Goal: Task Accomplishment & Management: Manage account settings

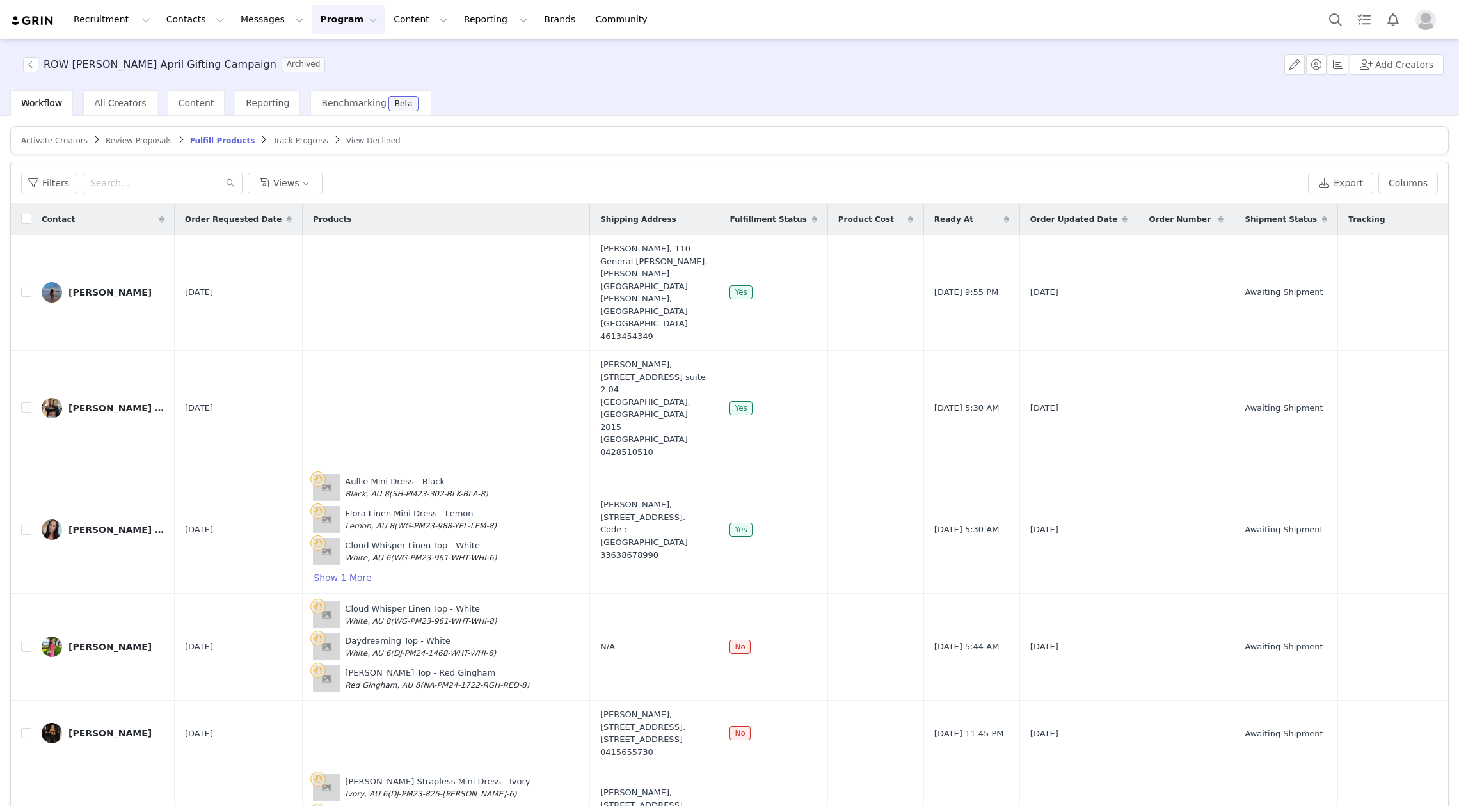
click at [328, 20] on button "Program Program" at bounding box center [348, 19] width 73 height 29
click at [328, 58] on p "Activations" at bounding box center [327, 56] width 49 height 13
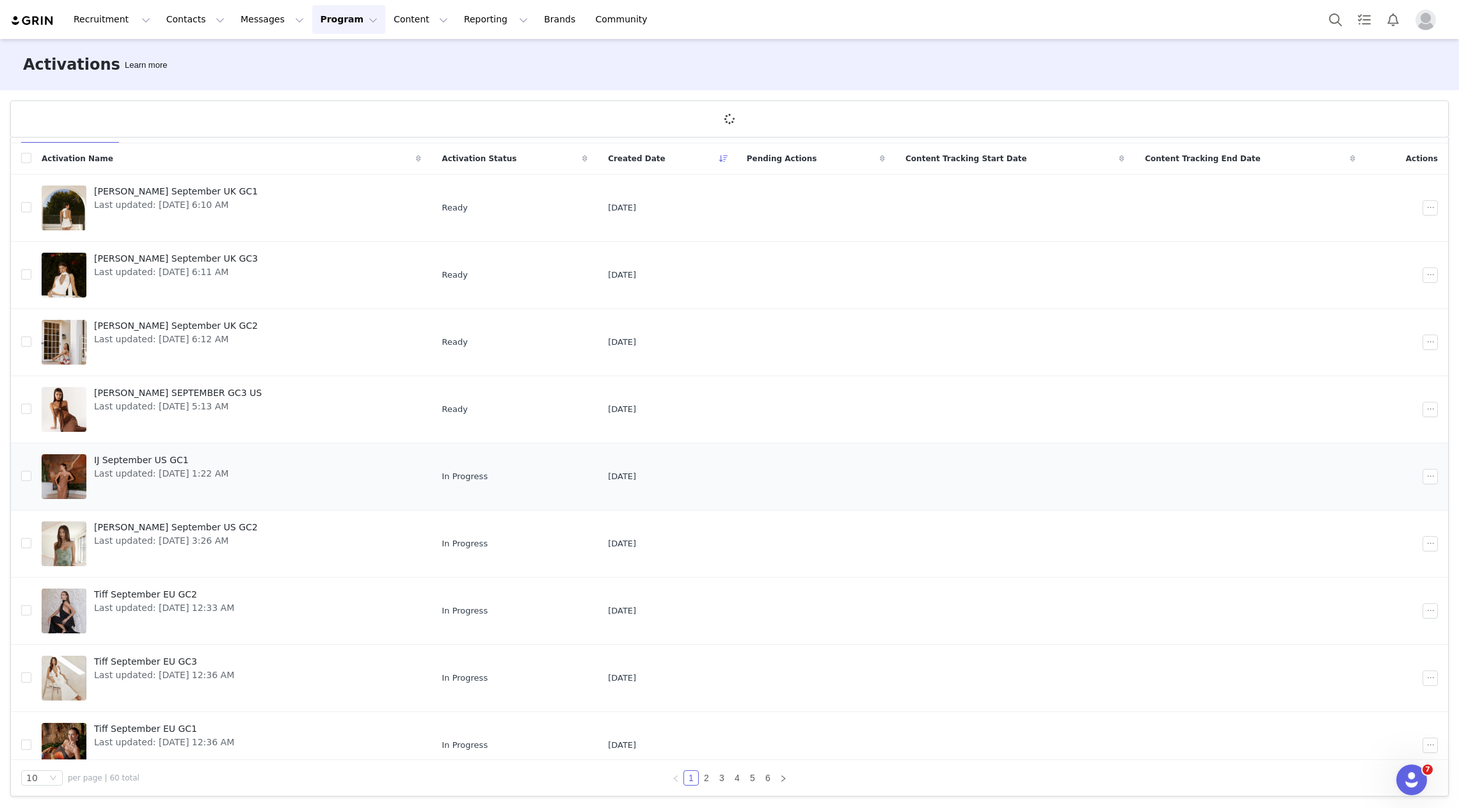
click at [61, 464] on div at bounding box center [64, 476] width 45 height 45
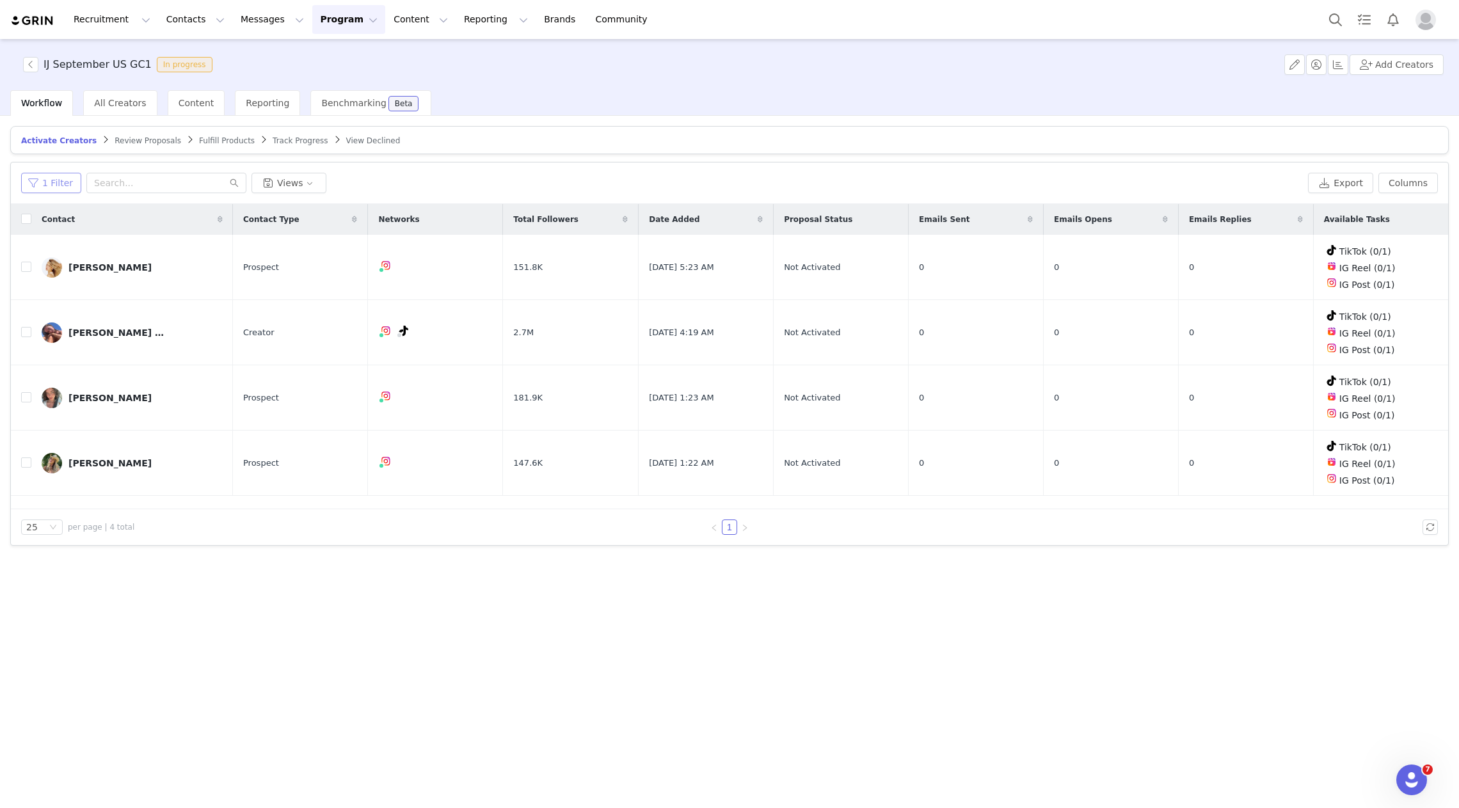
click at [61, 186] on button "1 Filter" at bounding box center [51, 183] width 60 height 20
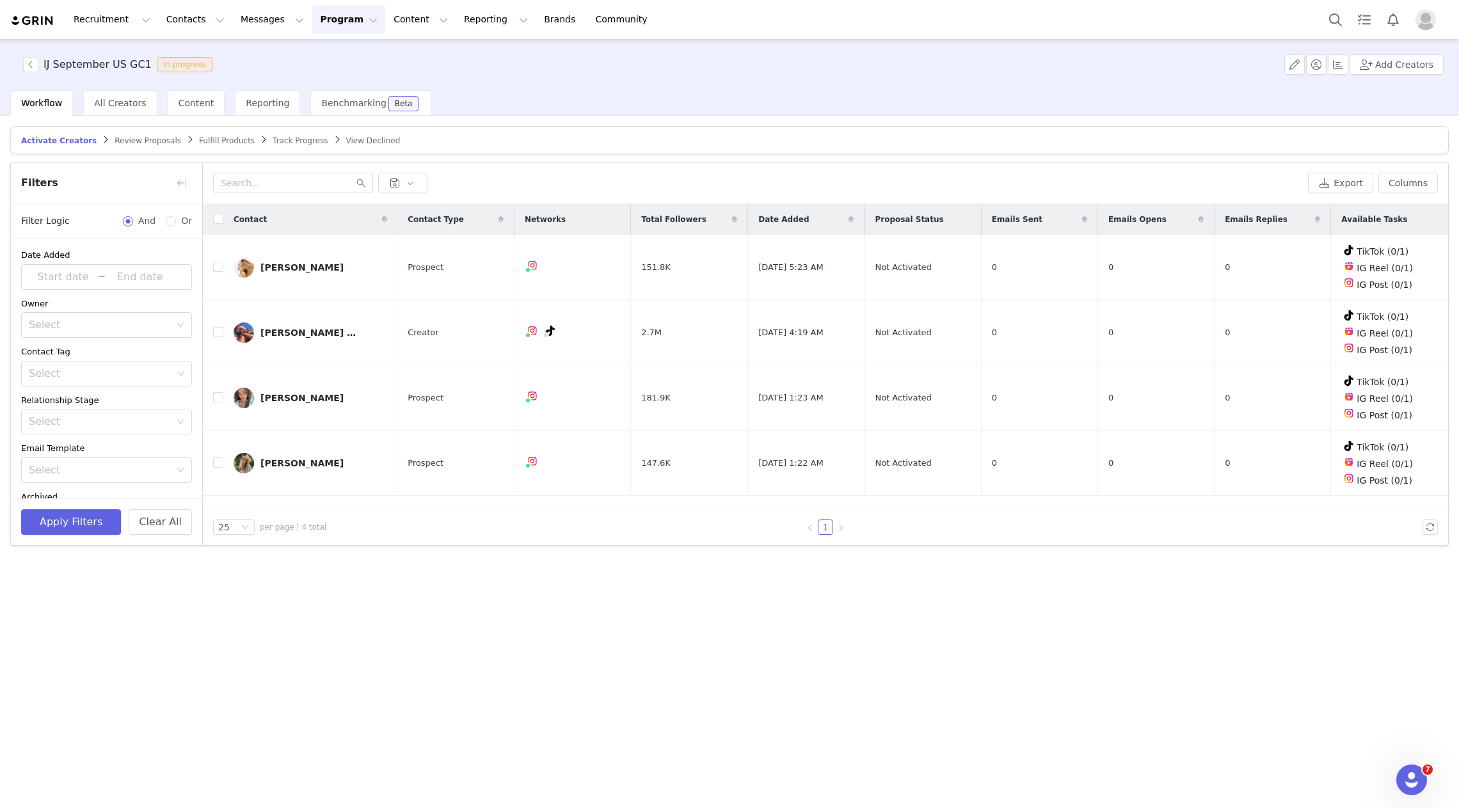
scroll to position [83, 0]
click at [176, 184] on button "button" at bounding box center [181, 183] width 20 height 20
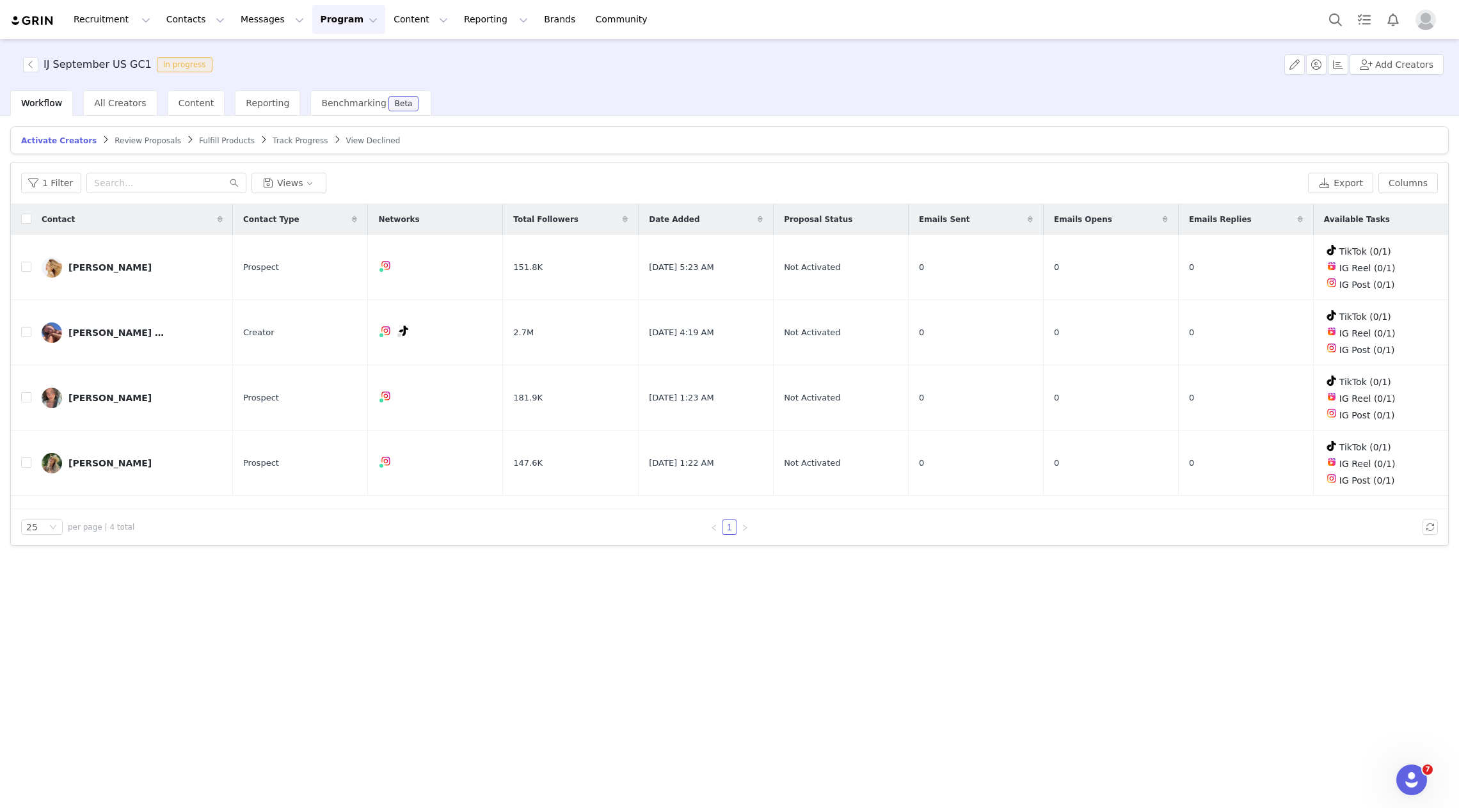
click at [117, 138] on span "Review Proposals" at bounding box center [148, 140] width 67 height 9
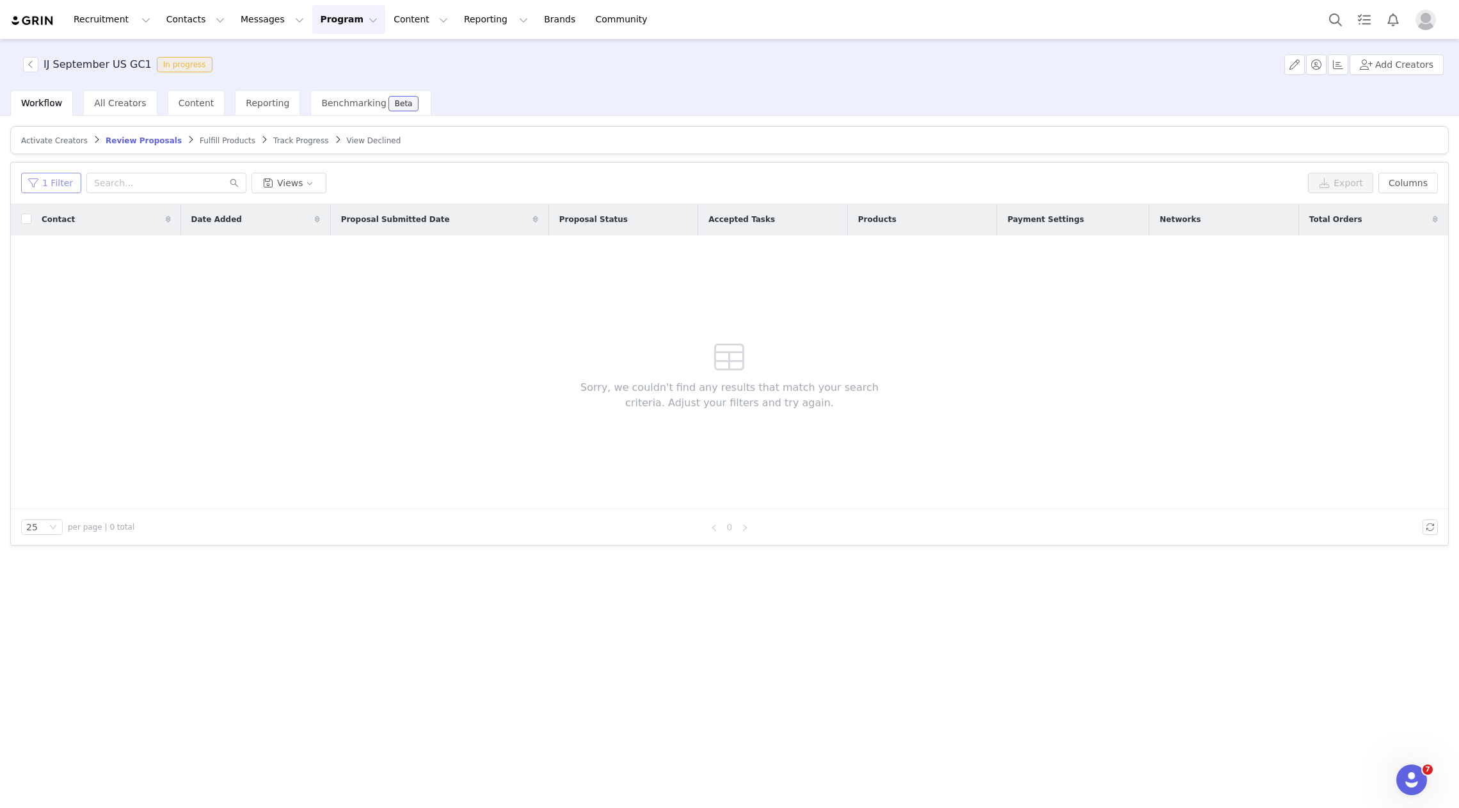
click at [56, 180] on button "1 Filter" at bounding box center [51, 183] width 60 height 20
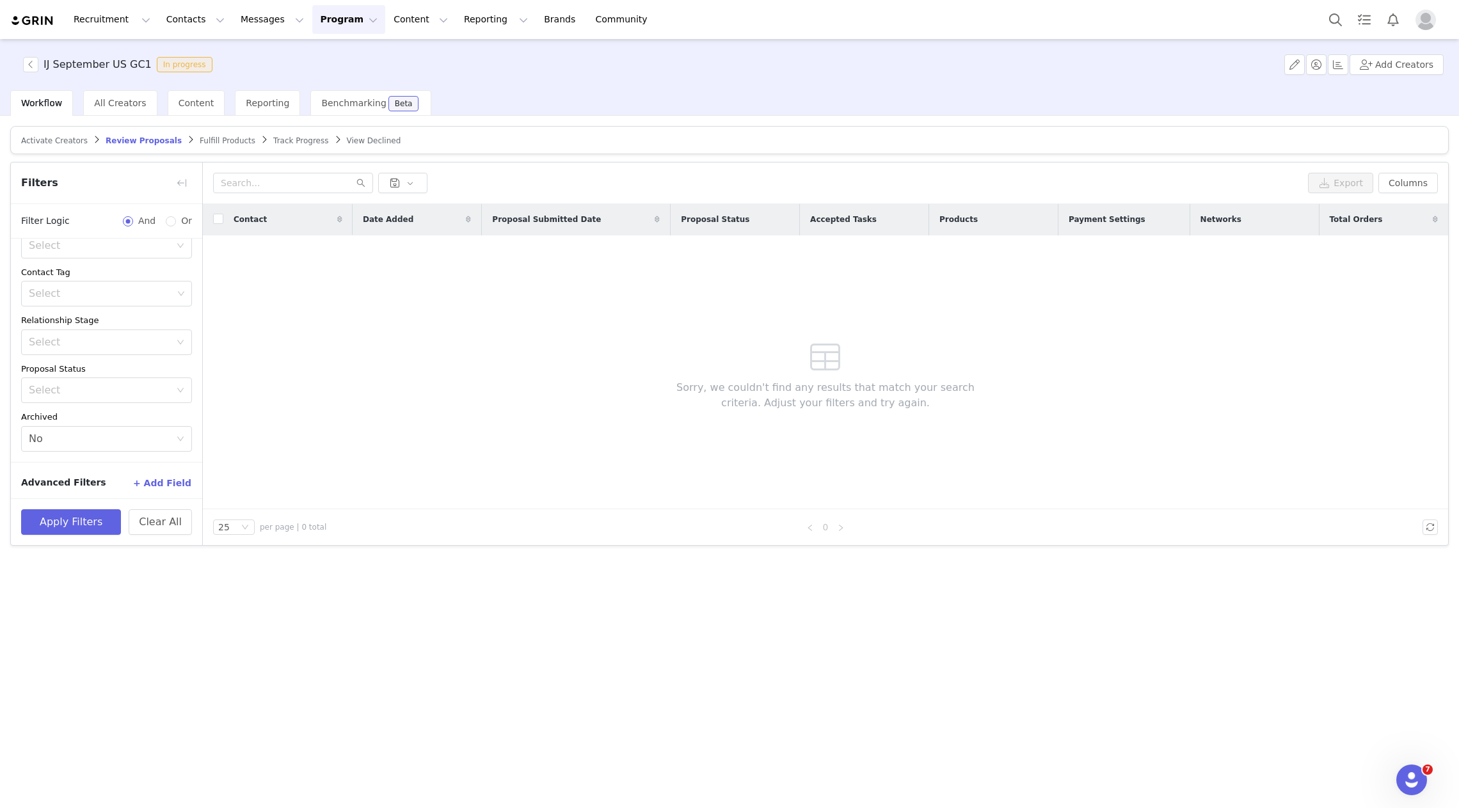
scroll to position [131, 0]
click at [178, 182] on button "button" at bounding box center [181, 183] width 20 height 20
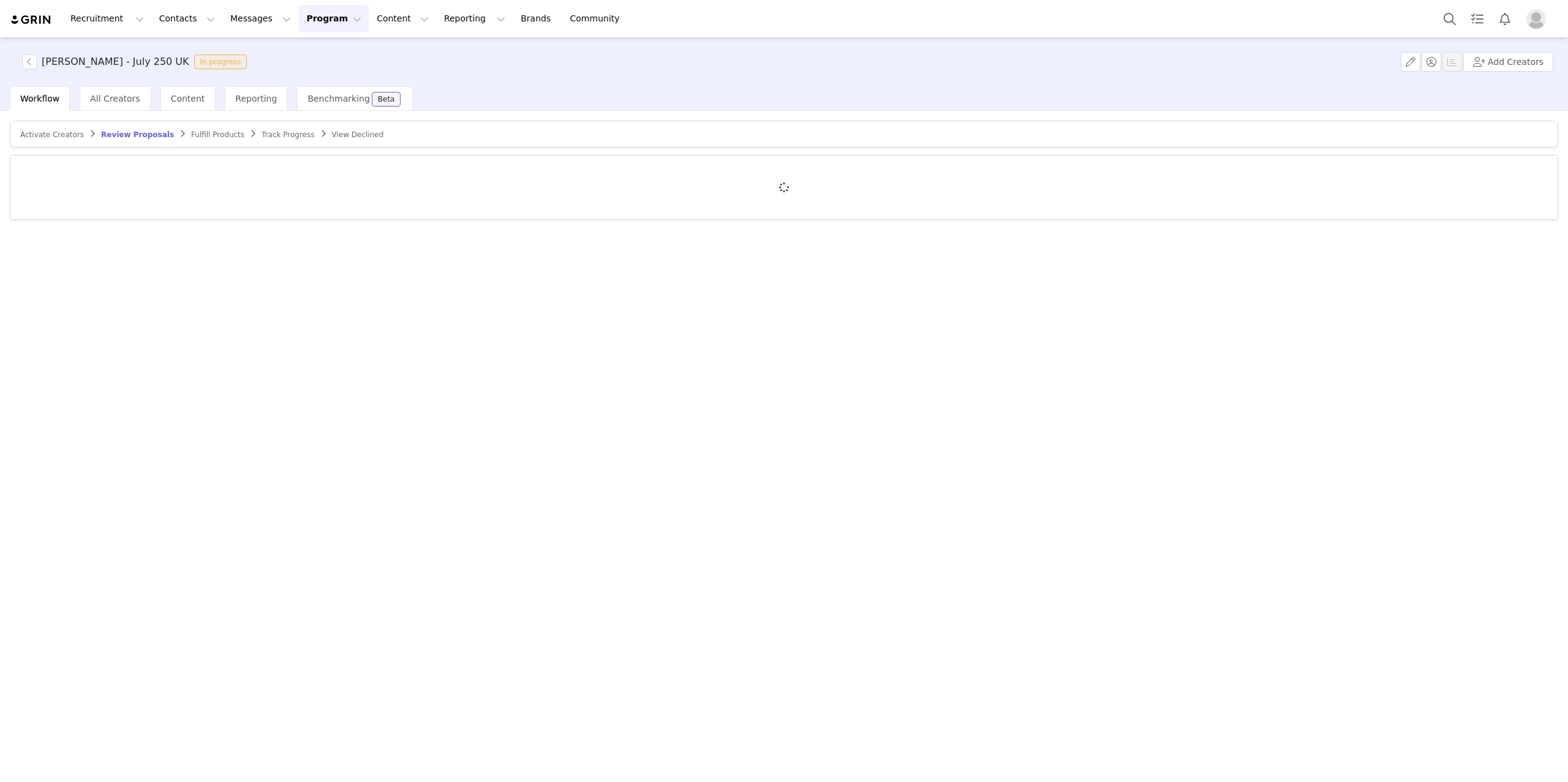
click at [324, 23] on button "Program Program" at bounding box center [333, 18] width 70 height 28
click at [313, 57] on p "Activations" at bounding box center [313, 54] width 47 height 12
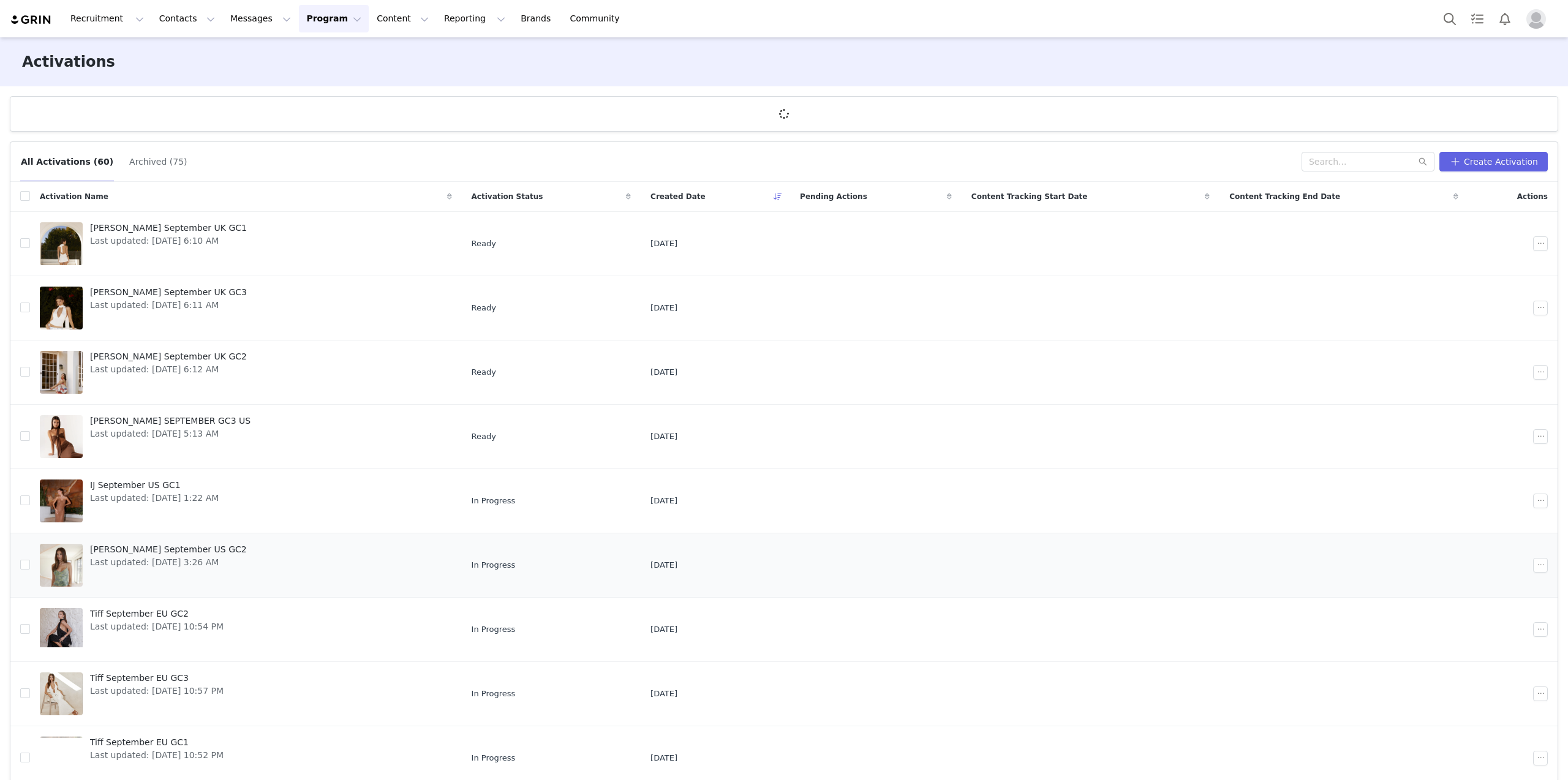
scroll to position [70, 0]
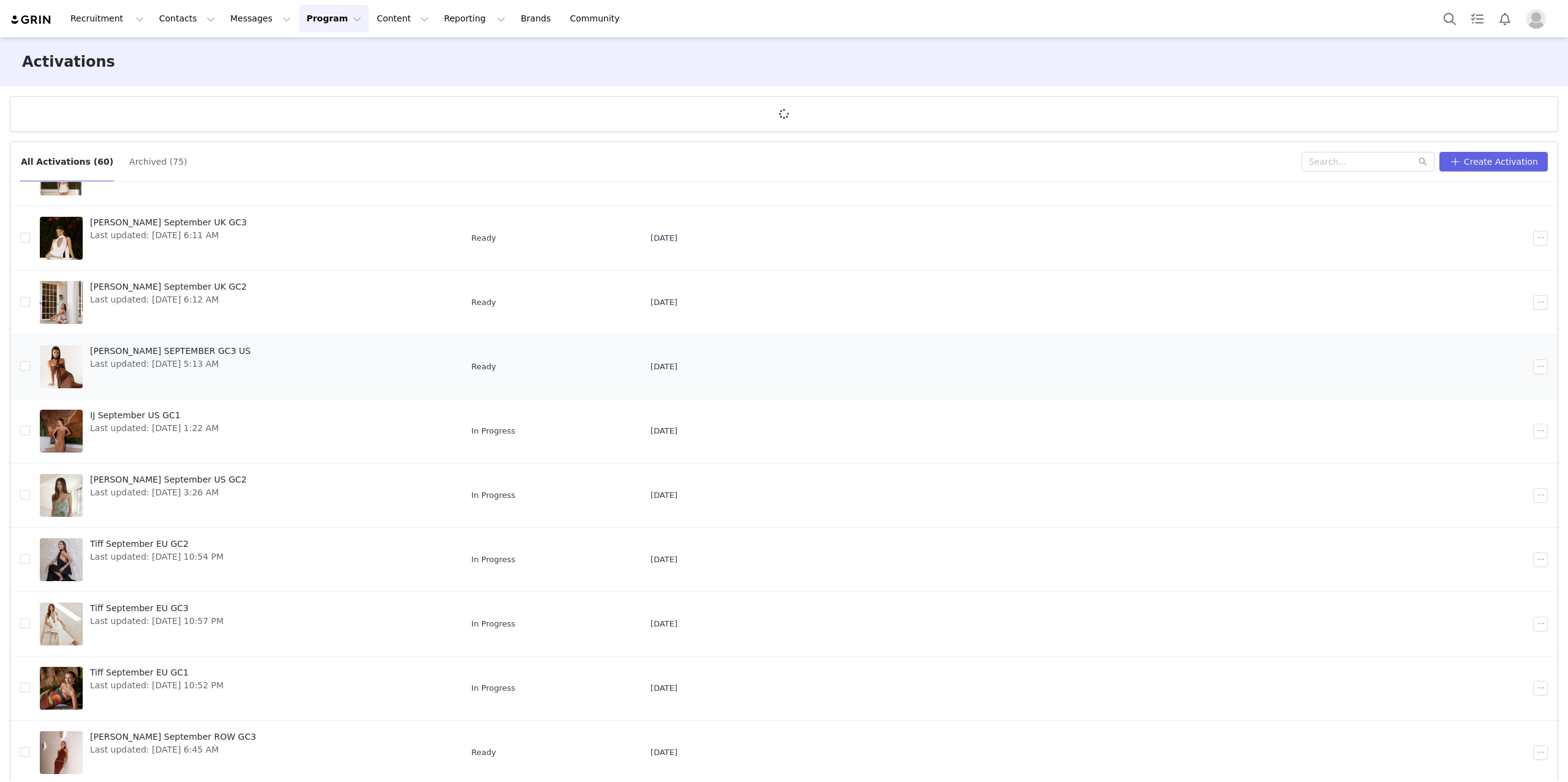
click at [56, 361] on div at bounding box center [61, 367] width 43 height 43
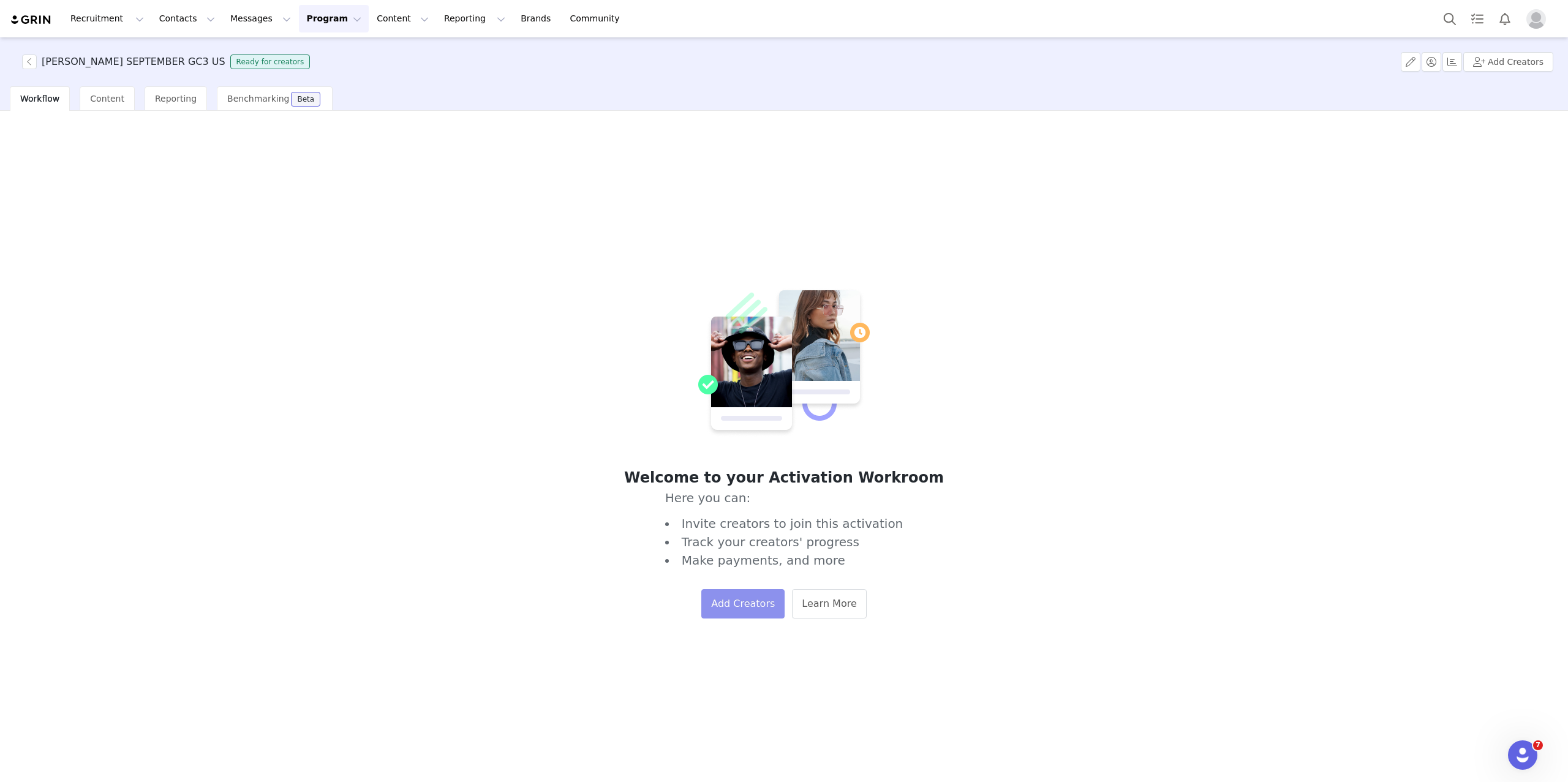
click at [751, 599] on button "Add Creators" at bounding box center [743, 604] width 83 height 30
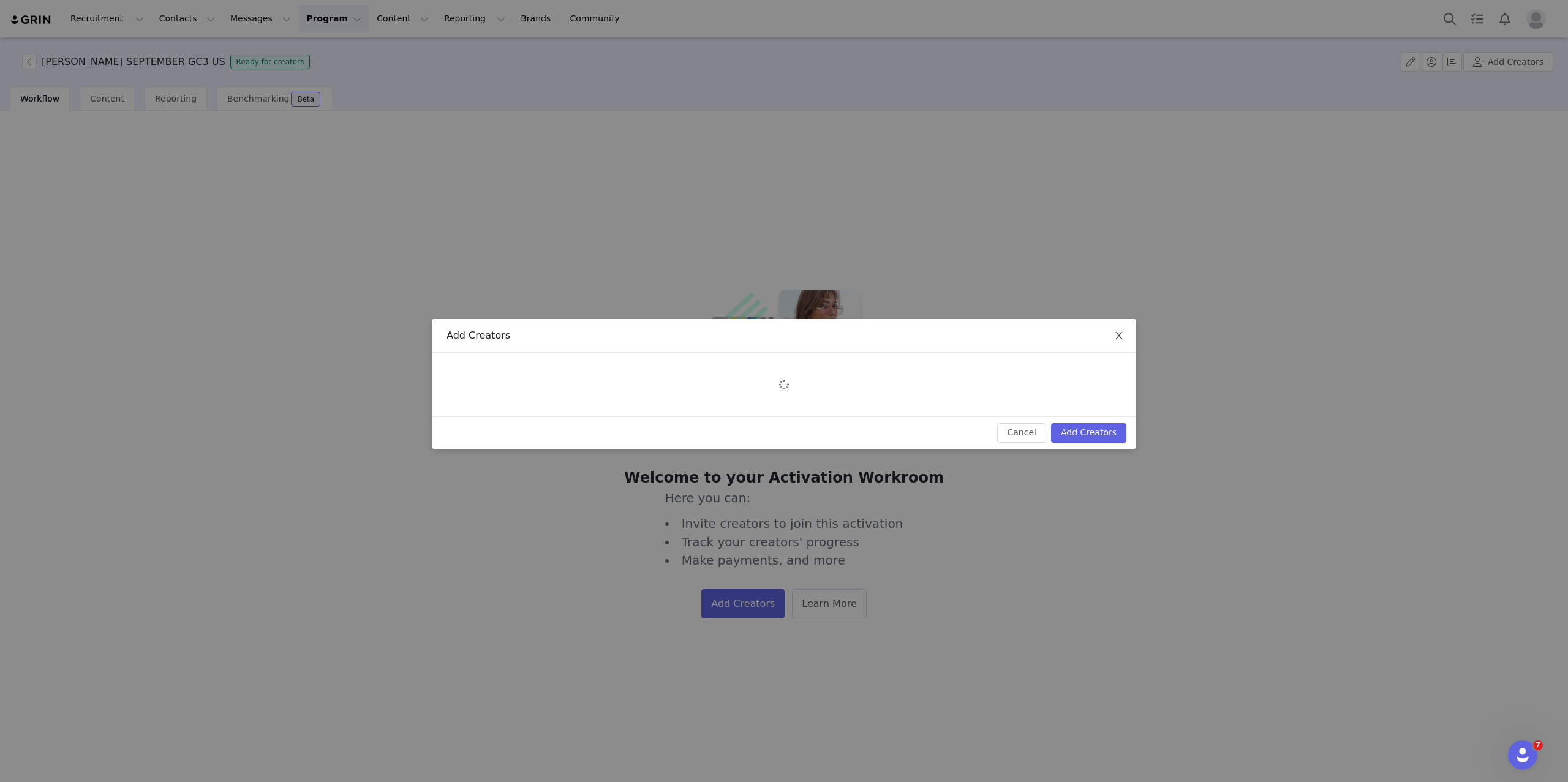
click at [1120, 330] on span "Close" at bounding box center [1119, 336] width 34 height 34
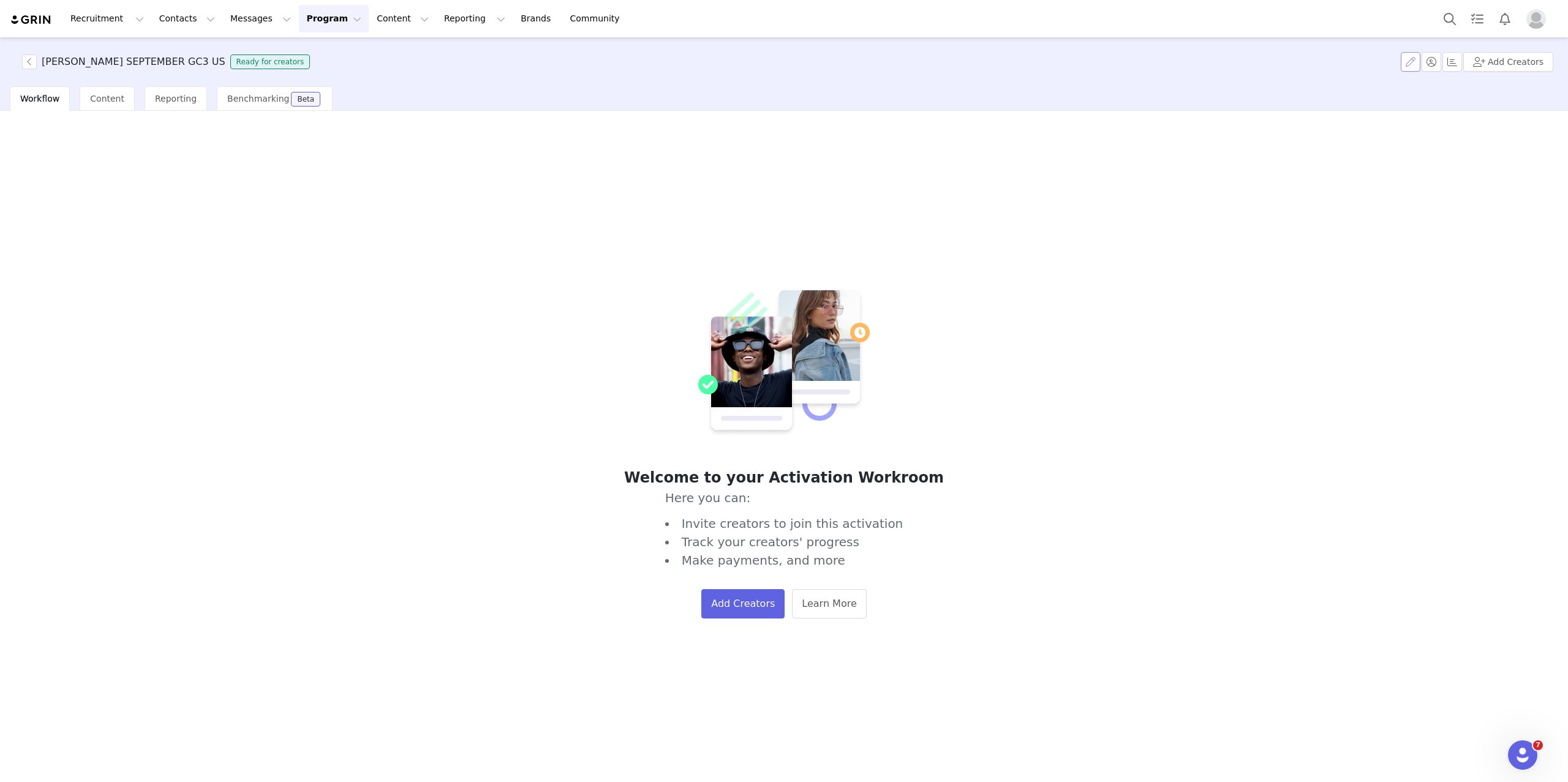
click at [1409, 65] on button "button" at bounding box center [1410, 61] width 19 height 19
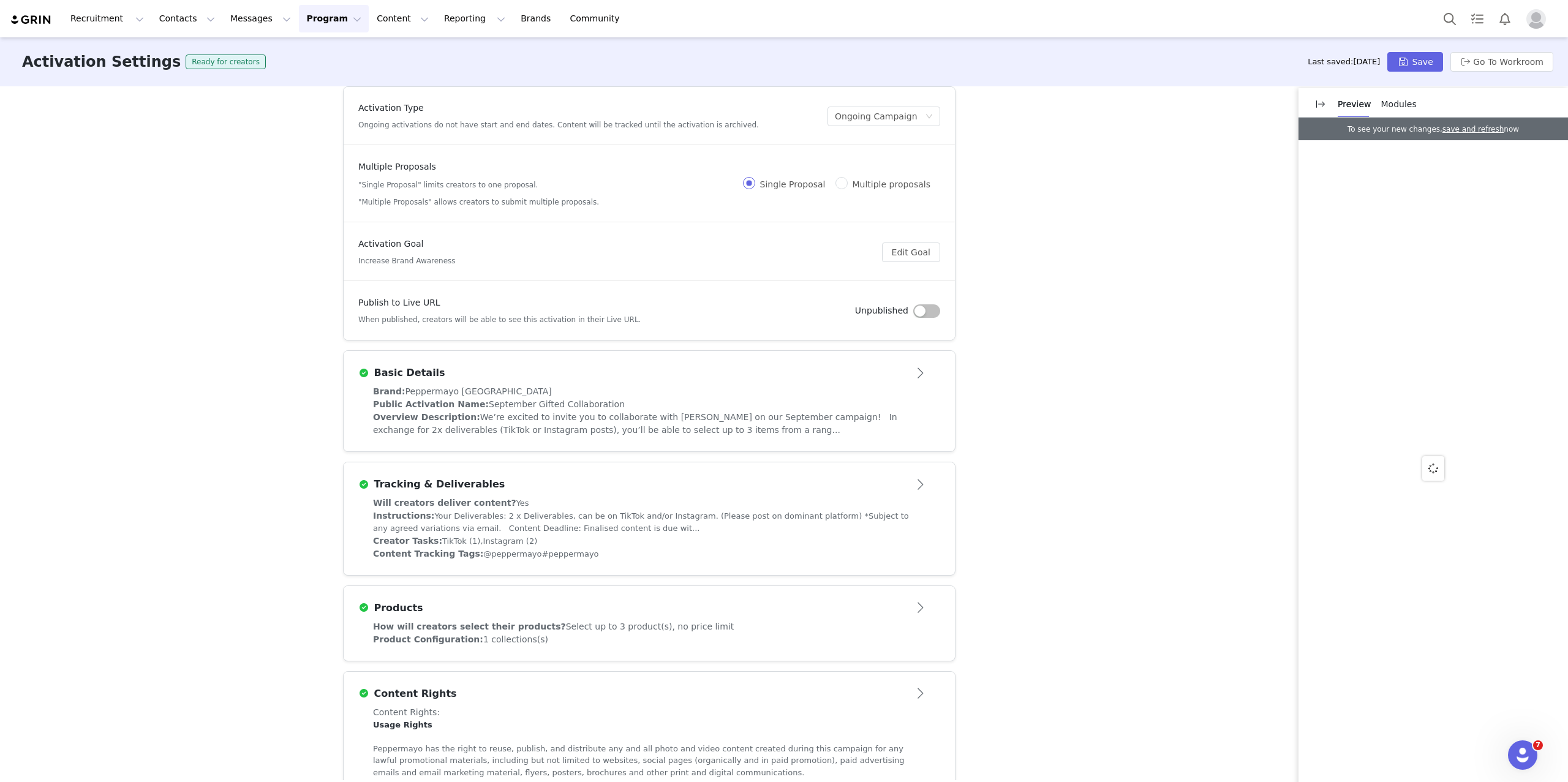
scroll to position [14, 0]
click at [928, 305] on button "button" at bounding box center [927, 306] width 27 height 13
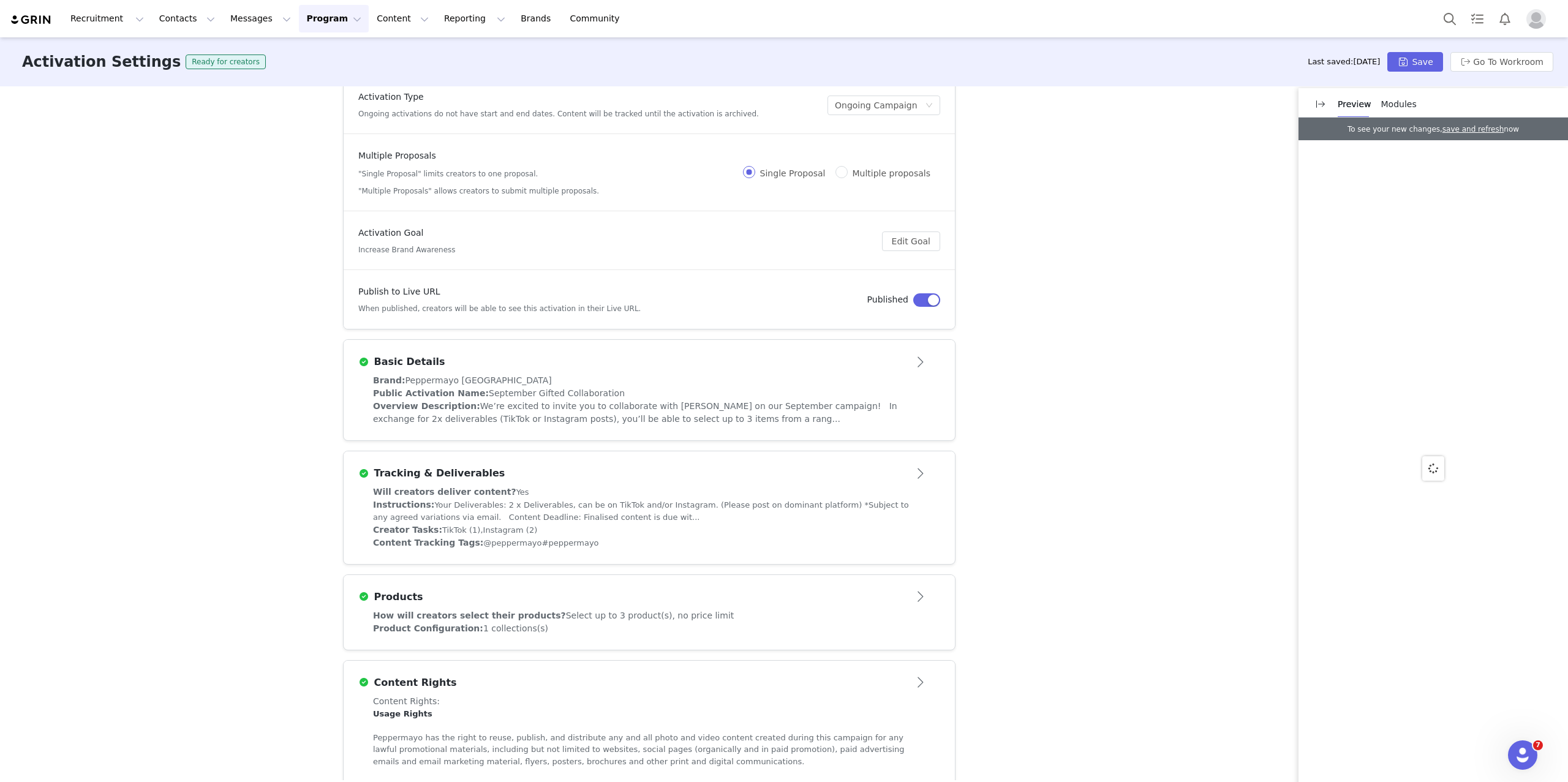
click at [916, 356] on button "Open module" at bounding box center [922, 362] width 38 height 19
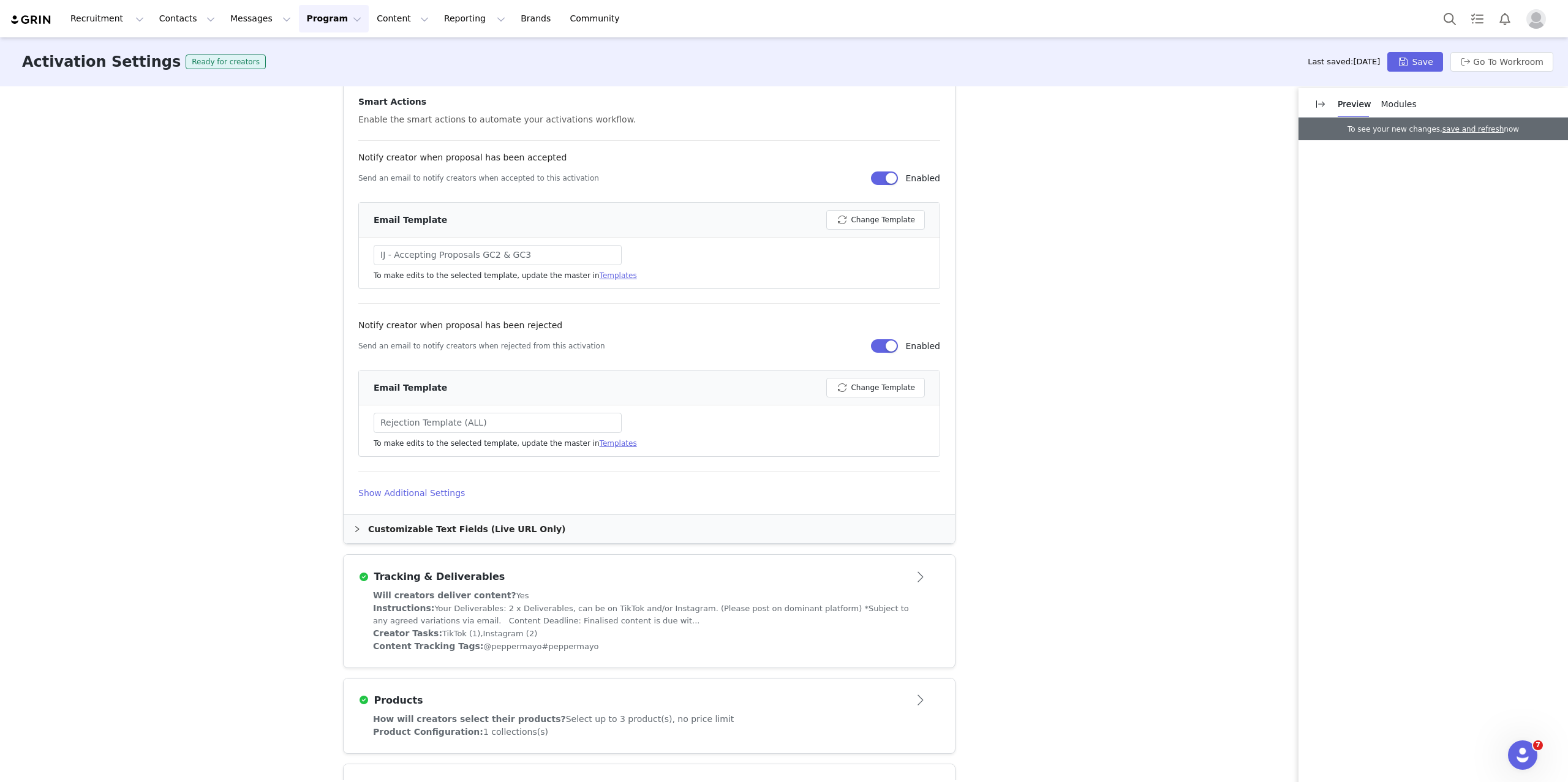
scroll to position [636, 0]
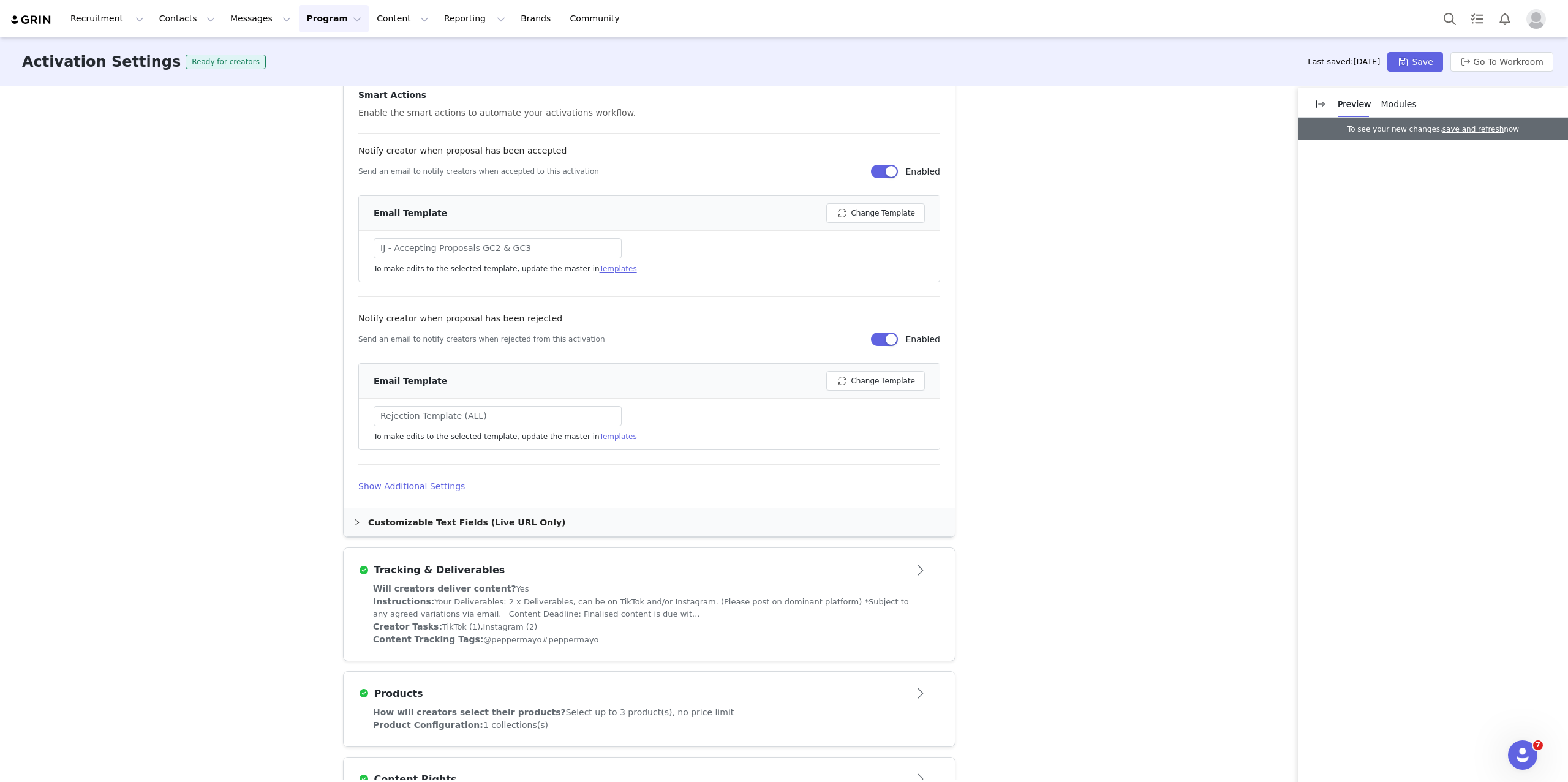
click at [437, 522] on div "Customizable Text Fields (Live URL Only)" at bounding box center [649, 522] width 612 height 28
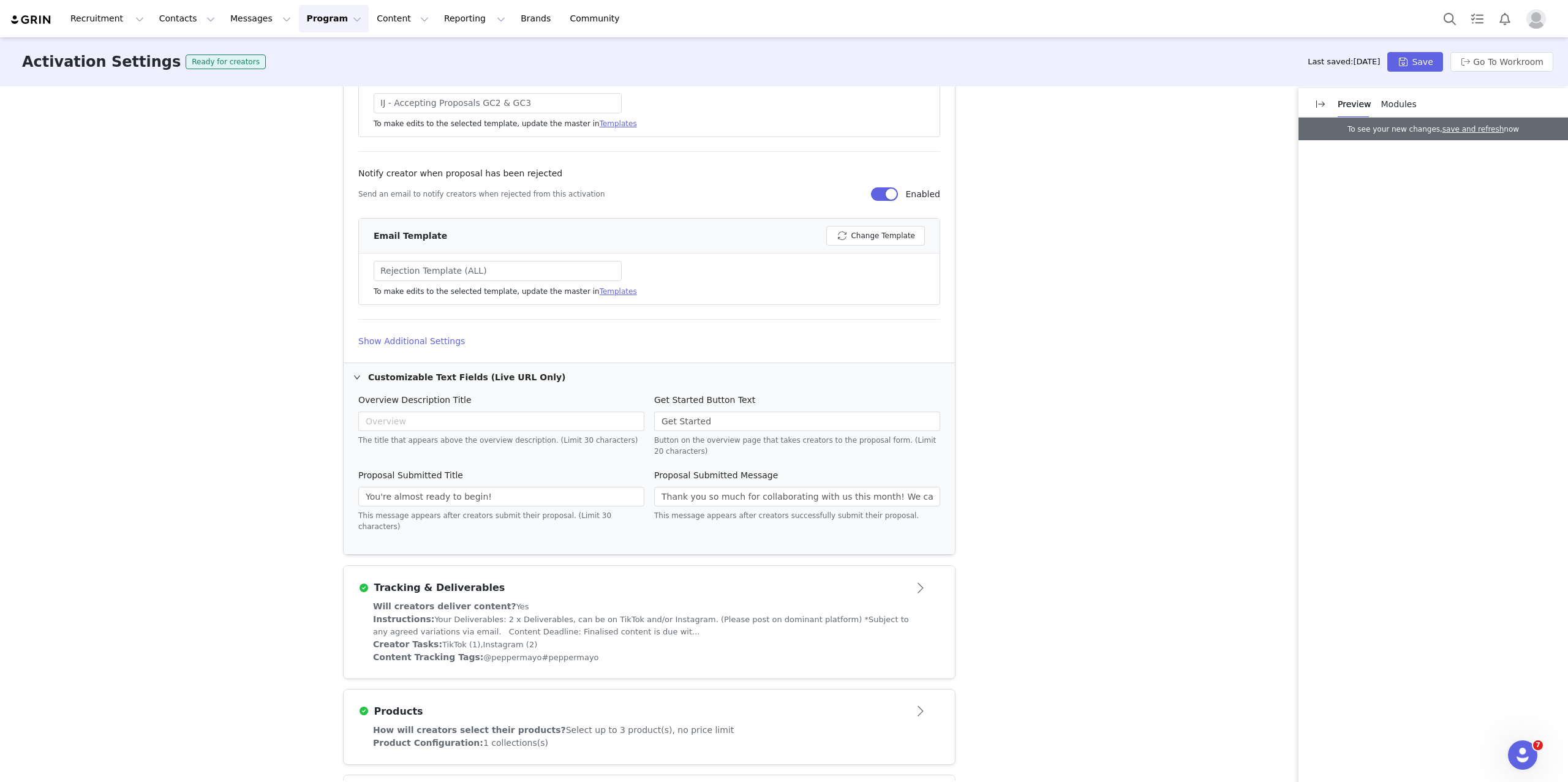
scroll to position [787, 0]
click at [421, 329] on h4 "Show Additional Settings" at bounding box center [649, 335] width 582 height 12
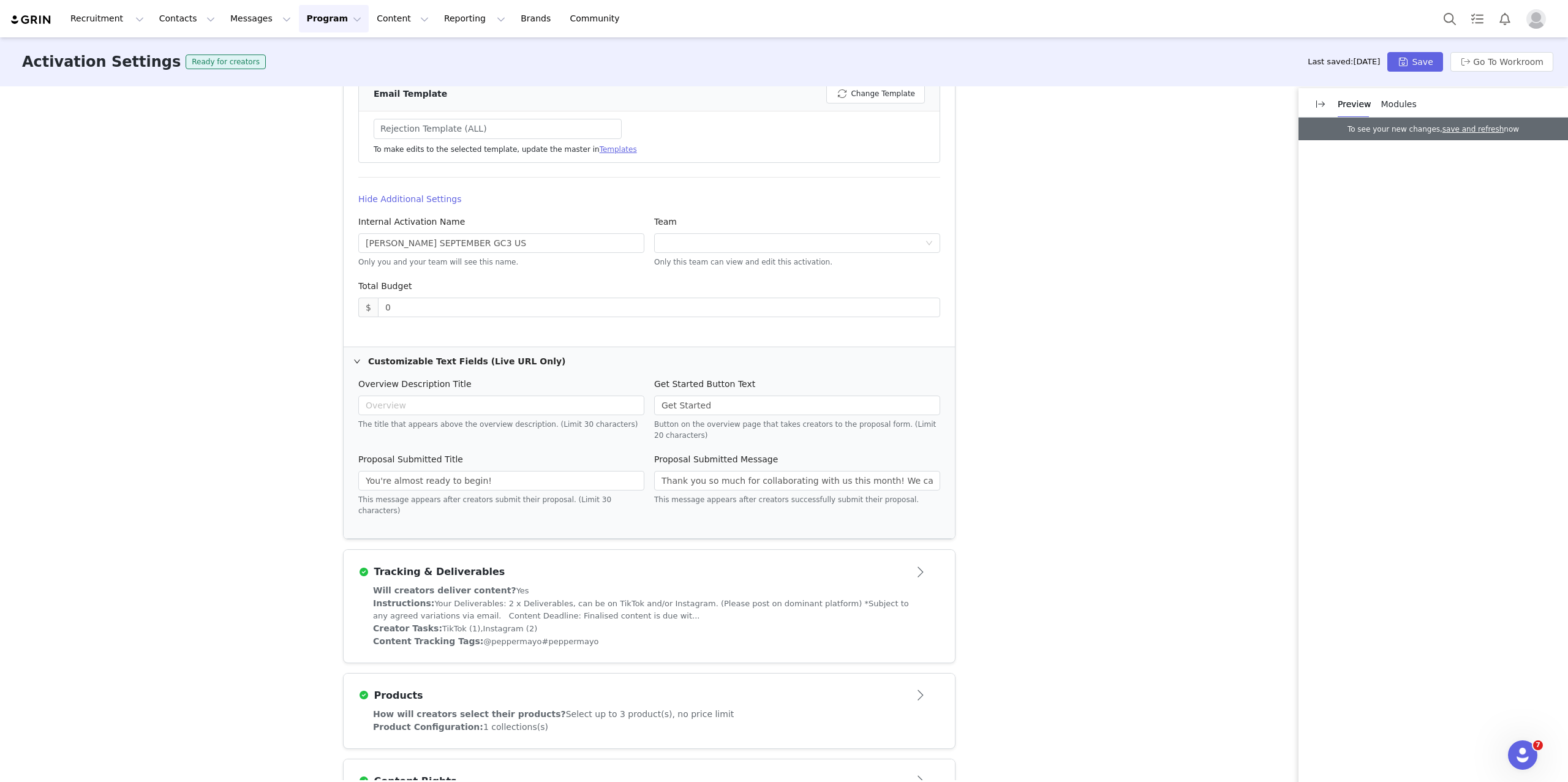
scroll to position [1127, 0]
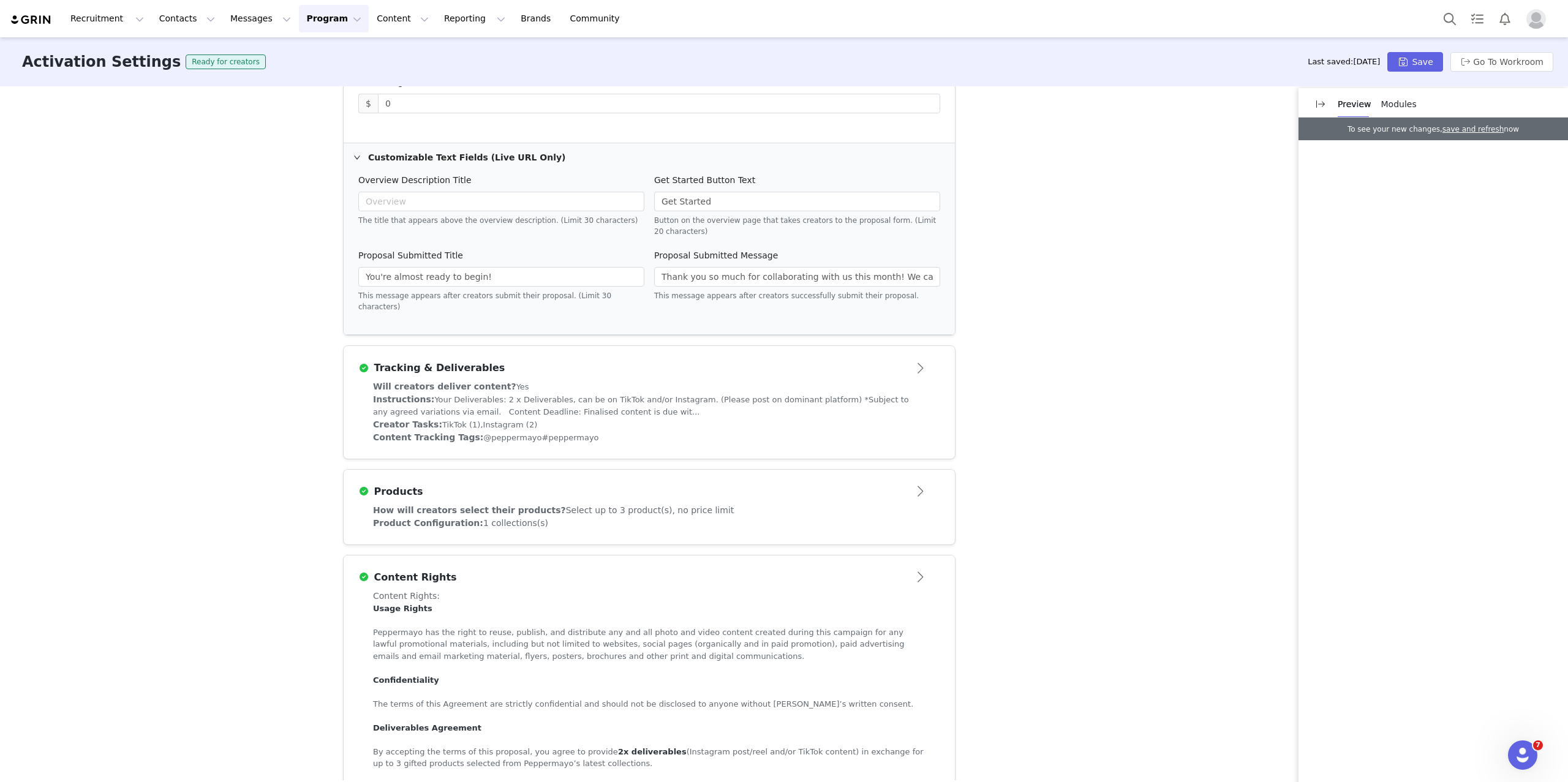
click at [925, 568] on button "Open module" at bounding box center [922, 577] width 38 height 19
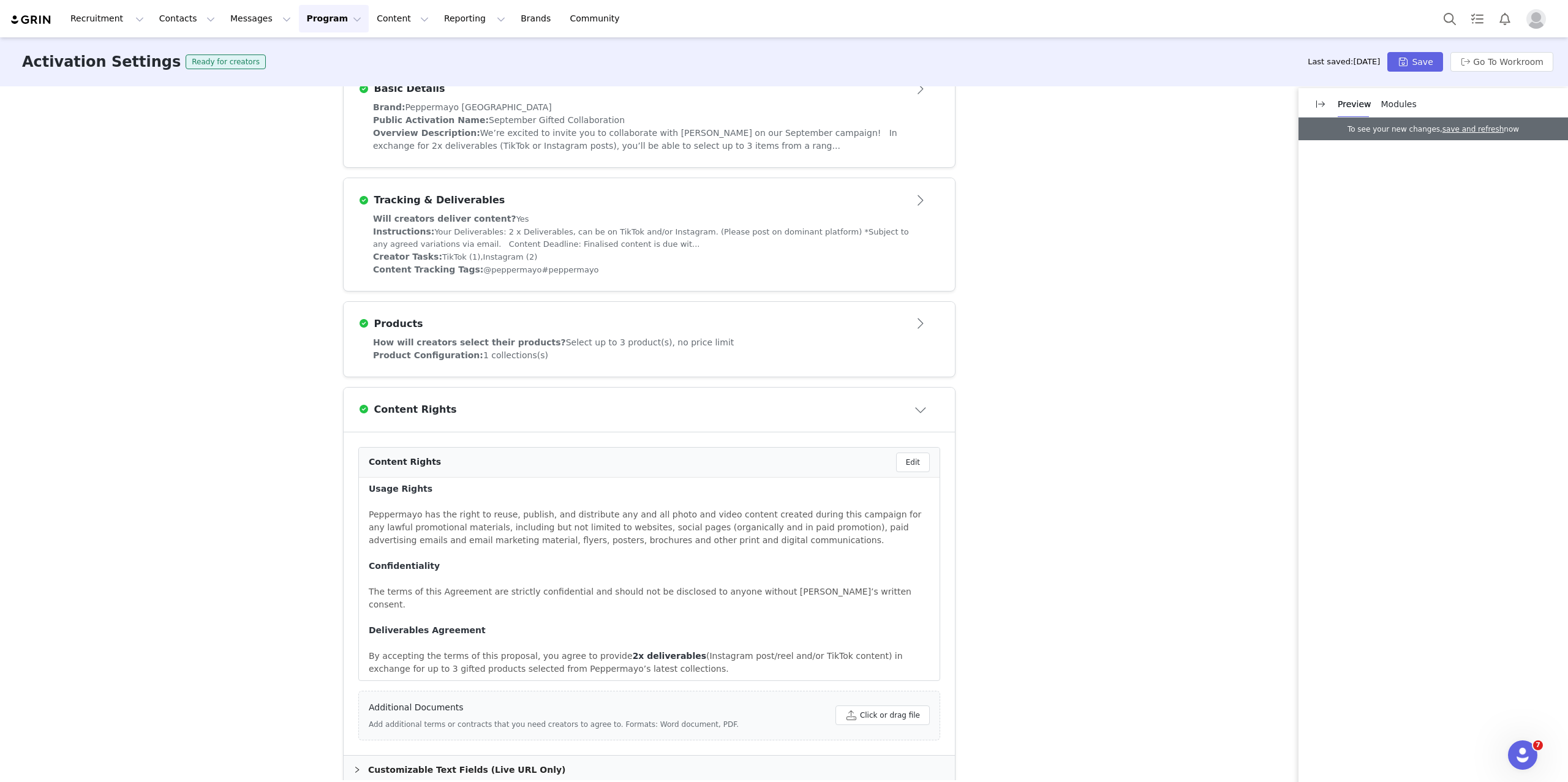
scroll to position [294, 0]
click at [977, 574] on div "Activation Type Ongoing activations do not have start and end dates. Content wi…" at bounding box center [784, 433] width 1568 height 694
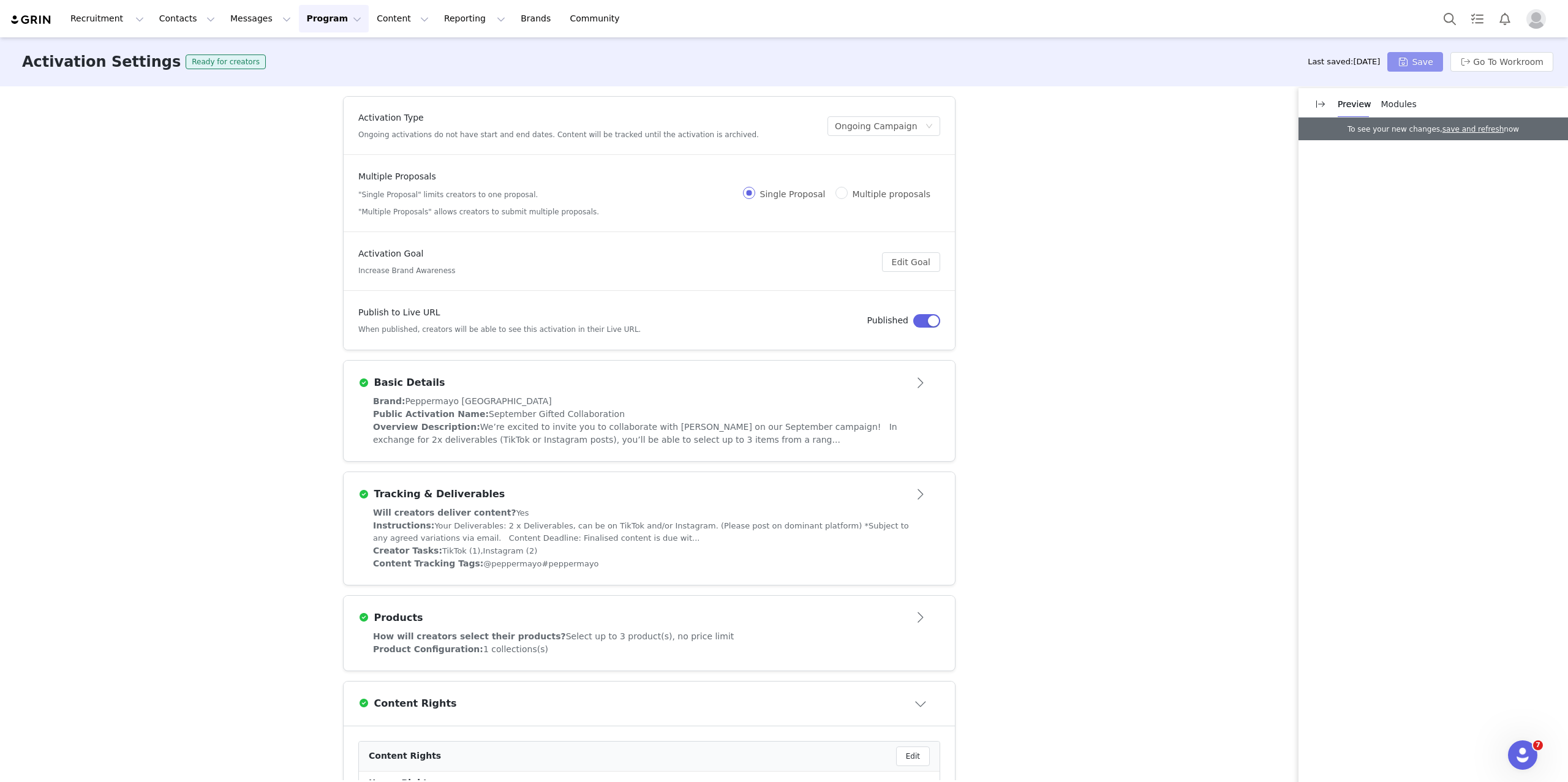
click at [1410, 58] on button "Save" at bounding box center [1415, 61] width 56 height 19
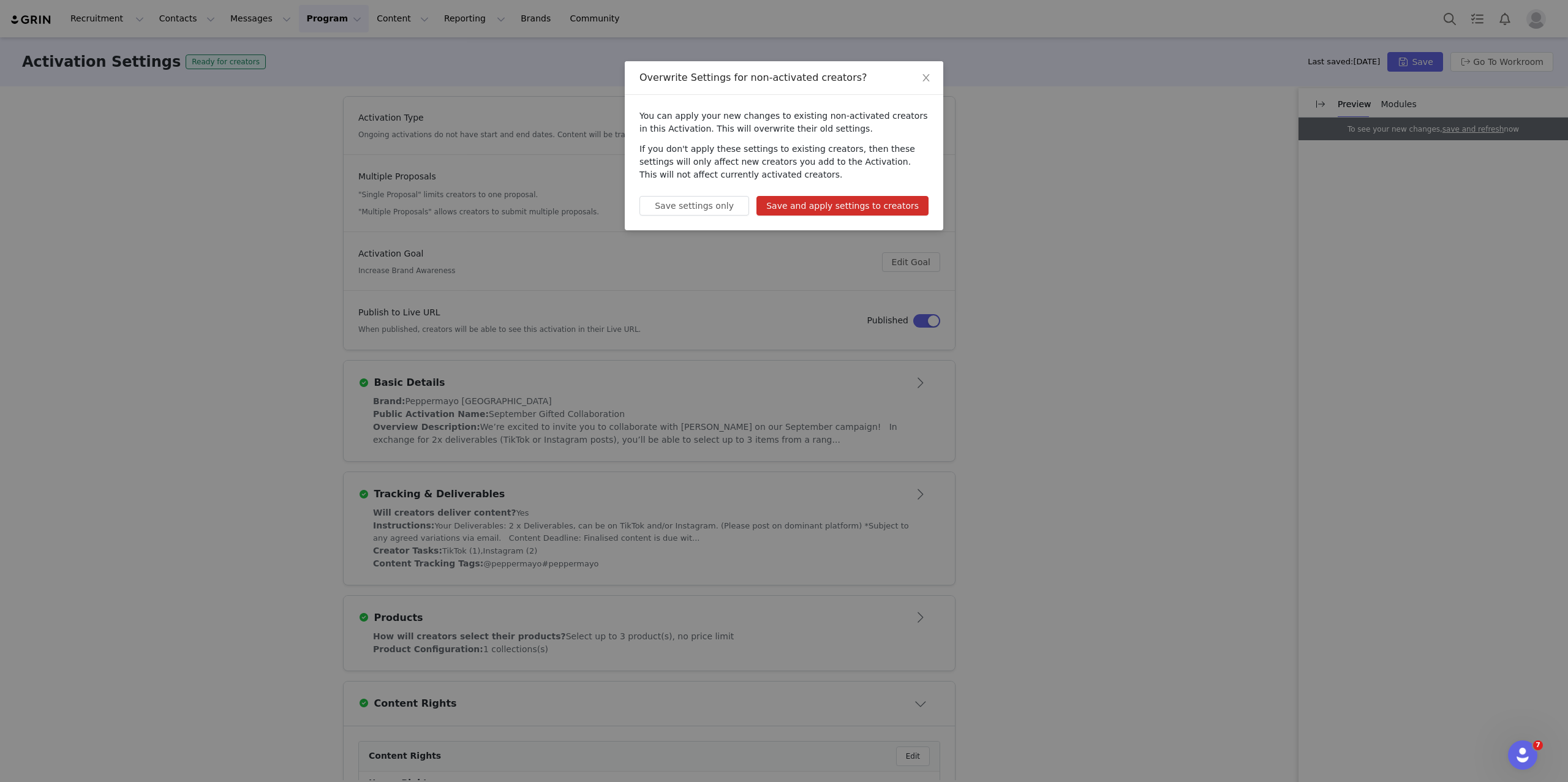
click at [835, 204] on button "Save and apply settings to creators" at bounding box center [842, 206] width 172 height 19
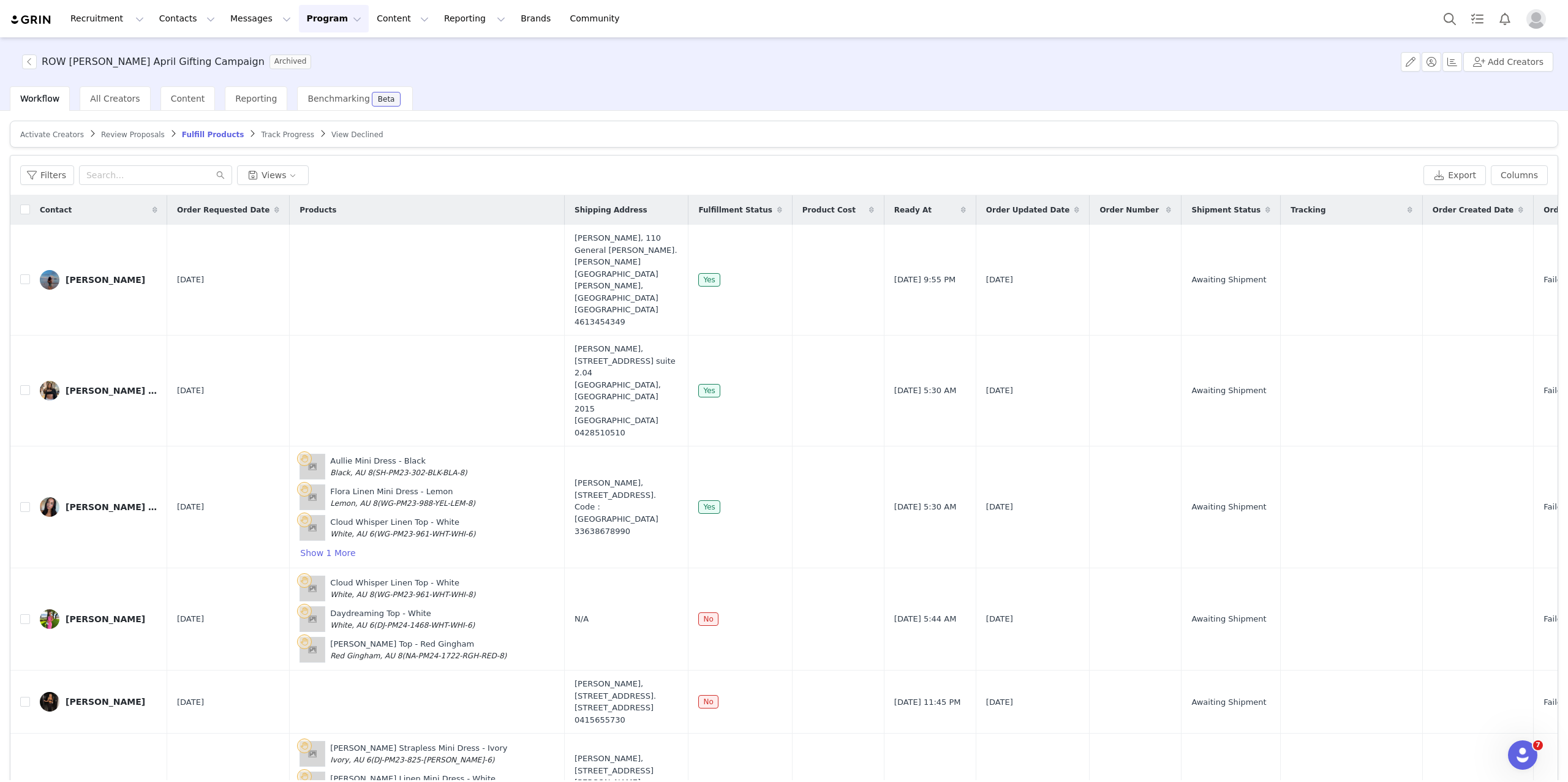
click at [322, 25] on button "Program Program" at bounding box center [333, 18] width 70 height 28
click at [309, 51] on p "Activations" at bounding box center [313, 54] width 47 height 12
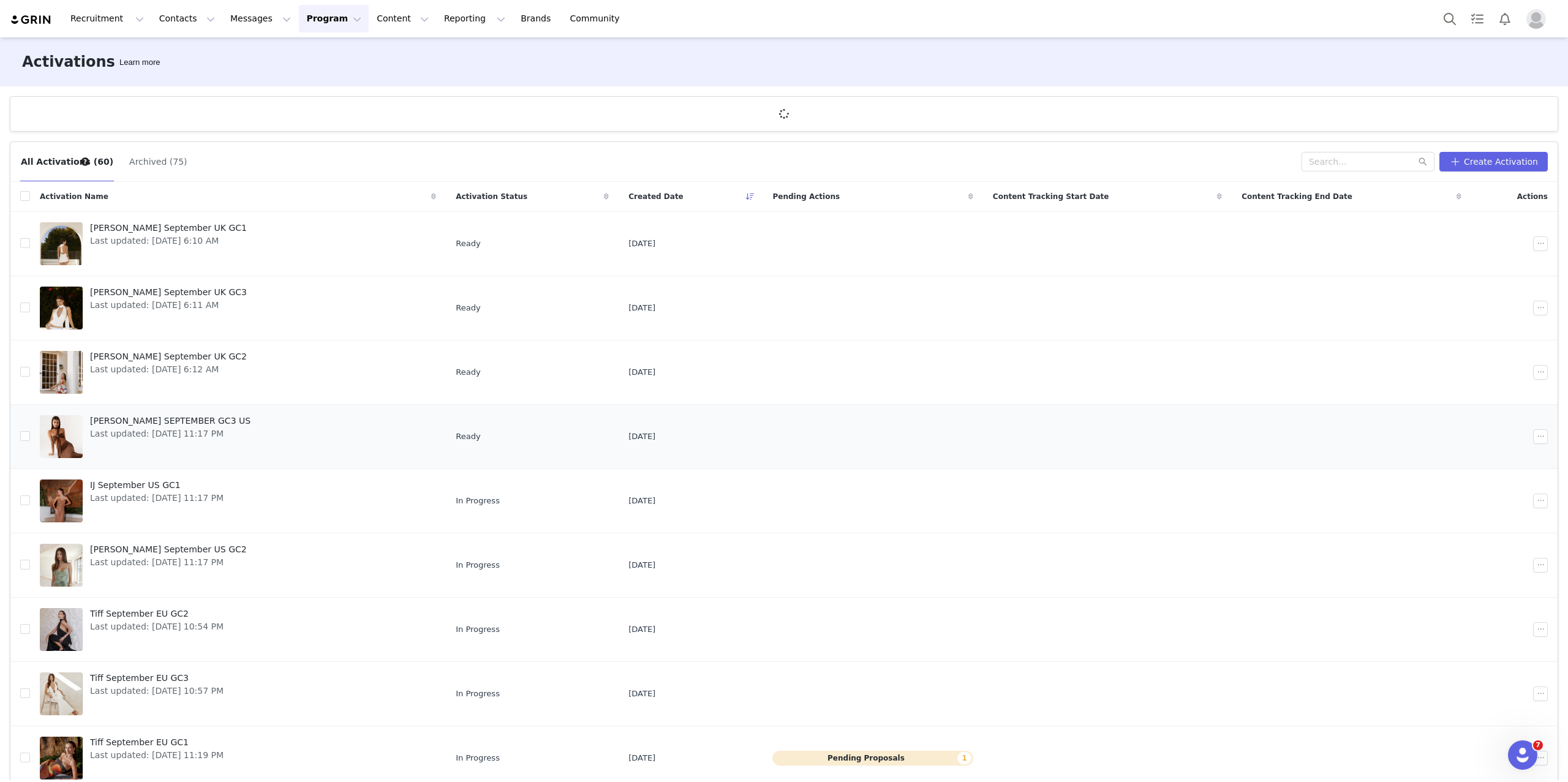
click at [75, 437] on div at bounding box center [61, 436] width 43 height 43
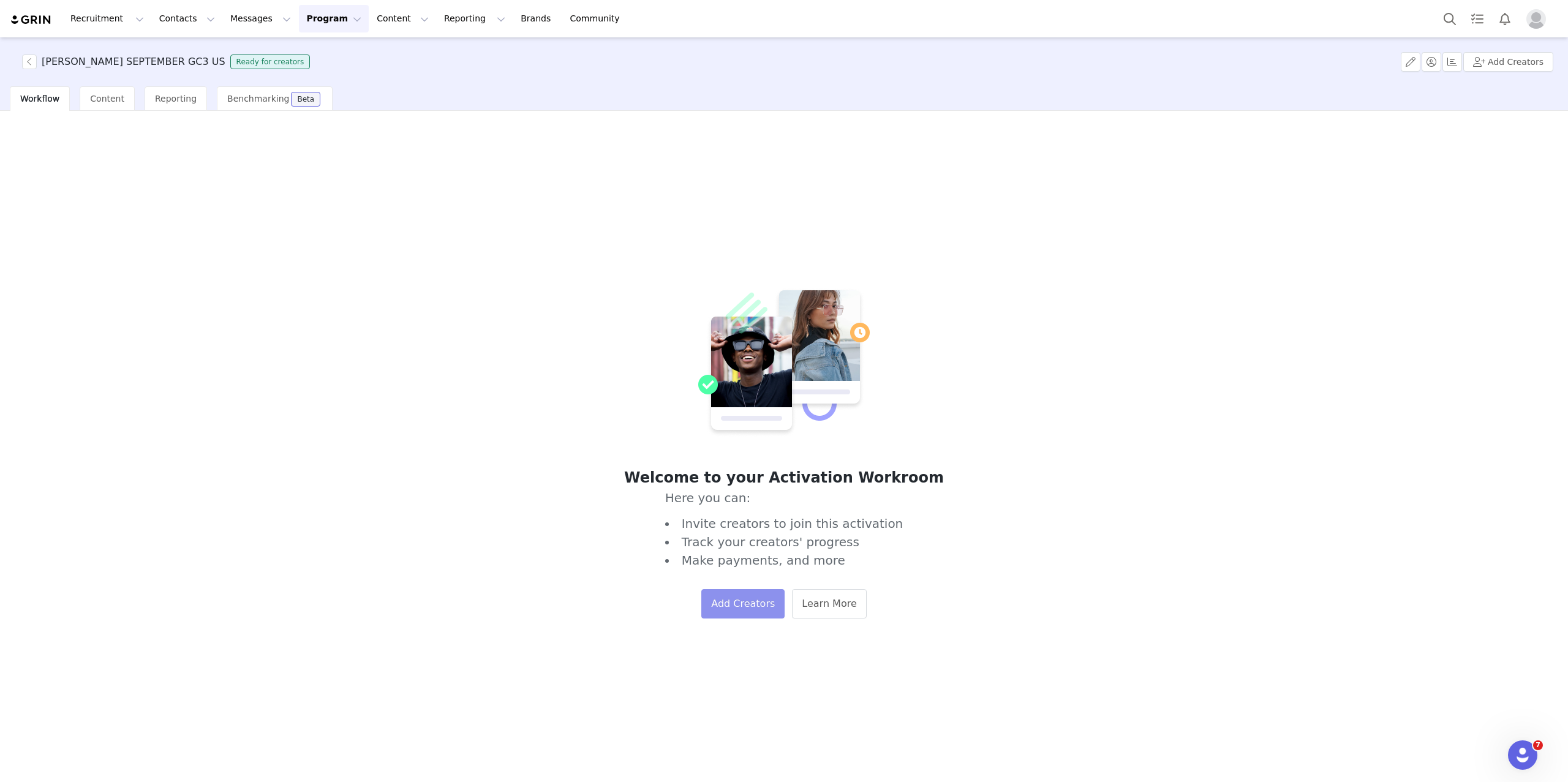
click at [751, 605] on button "Add Creators" at bounding box center [743, 604] width 83 height 30
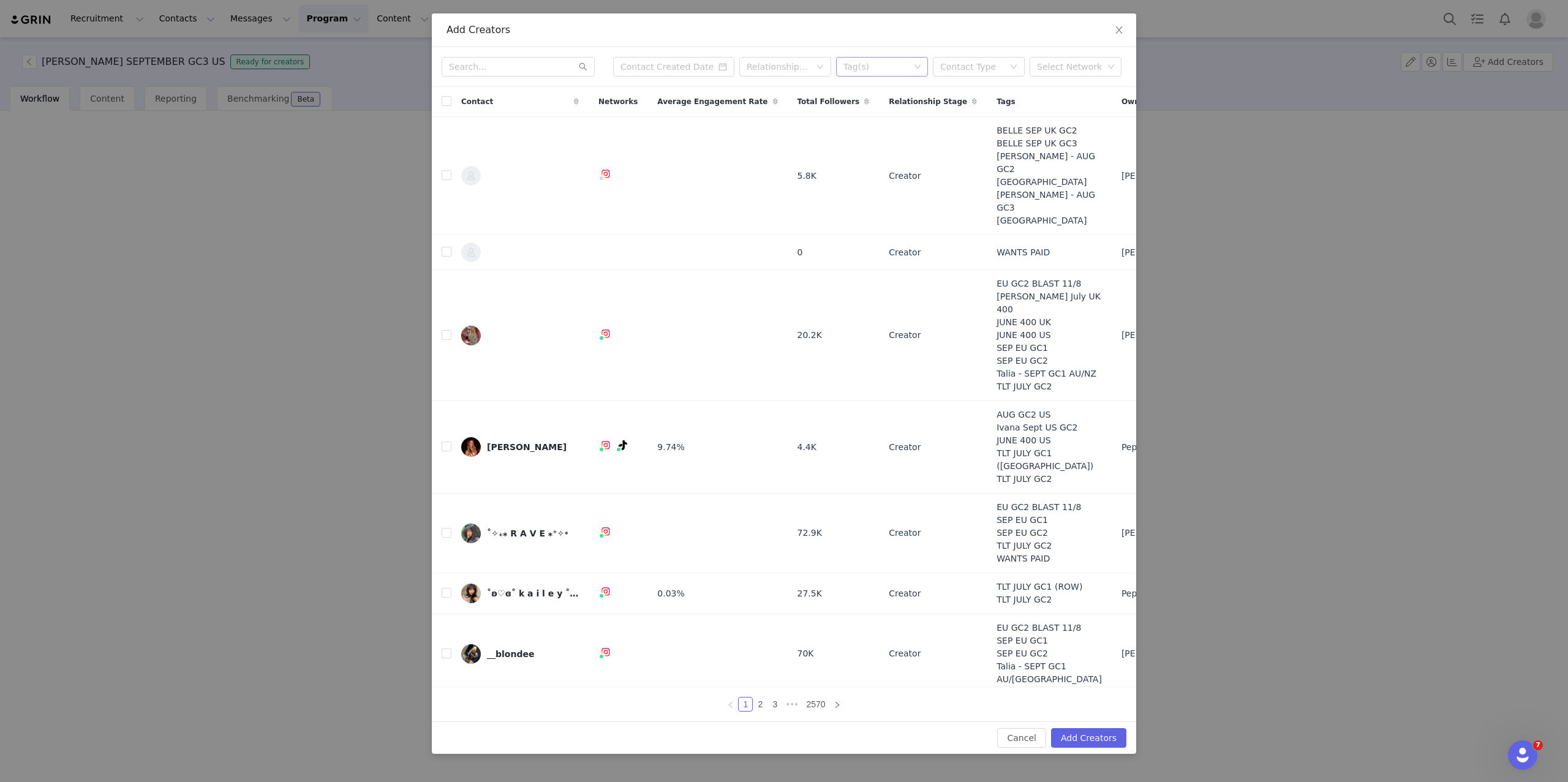
click at [888, 72] on div "Tag(s)" at bounding box center [876, 66] width 66 height 12
click at [881, 187] on li "Jess Sept GC3 US" at bounding box center [882, 191] width 92 height 19
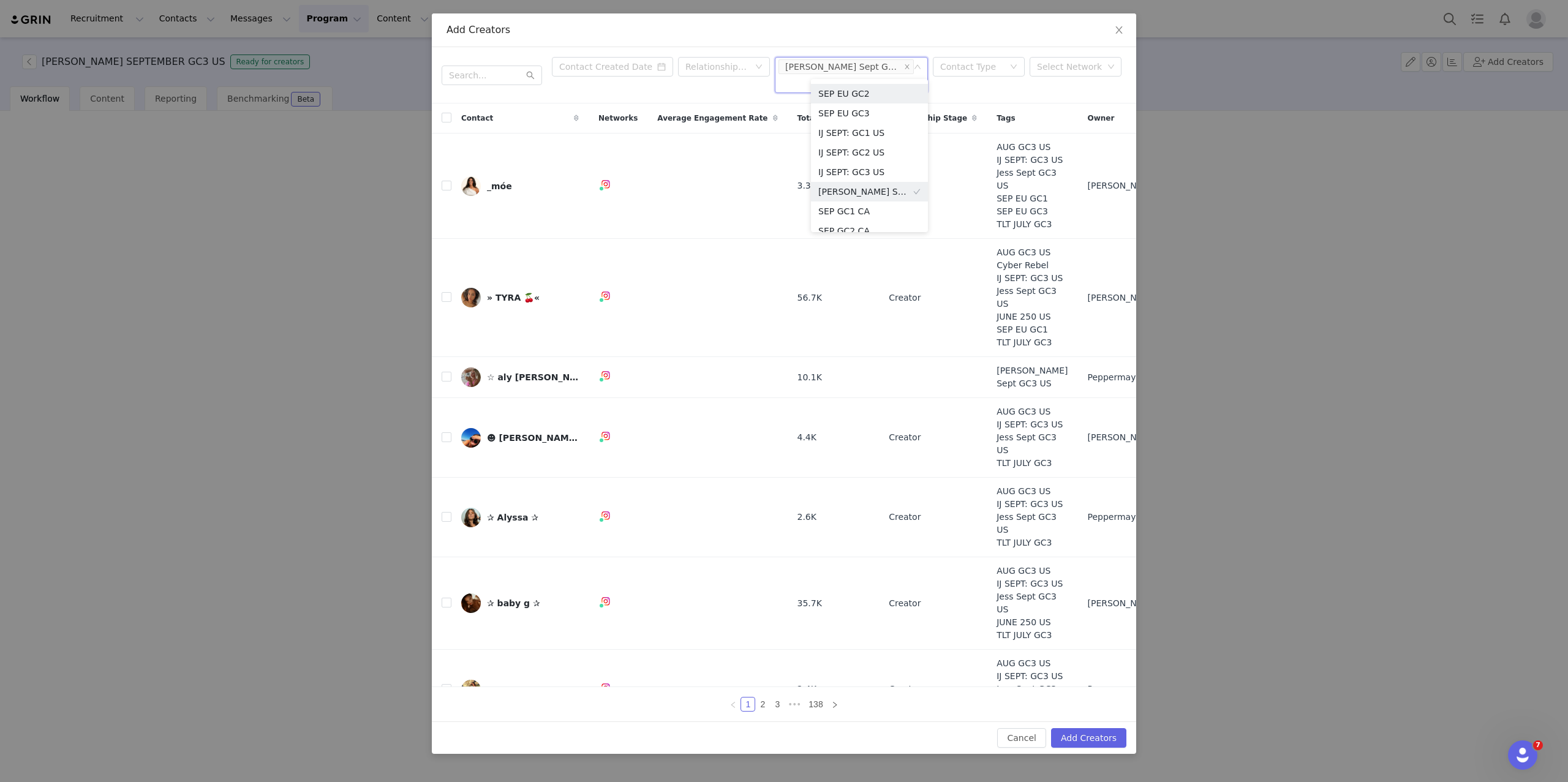
scroll to position [1394, 0]
click at [931, 38] on div "Add Creators" at bounding box center [784, 30] width 705 height 34
click at [446, 113] on input "checkbox" at bounding box center [446, 118] width 10 height 10
checkbox input "true"
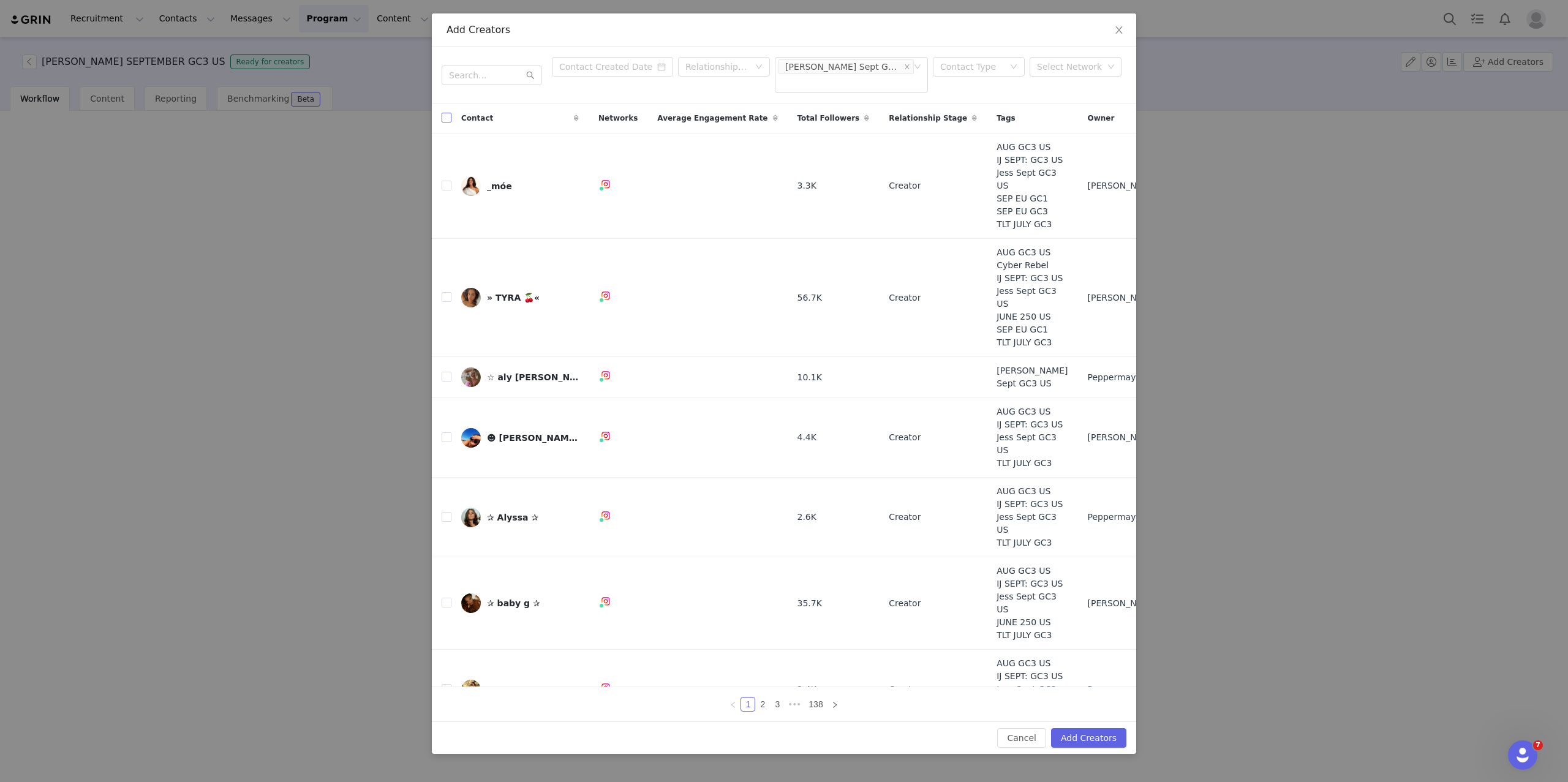
checkbox input "true"
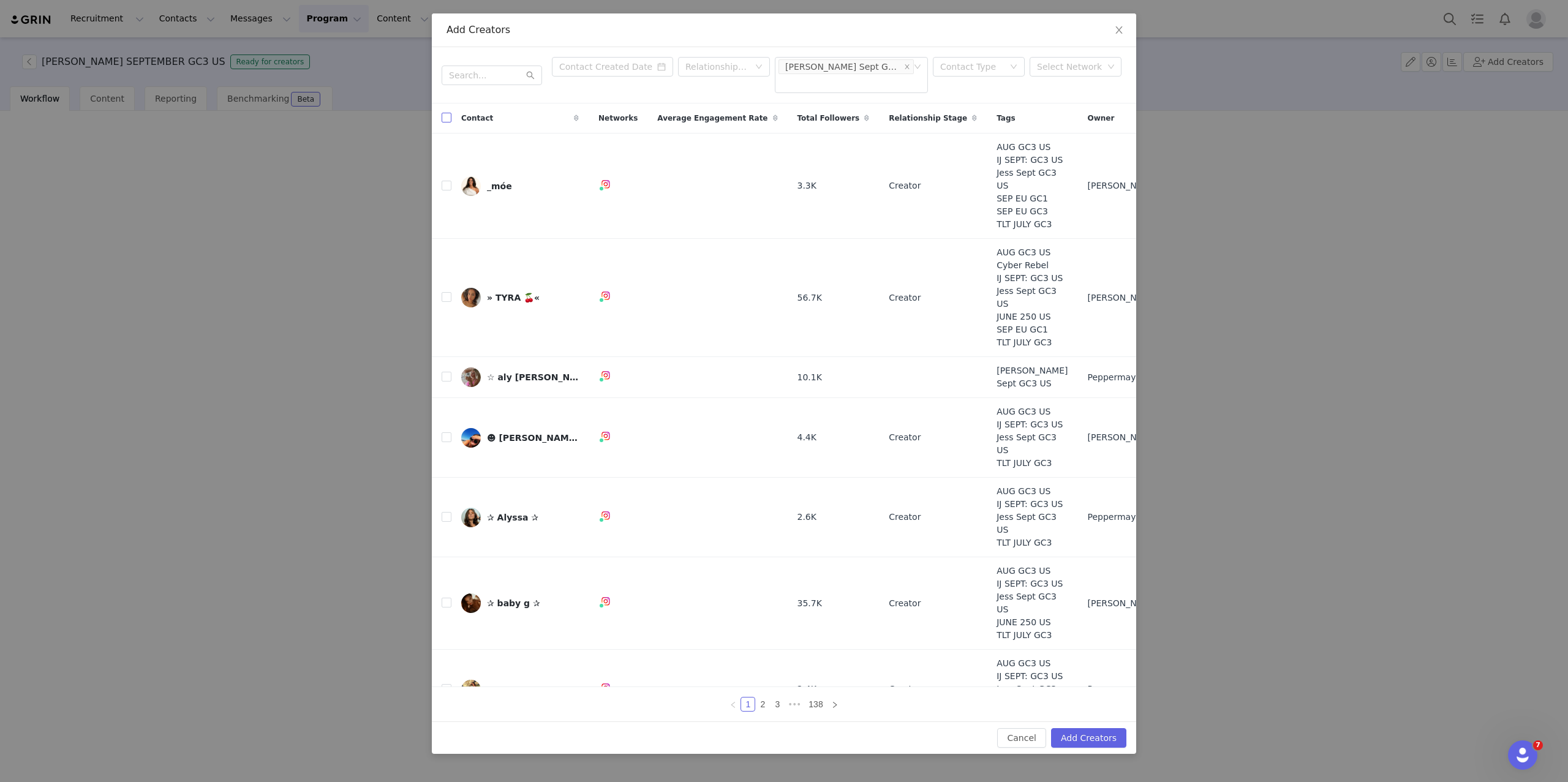
checkbox input "true"
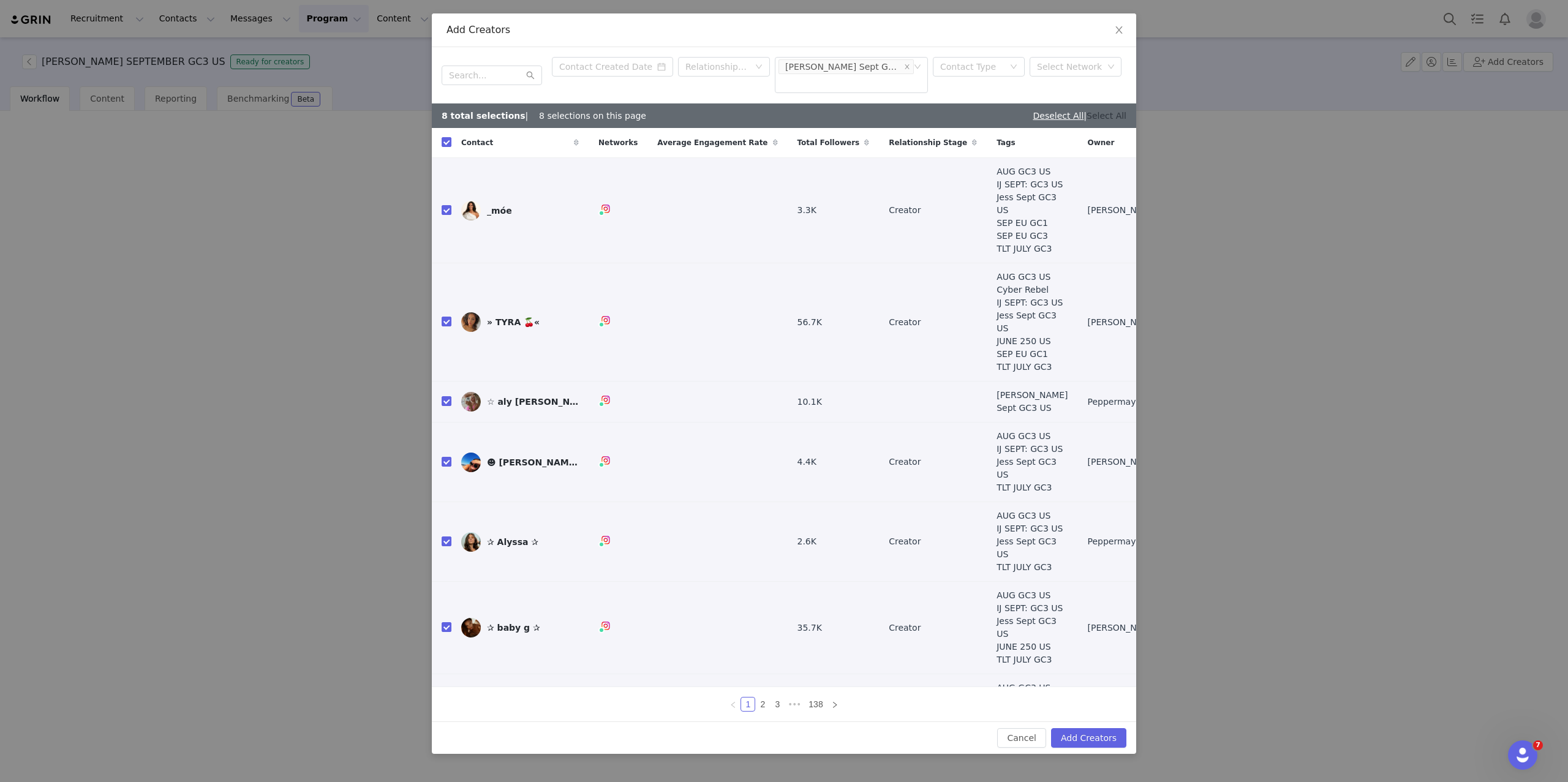
click at [1105, 111] on link "Select All" at bounding box center [1107, 116] width 40 height 10
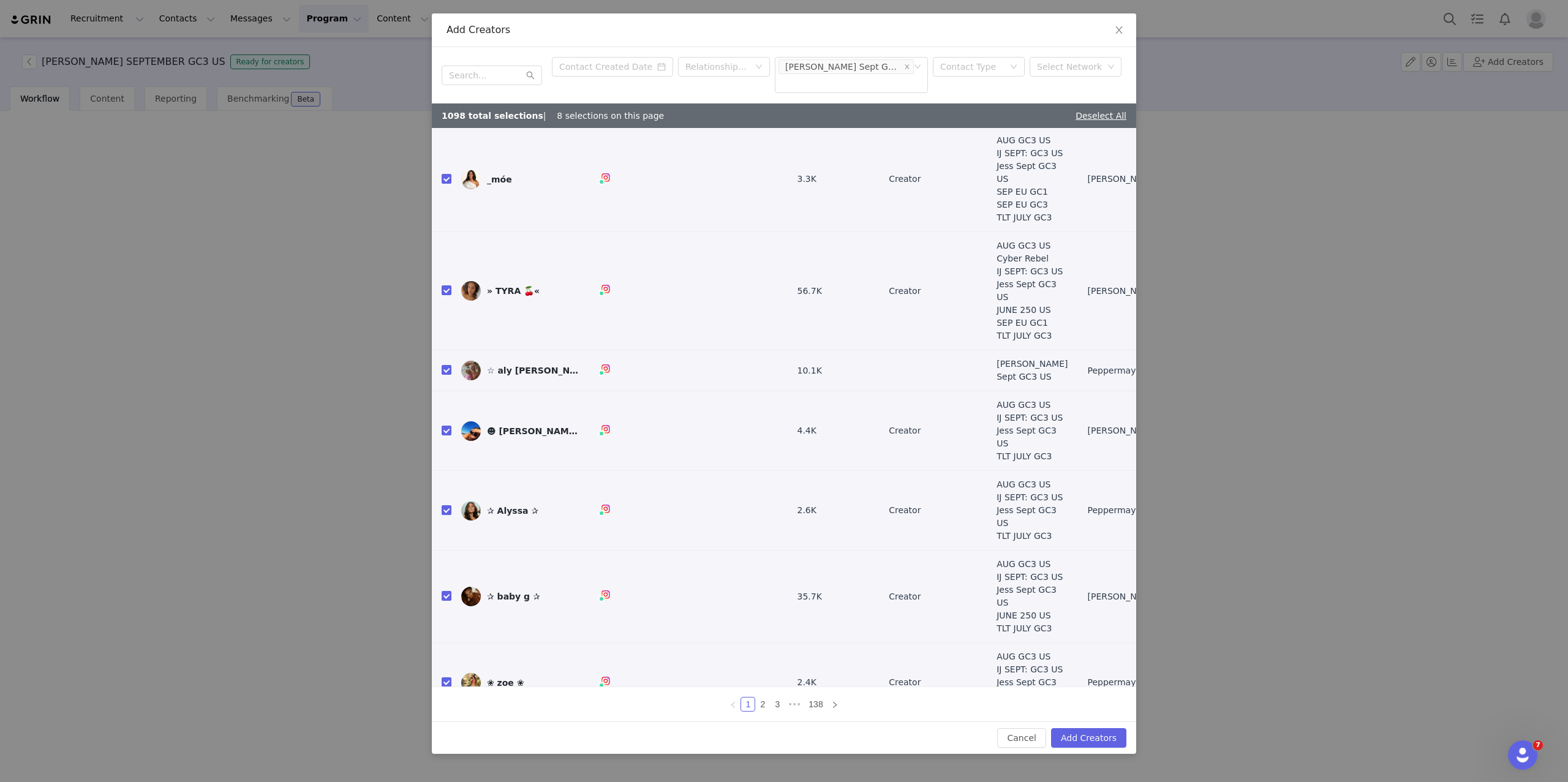
scroll to position [0, 0]
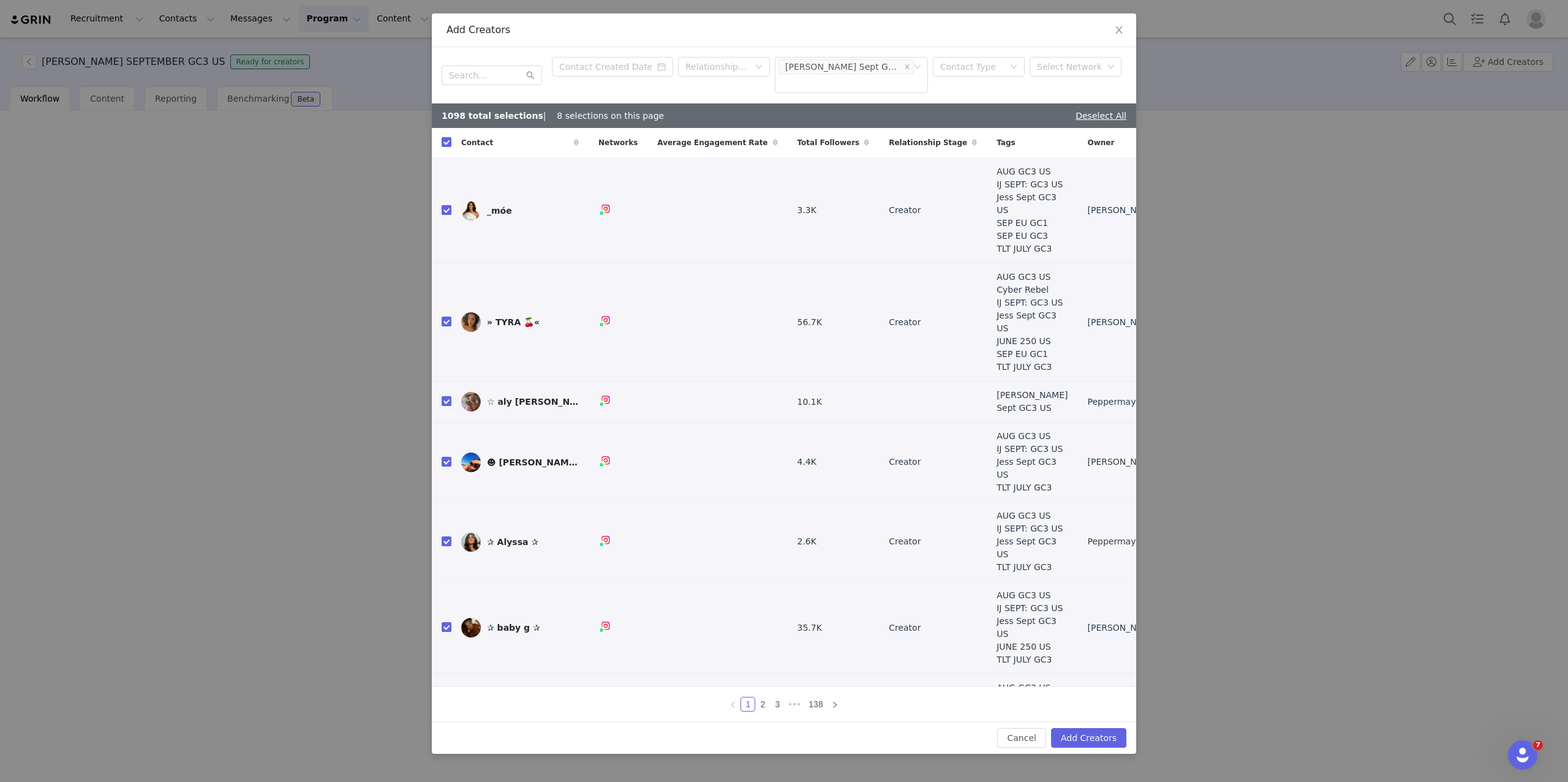
click at [446, 205] on input "checkbox" at bounding box center [446, 210] width 10 height 10
checkbox input "false"
click at [601, 224] on link "@mokiinita" at bounding box center [600, 229] width 49 height 10
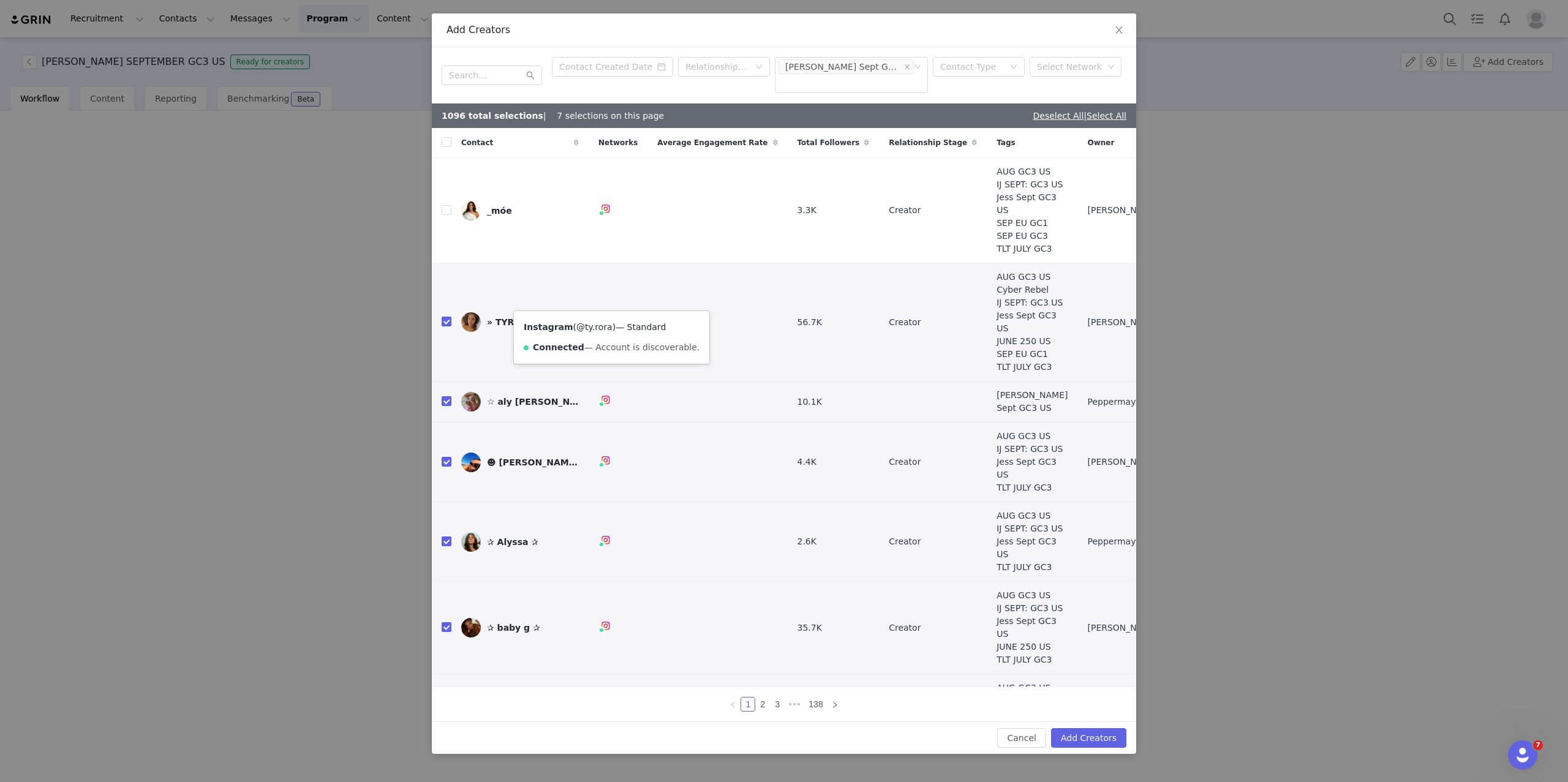
click at [603, 323] on link "@ty.rora" at bounding box center [594, 327] width 36 height 10
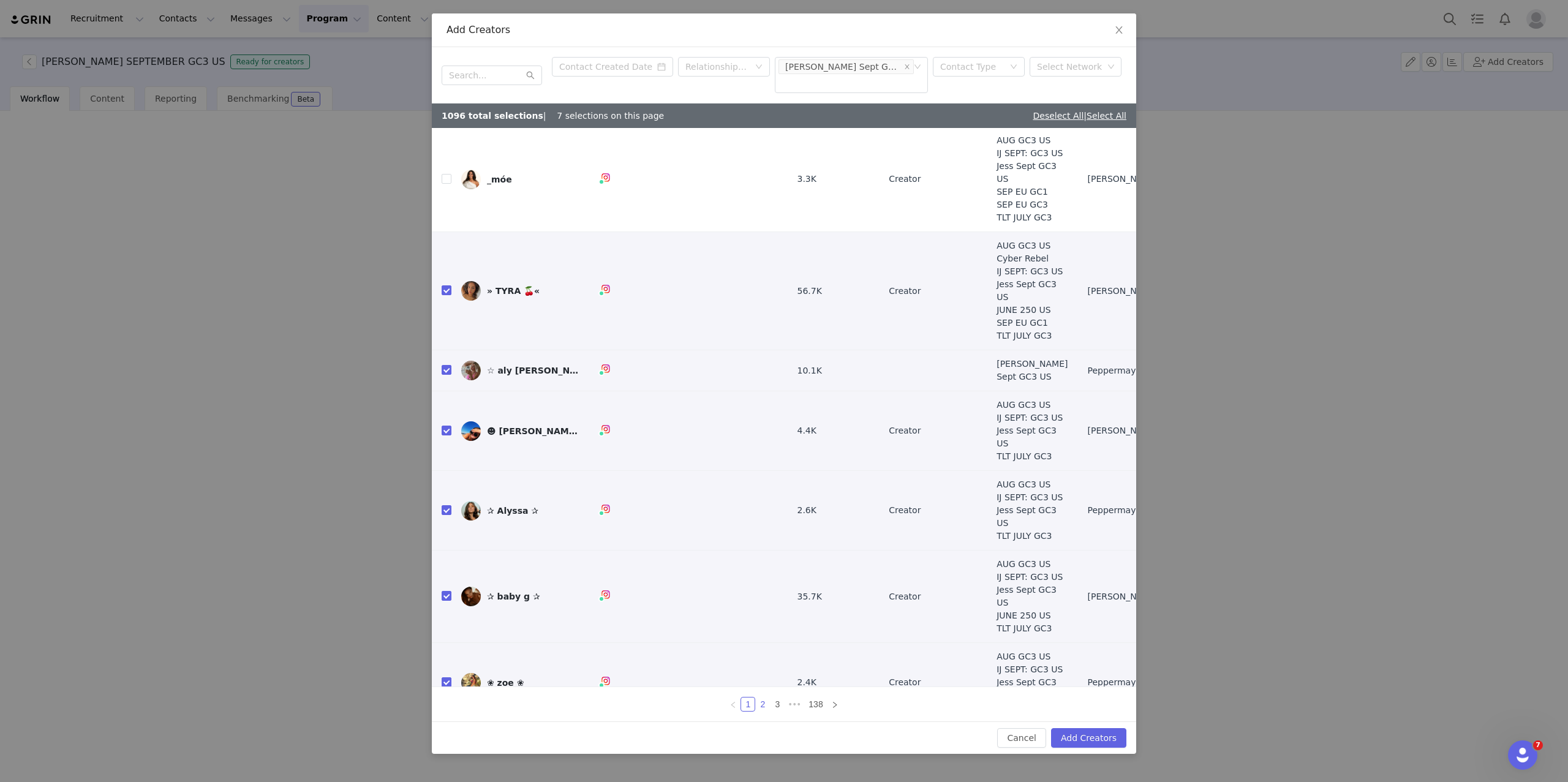
click at [763, 705] on link "2" at bounding box center [763, 704] width 13 height 13
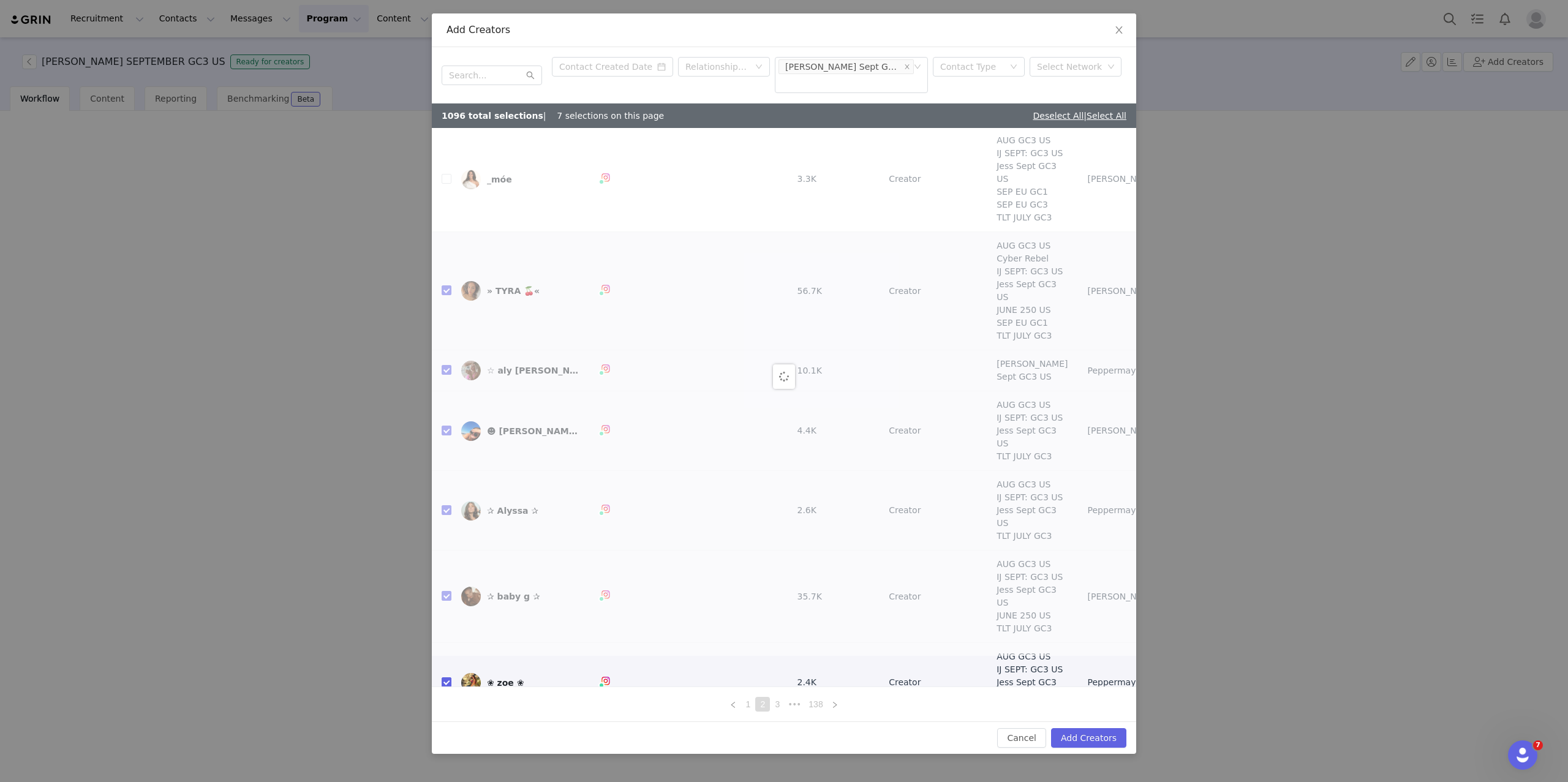
scroll to position [0, 0]
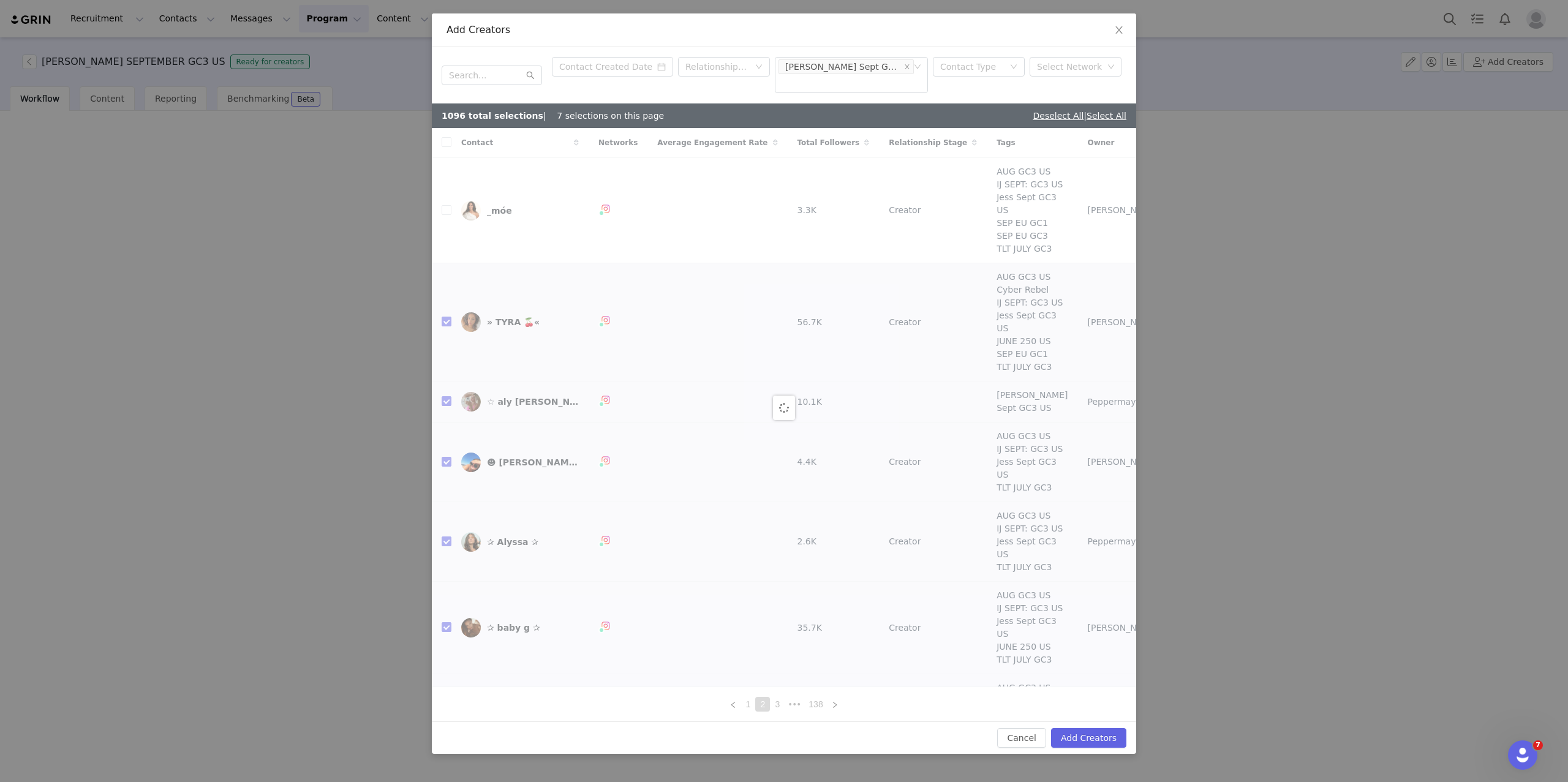
checkbox input "true"
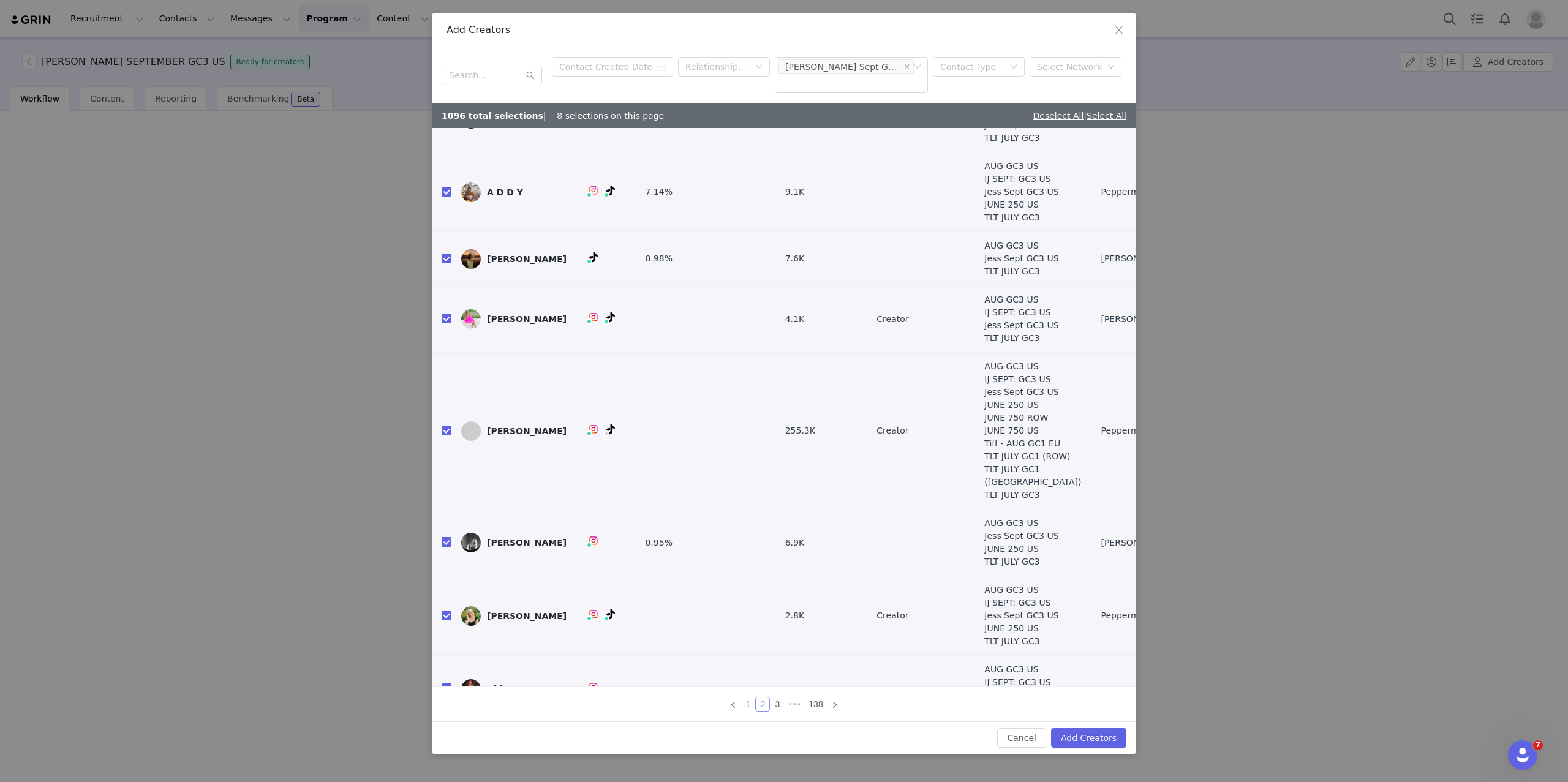
scroll to position [76, 0]
click at [750, 702] on link "1" at bounding box center [748, 704] width 13 height 13
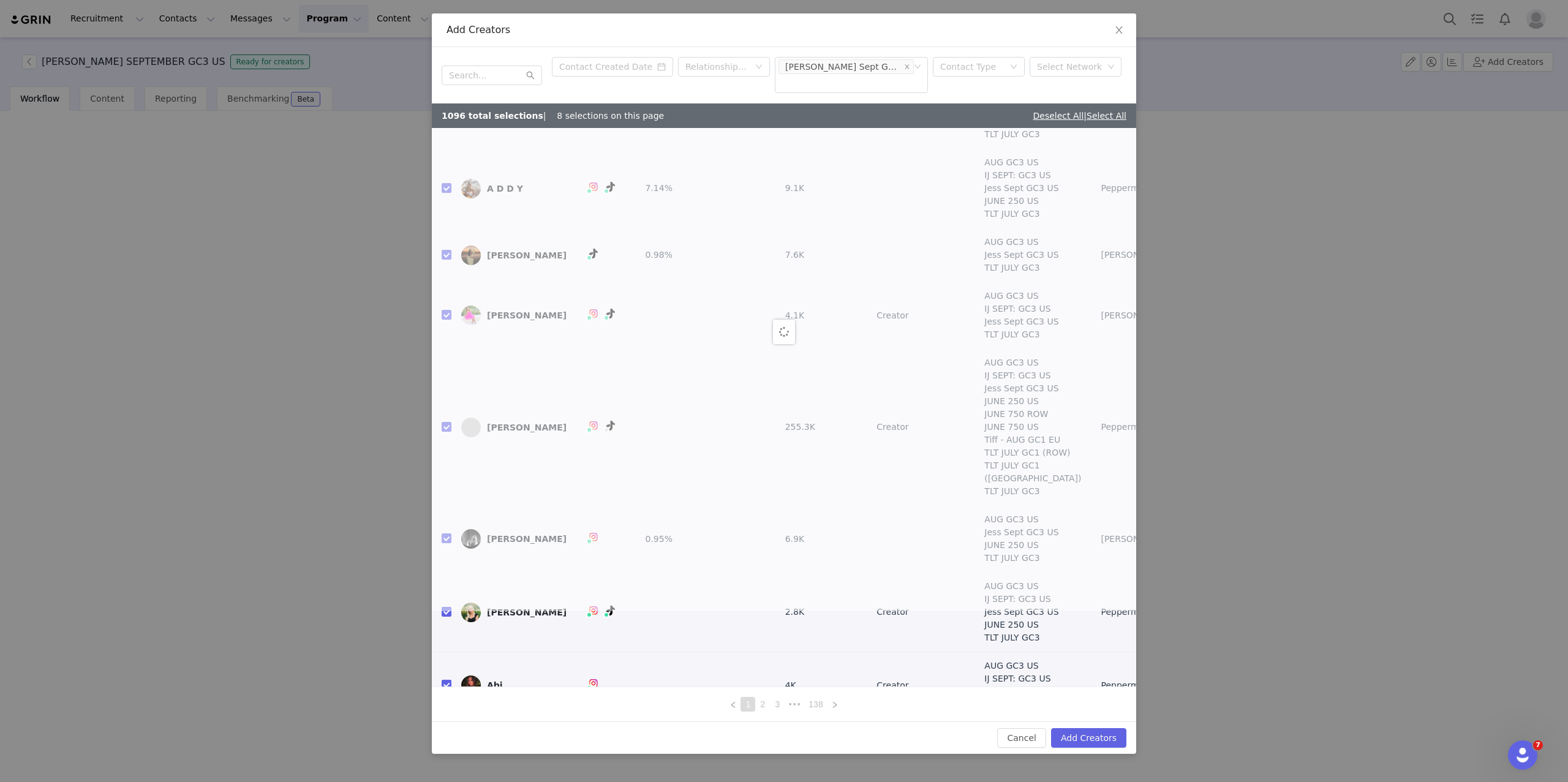
scroll to position [0, 0]
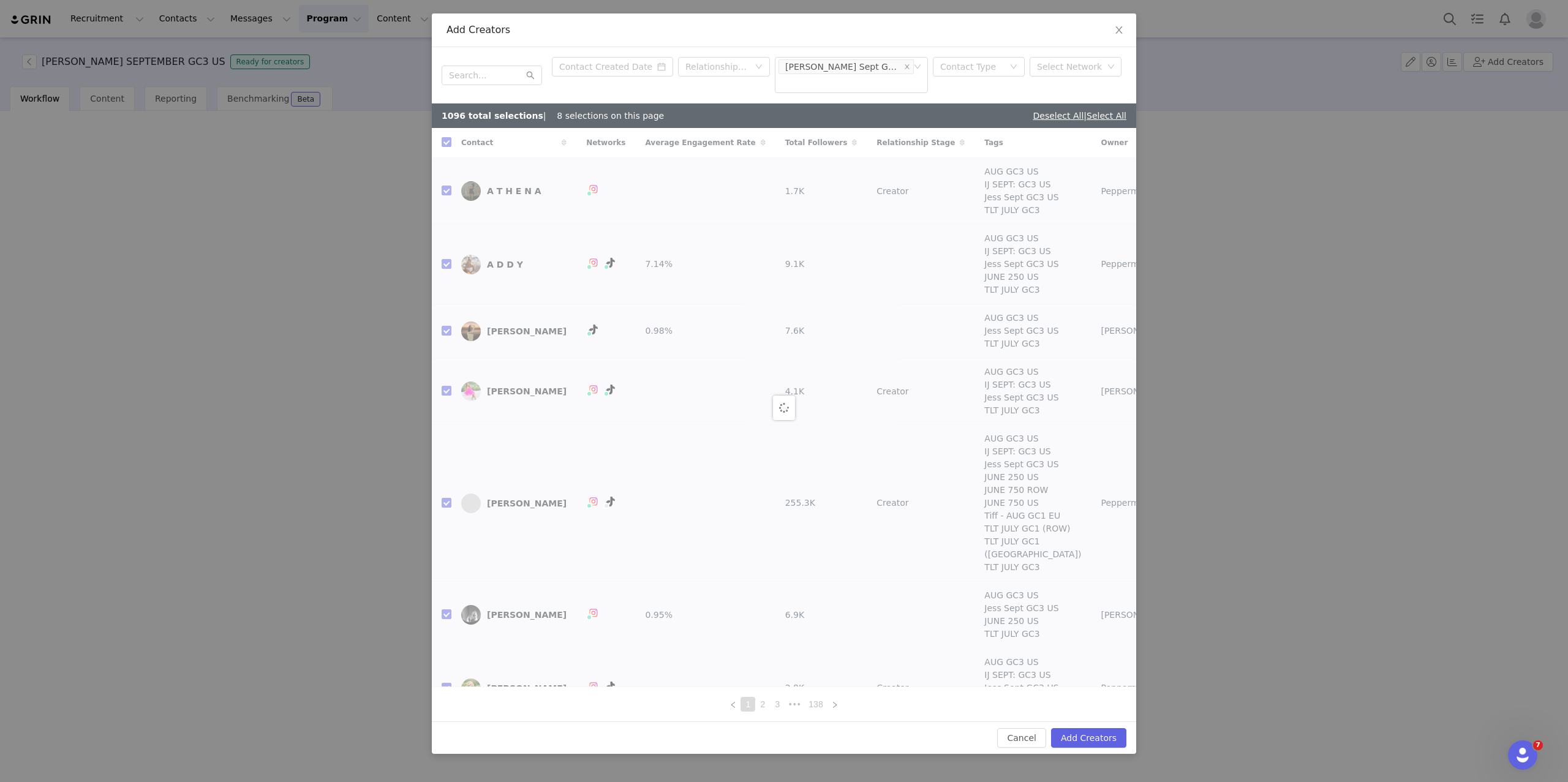
checkbox input "false"
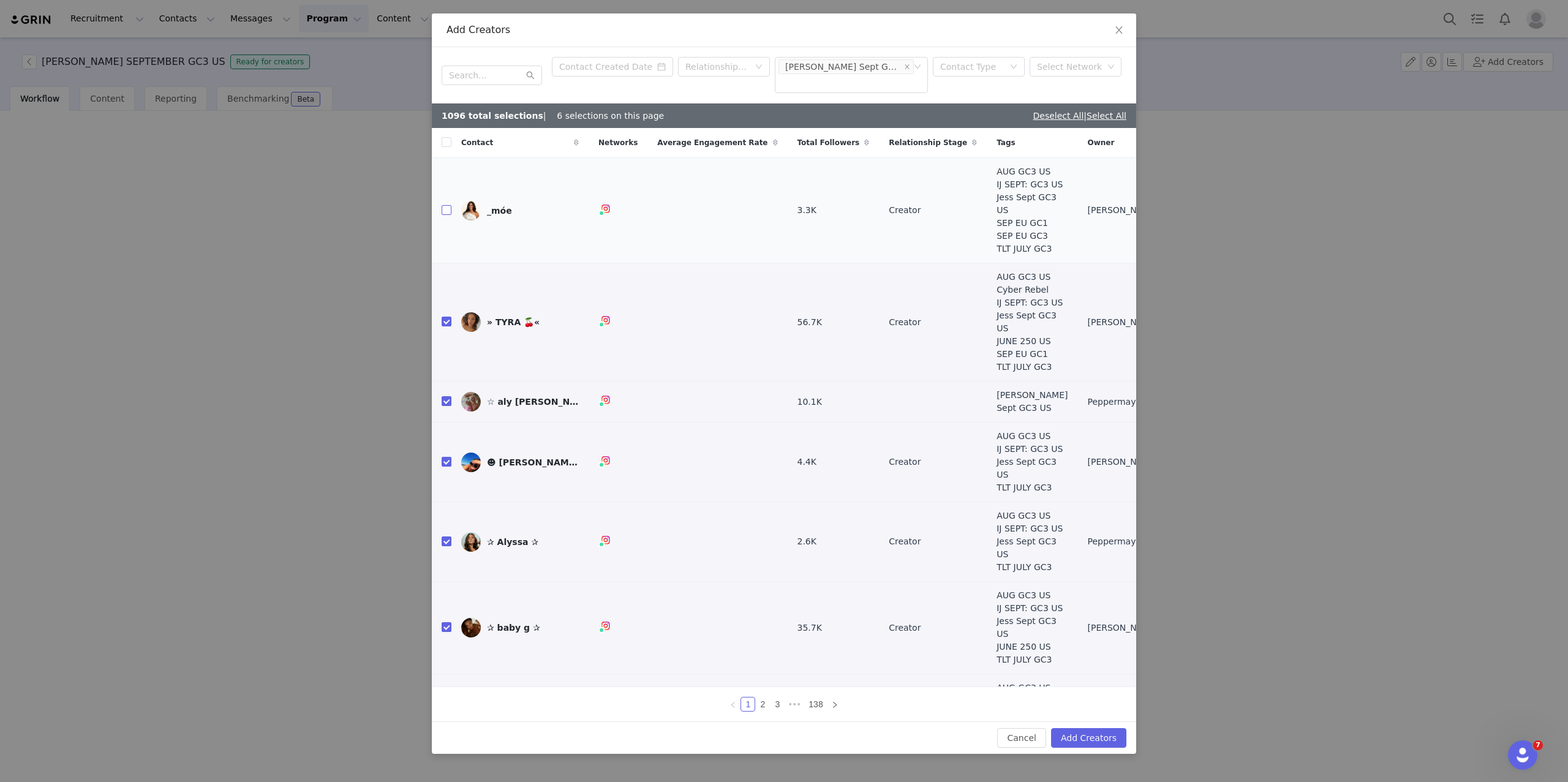
click at [444, 205] on input "checkbox" at bounding box center [446, 210] width 10 height 10
checkbox input "true"
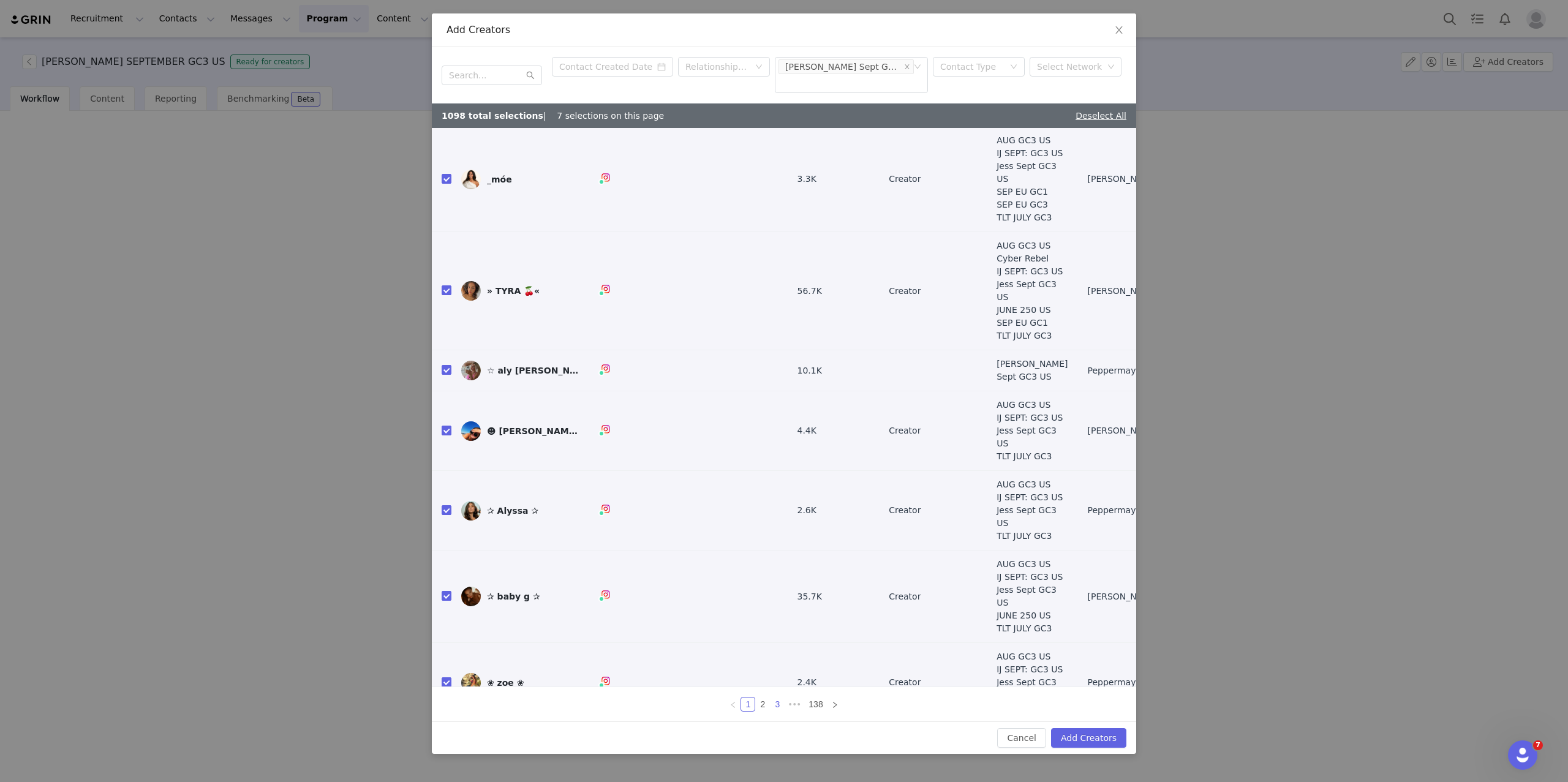
click at [776, 705] on link "3" at bounding box center [777, 704] width 13 height 13
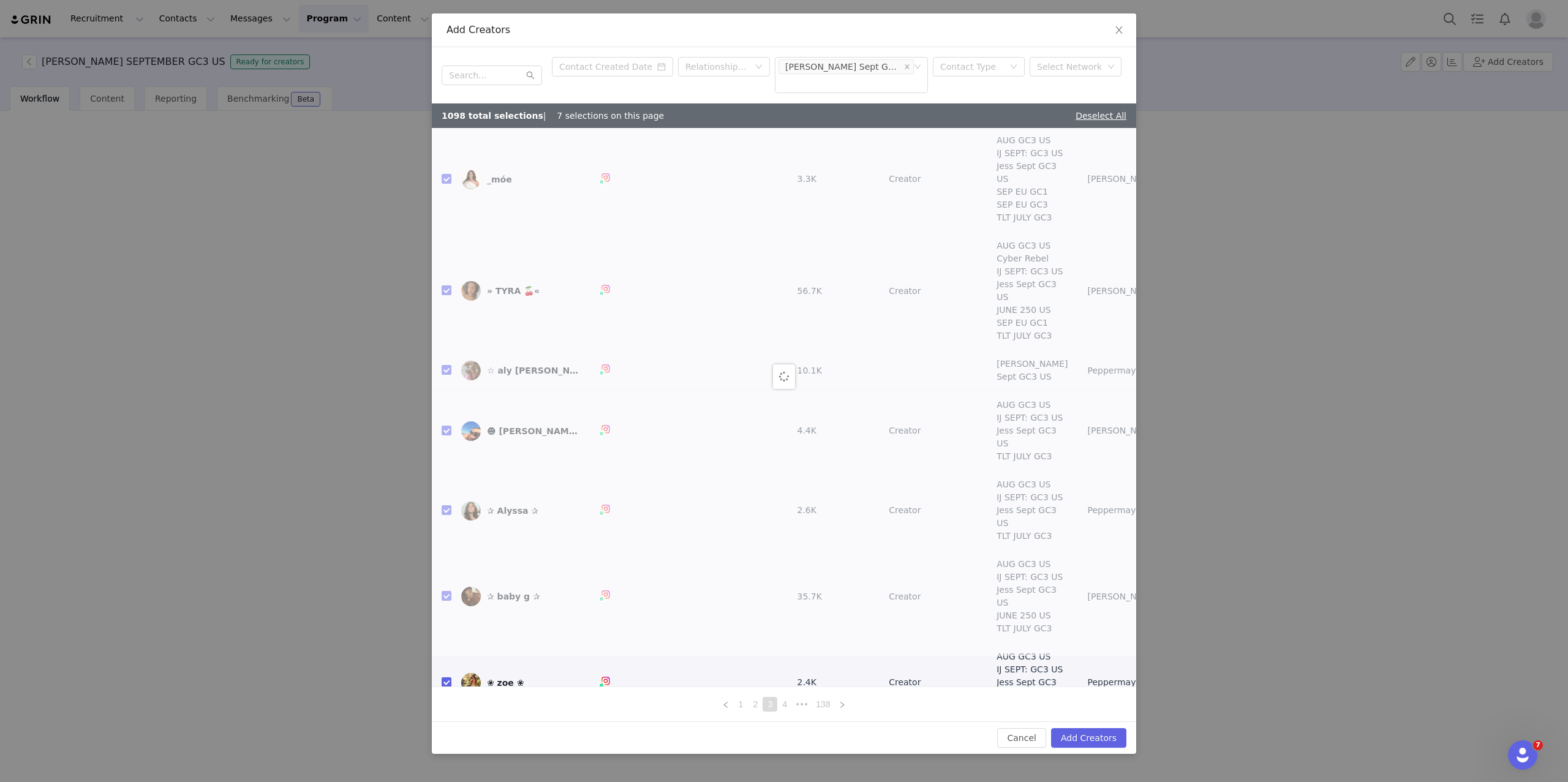
scroll to position [0, 0]
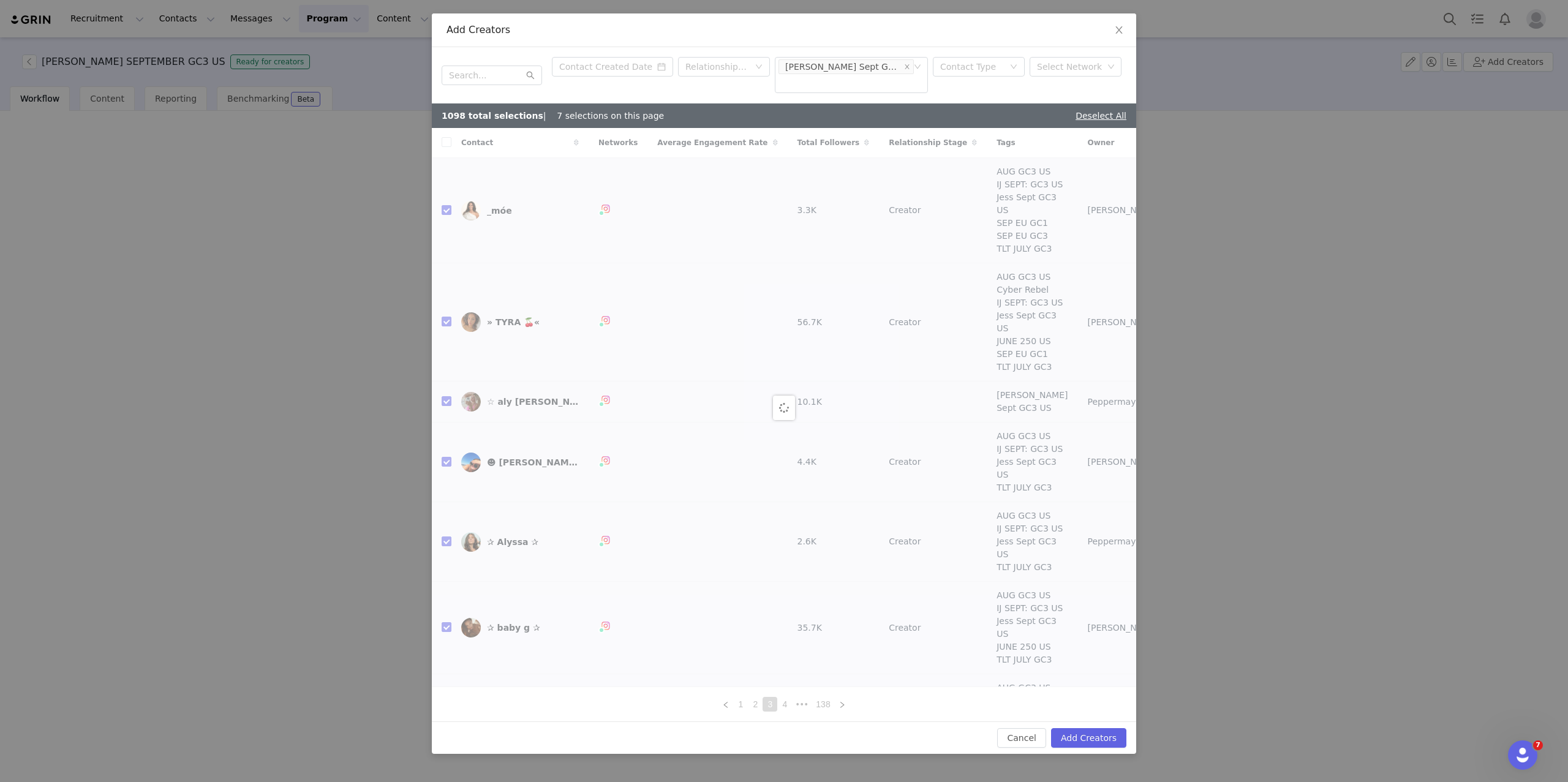
checkbox input "true"
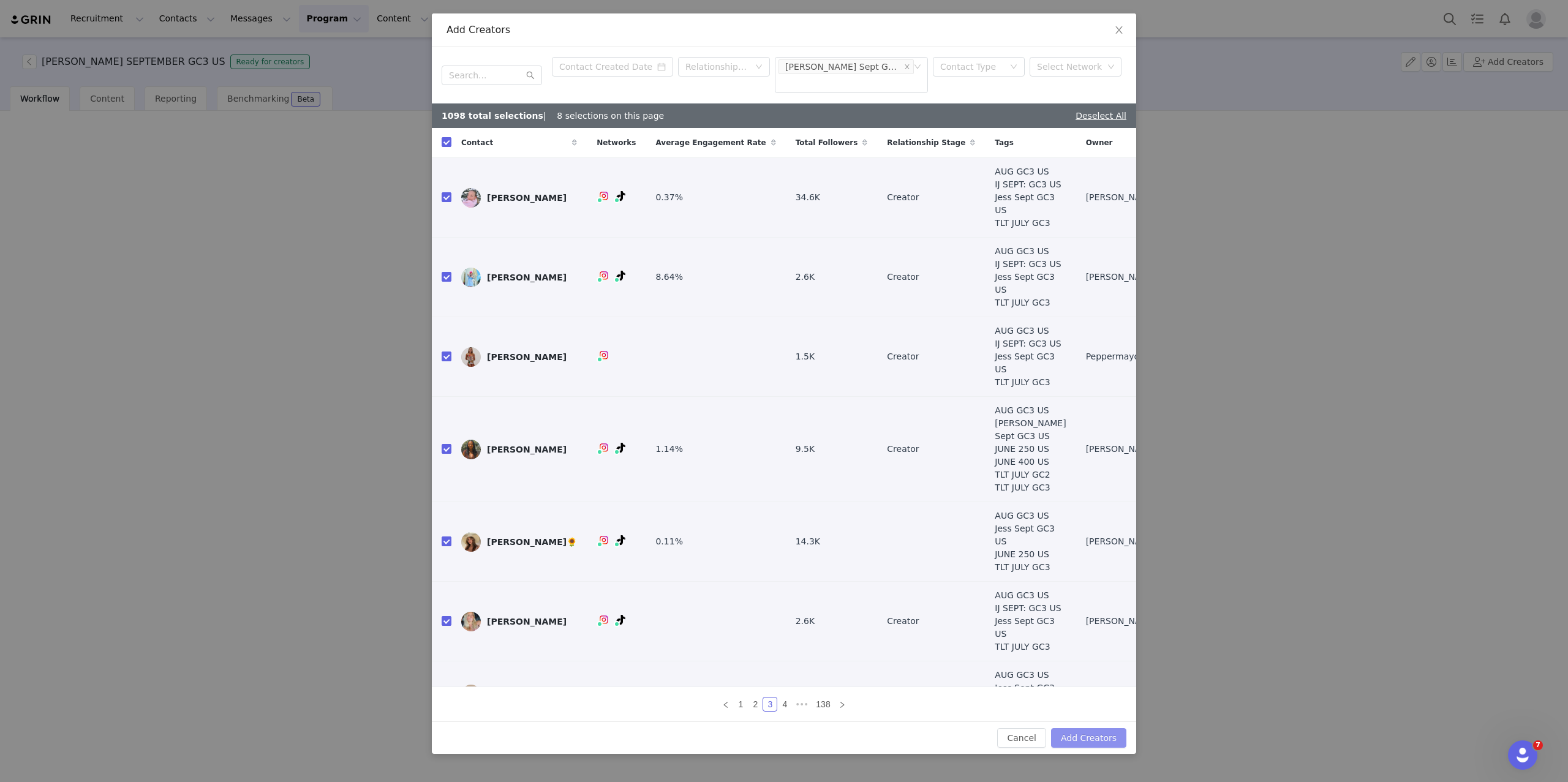
click at [1081, 733] on button "Add Creators" at bounding box center [1088, 738] width 76 height 19
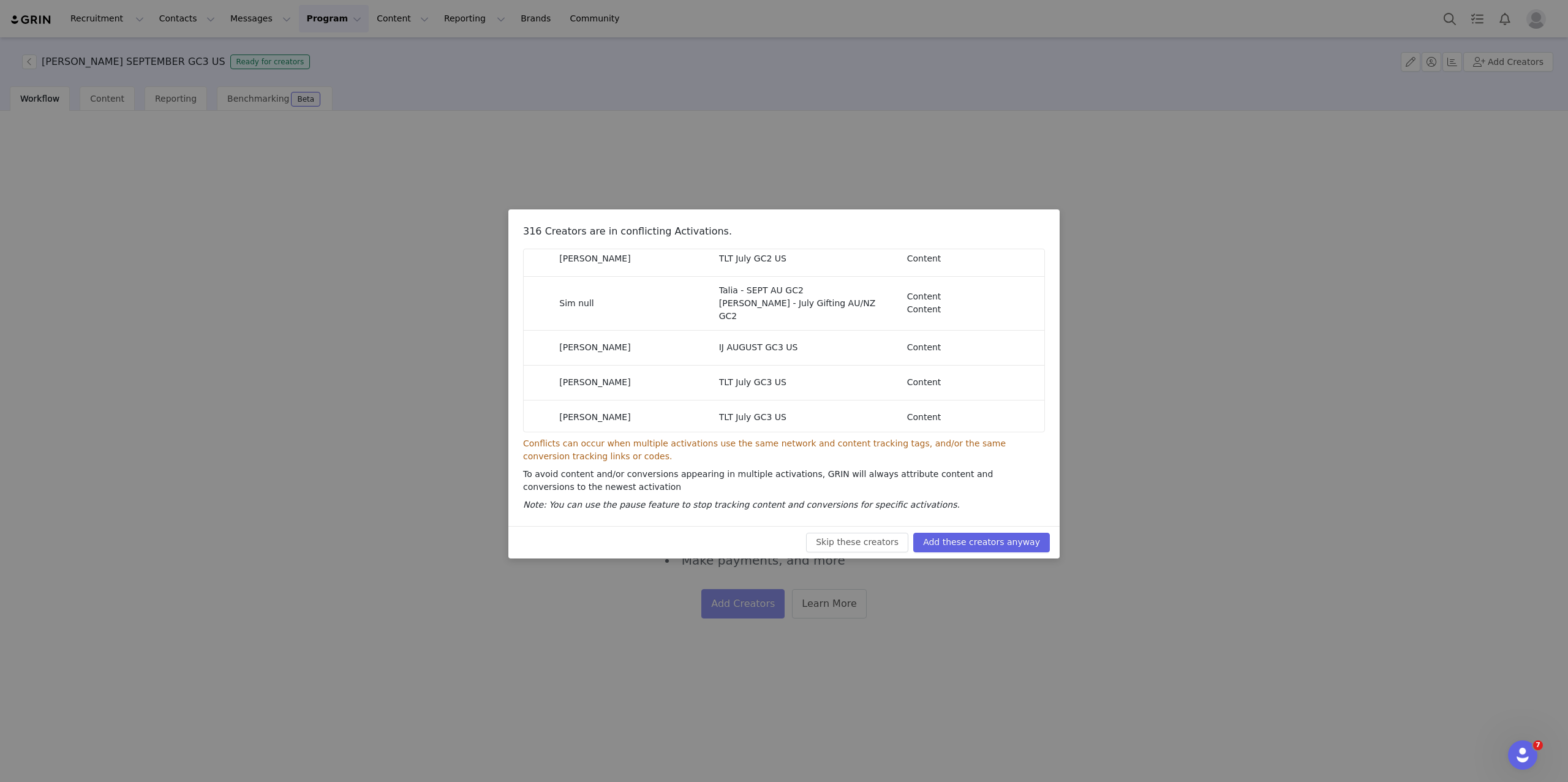
scroll to position [2042, 0]
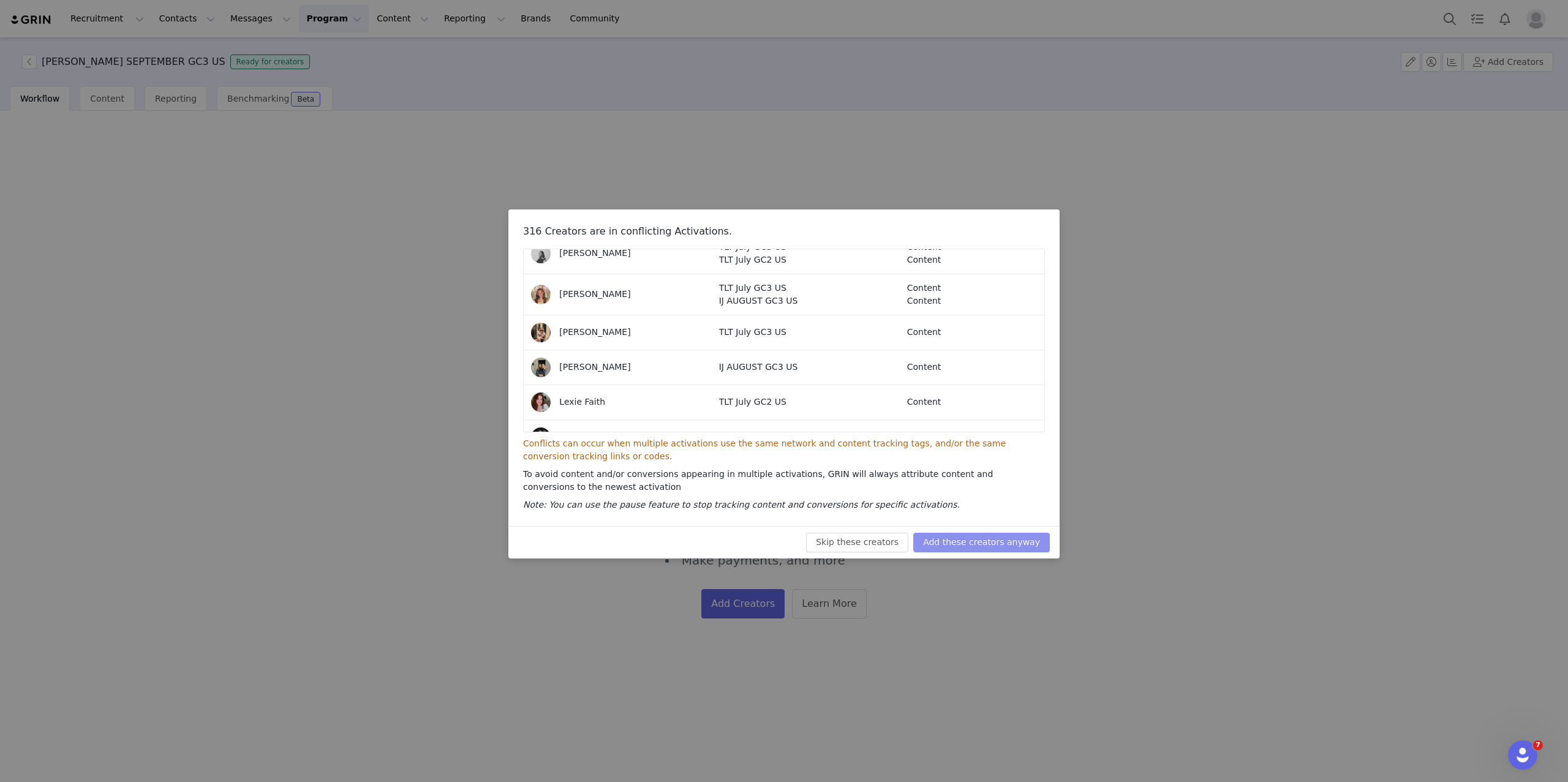
click at [958, 537] on button "Add these creators anyway" at bounding box center [981, 543] width 137 height 19
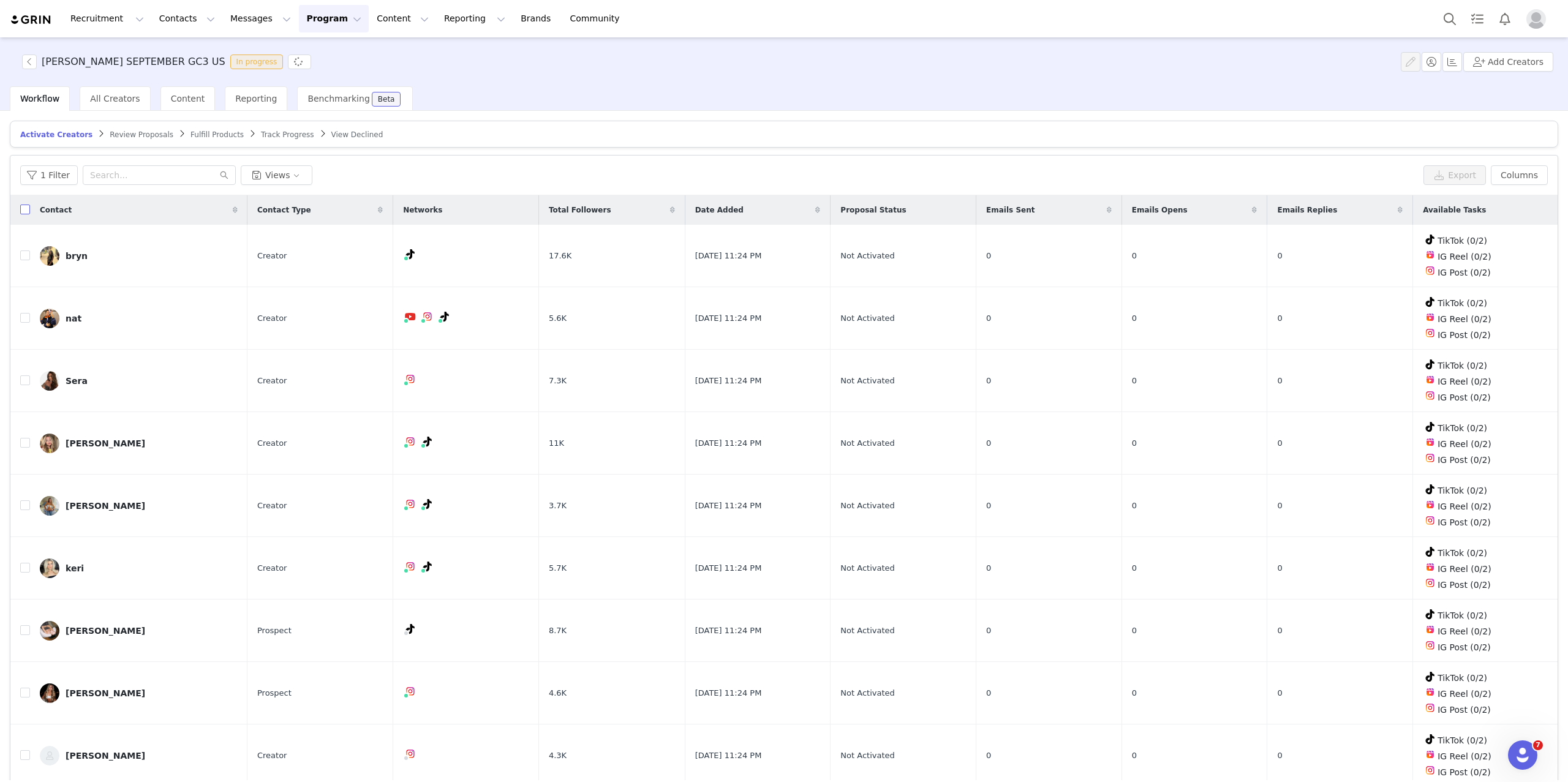
click at [27, 207] on input "checkbox" at bounding box center [25, 210] width 10 height 10
checkbox input "true"
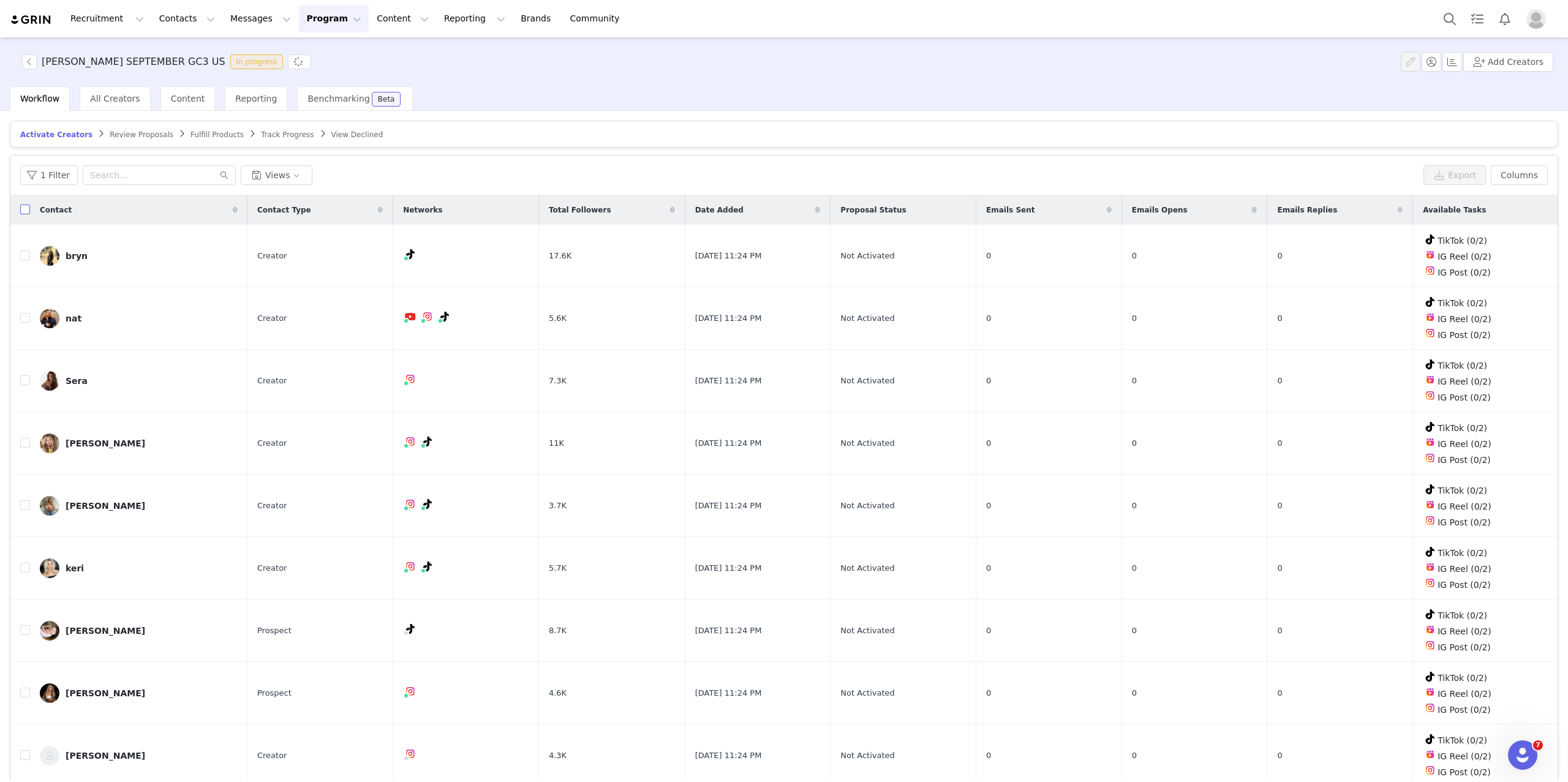
checkbox input "true"
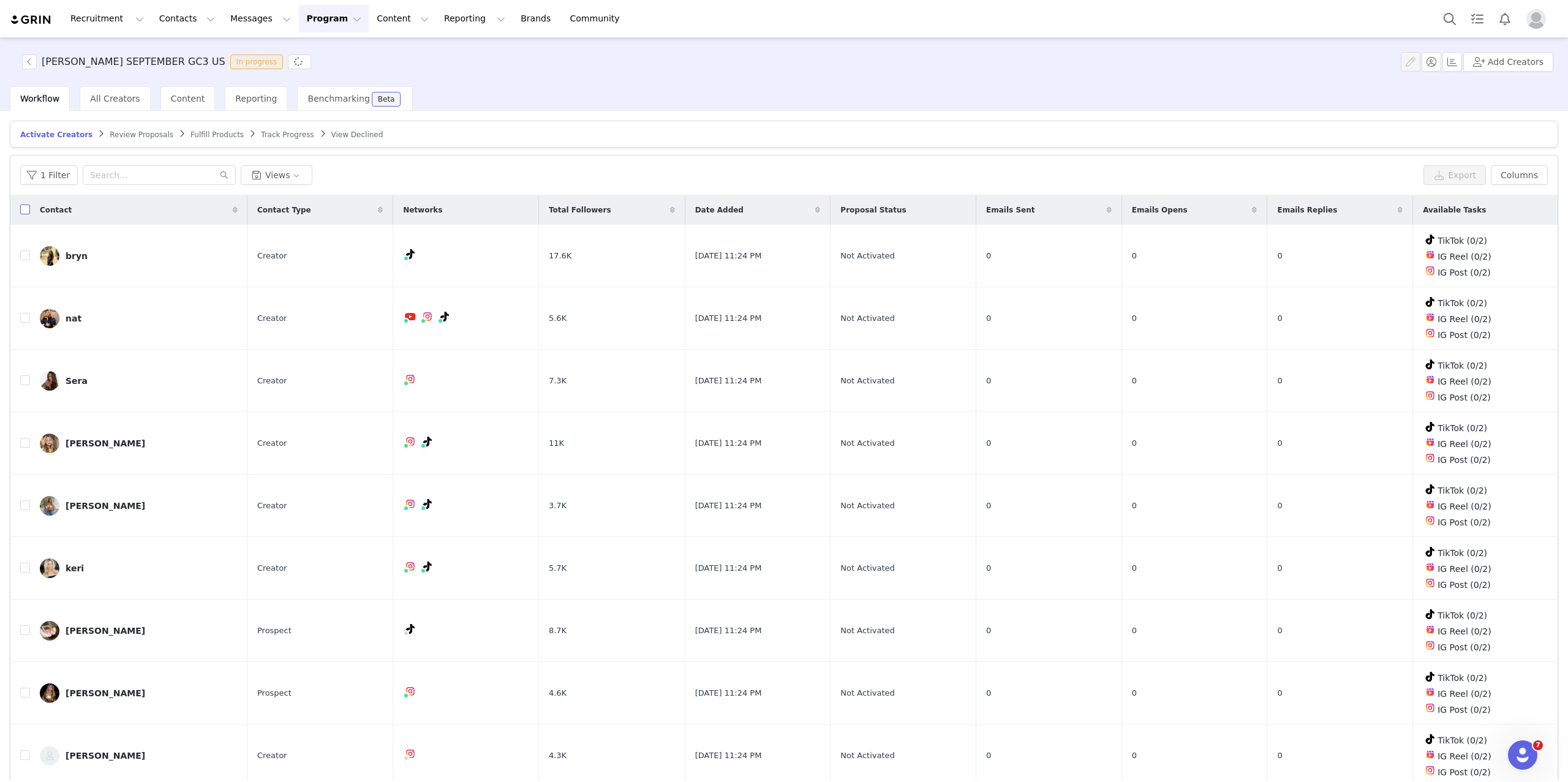
checkbox input "true"
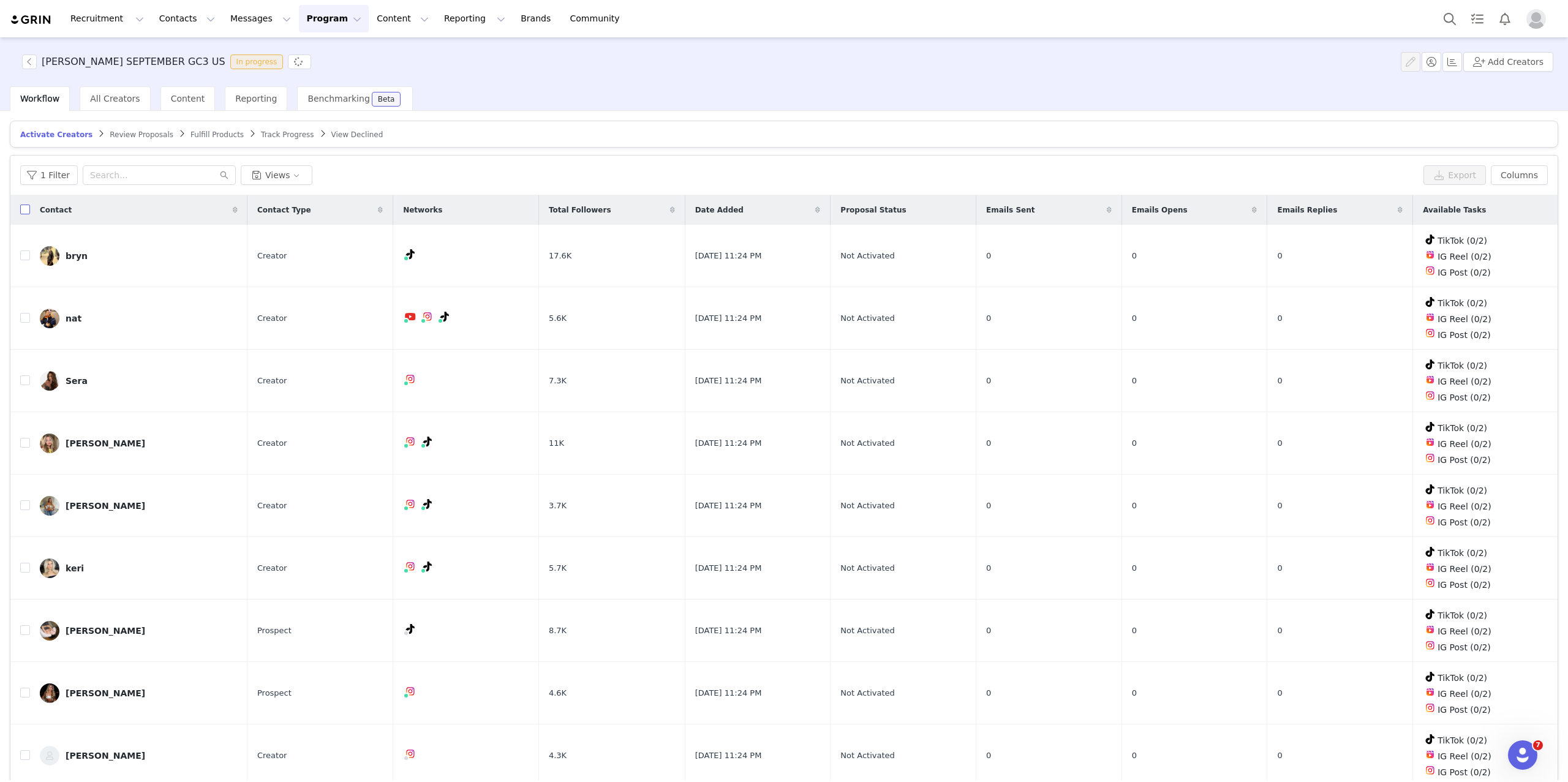
checkbox input "true"
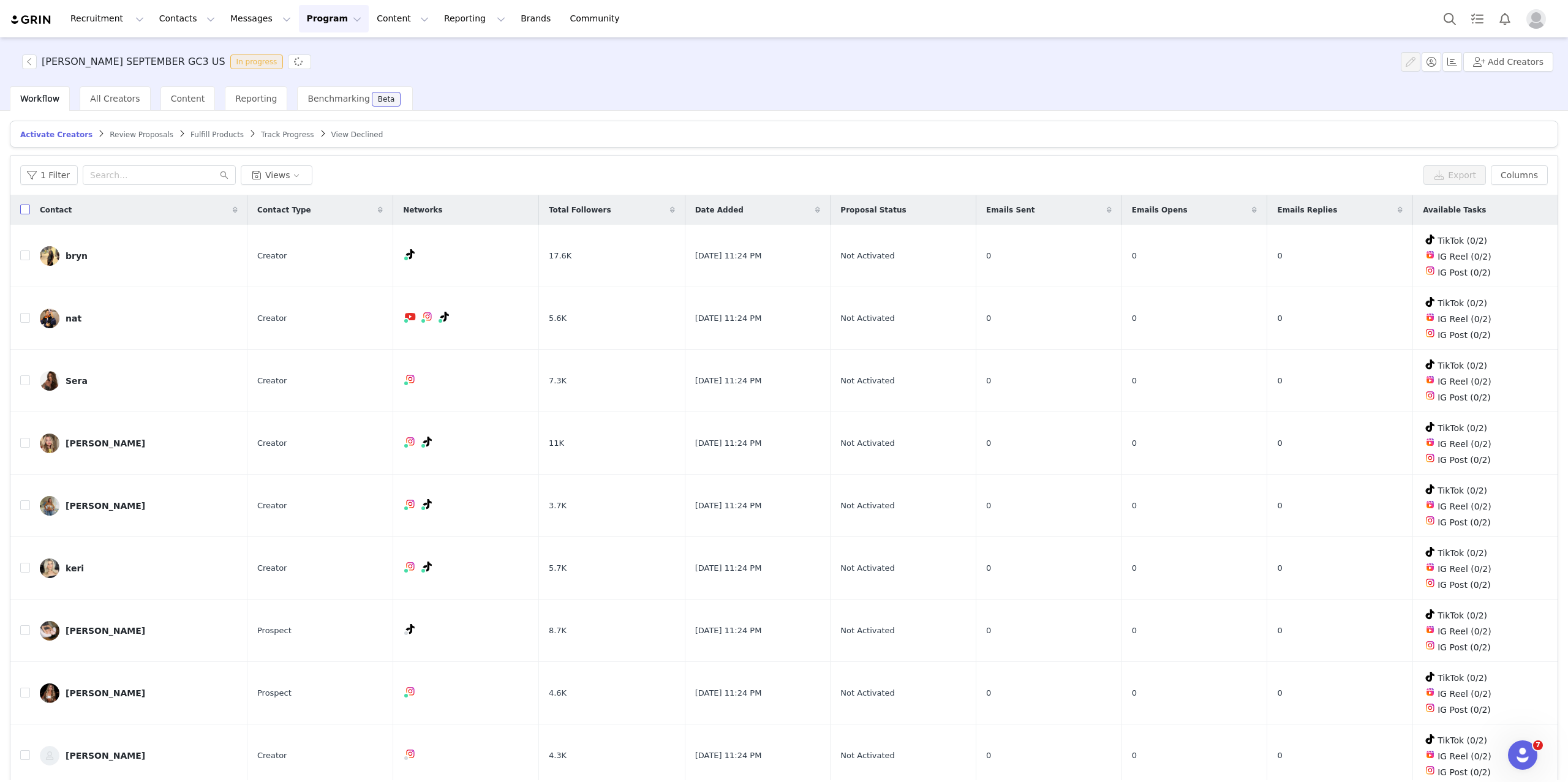
checkbox input "true"
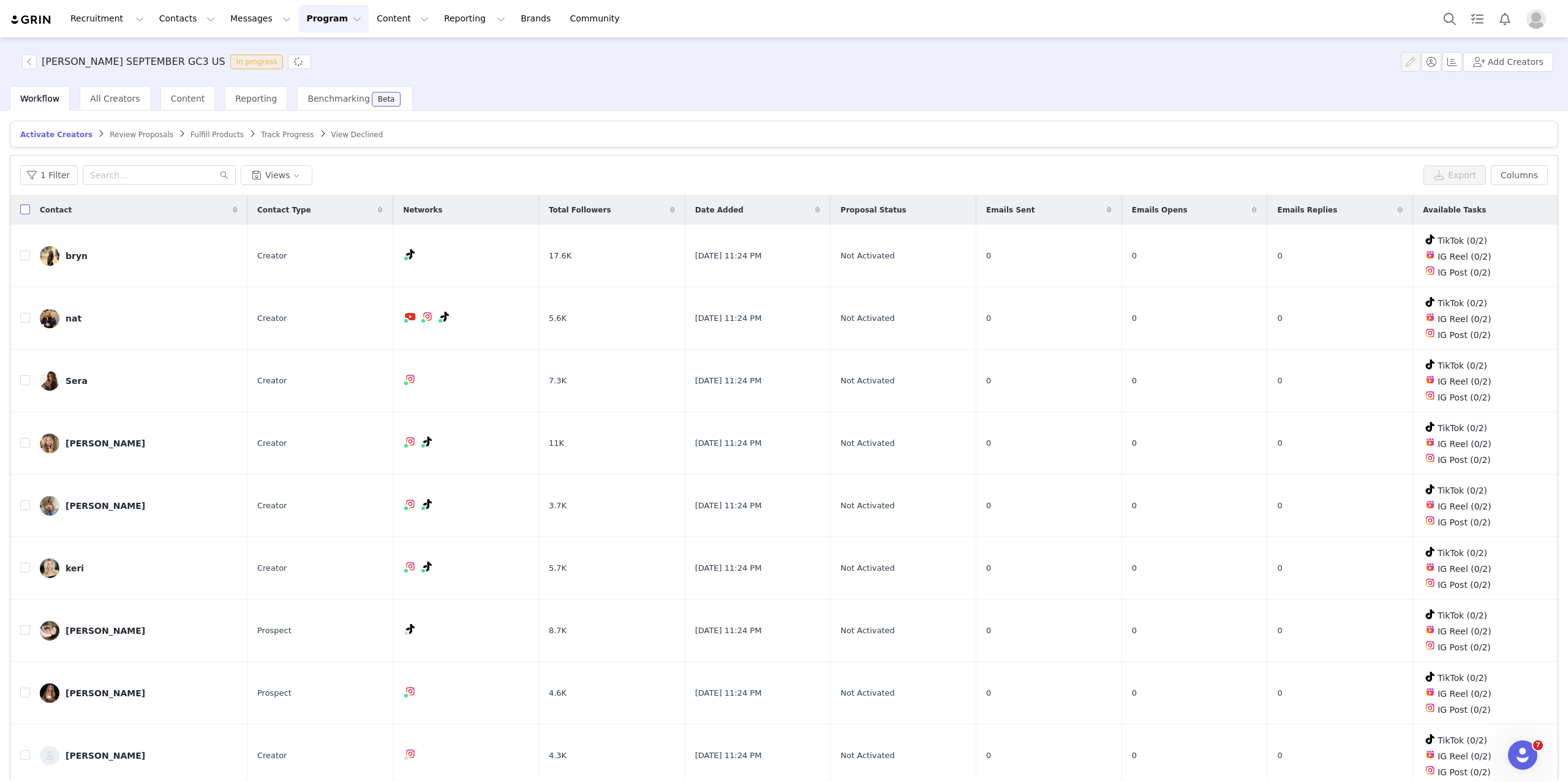
checkbox input "true"
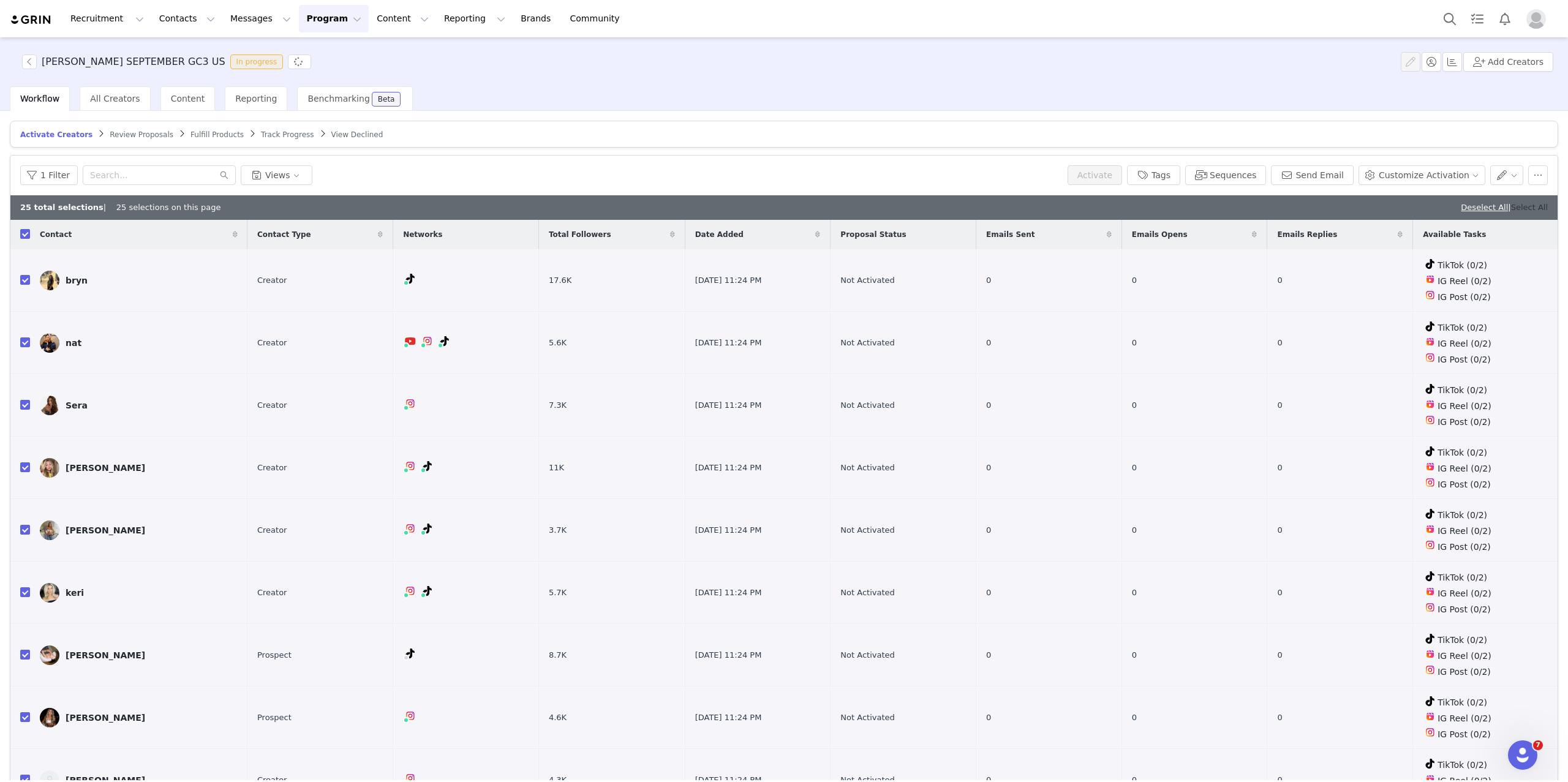
click at [1542, 205] on link "Select All" at bounding box center [1530, 208] width 36 height 10
click at [1435, 65] on button "button" at bounding box center [1431, 61] width 19 height 19
click at [1445, 123] on div "Select Owner" at bounding box center [1424, 123] width 135 height 12
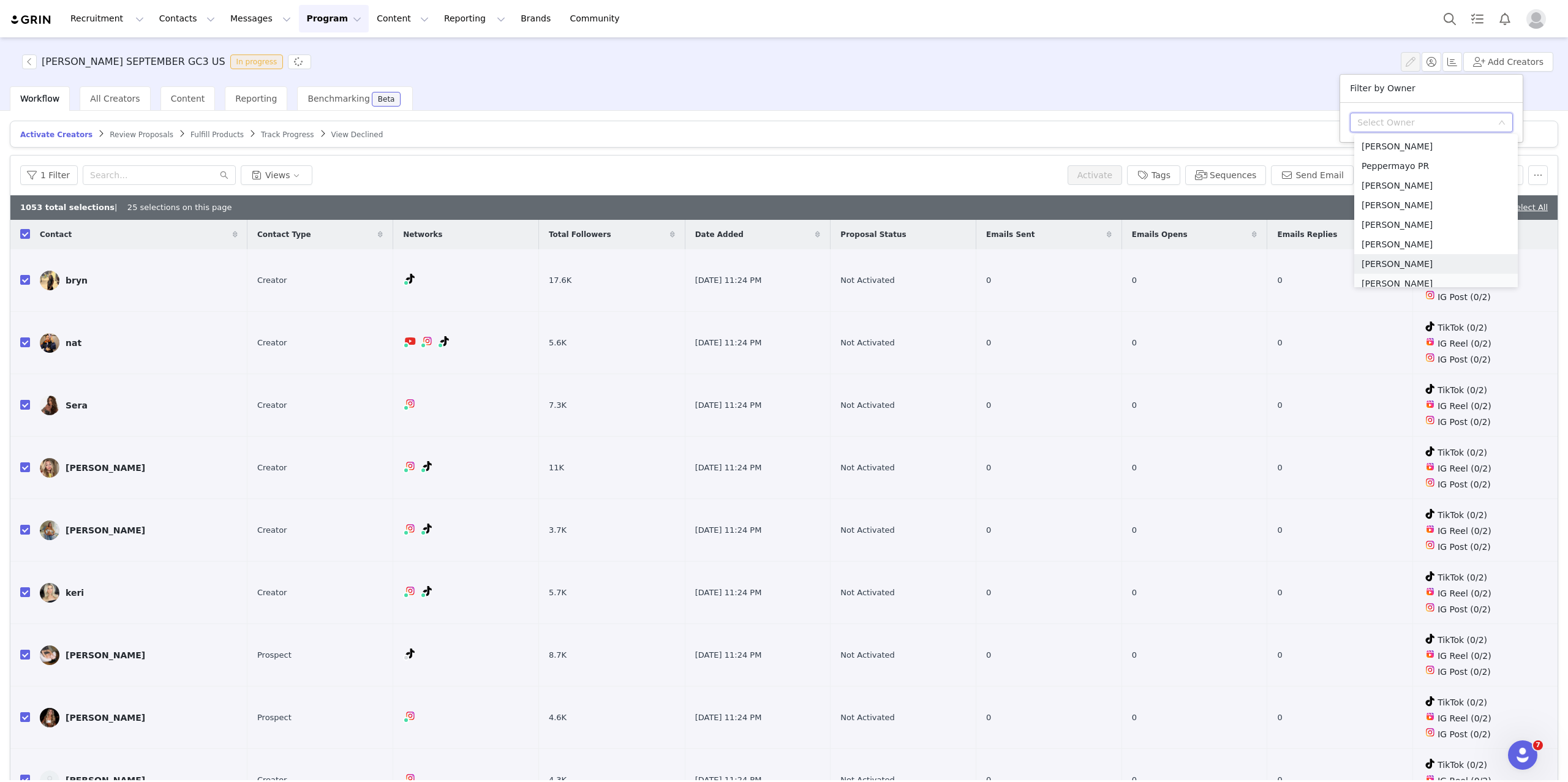
scroll to position [6, 0]
click at [1408, 276] on li "Jessica Gawargy" at bounding box center [1436, 278] width 164 height 19
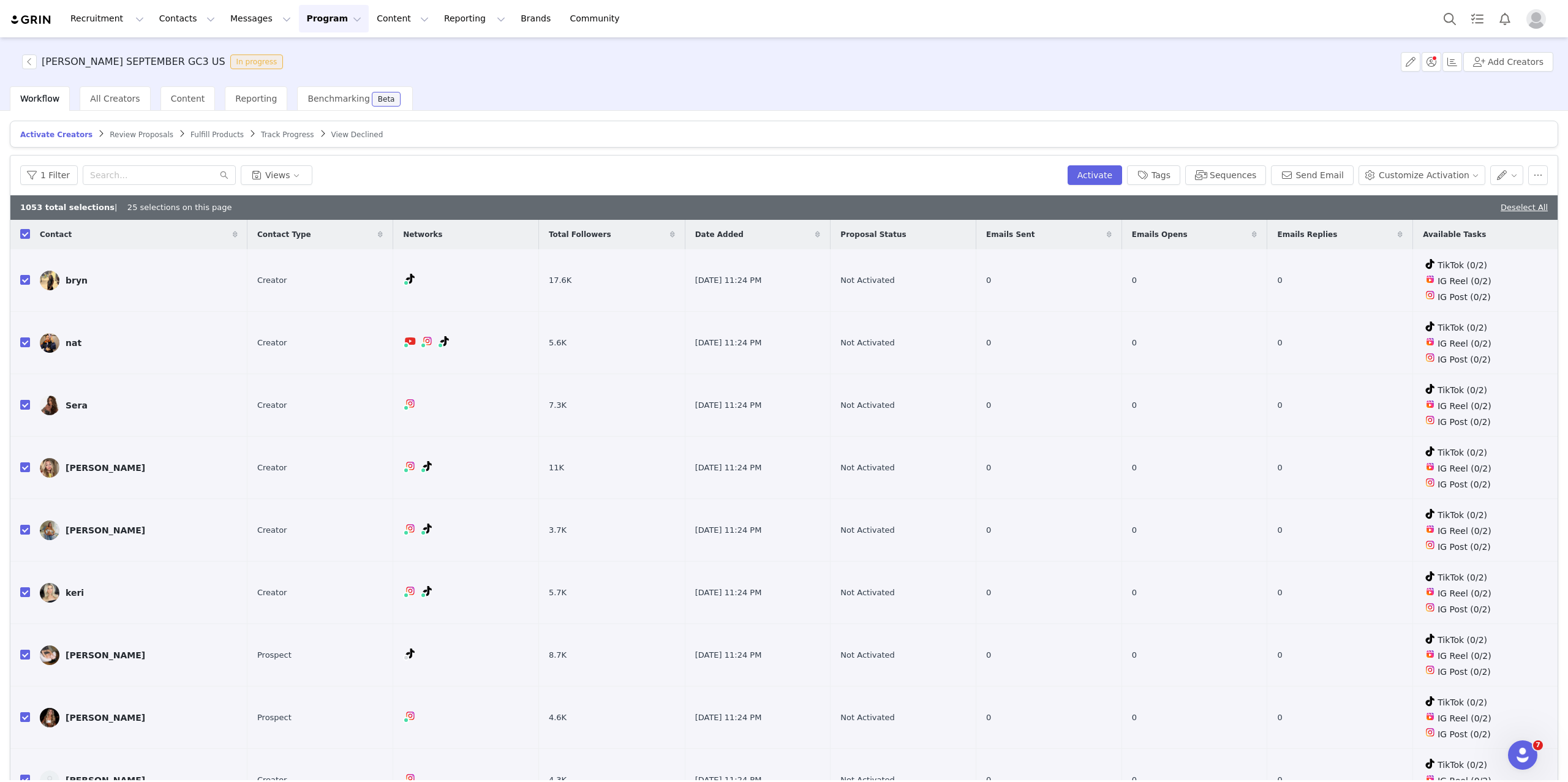
checkbox input "false"
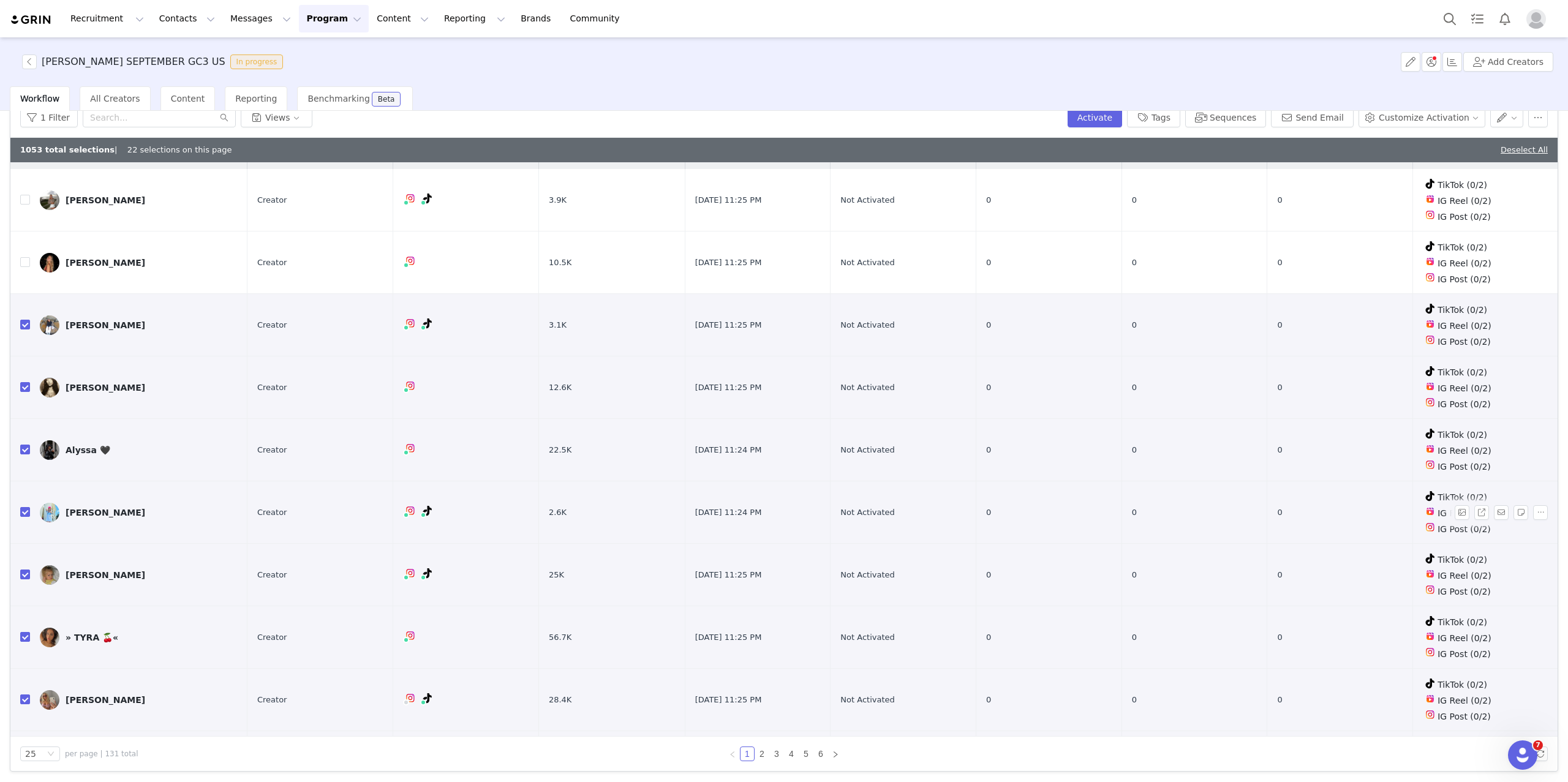
scroll to position [0, 0]
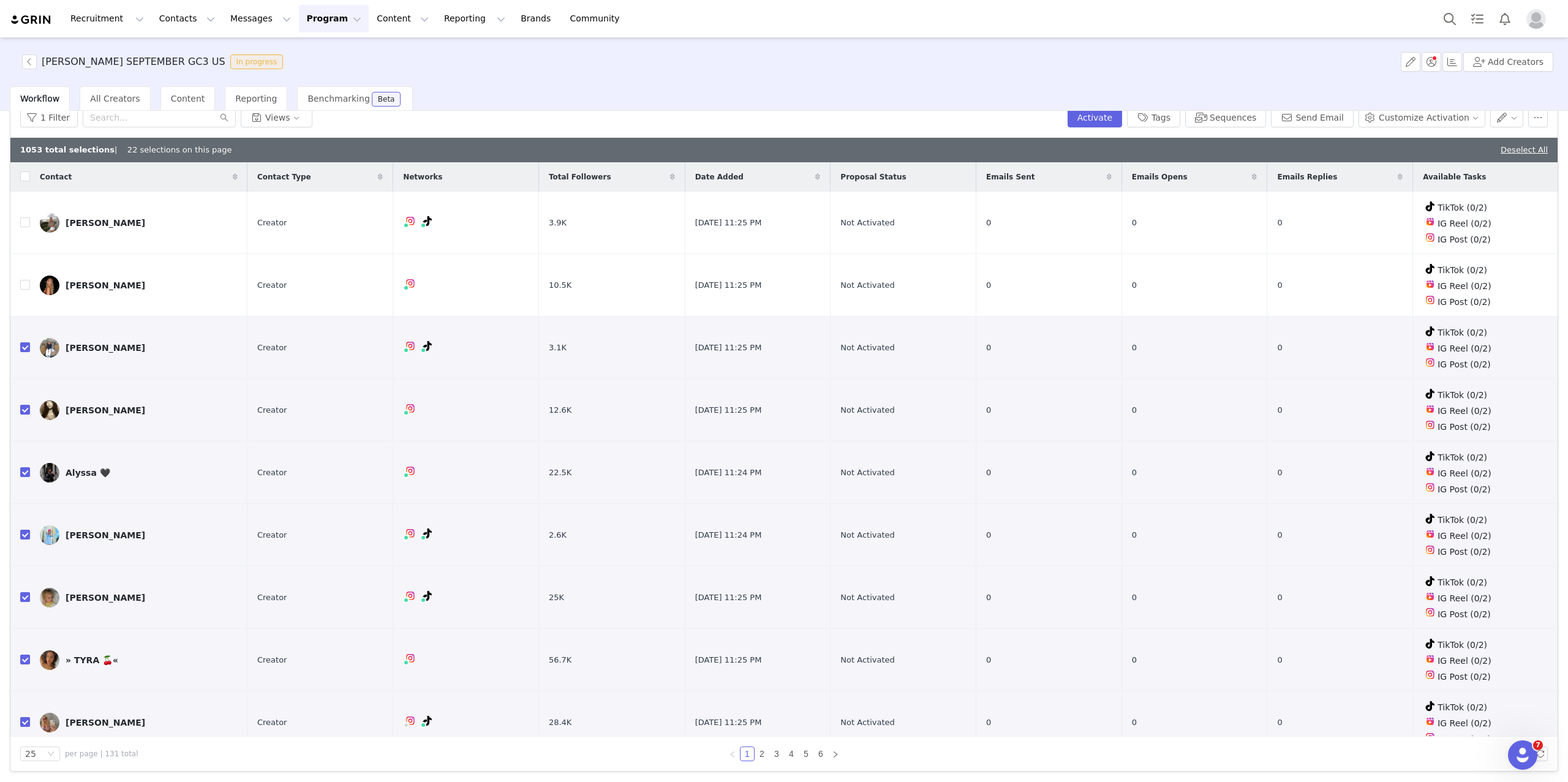
click at [1540, 141] on div "1053 total selections | 22 selections on this page Deselect All" at bounding box center [784, 150] width 1547 height 25
click at [1530, 145] on link "Deselect All" at bounding box center [1524, 150] width 47 height 10
checkbox input "false"
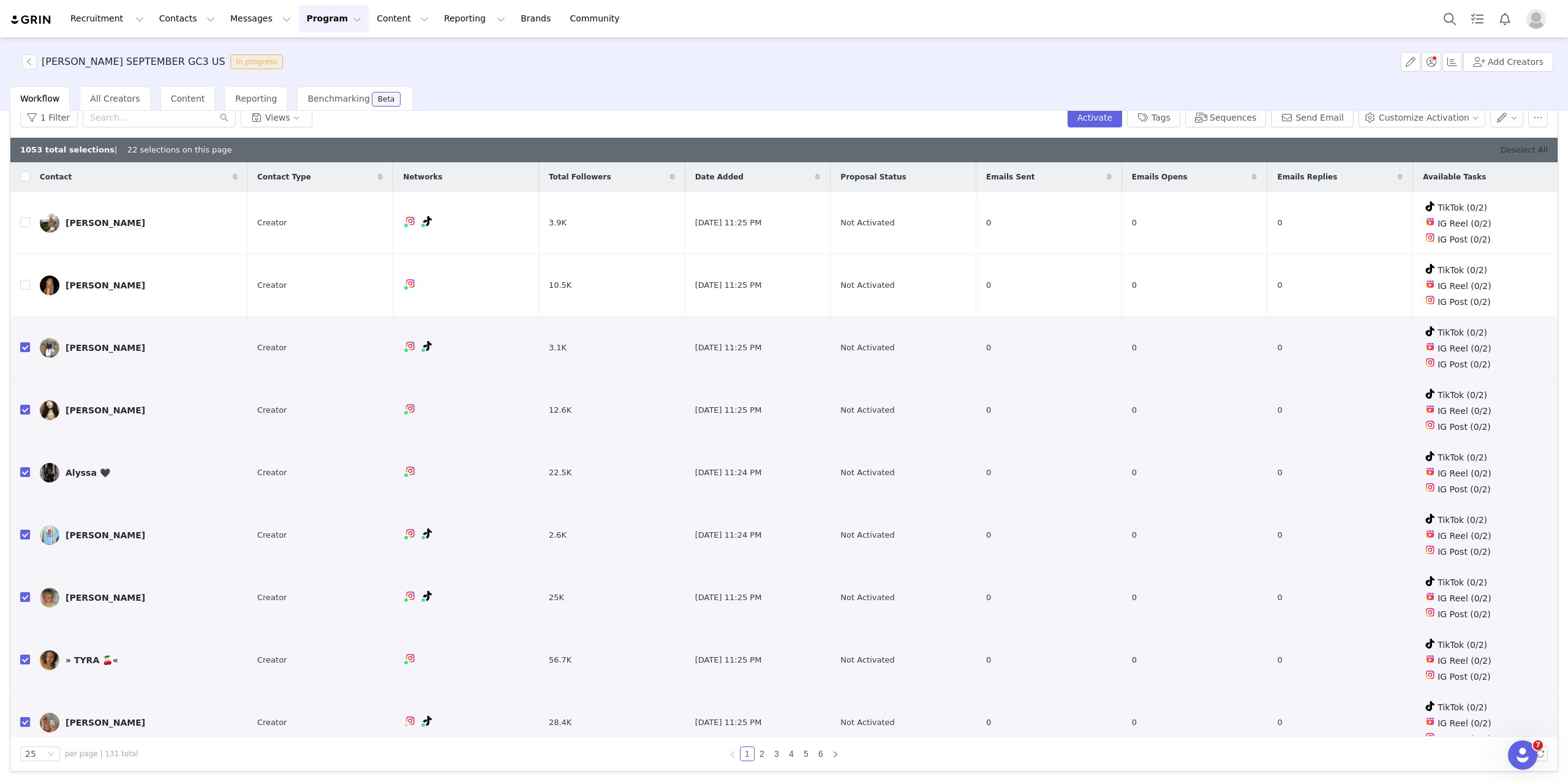
checkbox input "false"
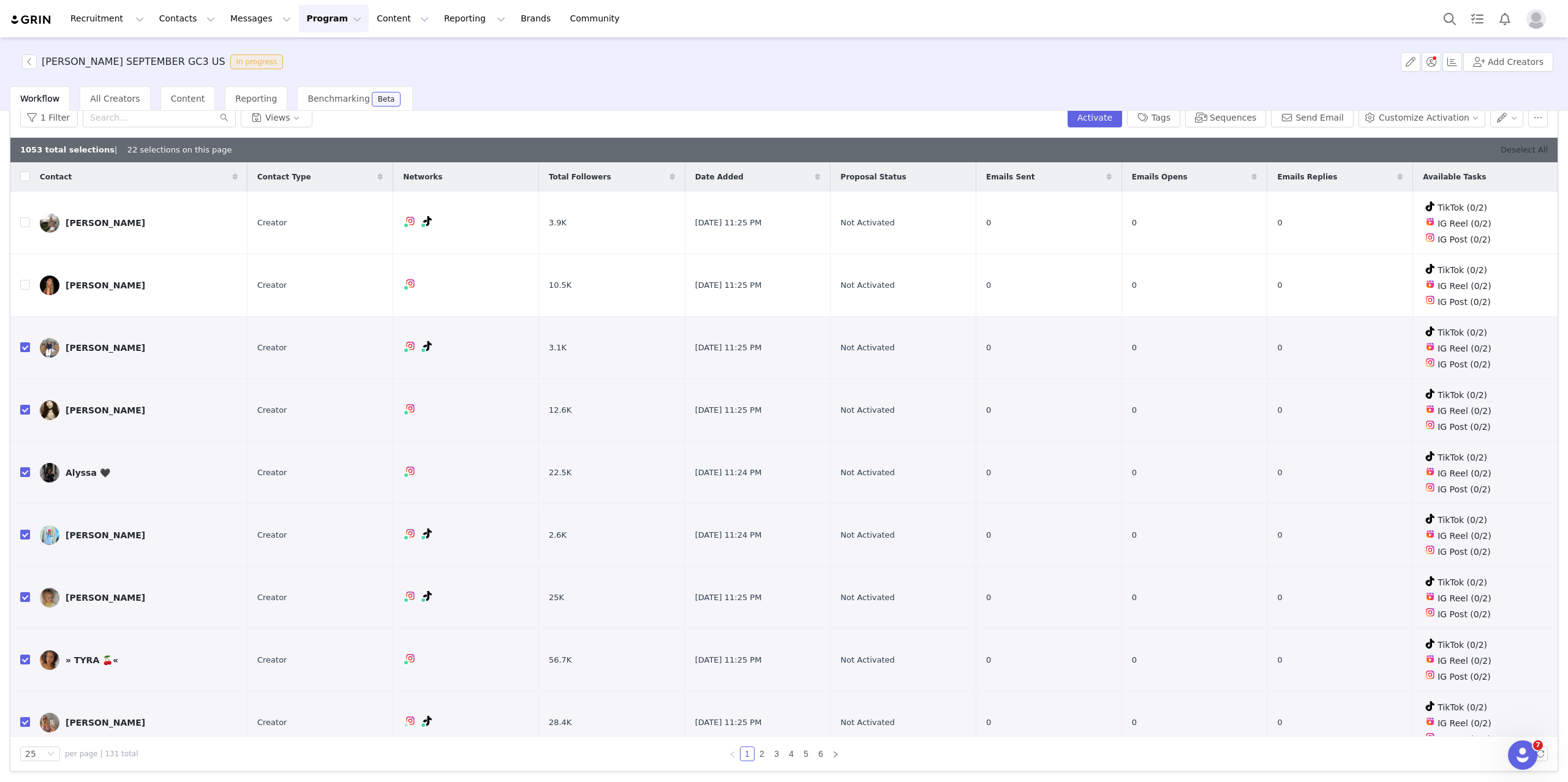
checkbox input "false"
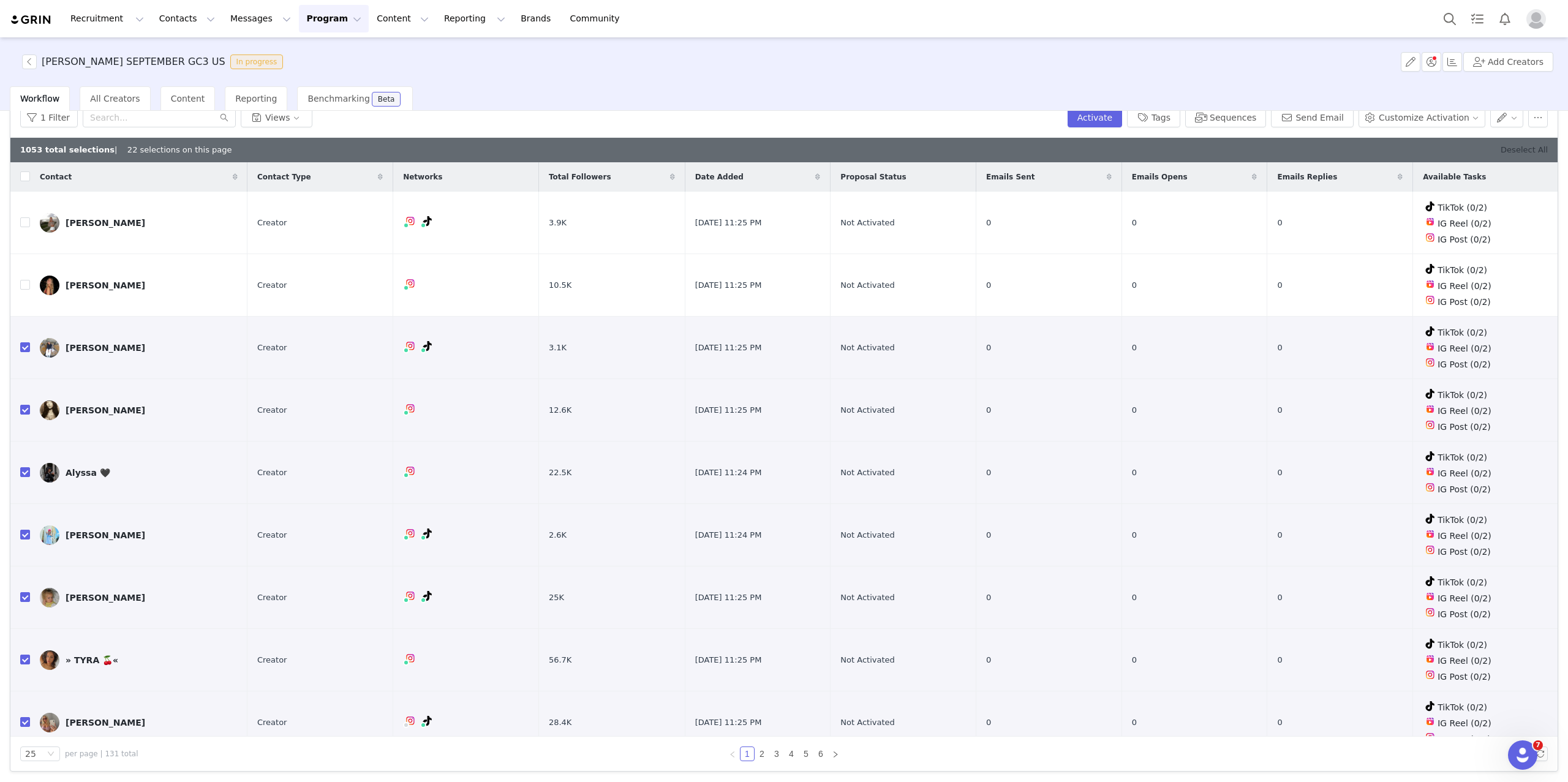
checkbox input "false"
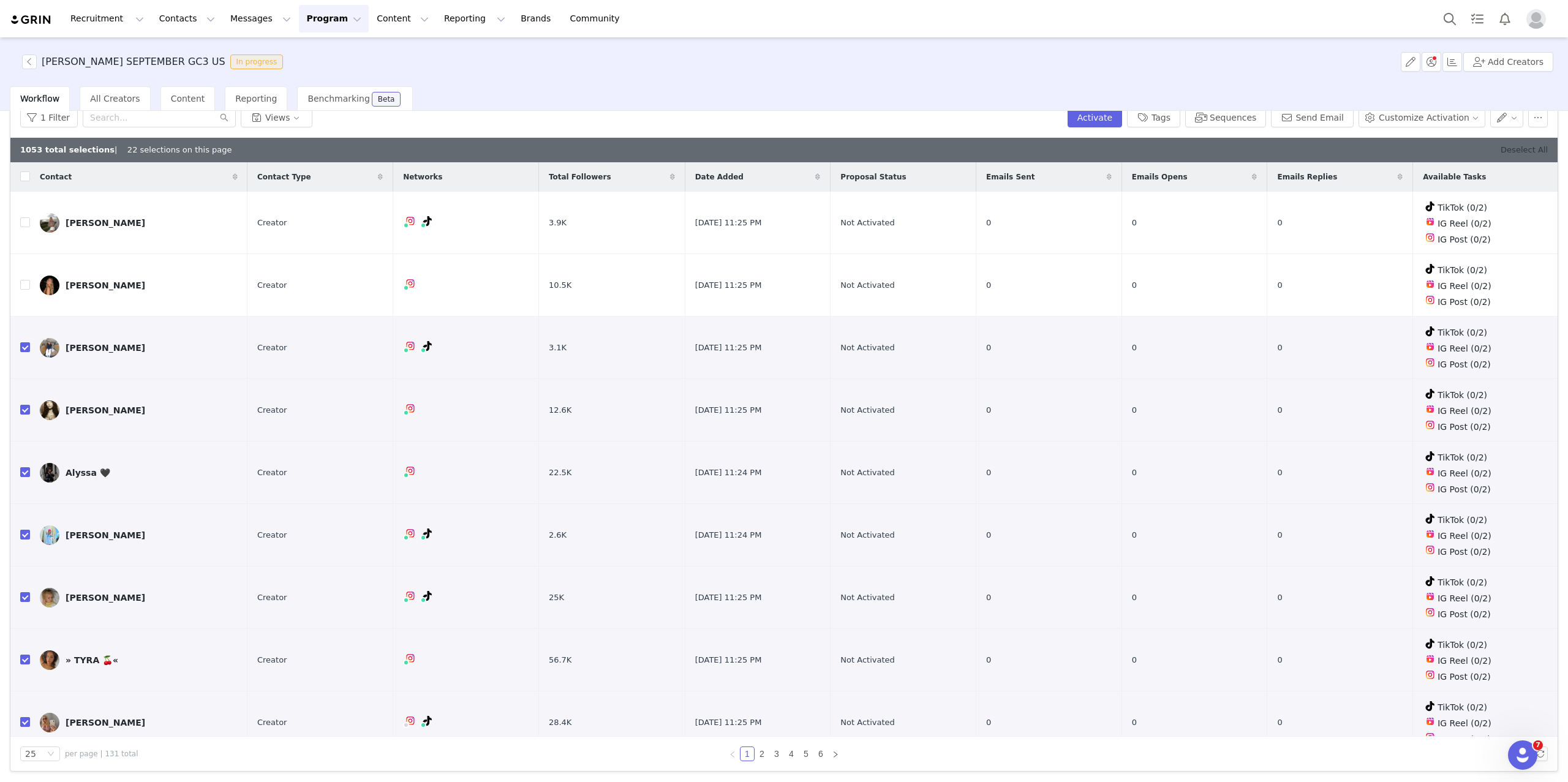
checkbox input "false"
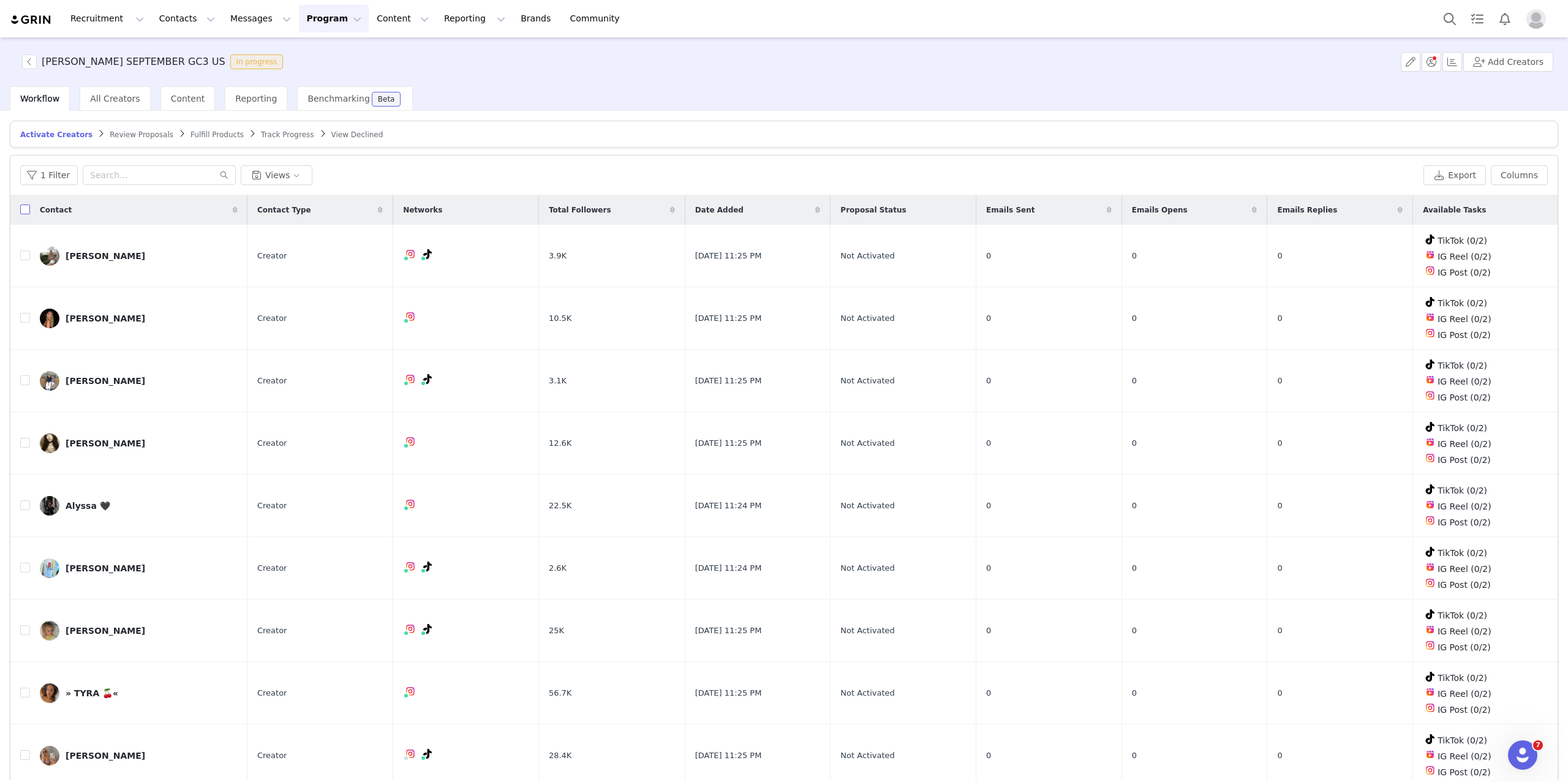
click at [24, 207] on input "checkbox" at bounding box center [25, 210] width 10 height 10
checkbox input "true"
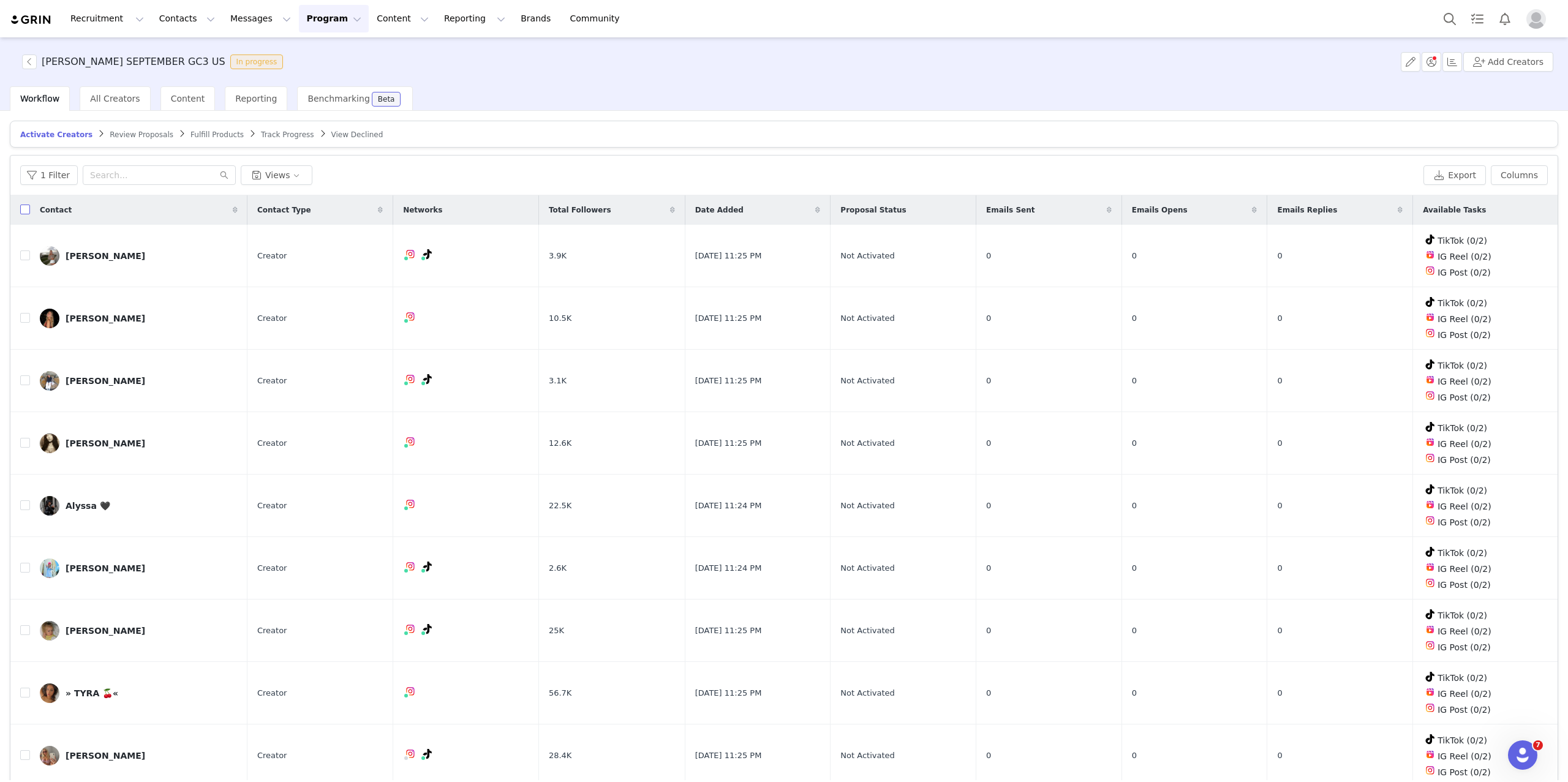
checkbox input "true"
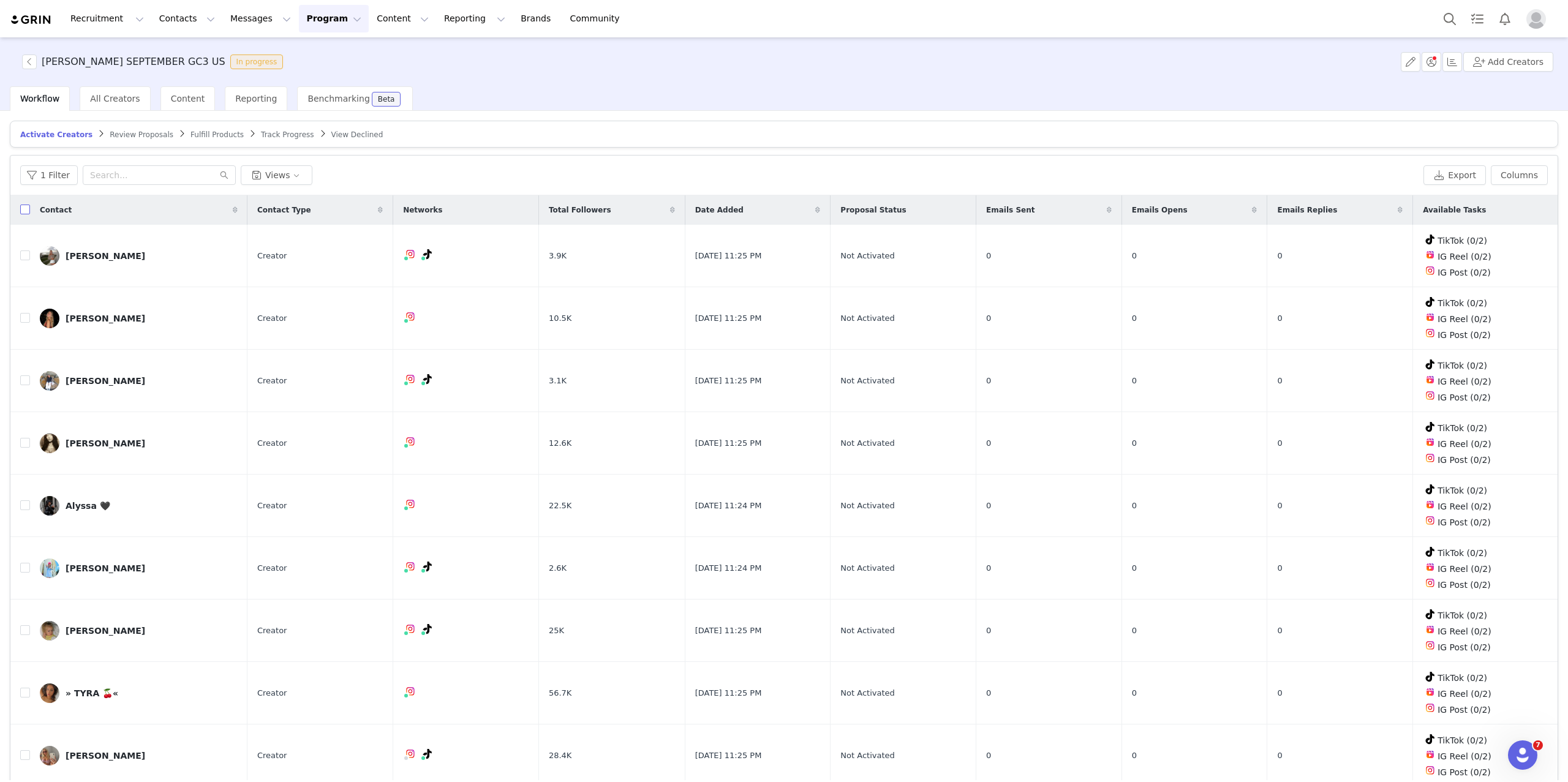
checkbox input "true"
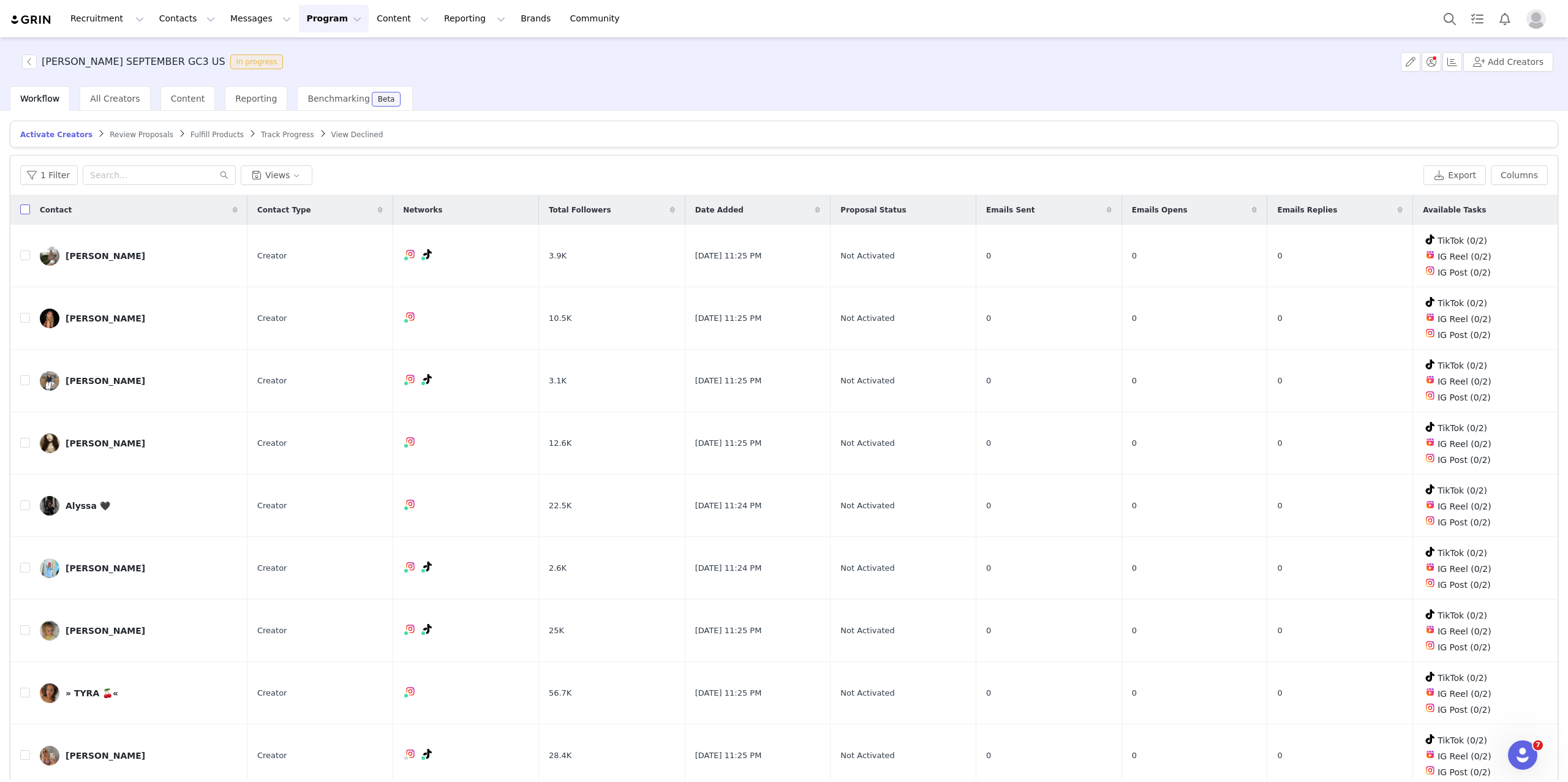
checkbox input "true"
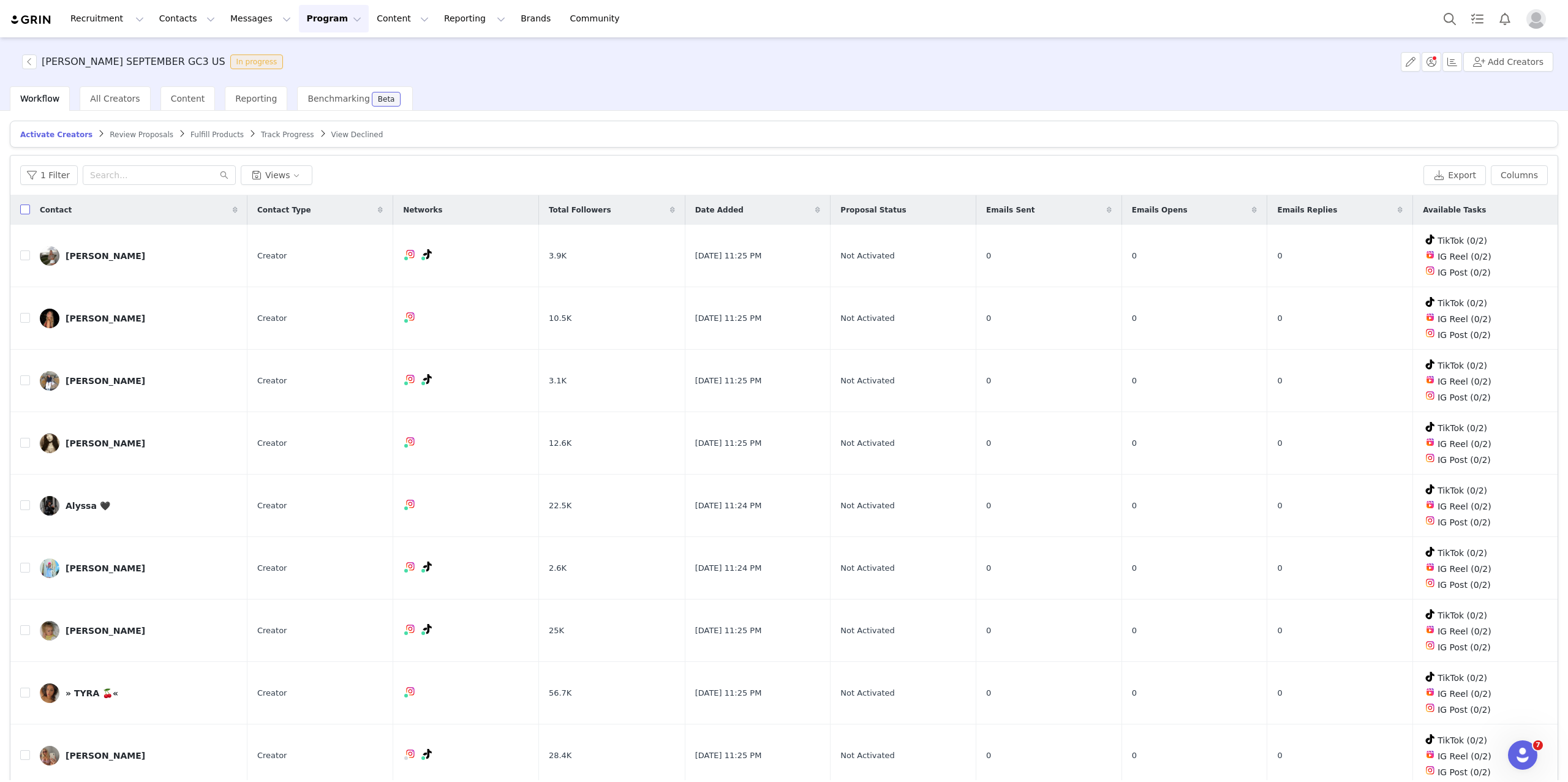
checkbox input "true"
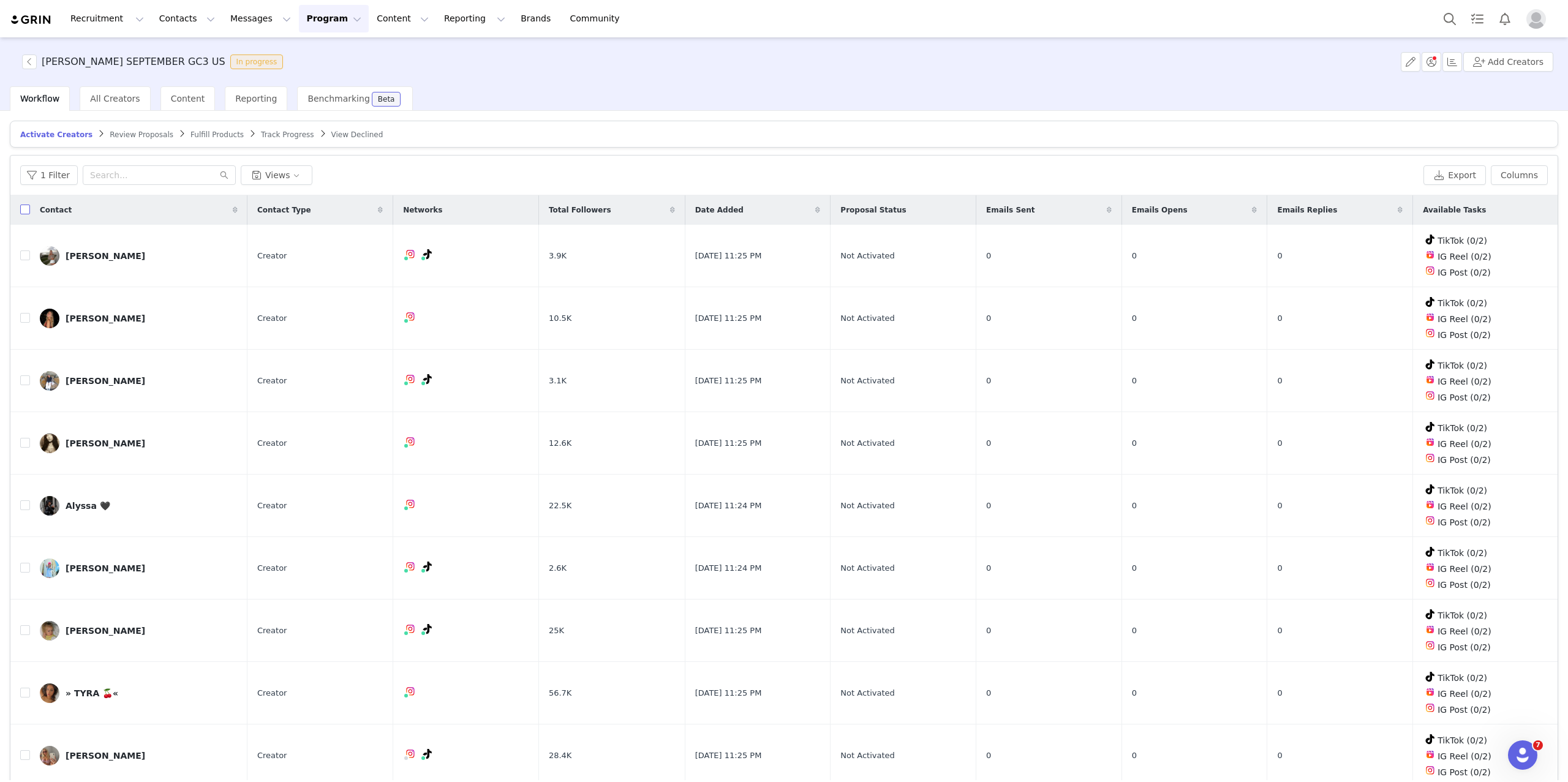
checkbox input "true"
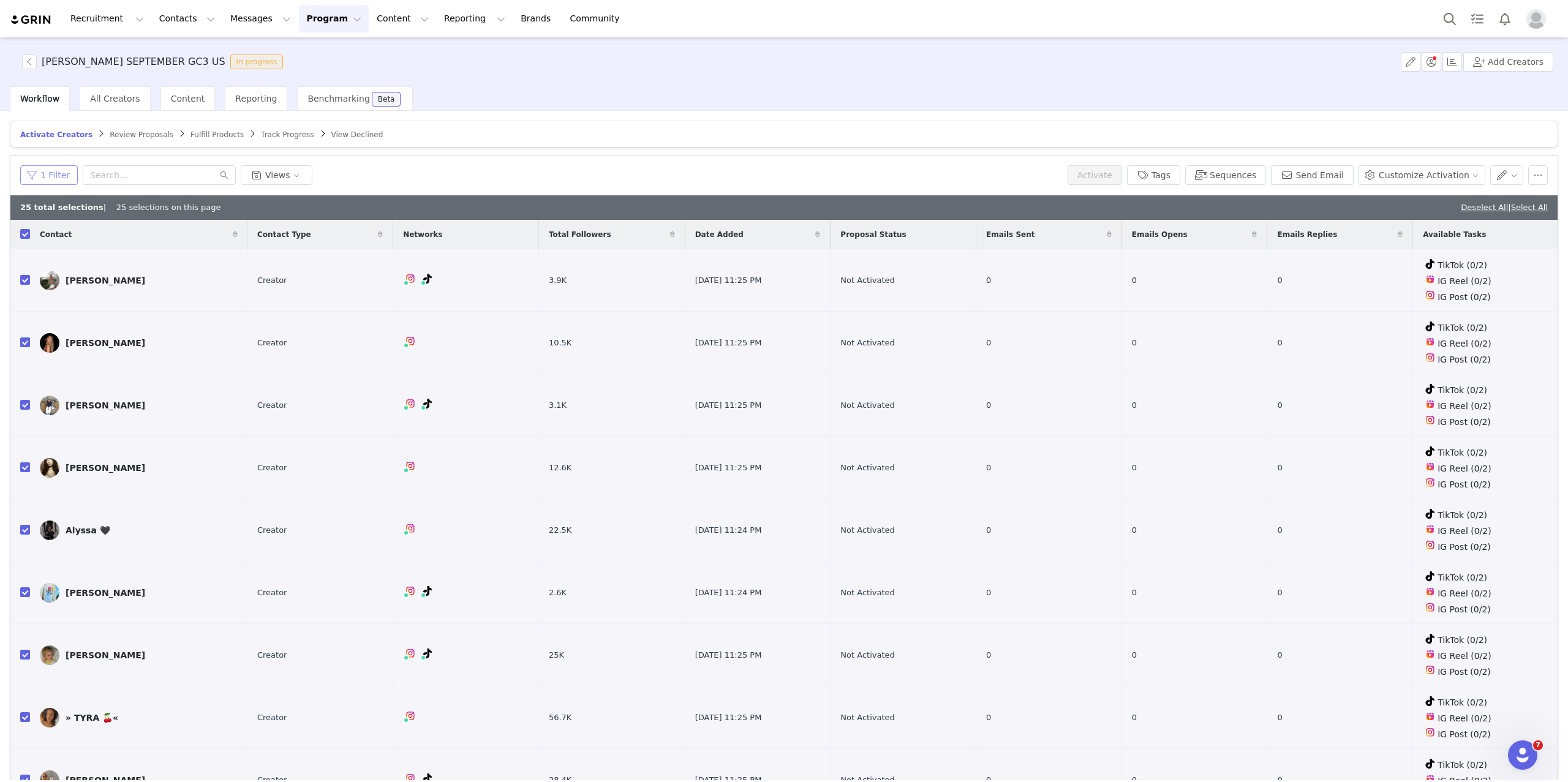
click at [47, 168] on button "1 Filter" at bounding box center [49, 175] width 57 height 19
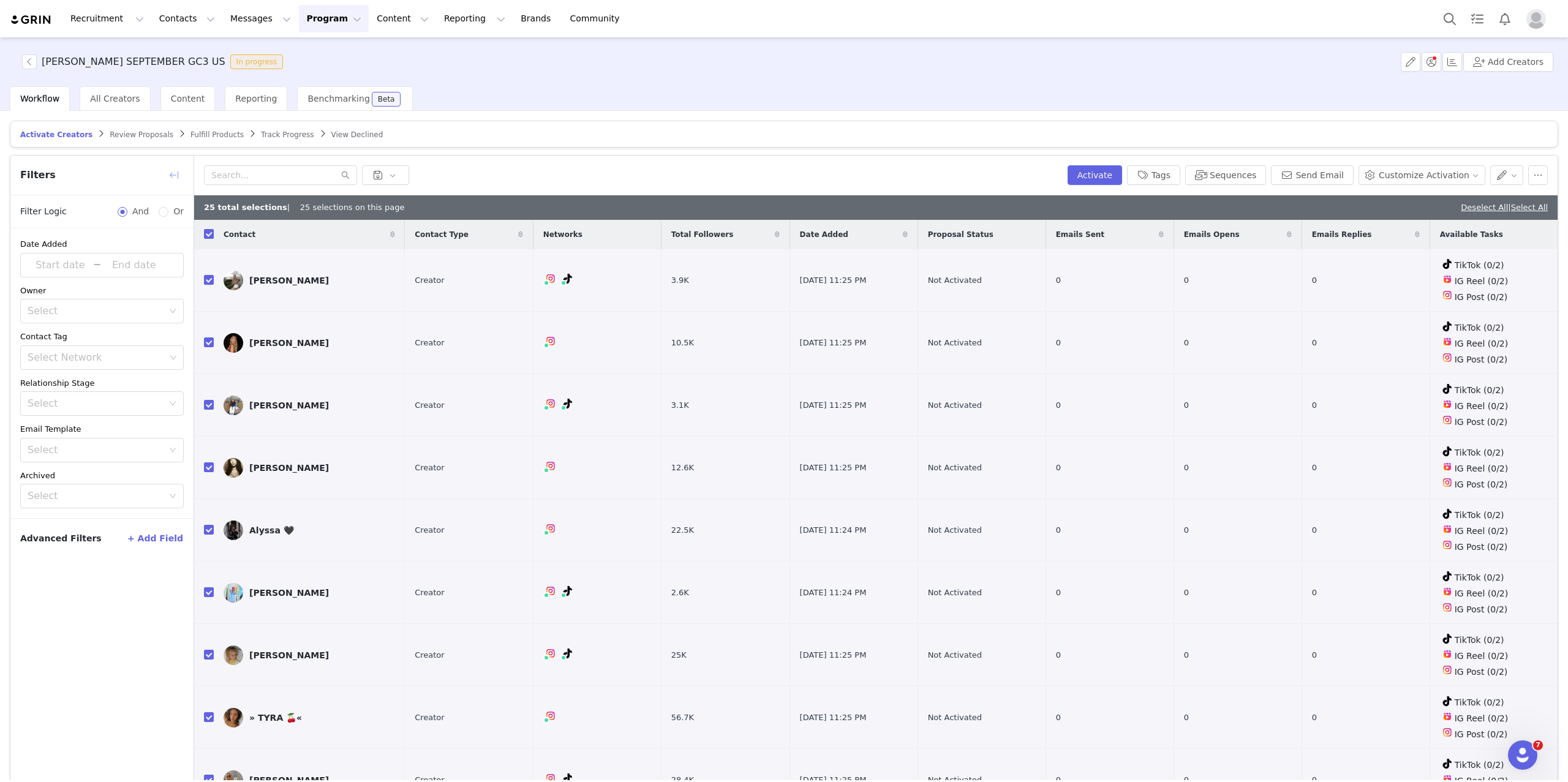
click at [175, 171] on button "button" at bounding box center [173, 175] width 19 height 19
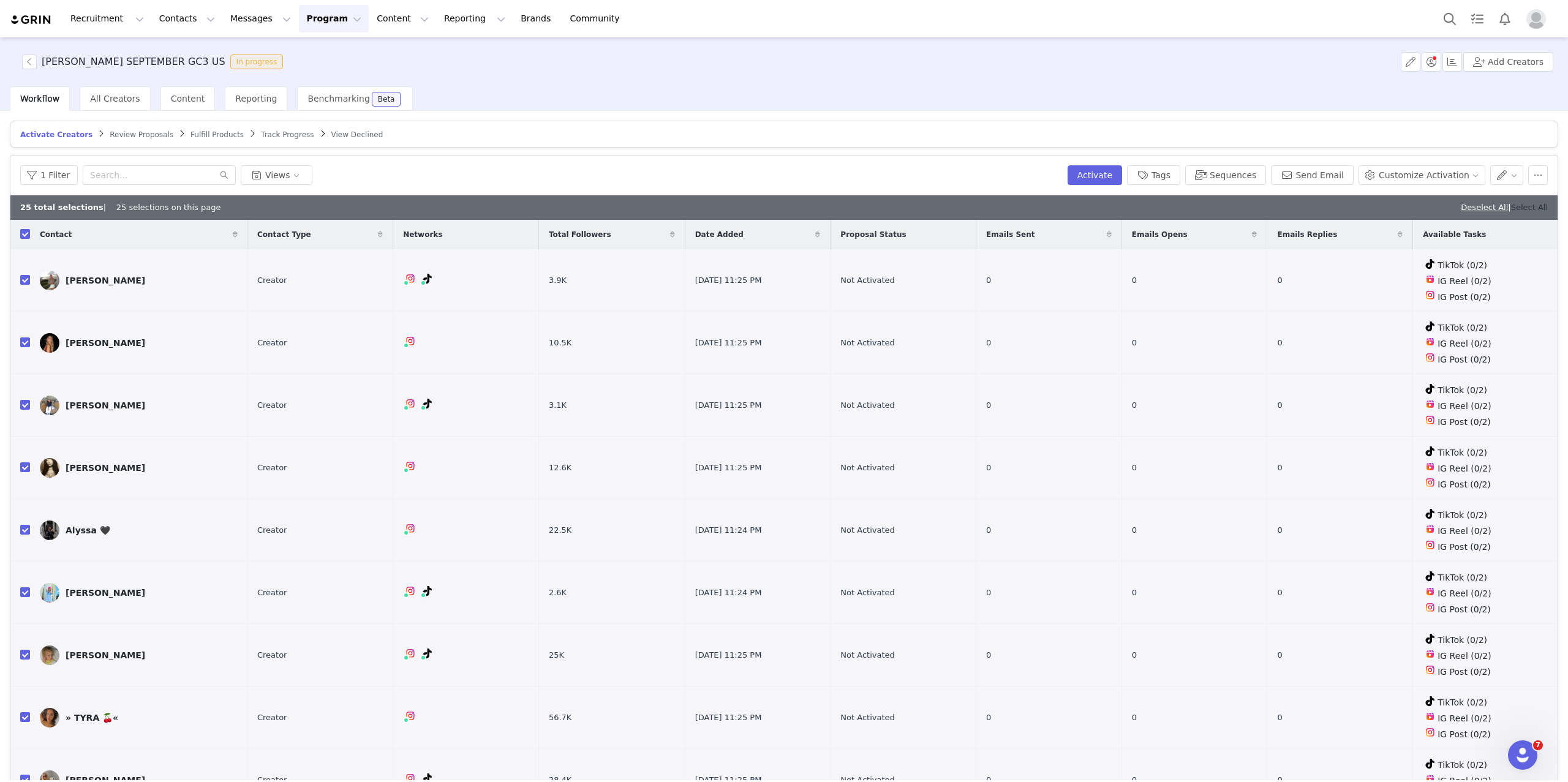
click at [1529, 208] on link "Select All" at bounding box center [1530, 208] width 36 height 10
click at [1542, 173] on button "button" at bounding box center [1538, 175] width 19 height 19
click at [1409, 60] on button "button" at bounding box center [1410, 61] width 19 height 19
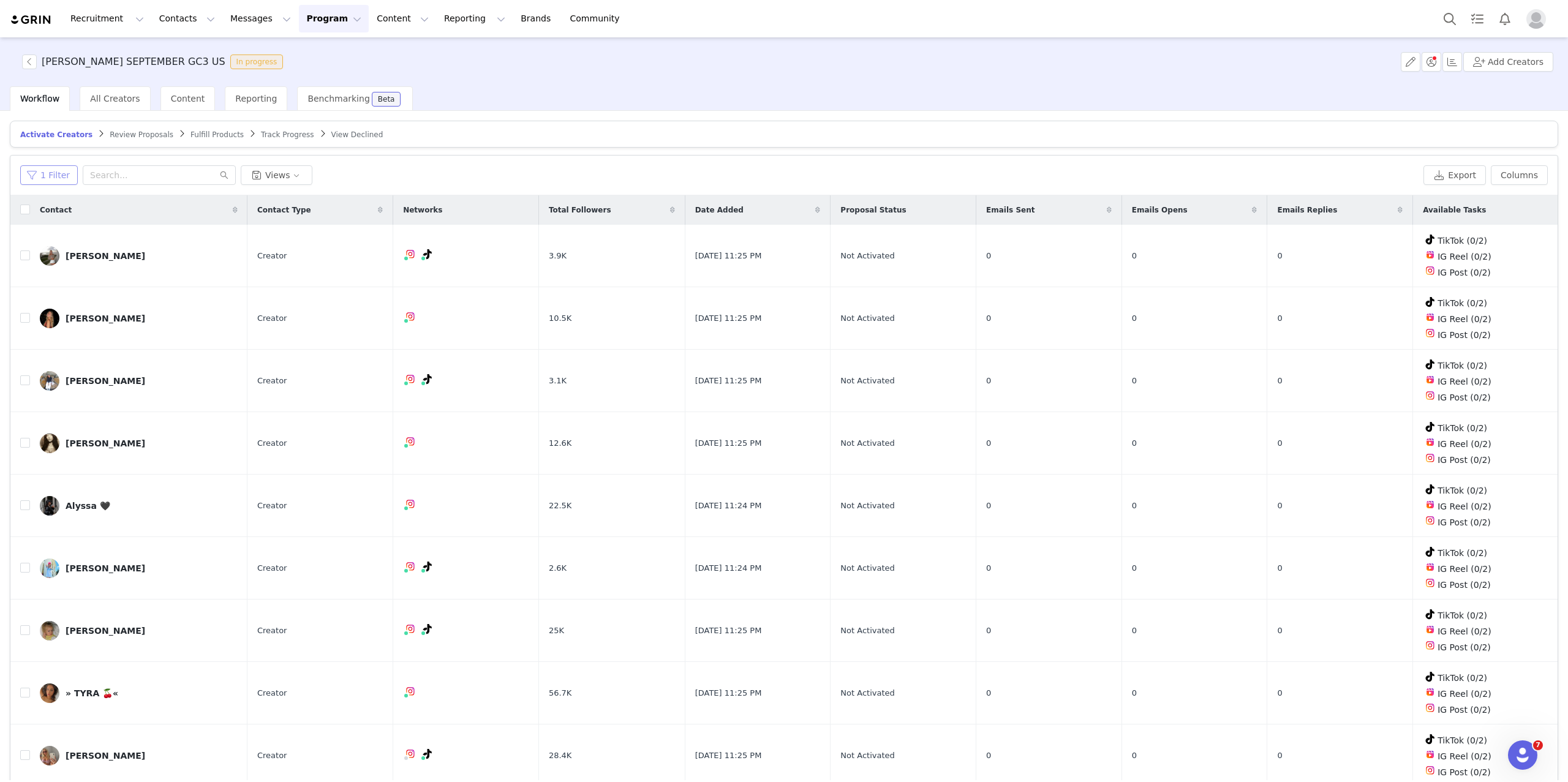
click at [58, 174] on button "1 Filter" at bounding box center [49, 175] width 57 height 19
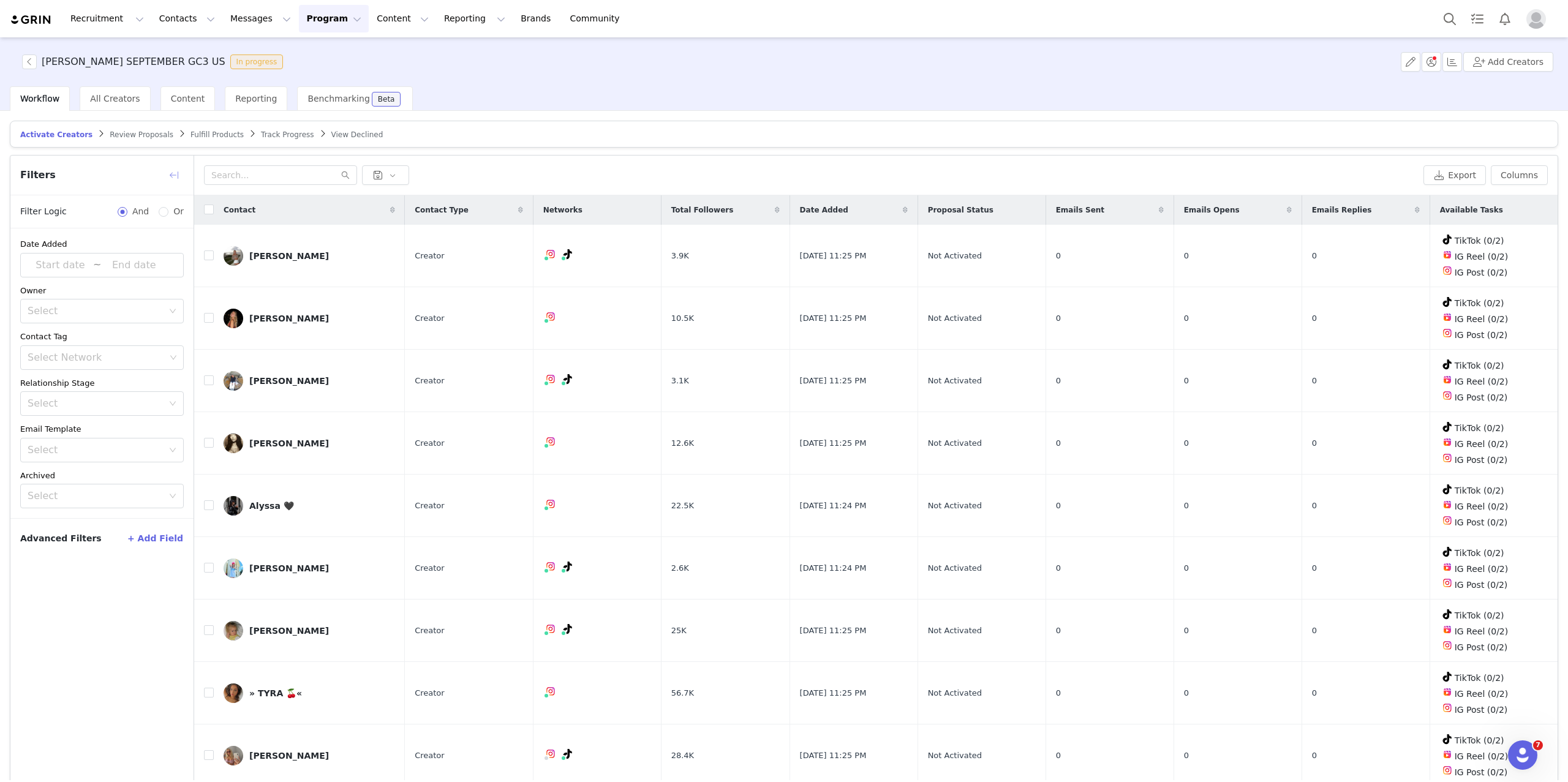
click at [176, 171] on button "button" at bounding box center [173, 175] width 19 height 19
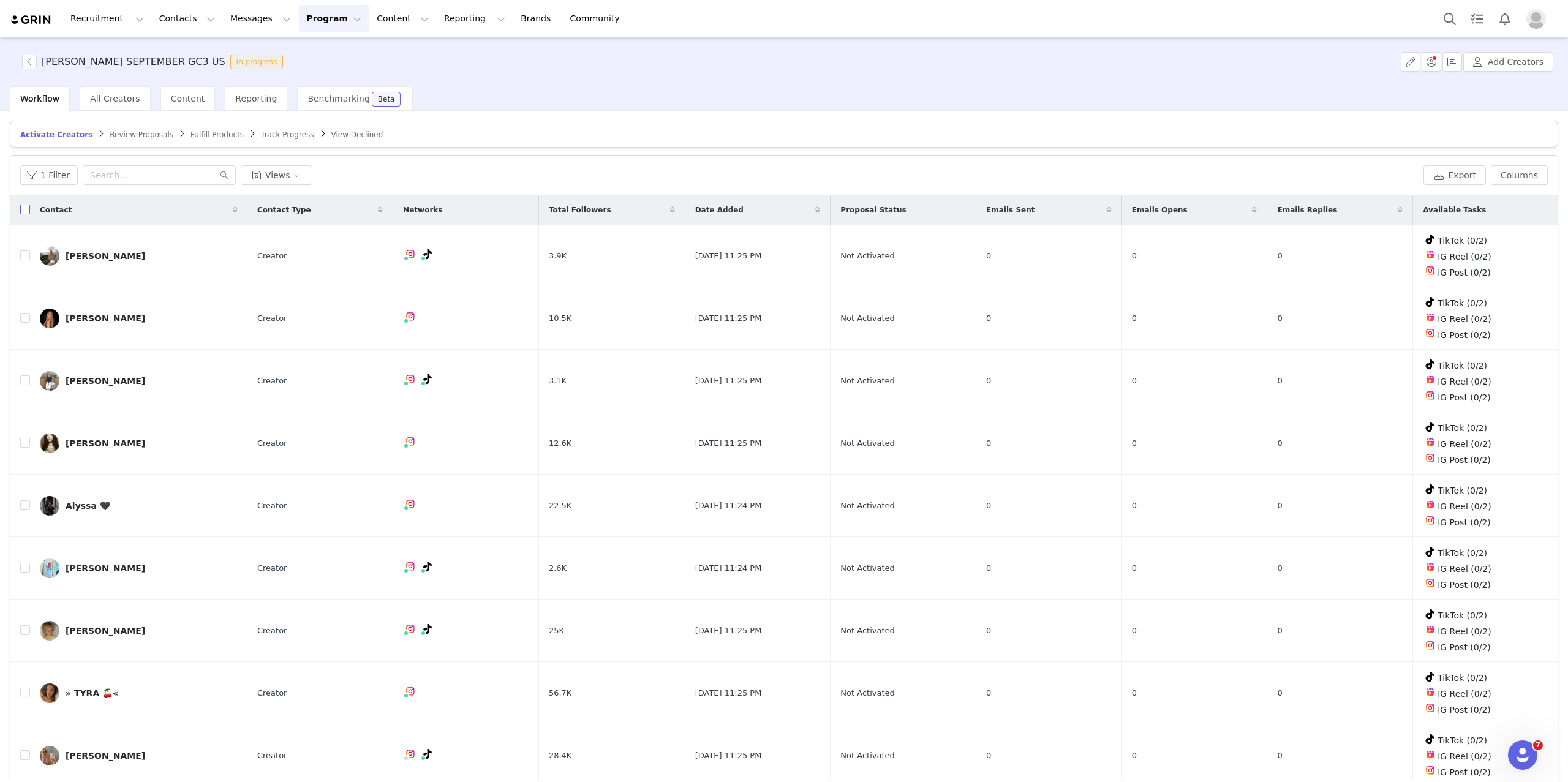
click at [20, 209] on input "checkbox" at bounding box center [25, 210] width 10 height 10
checkbox input "true"
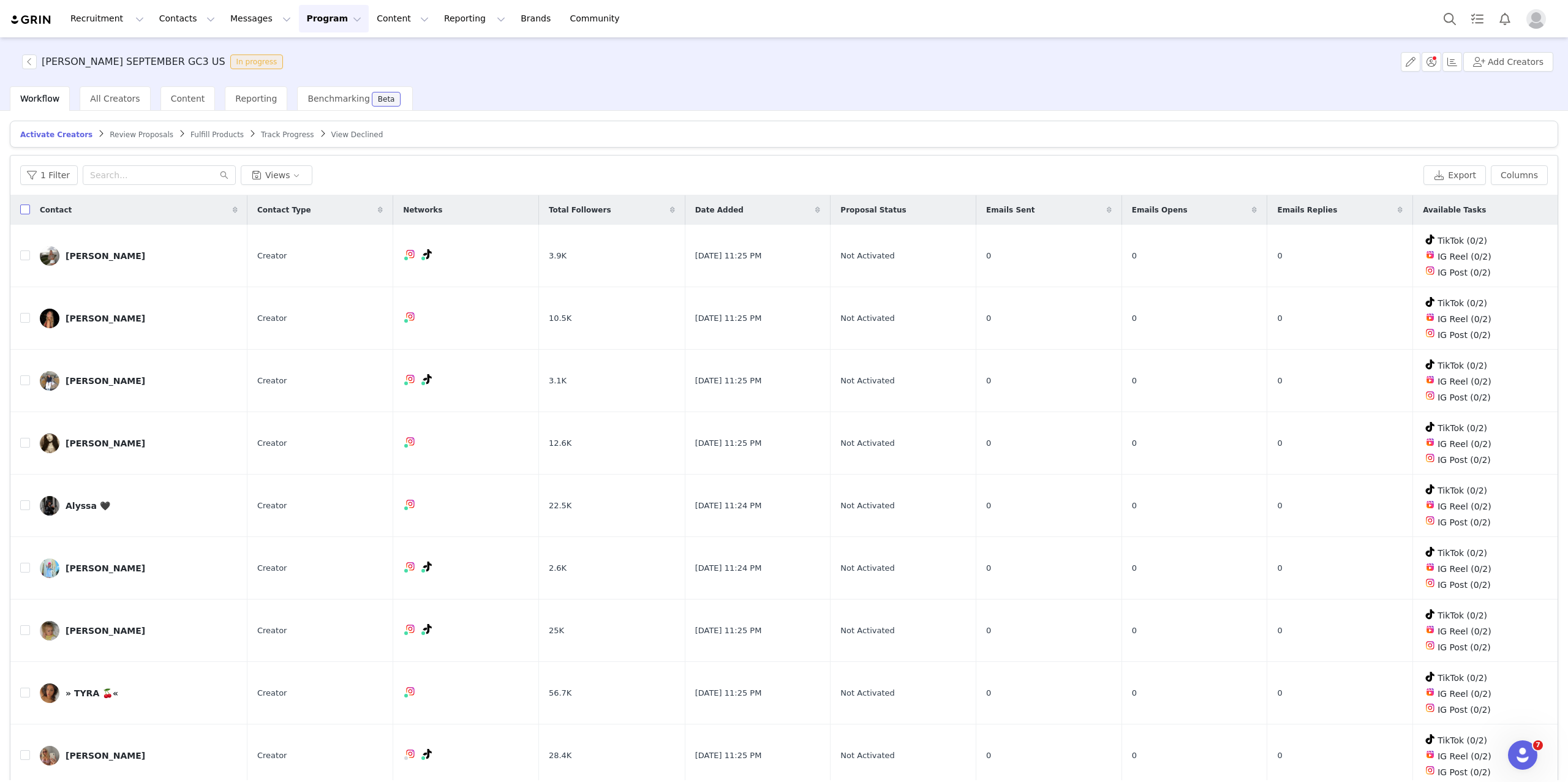
checkbox input "true"
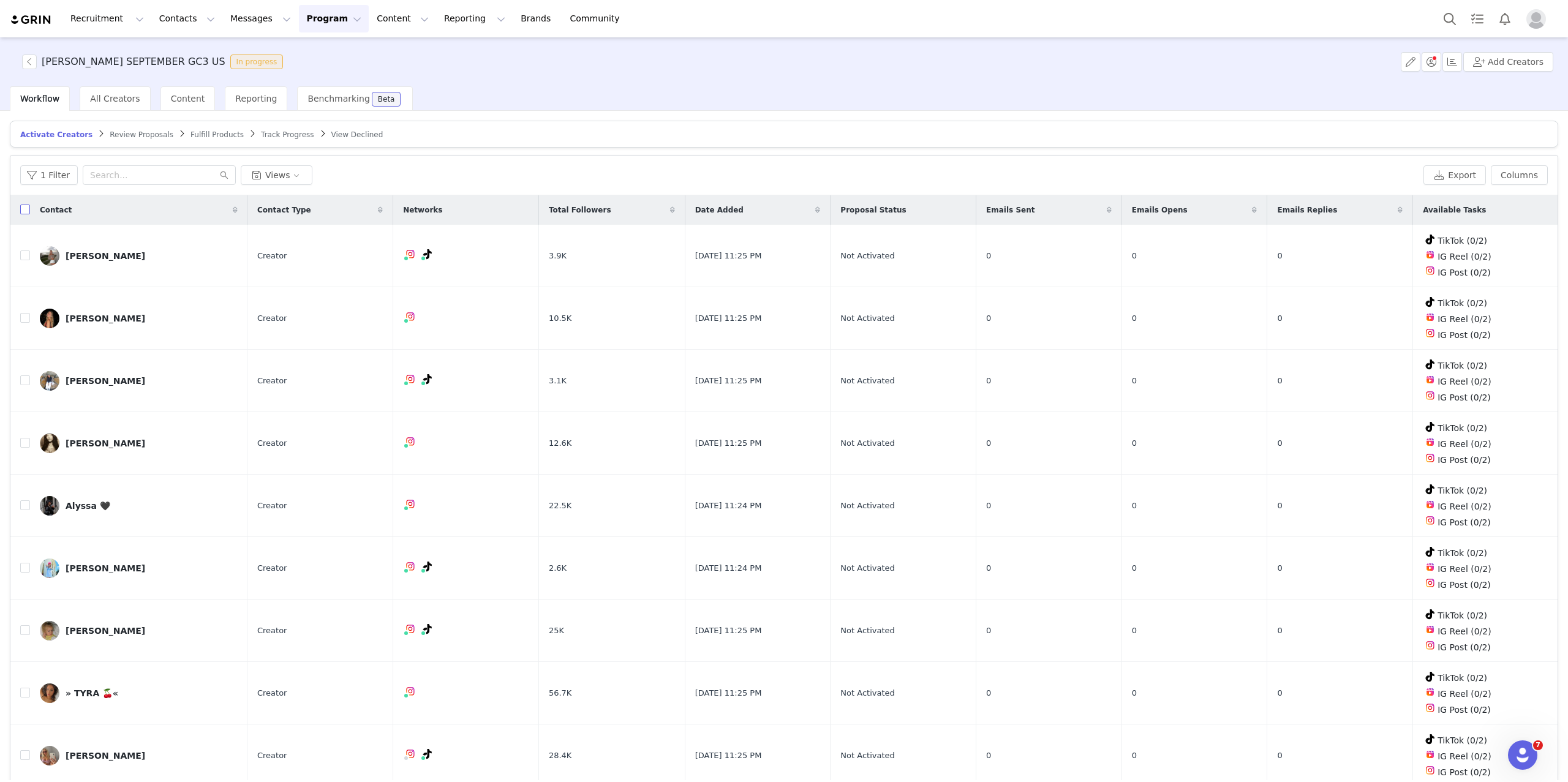
checkbox input "true"
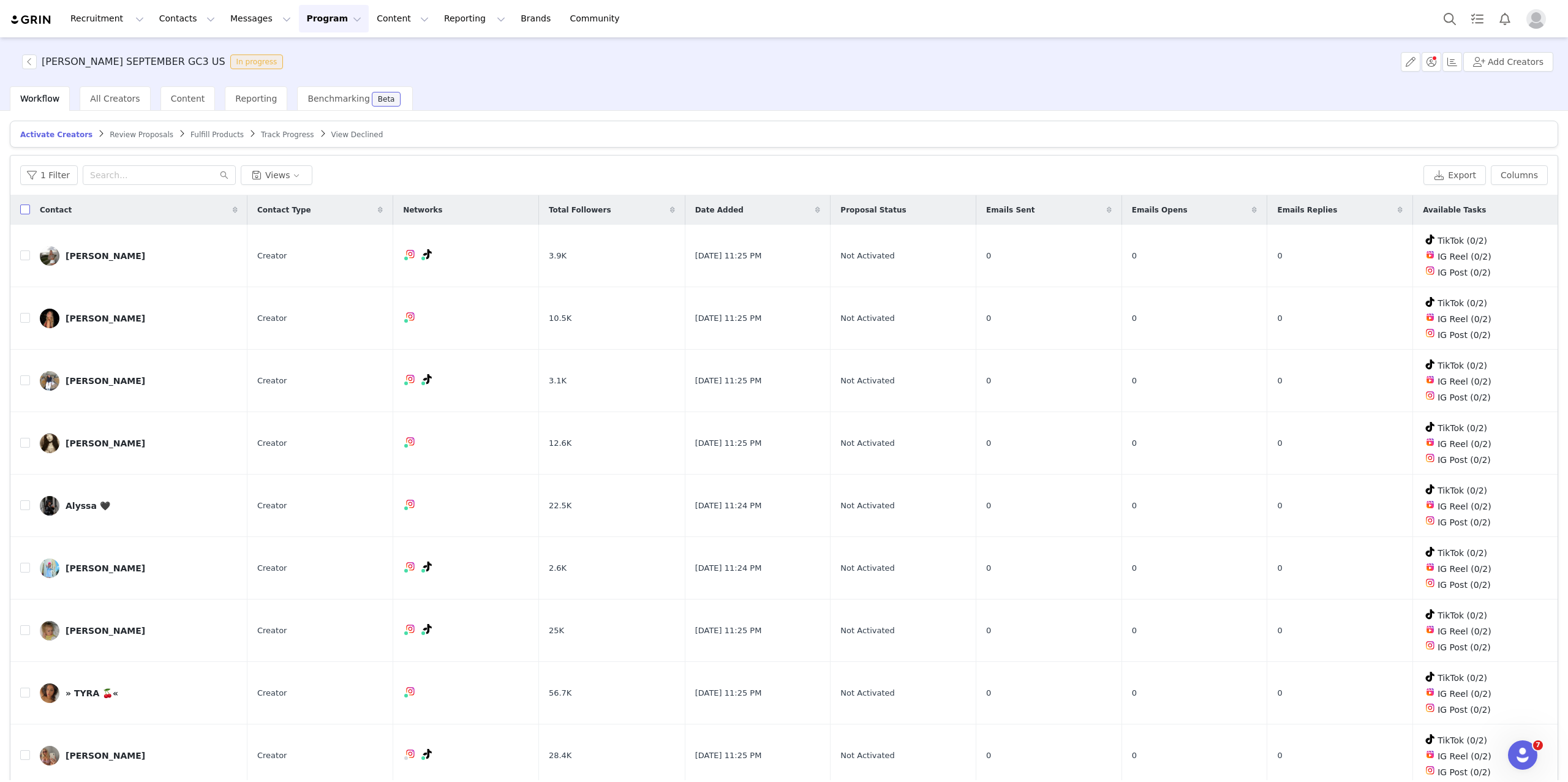
checkbox input "true"
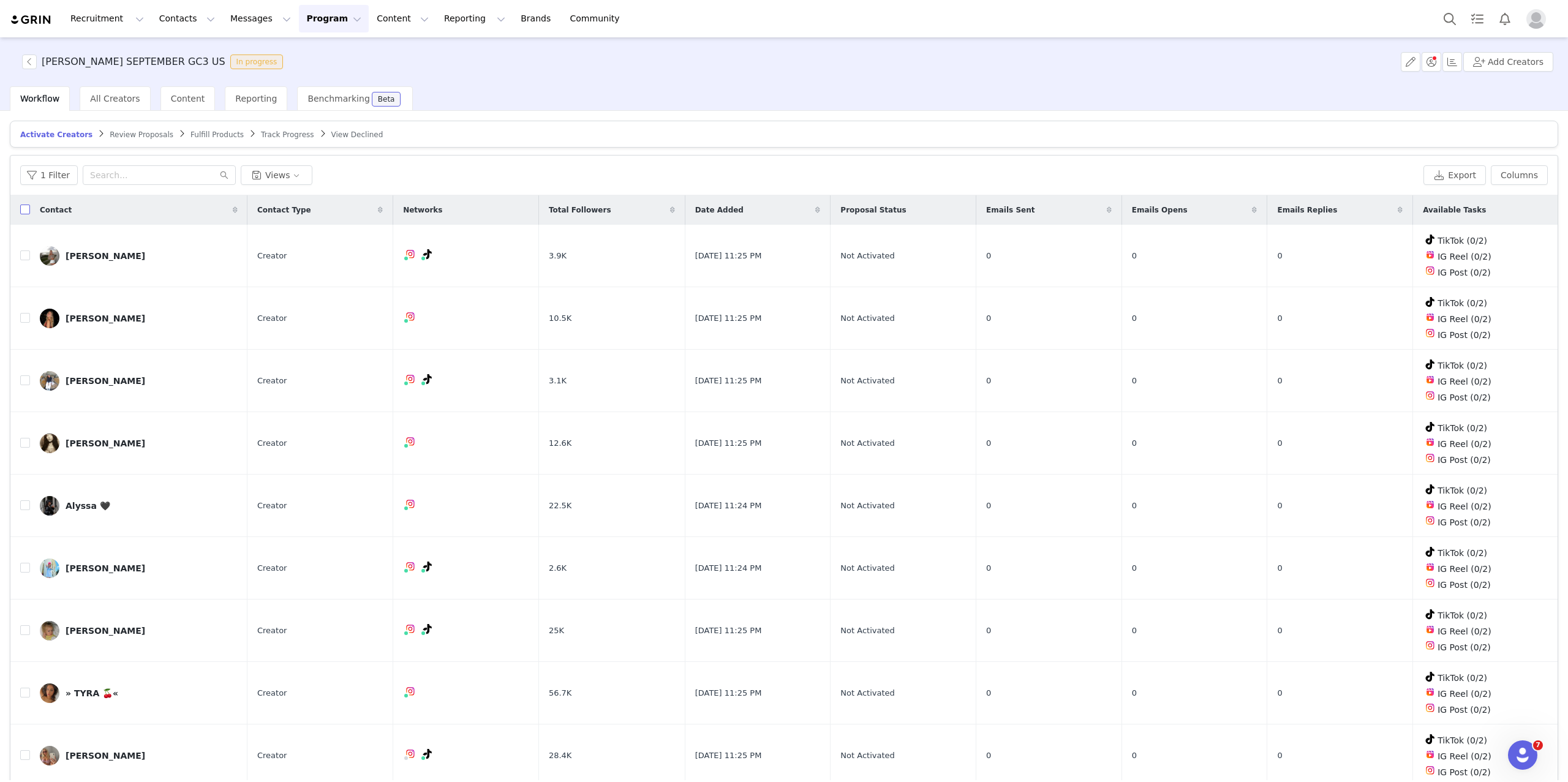
checkbox input "true"
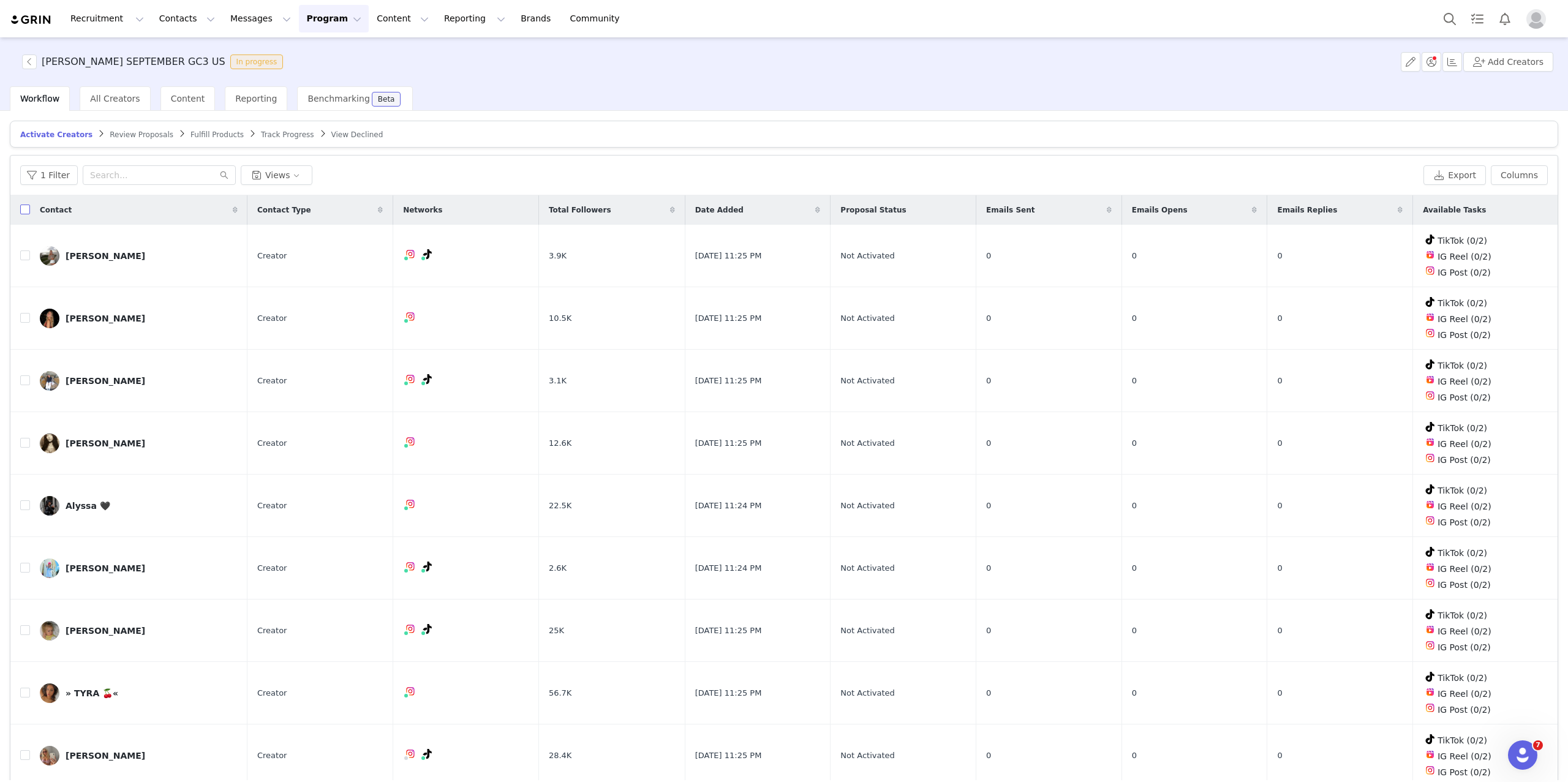
checkbox input "true"
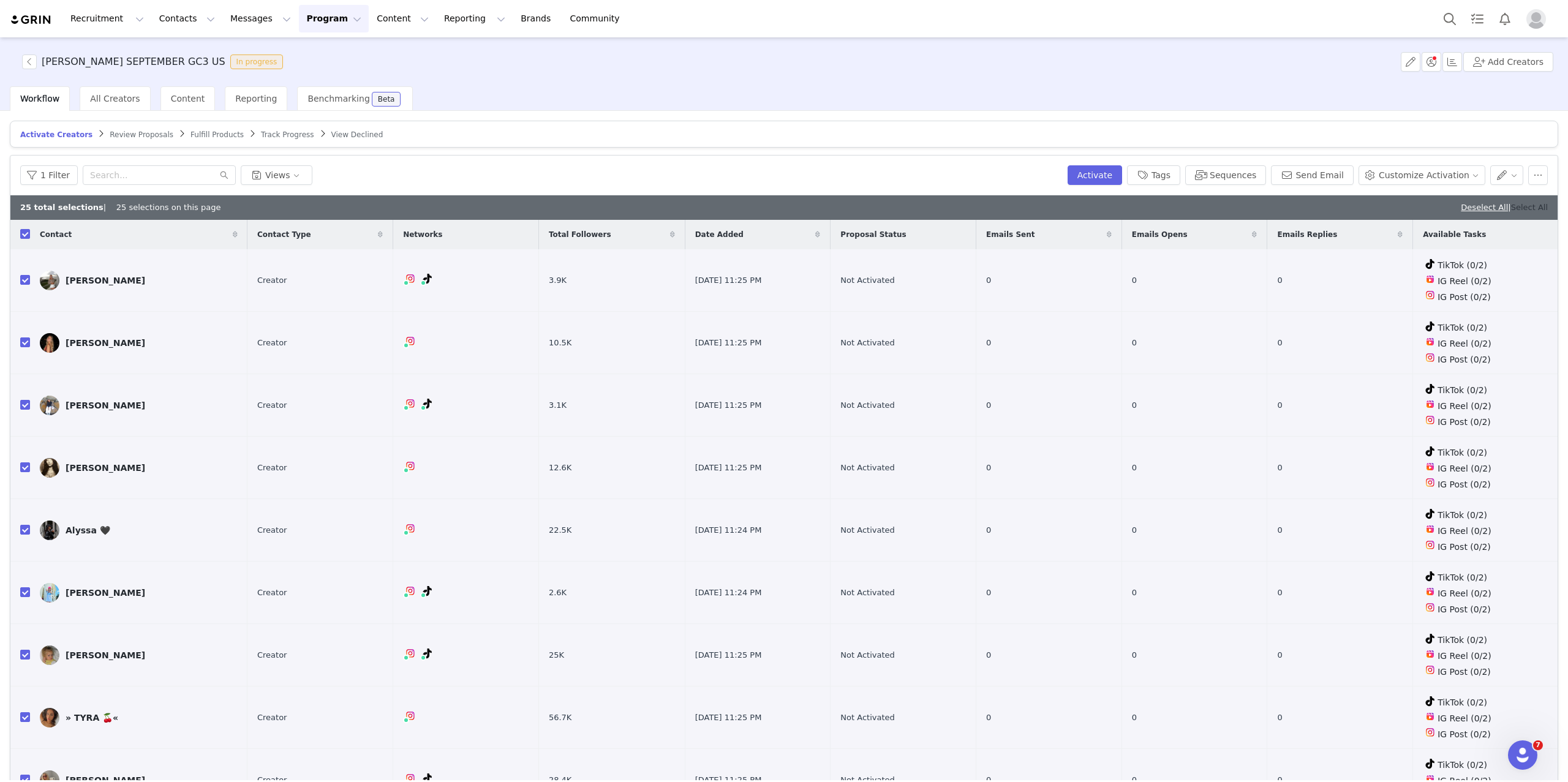
click at [1521, 210] on link "Select All" at bounding box center [1530, 208] width 36 height 10
click at [1411, 59] on button "button" at bounding box center [1410, 61] width 19 height 19
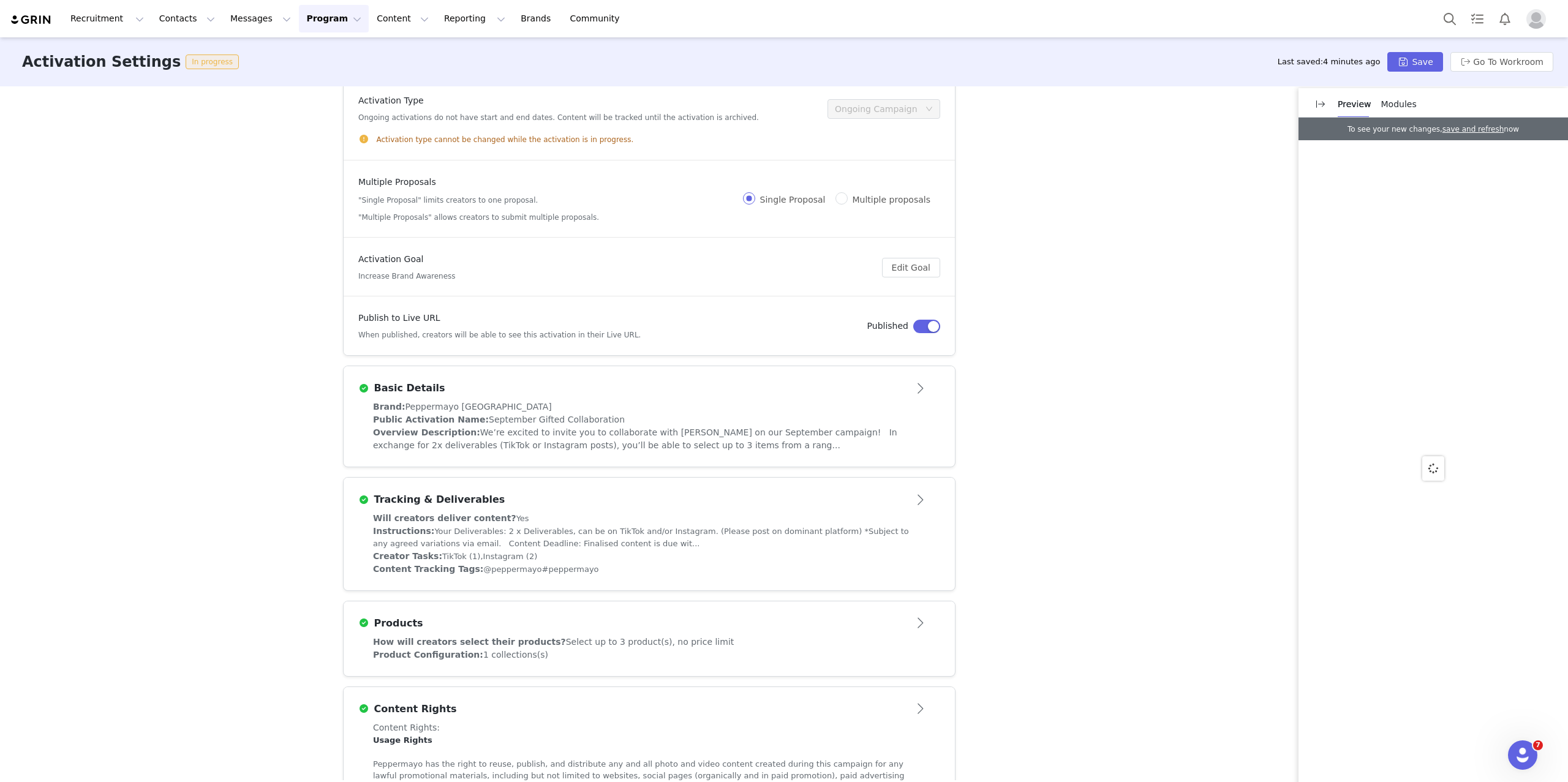
scroll to position [18, 0]
click at [921, 495] on button "Open module" at bounding box center [922, 499] width 38 height 19
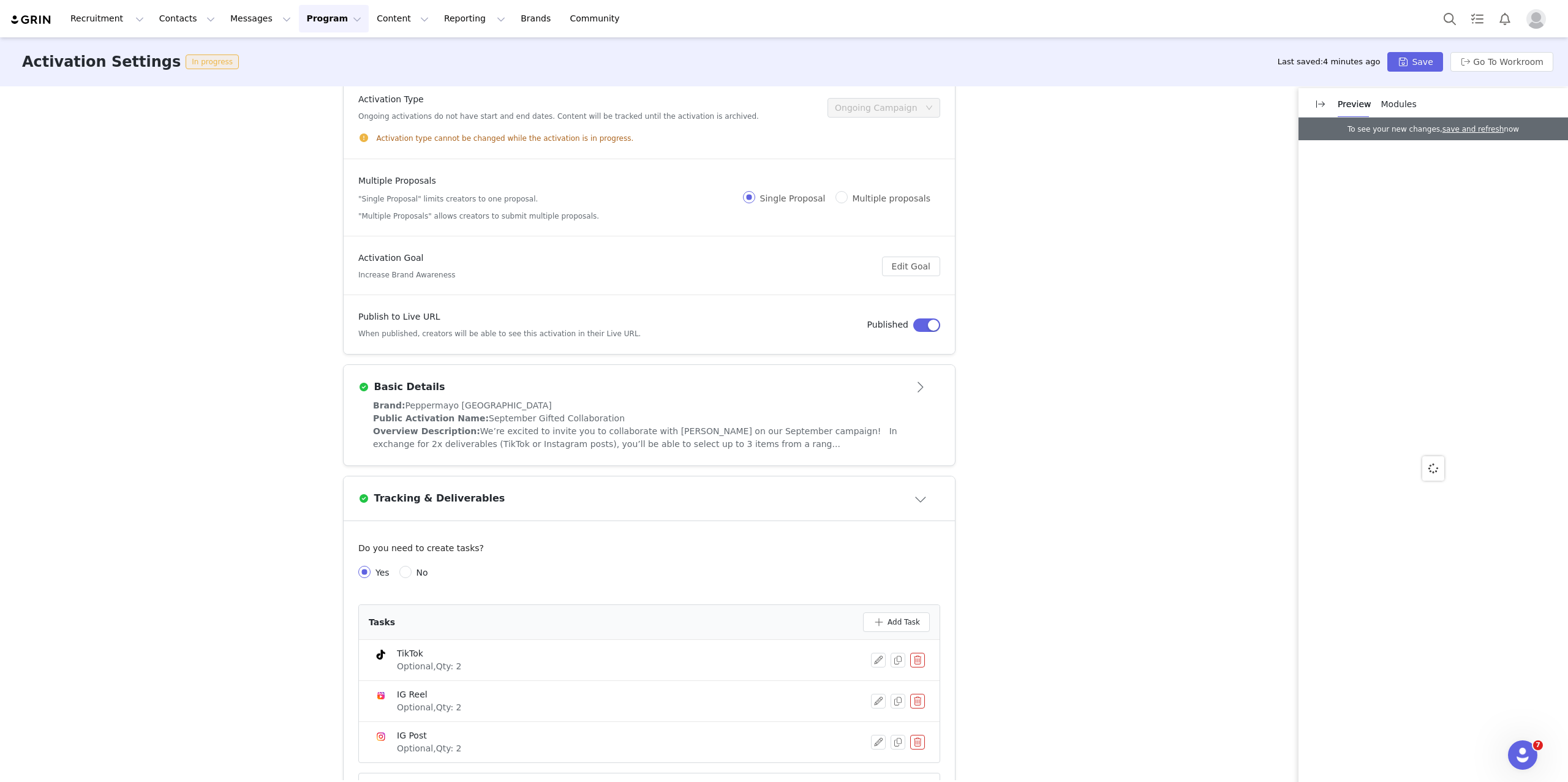
click at [921, 495] on button "Close module" at bounding box center [922, 499] width 38 height 19
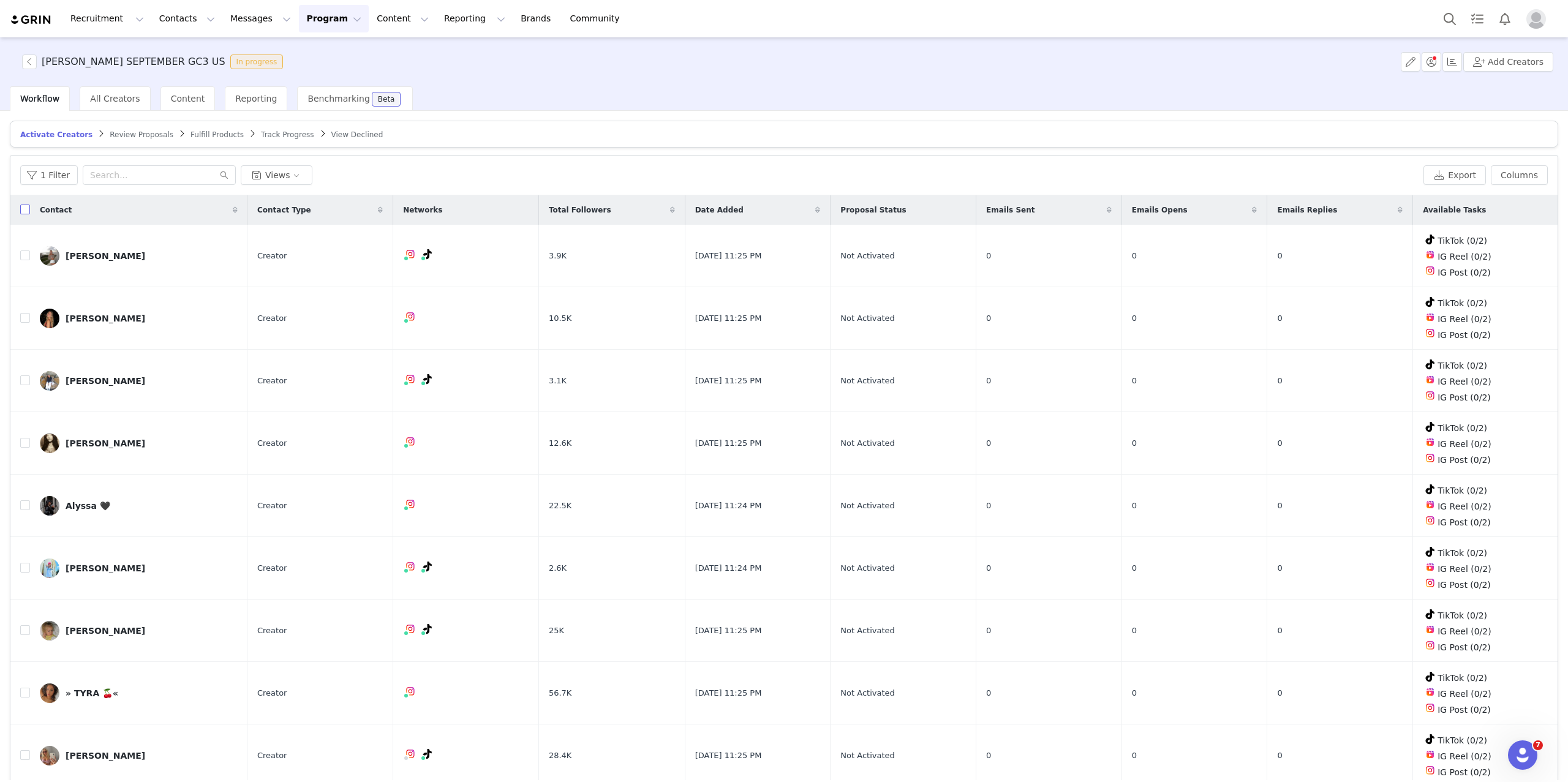
click at [27, 209] on input "checkbox" at bounding box center [25, 210] width 10 height 10
checkbox input "true"
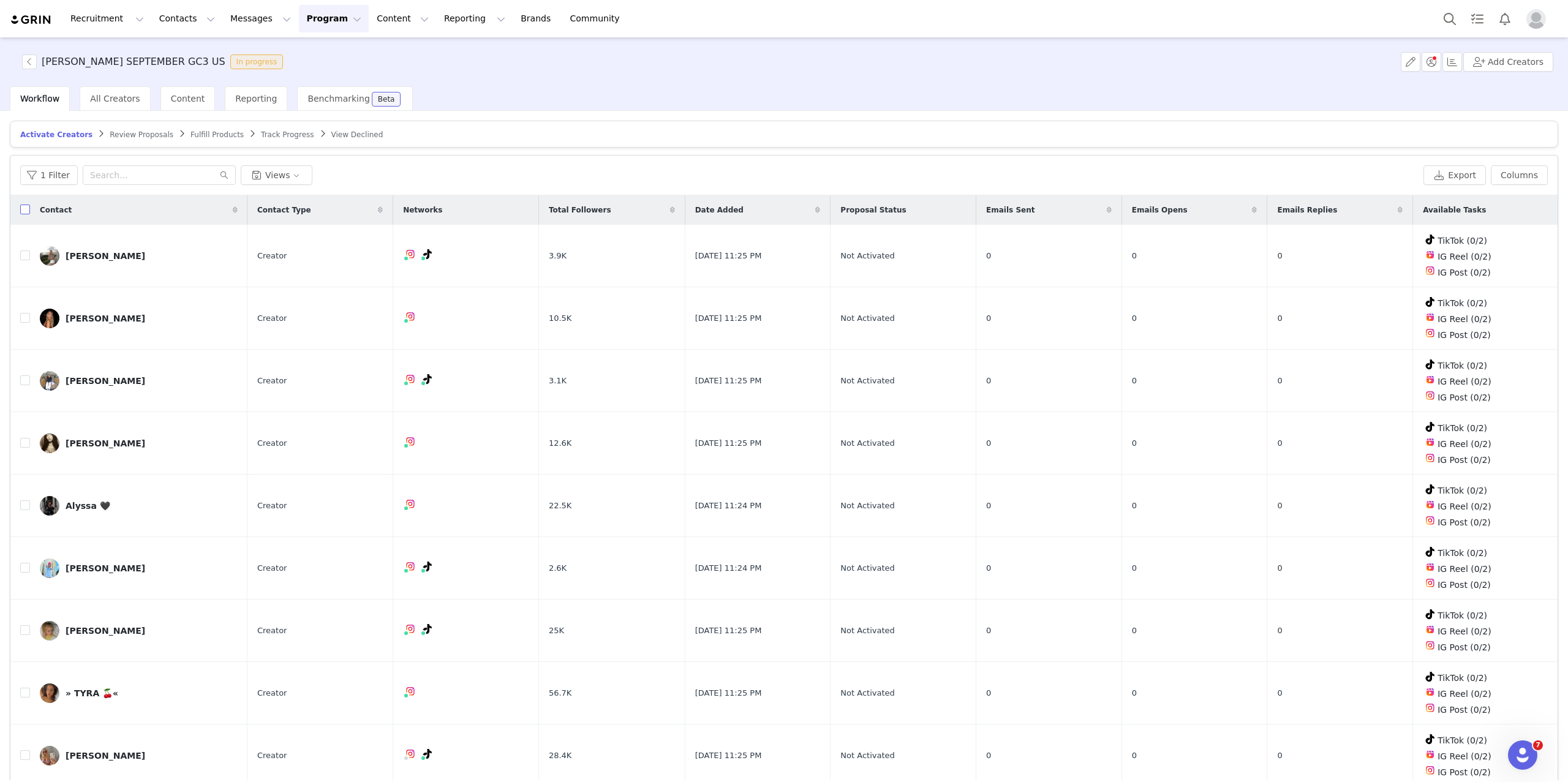
checkbox input "true"
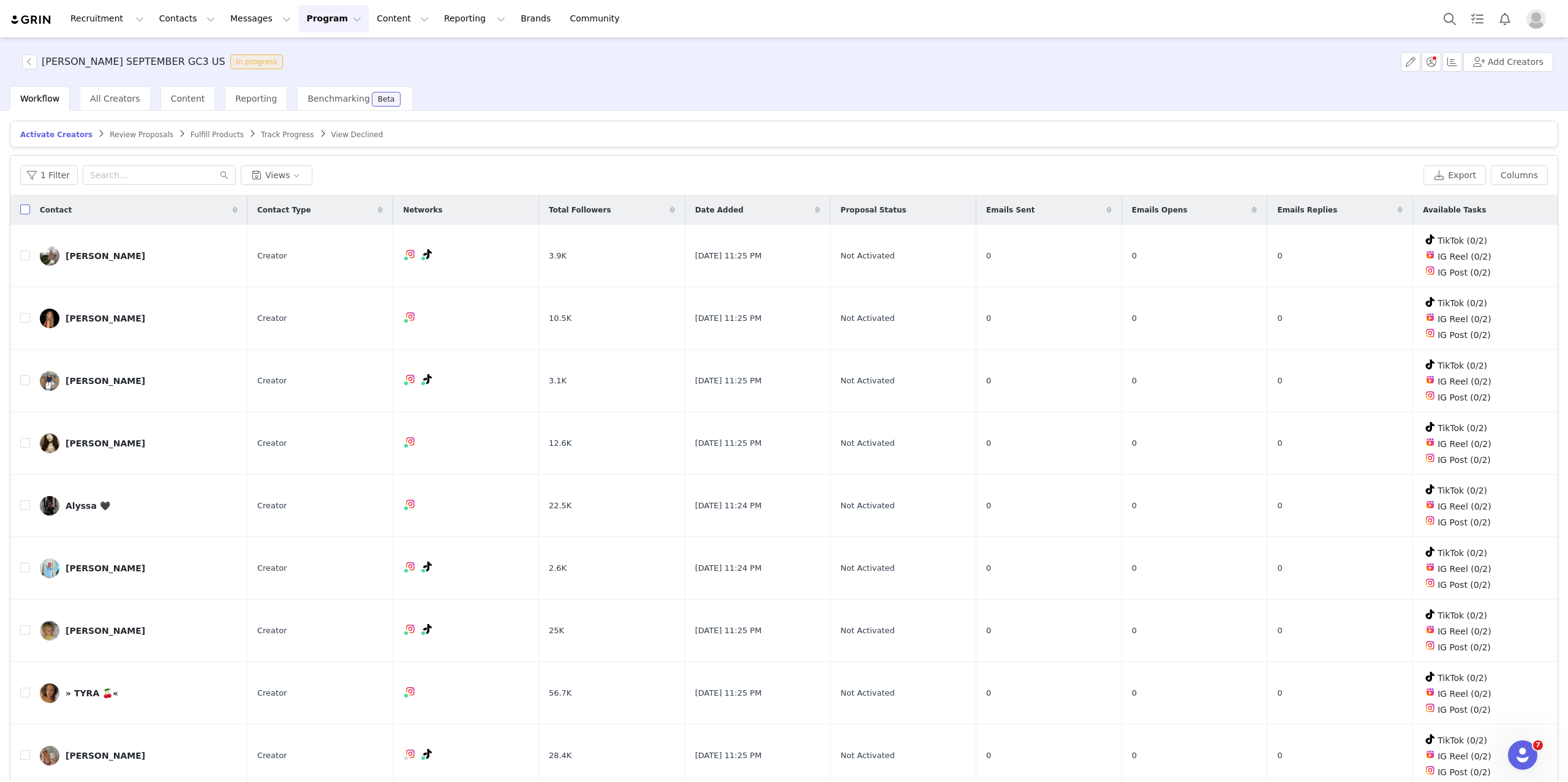
checkbox input "true"
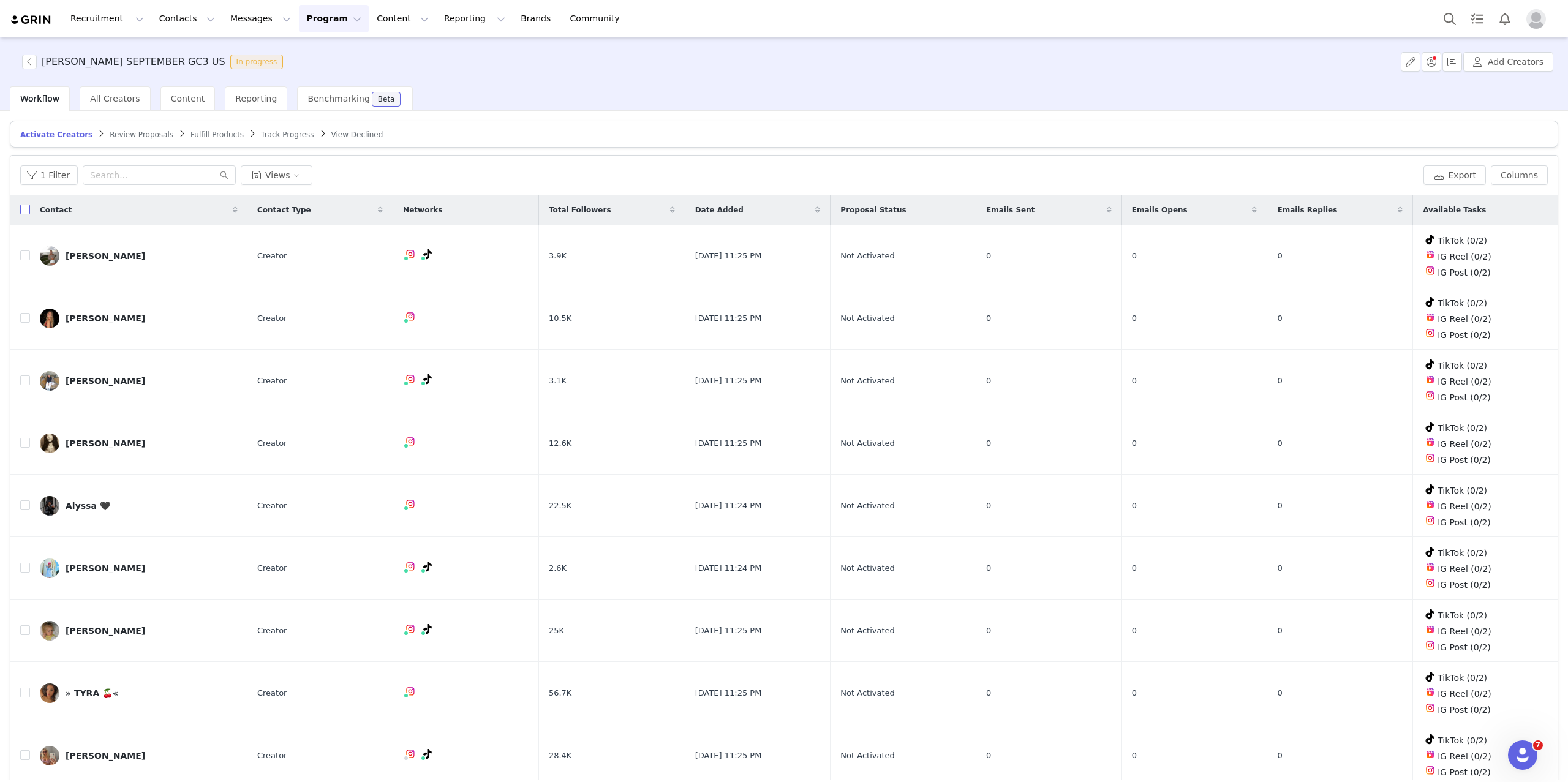
checkbox input "true"
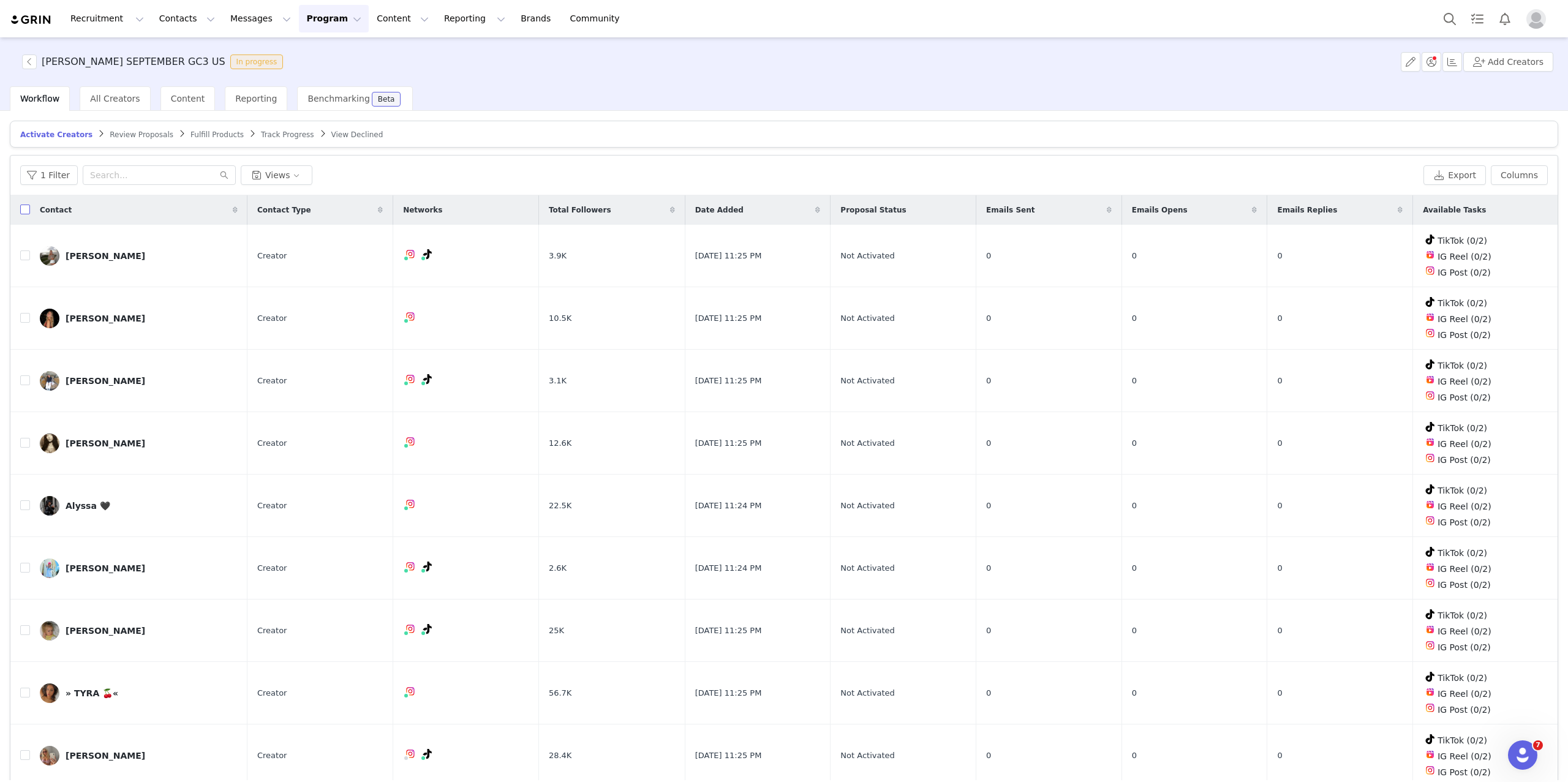
checkbox input "true"
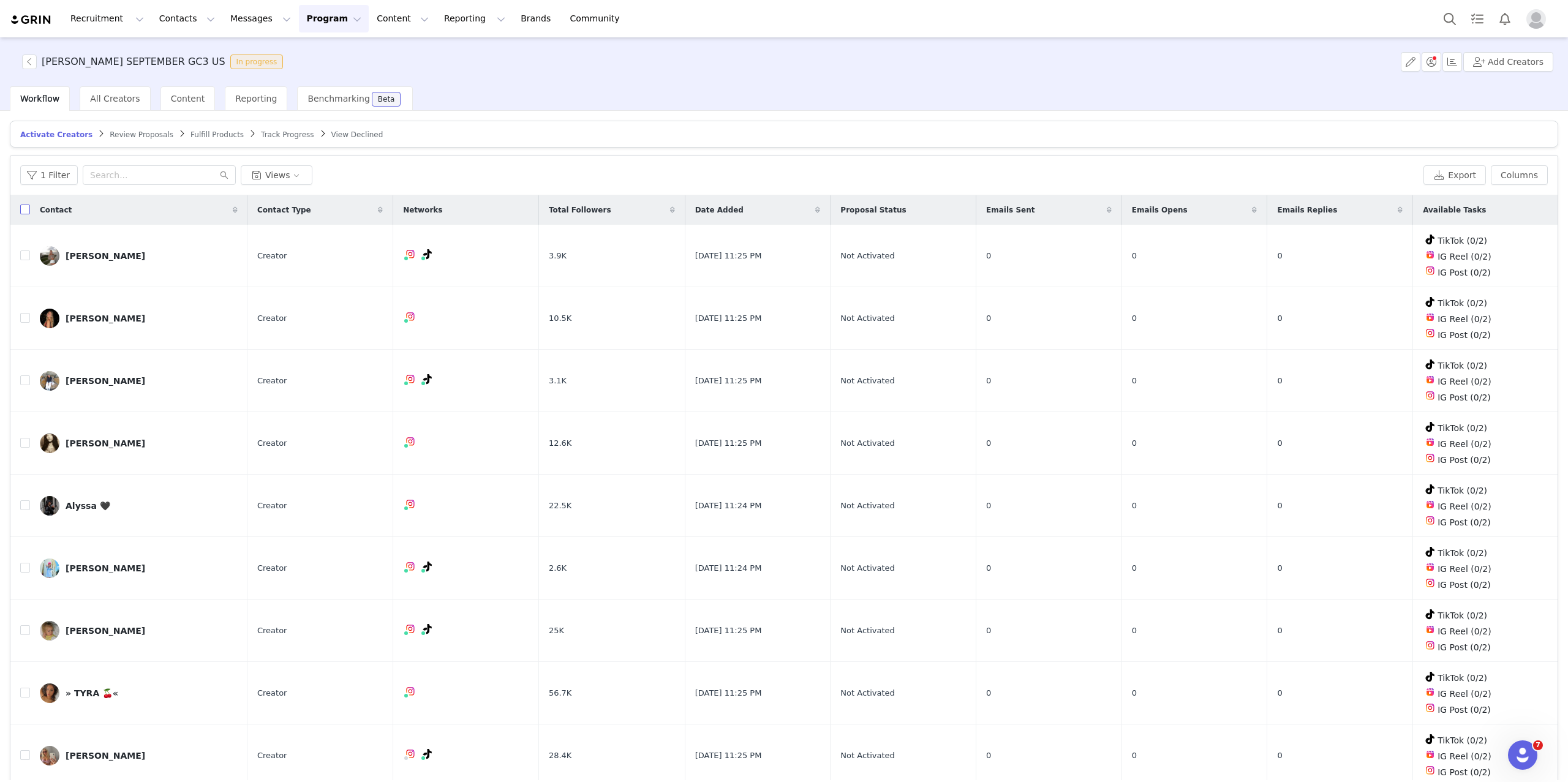
checkbox input "true"
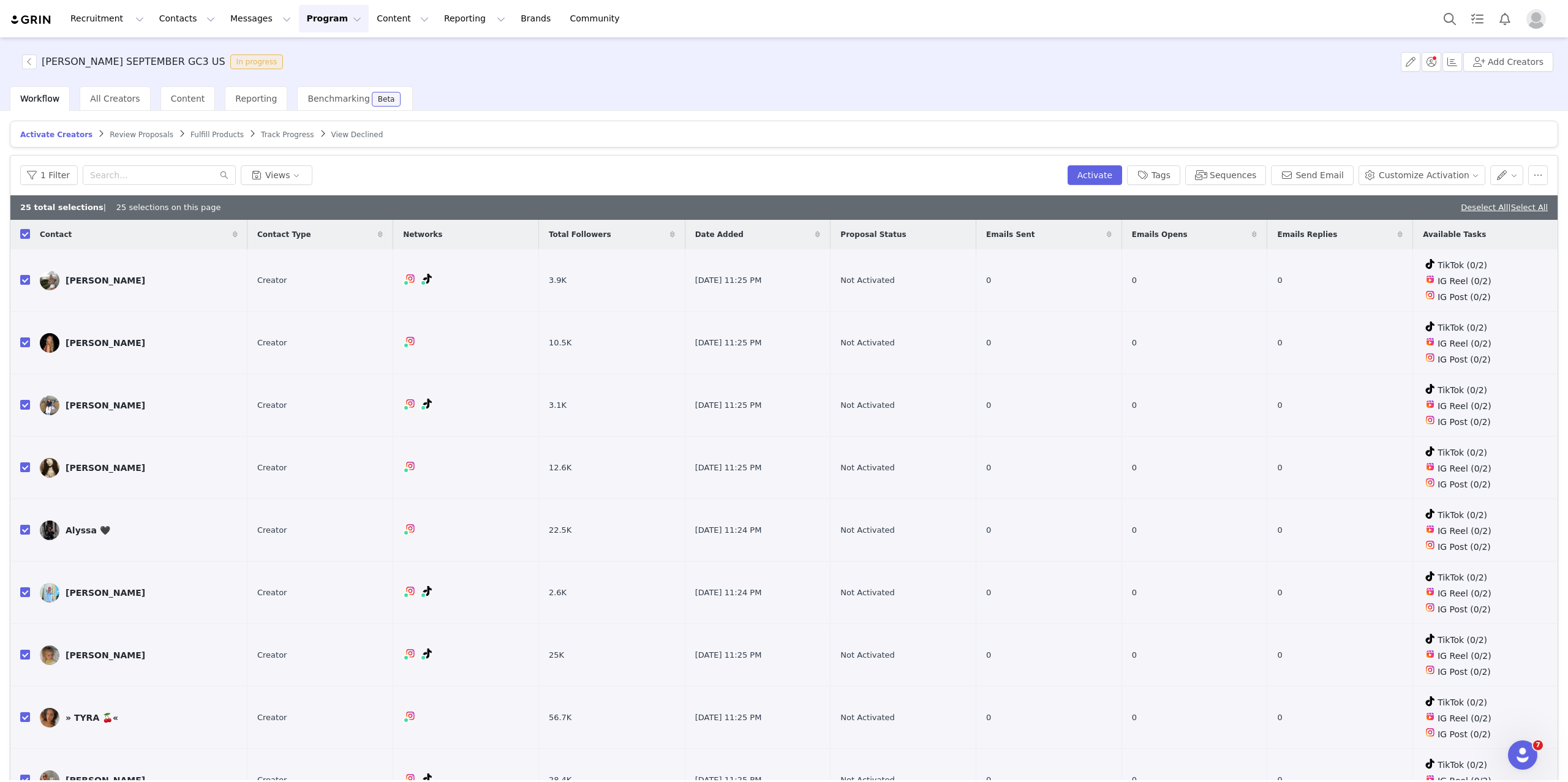
click at [1530, 211] on div "Deselect All | Select All" at bounding box center [1504, 208] width 87 height 12
click at [1415, 65] on button "button" at bounding box center [1410, 61] width 19 height 19
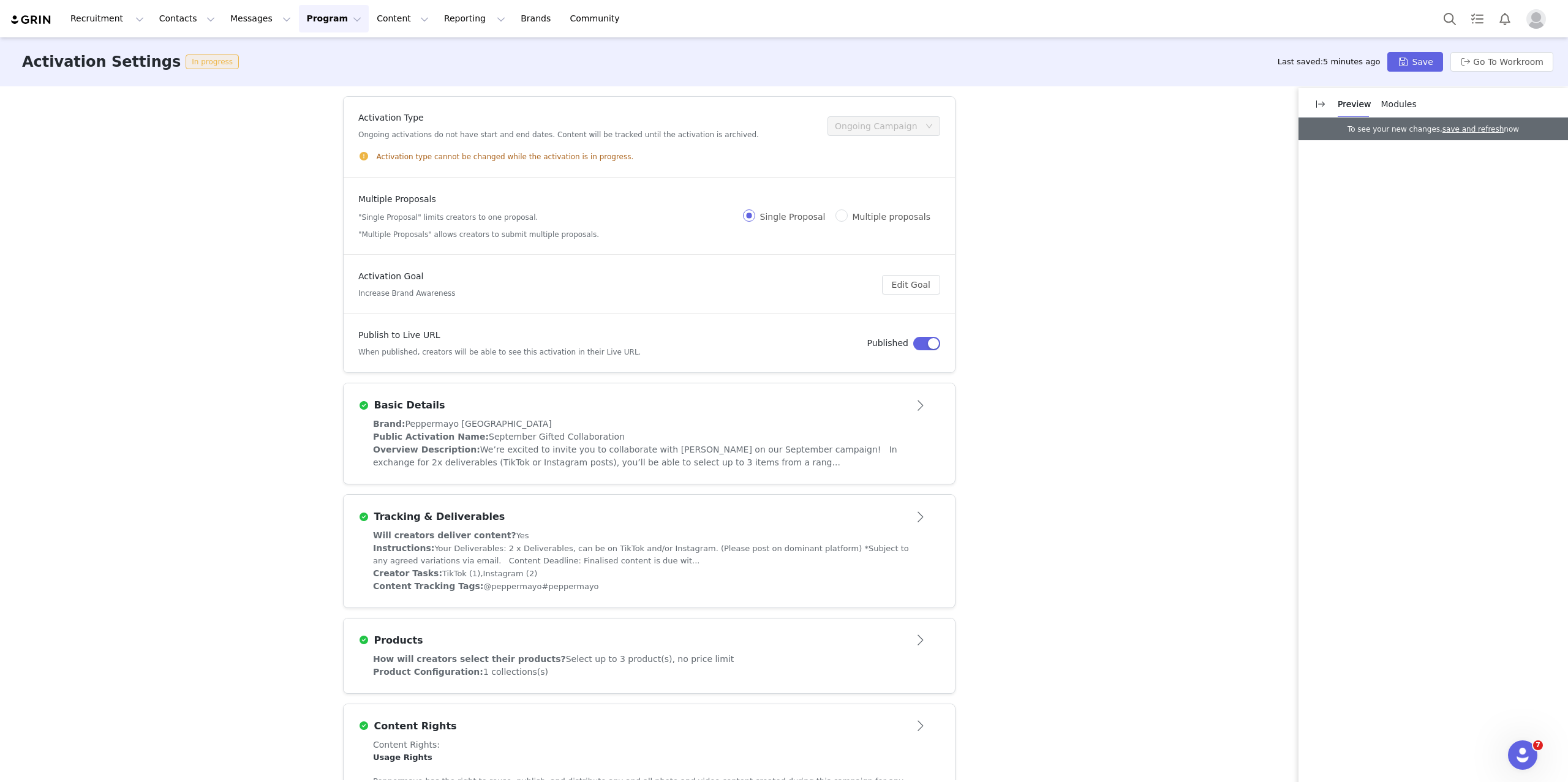
click at [921, 411] on button "Open module" at bounding box center [922, 405] width 38 height 19
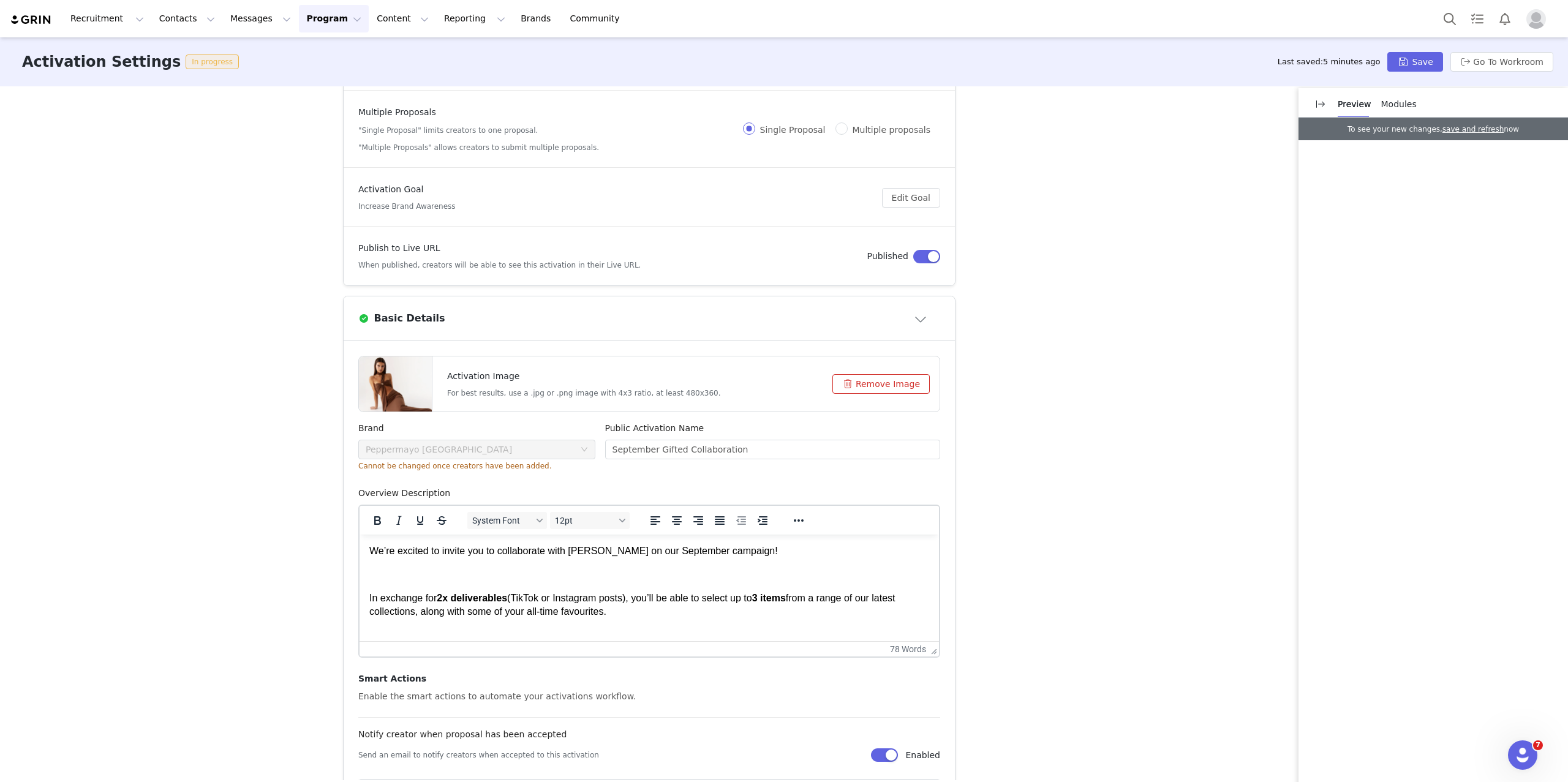
scroll to position [91, 0]
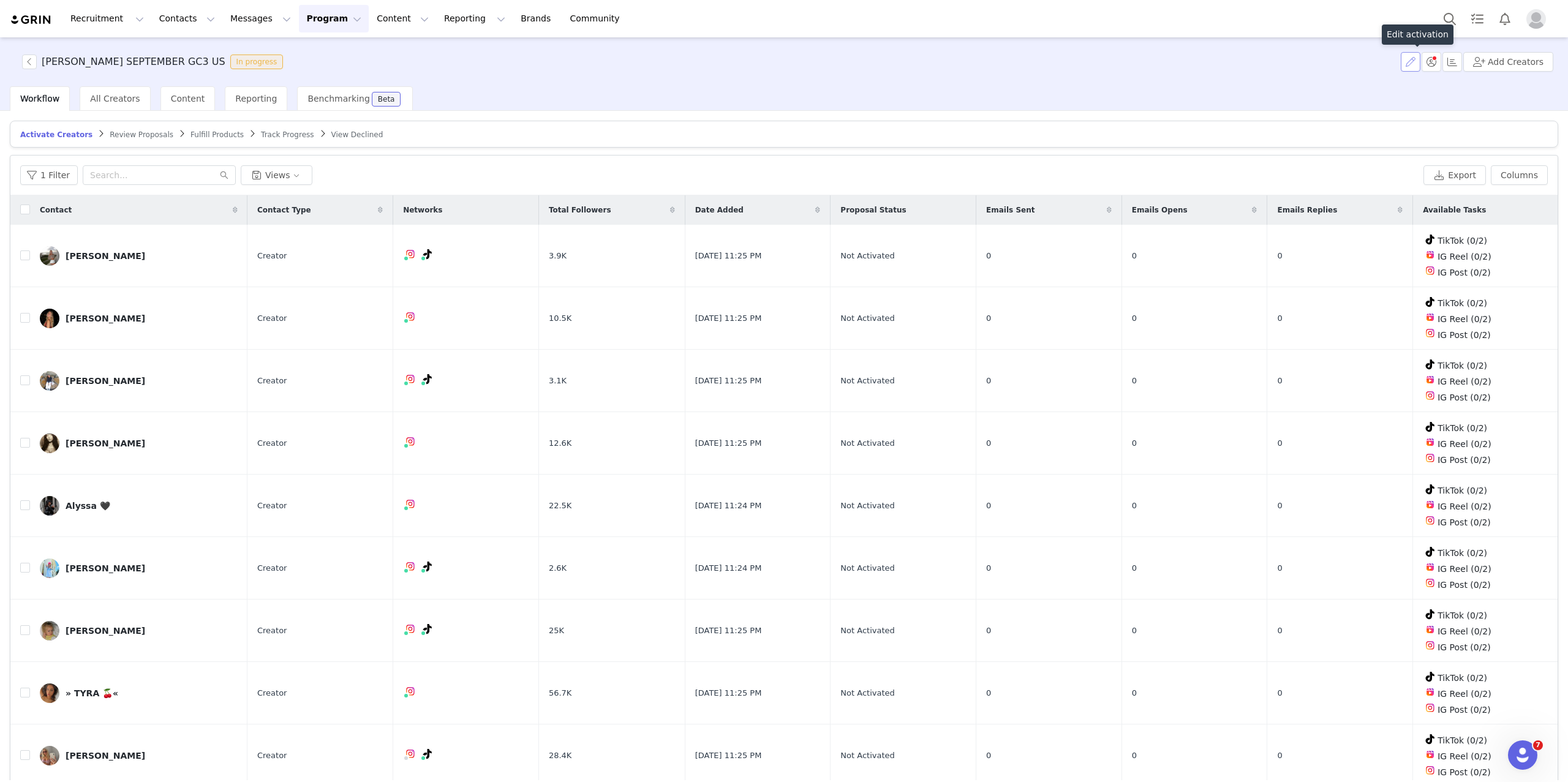
click at [1414, 56] on button "button" at bounding box center [1410, 61] width 19 height 19
click at [190, 12] on button "Contacts Contacts" at bounding box center [188, 18] width 71 height 28
click at [189, 49] on div "Creators" at bounding box center [191, 54] width 82 height 12
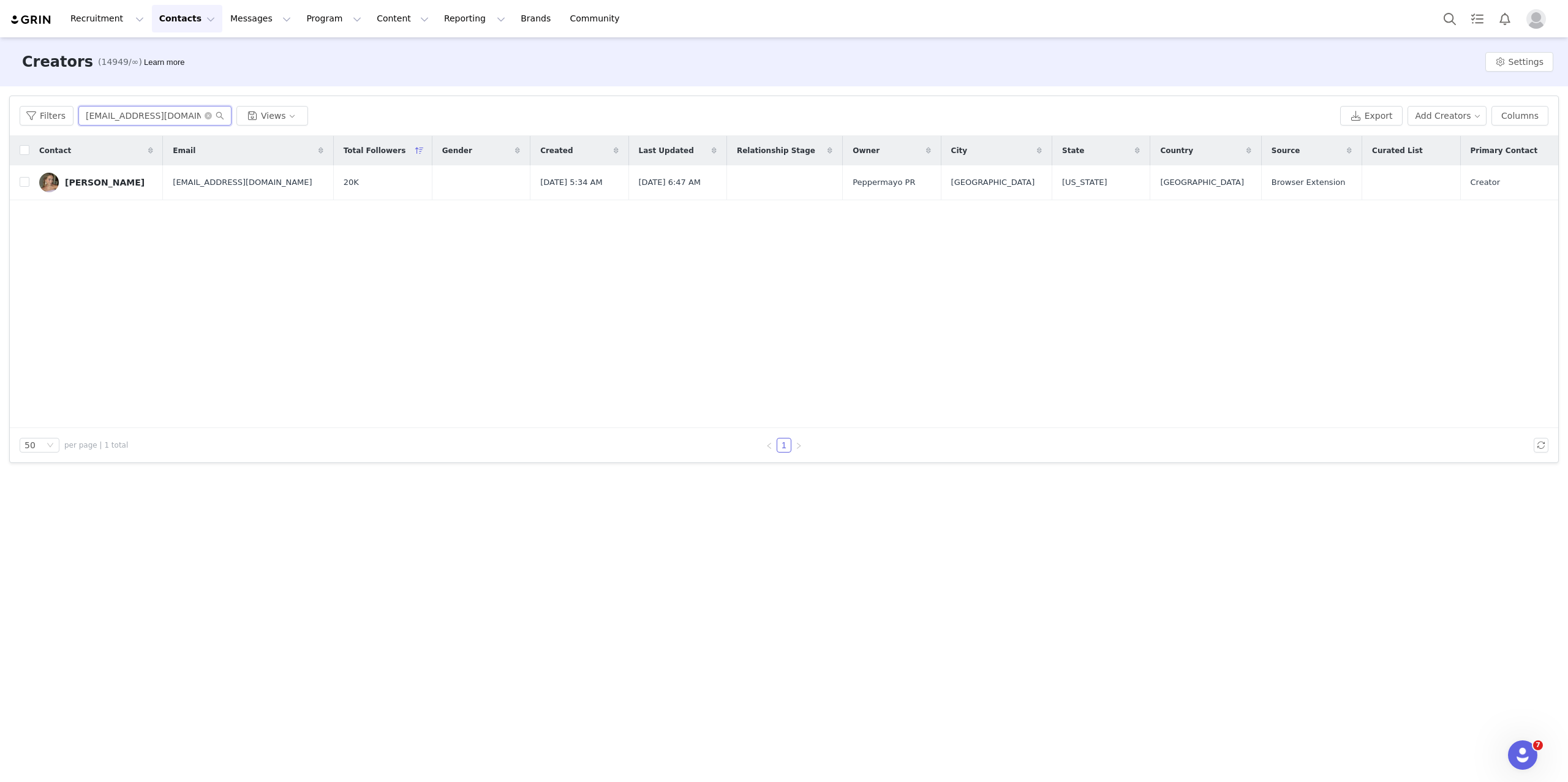
click at [186, 114] on input "taylorhannagan@gmail.com" at bounding box center [155, 116] width 153 height 19
paste input "mingxi11012000huang@hot"
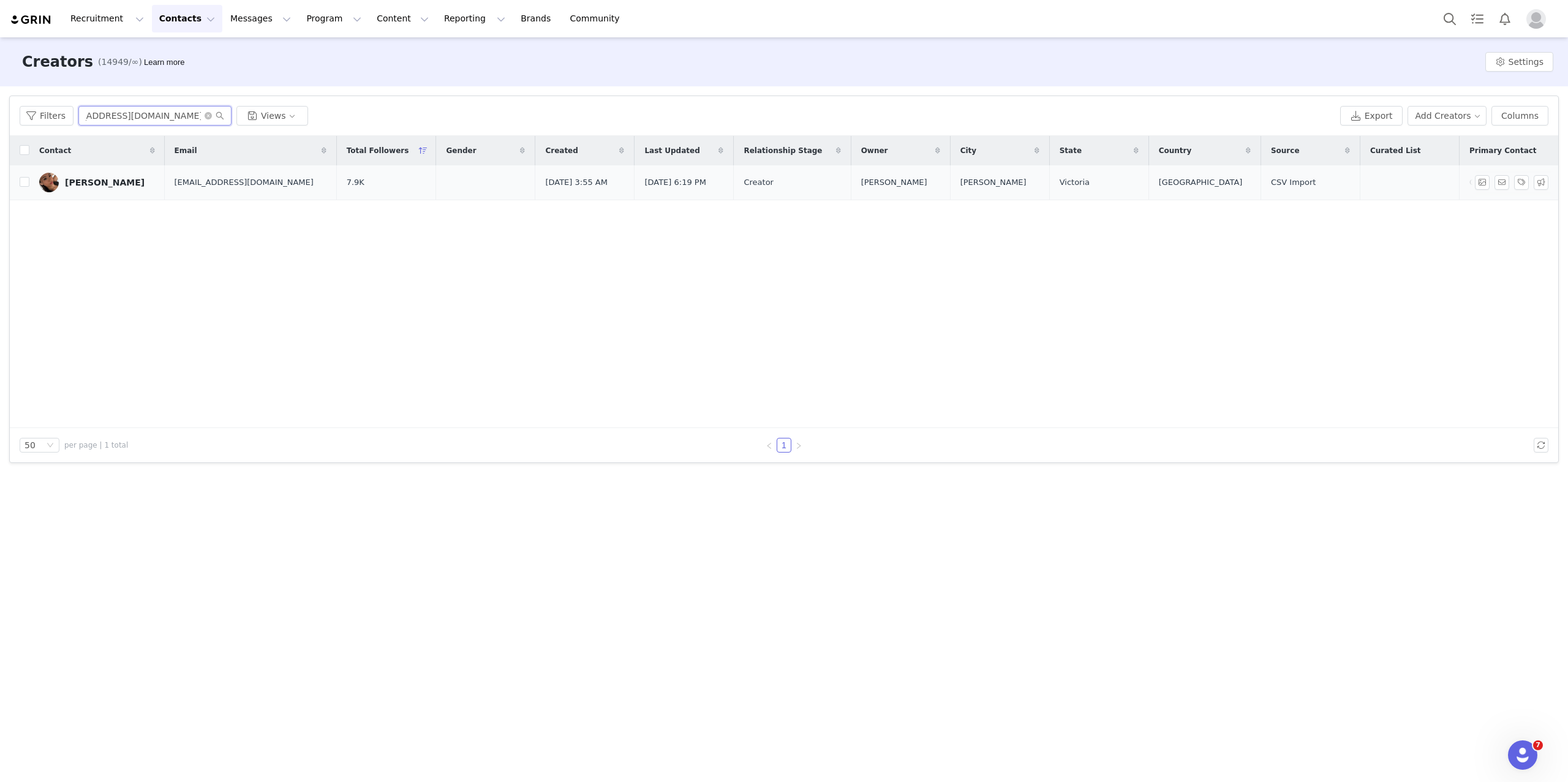
type input "mingxi11012000huang@hotmail.com"
click at [87, 188] on link "Mingxi Huang" at bounding box center [97, 182] width 116 height 19
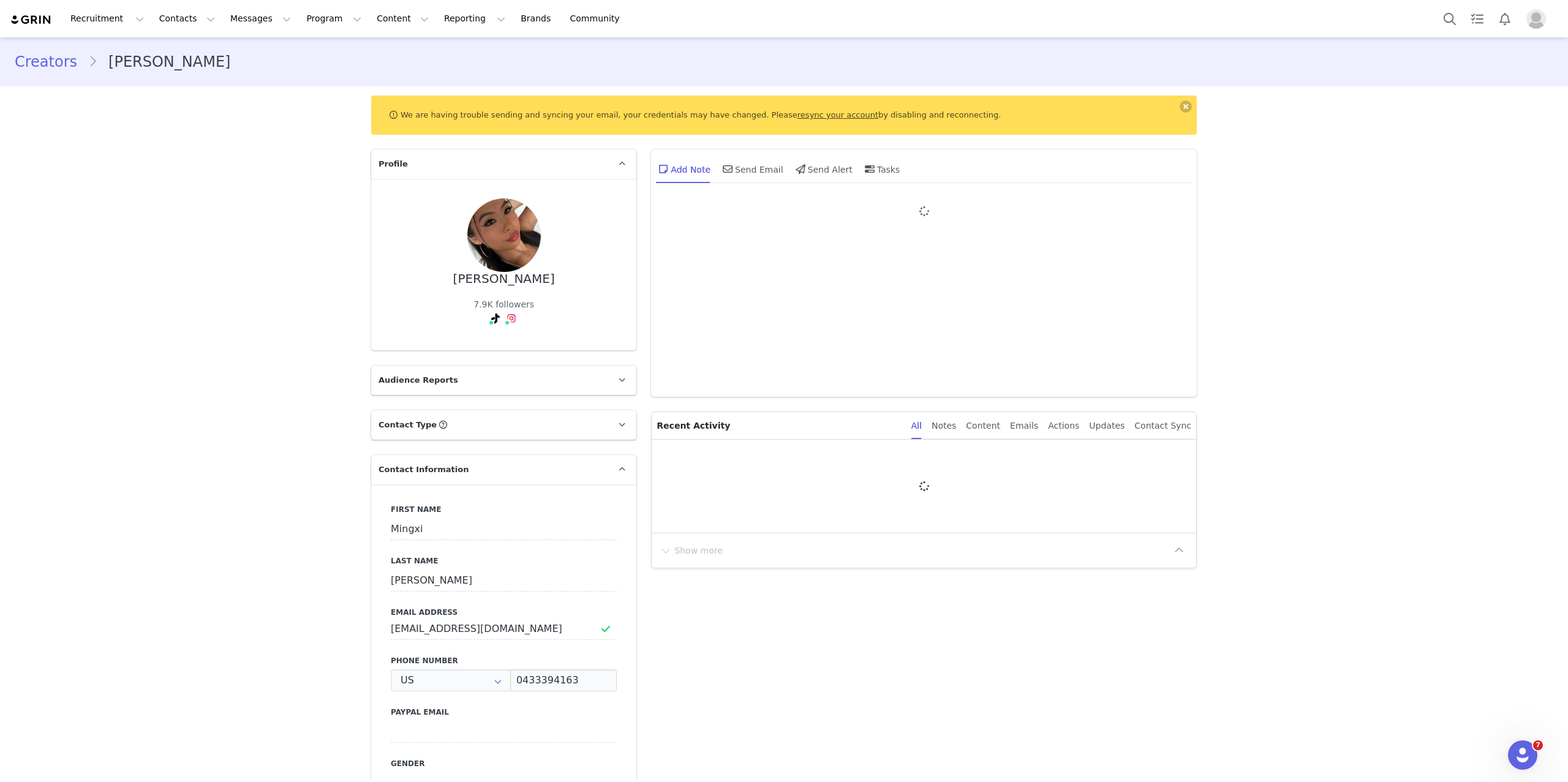
type input "+1 (United States)"
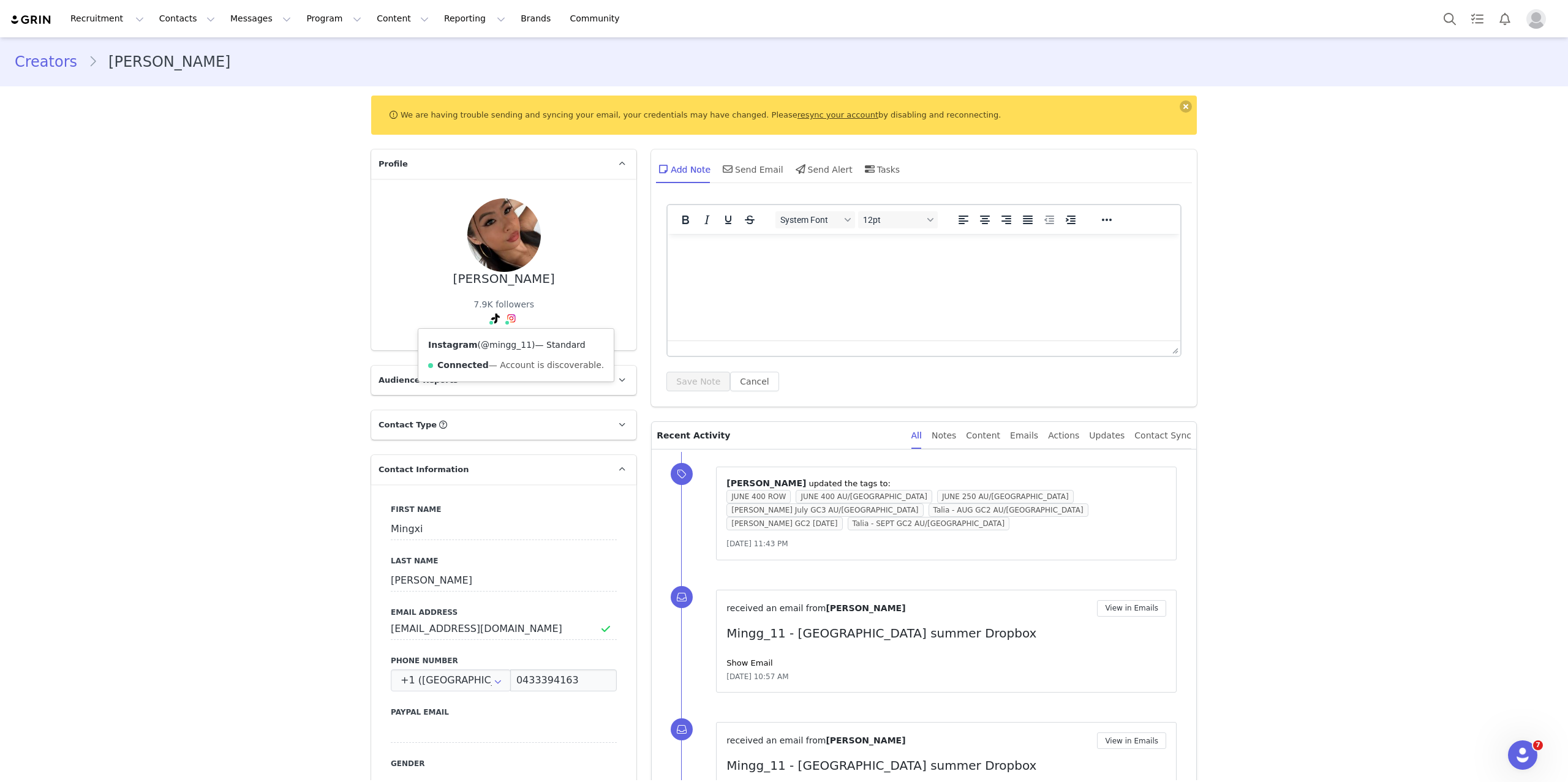
click at [506, 346] on link "@mingg_11" at bounding box center [505, 345] width 51 height 10
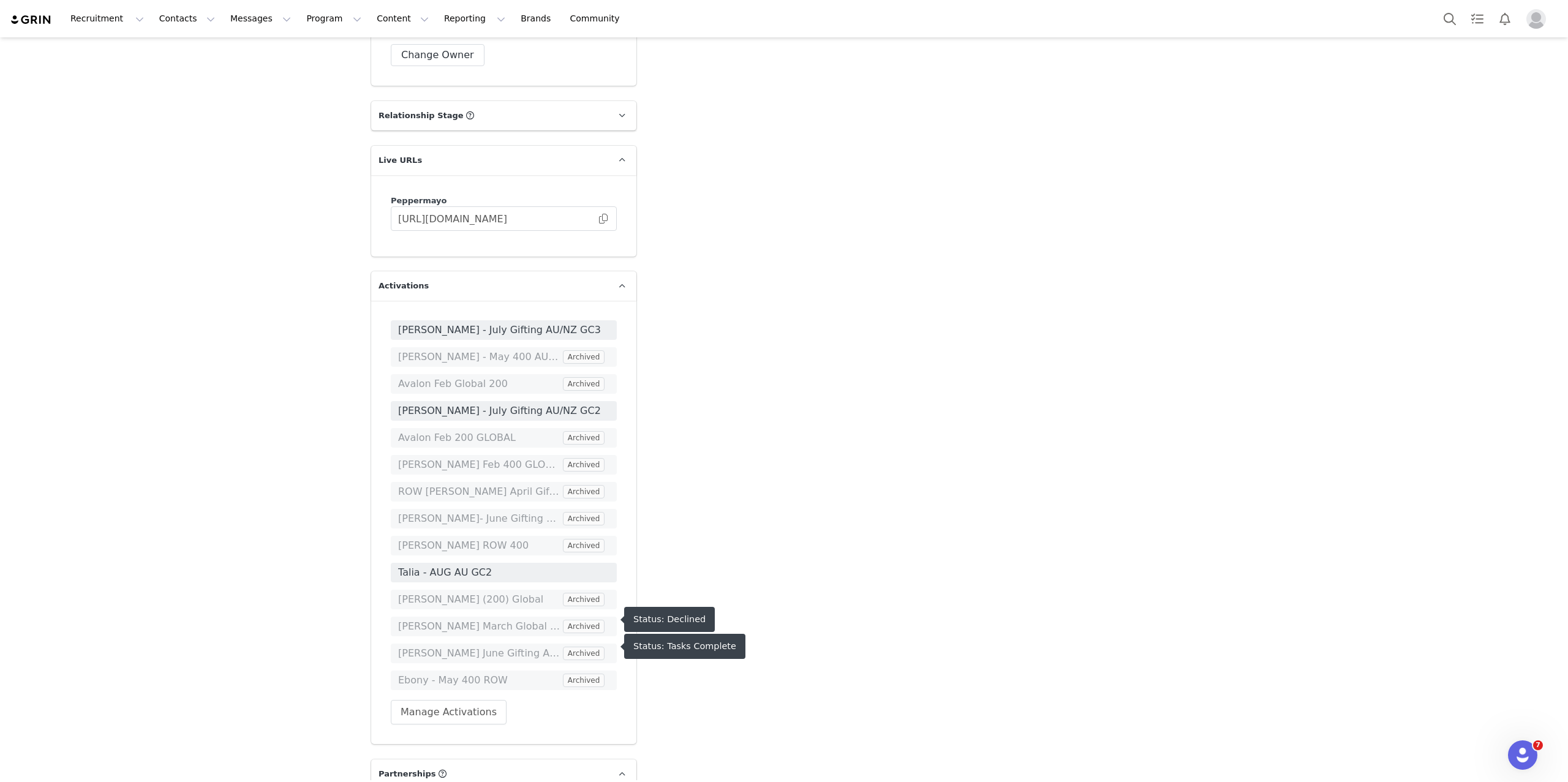
scroll to position [1791, 0]
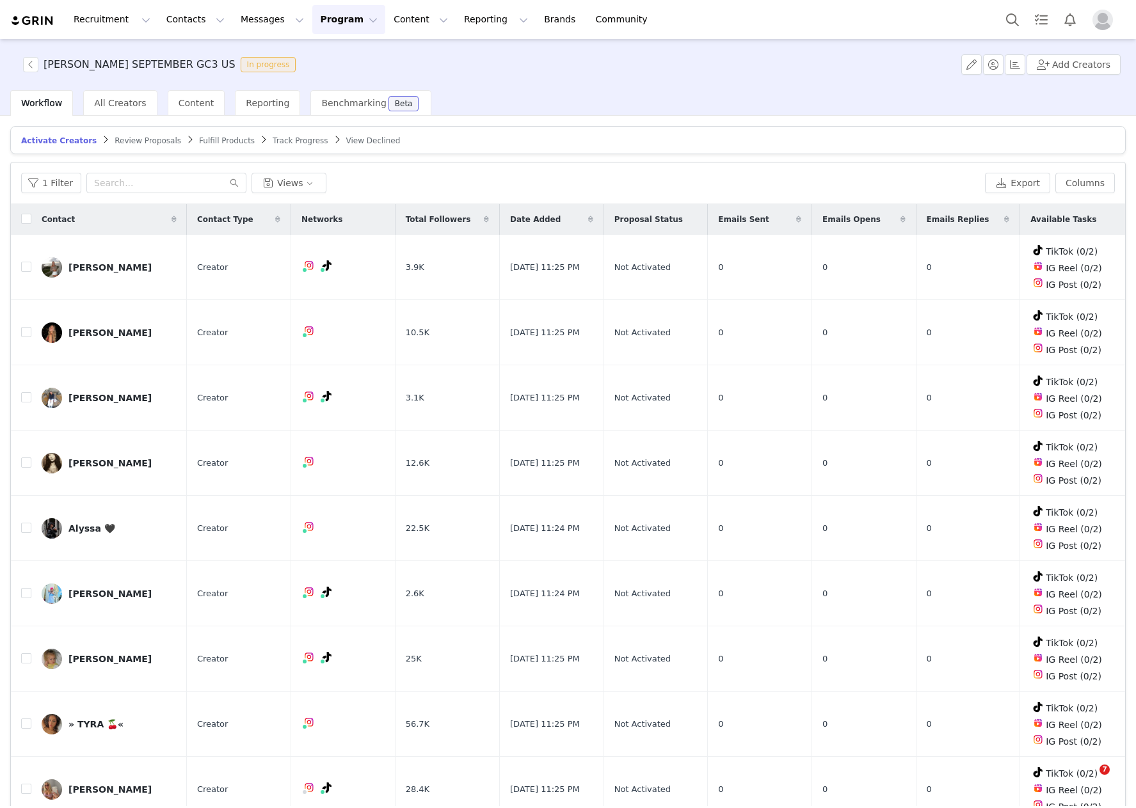
click at [536, 26] on link "Brands Brands" at bounding box center [561, 19] width 51 height 29
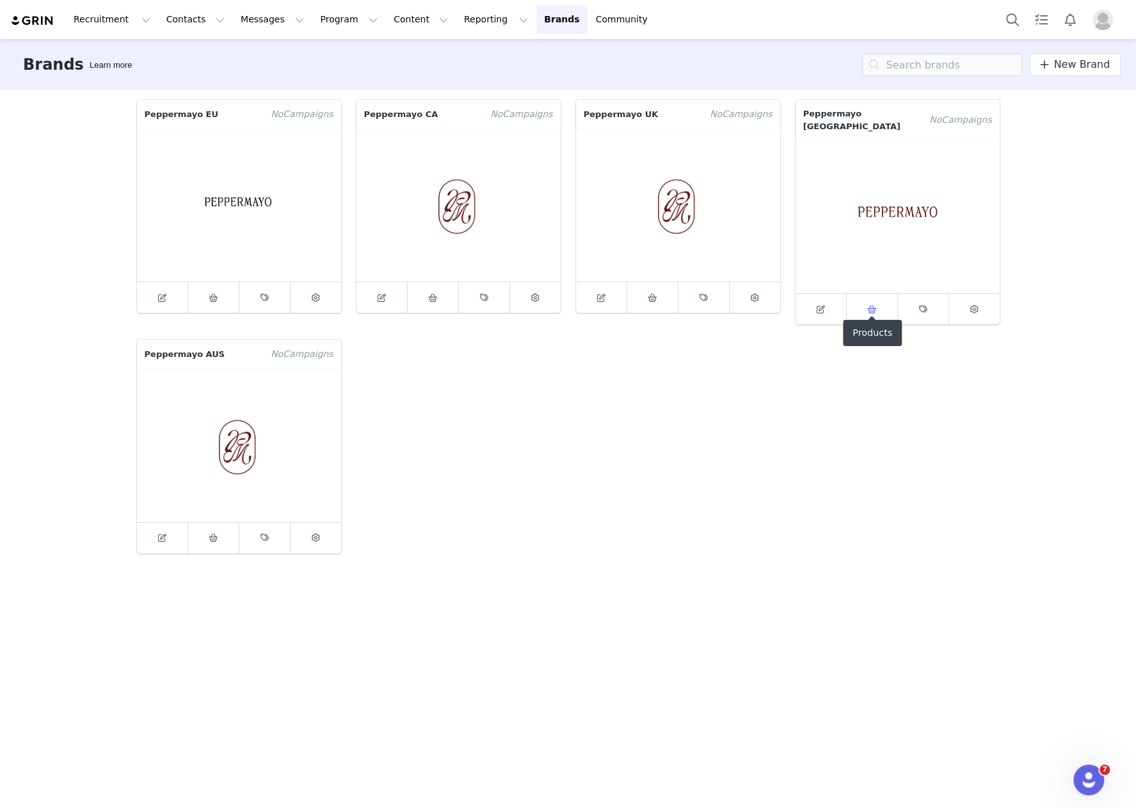
click at [868, 308] on link at bounding box center [872, 309] width 51 height 31
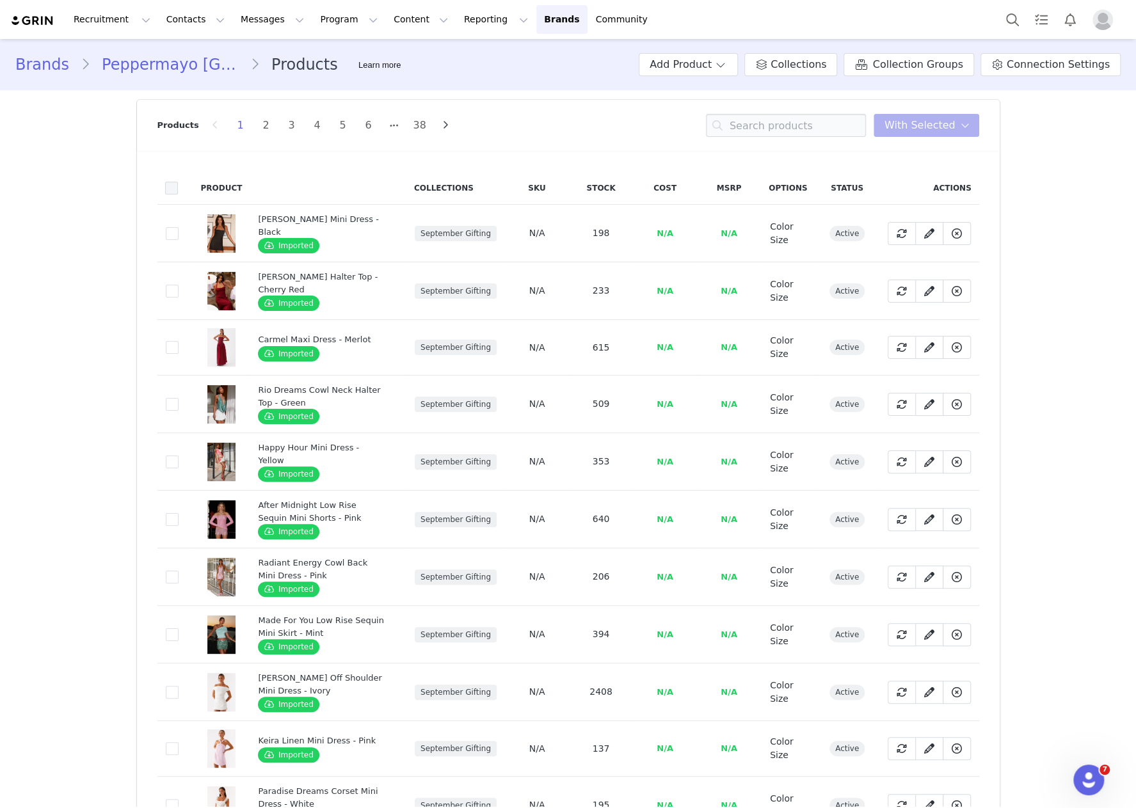
click at [168, 182] on span at bounding box center [171, 188] width 13 height 13
click at [178, 182] on input "checkbox" at bounding box center [178, 182] width 0 height 0
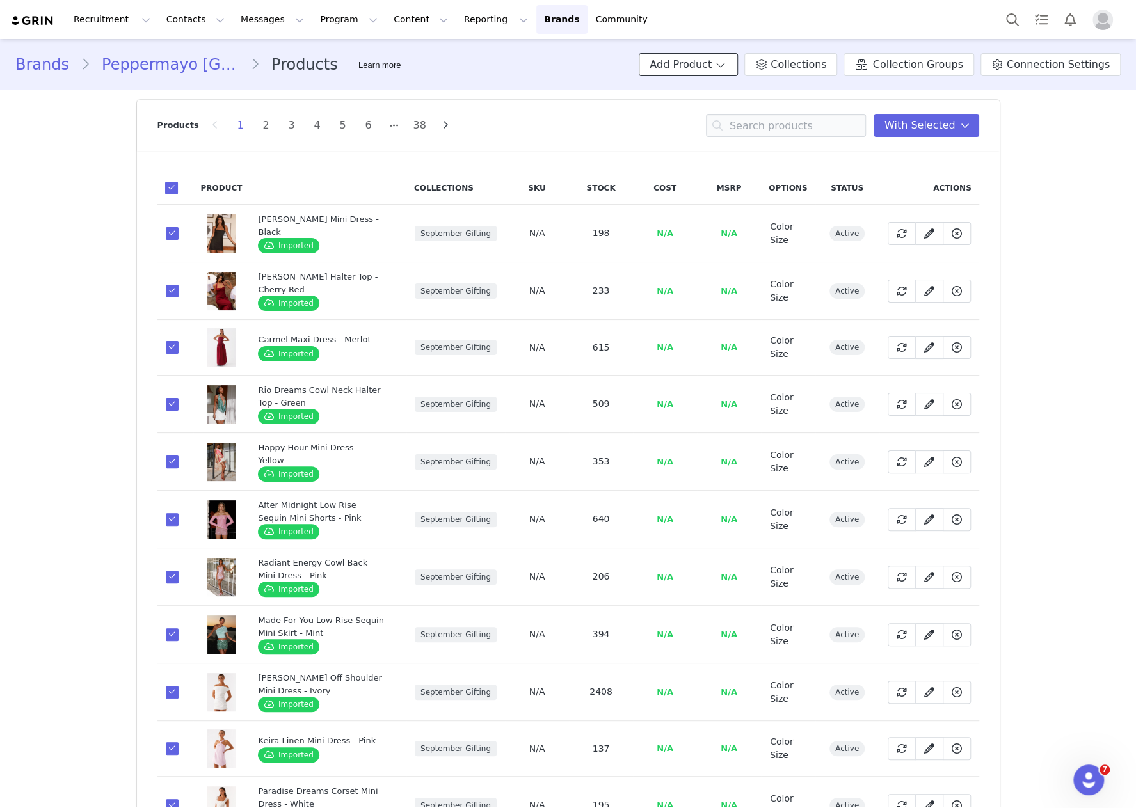
click at [727, 65] on span at bounding box center [720, 64] width 13 height 15
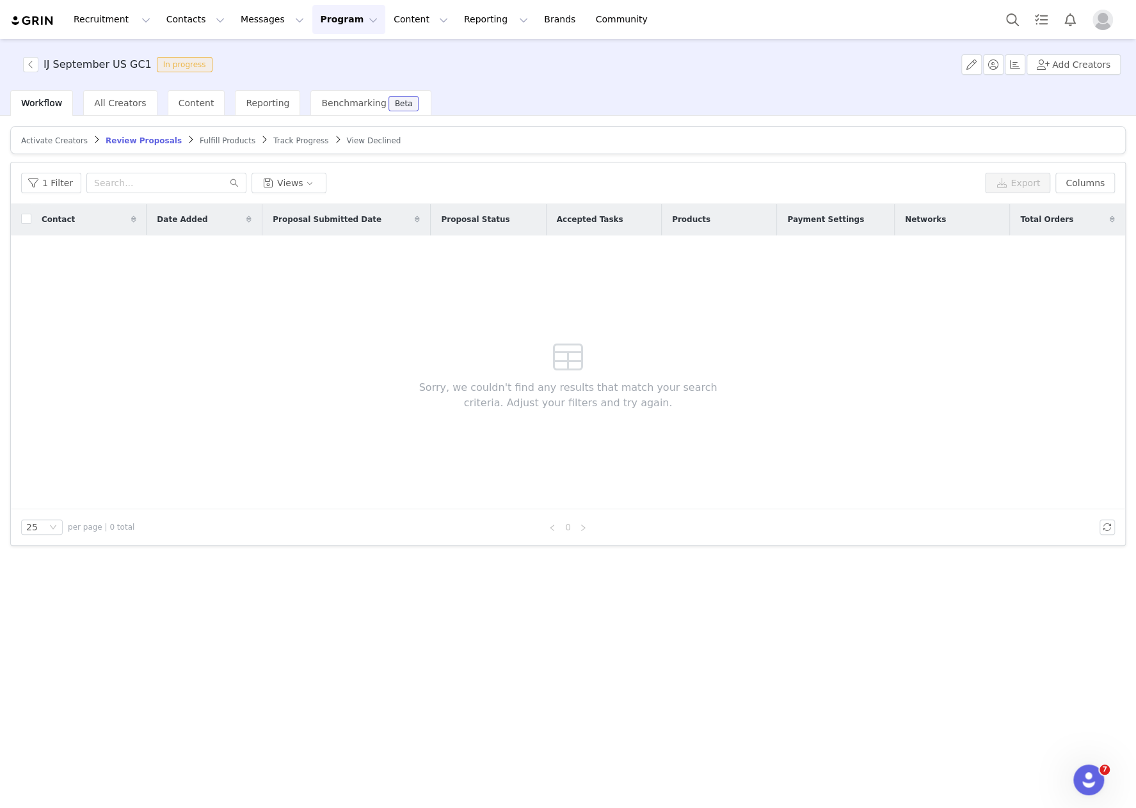
scroll to position [160, 0]
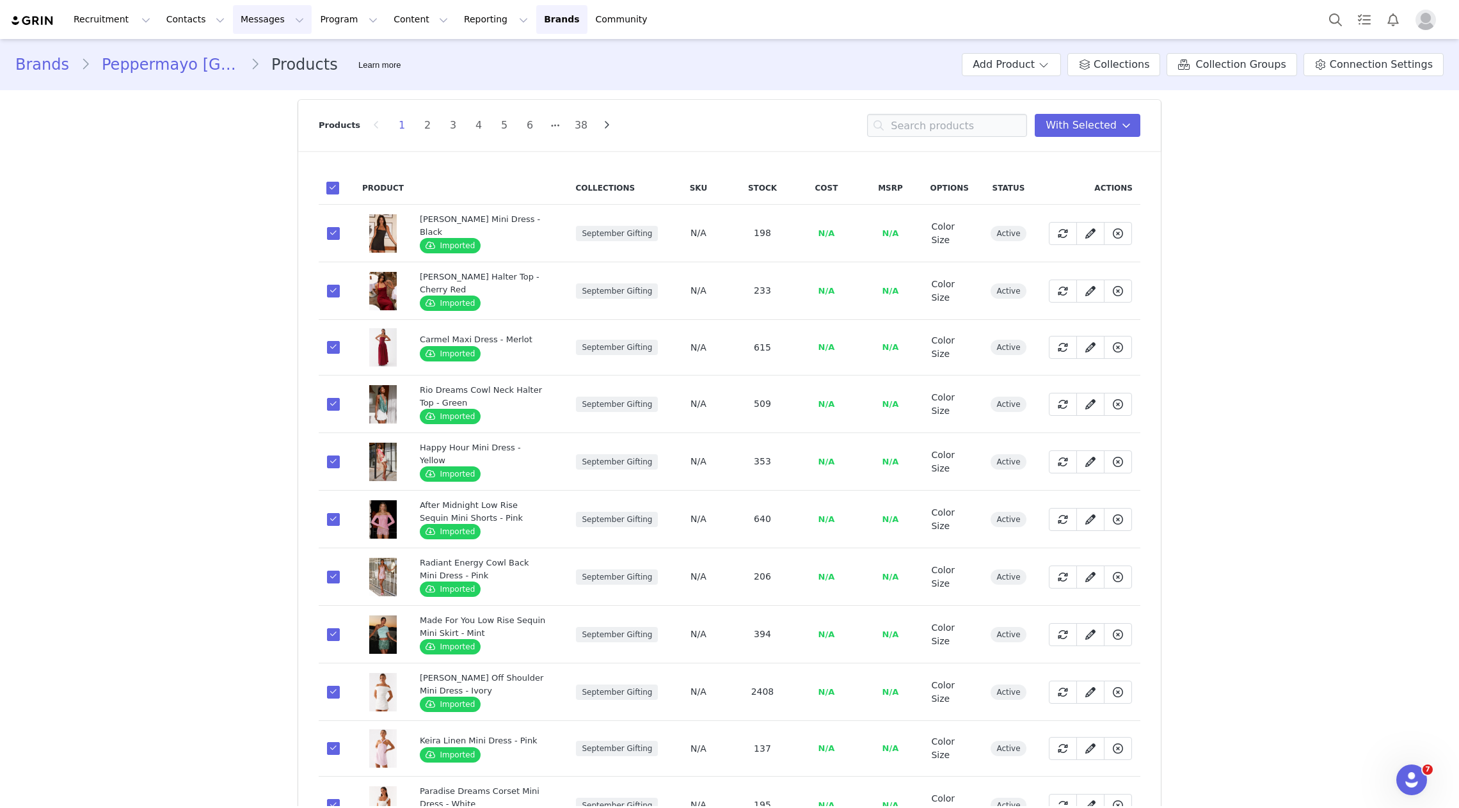
click at [263, 17] on button "Messages Messages" at bounding box center [272, 19] width 79 height 29
click at [271, 124] on p "Sequences" at bounding box center [253, 127] width 49 height 13
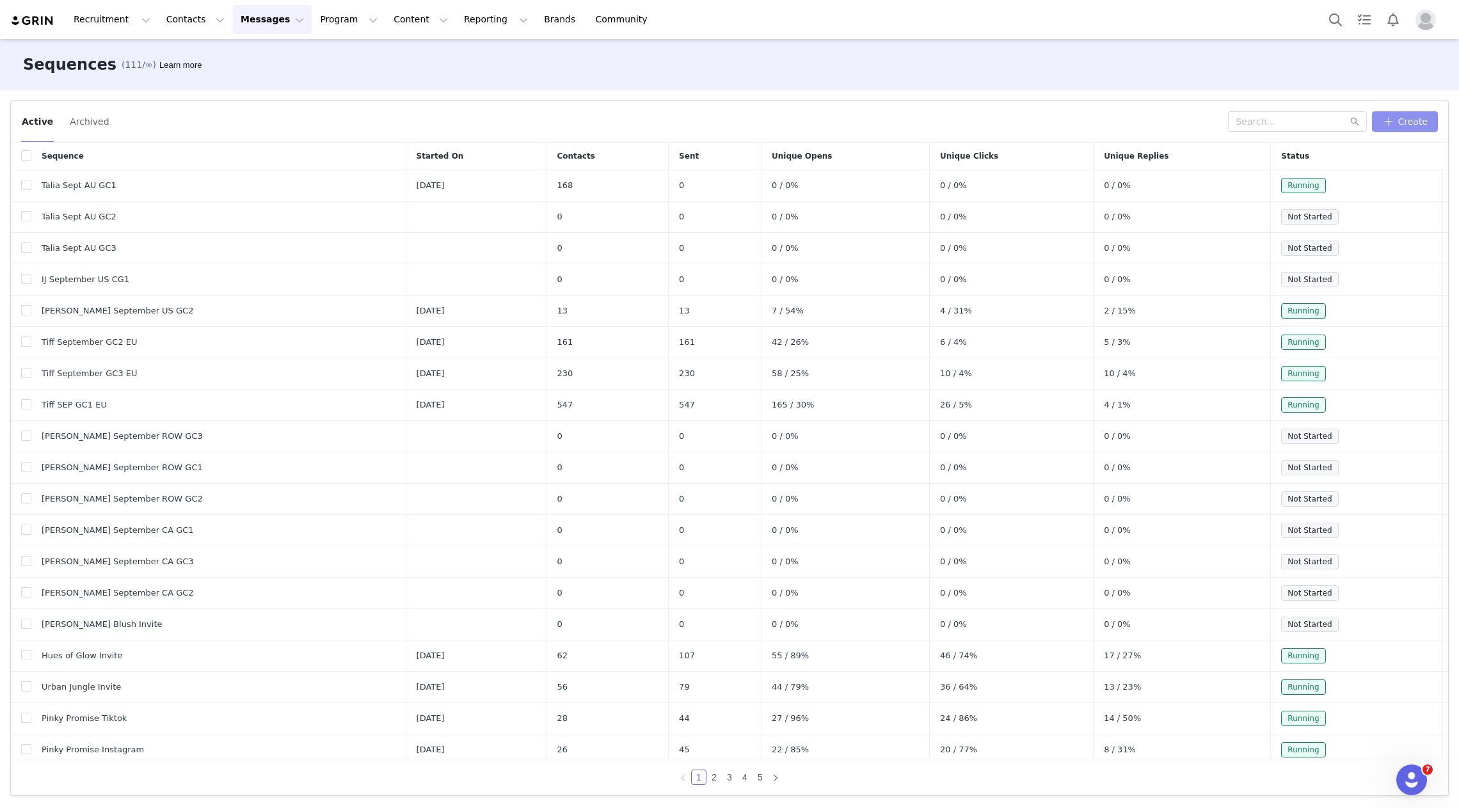
click at [1135, 123] on button "Create" at bounding box center [1405, 121] width 66 height 20
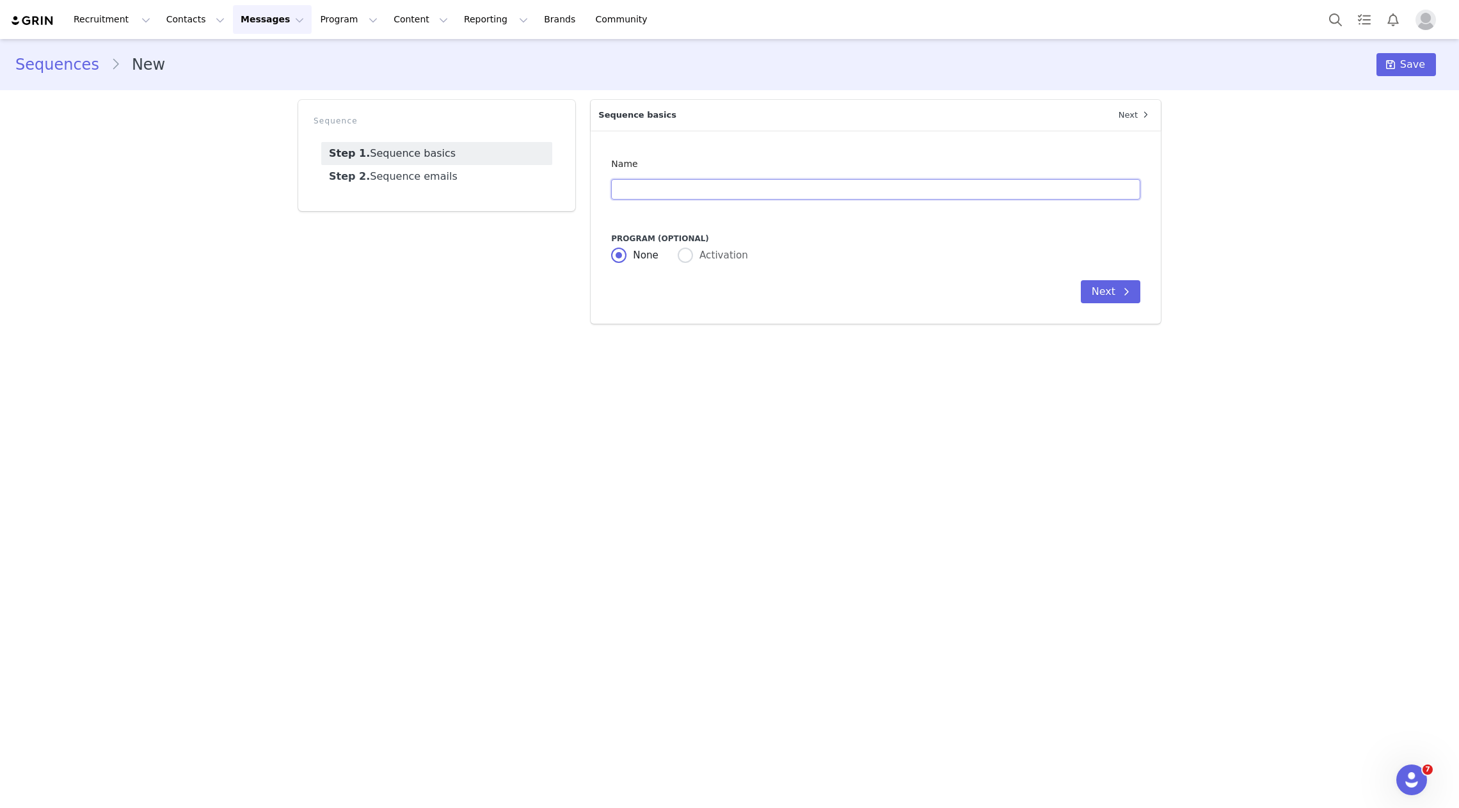
click at [902, 191] on input "text" at bounding box center [875, 189] width 529 height 20
type input "[PERSON_NAME] Sept US GC3"
click at [1107, 296] on button "Next" at bounding box center [1111, 291] width 60 height 23
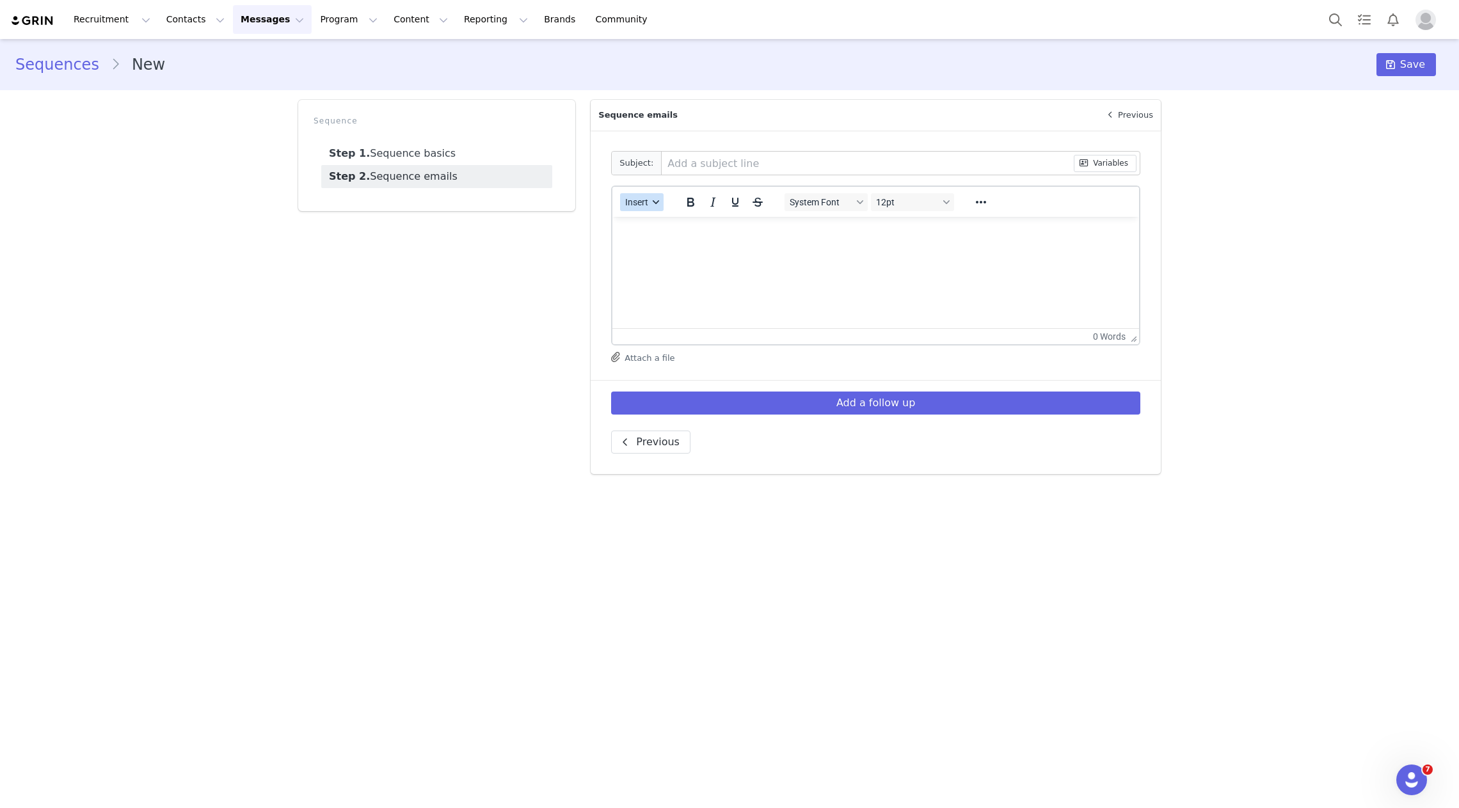
click at [651, 195] on button "Insert" at bounding box center [642, 202] width 44 height 18
click at [664, 223] on div "Insert Template" at bounding box center [688, 224] width 115 height 15
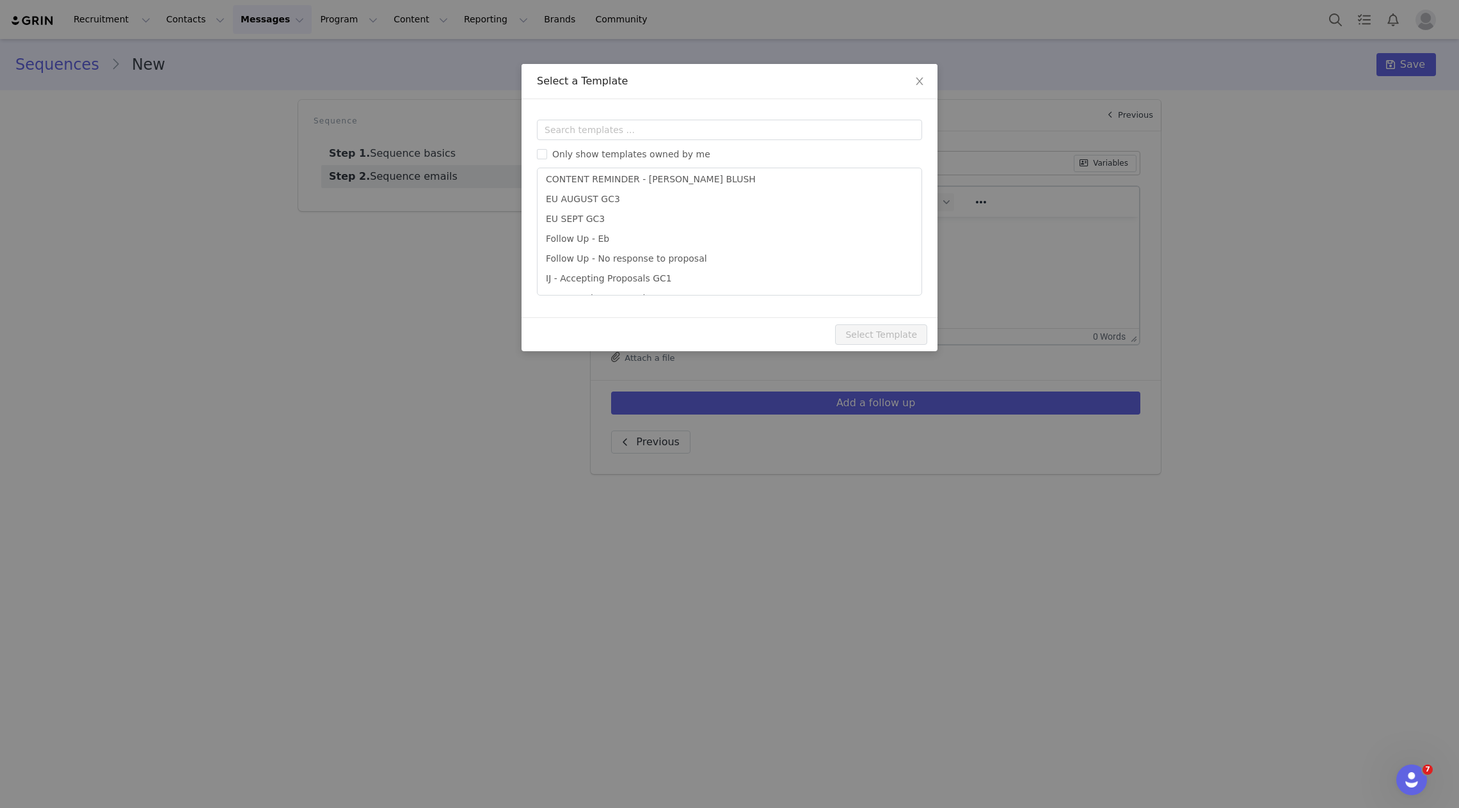
scroll to position [875, 0]
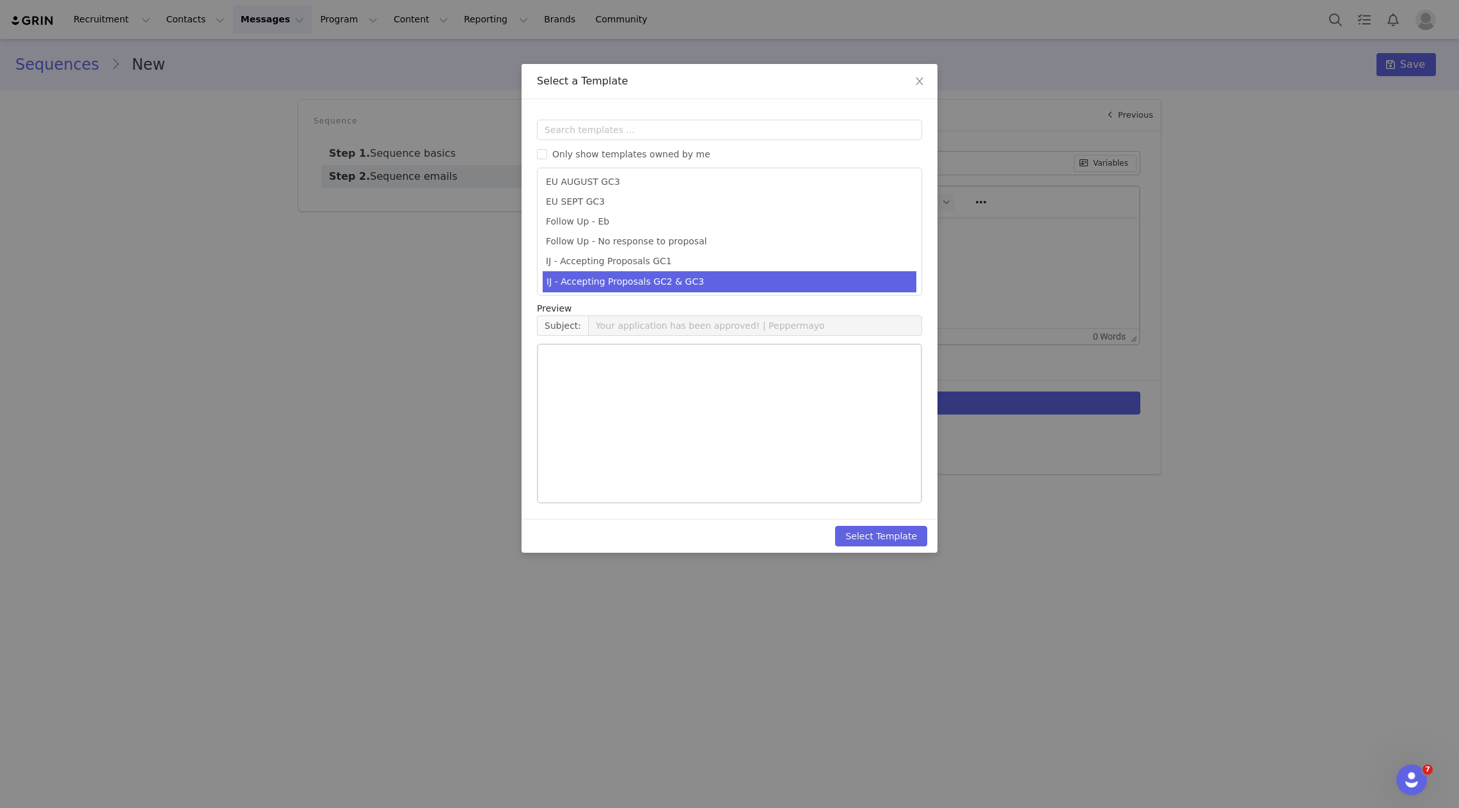
click at [705, 274] on li "IJ - Accepting Proposals GC2 & GC3" at bounding box center [730, 281] width 374 height 21
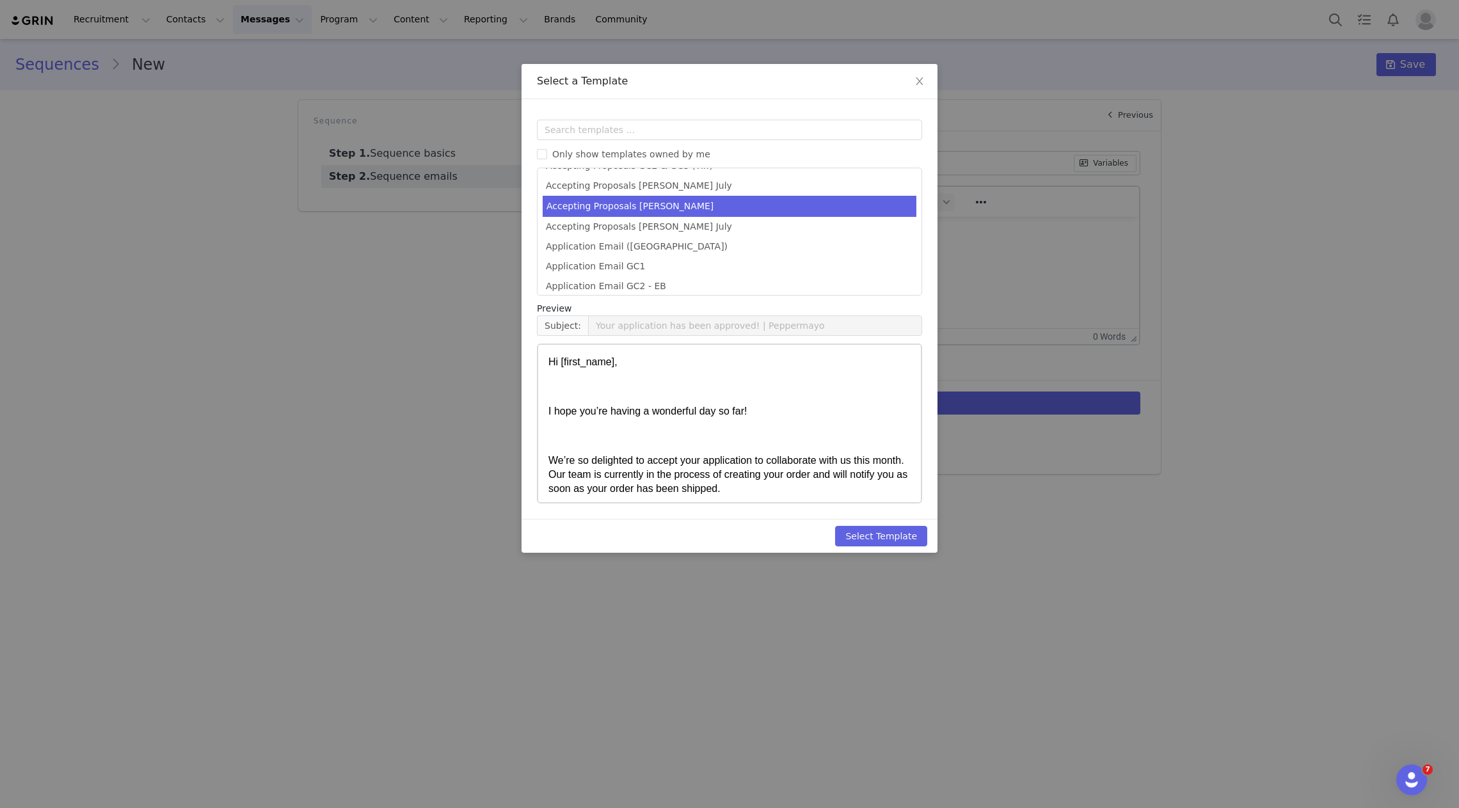
scroll to position [279, 0]
click at [708, 206] on li "Accepting Proposals Jess" at bounding box center [730, 202] width 374 height 21
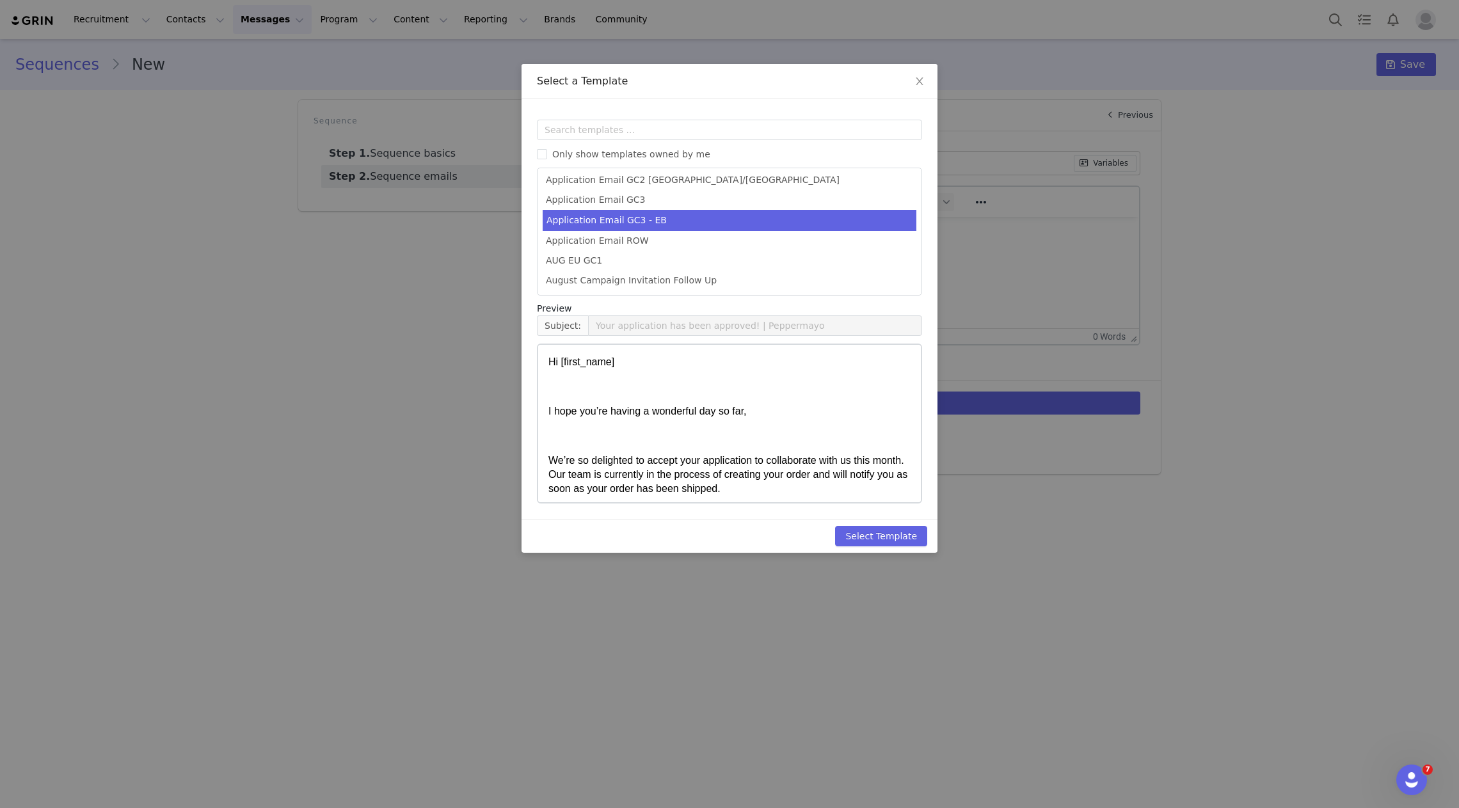
click at [714, 226] on li "Application Email GC3 - EB" at bounding box center [730, 220] width 374 height 21
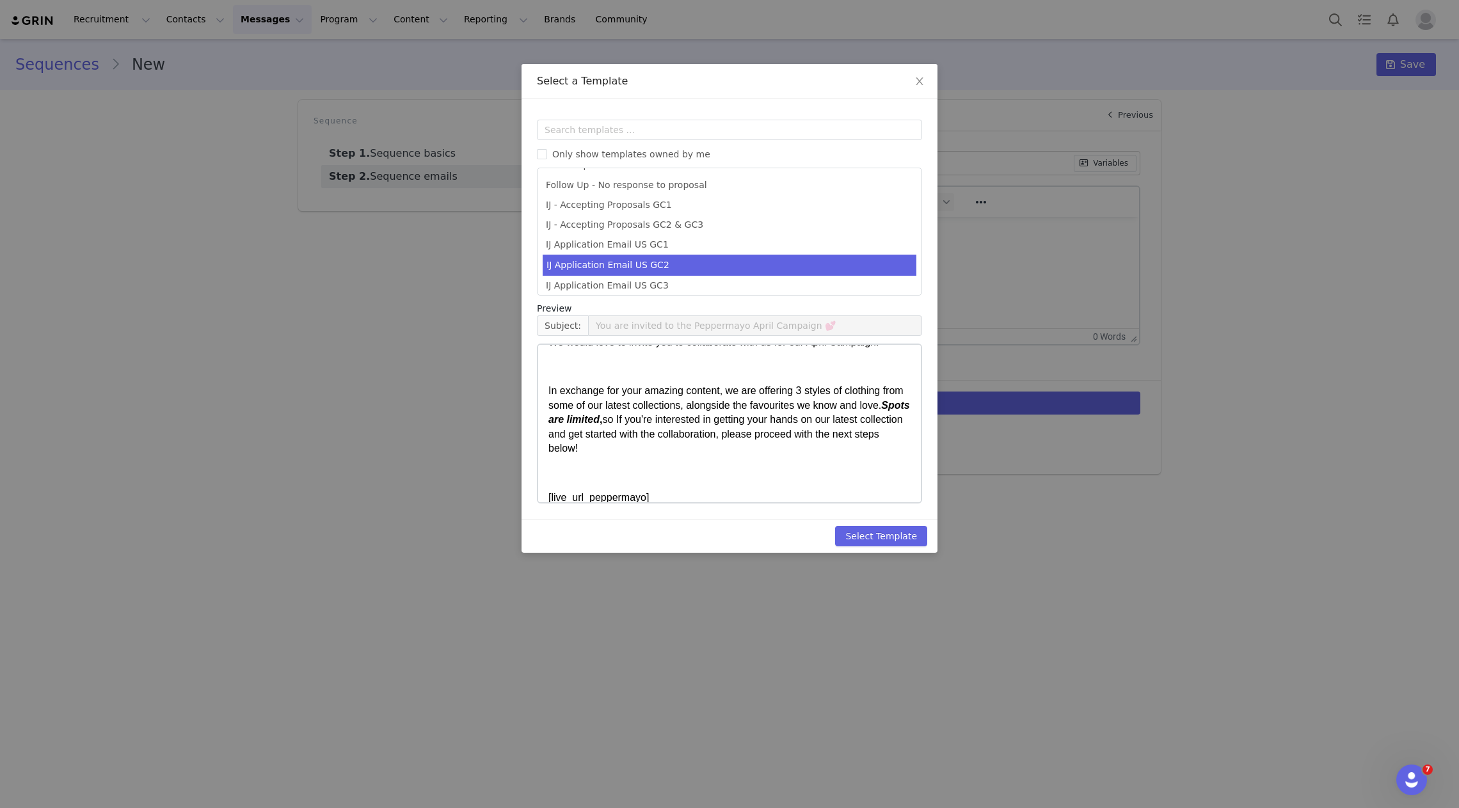
scroll to position [935, 0]
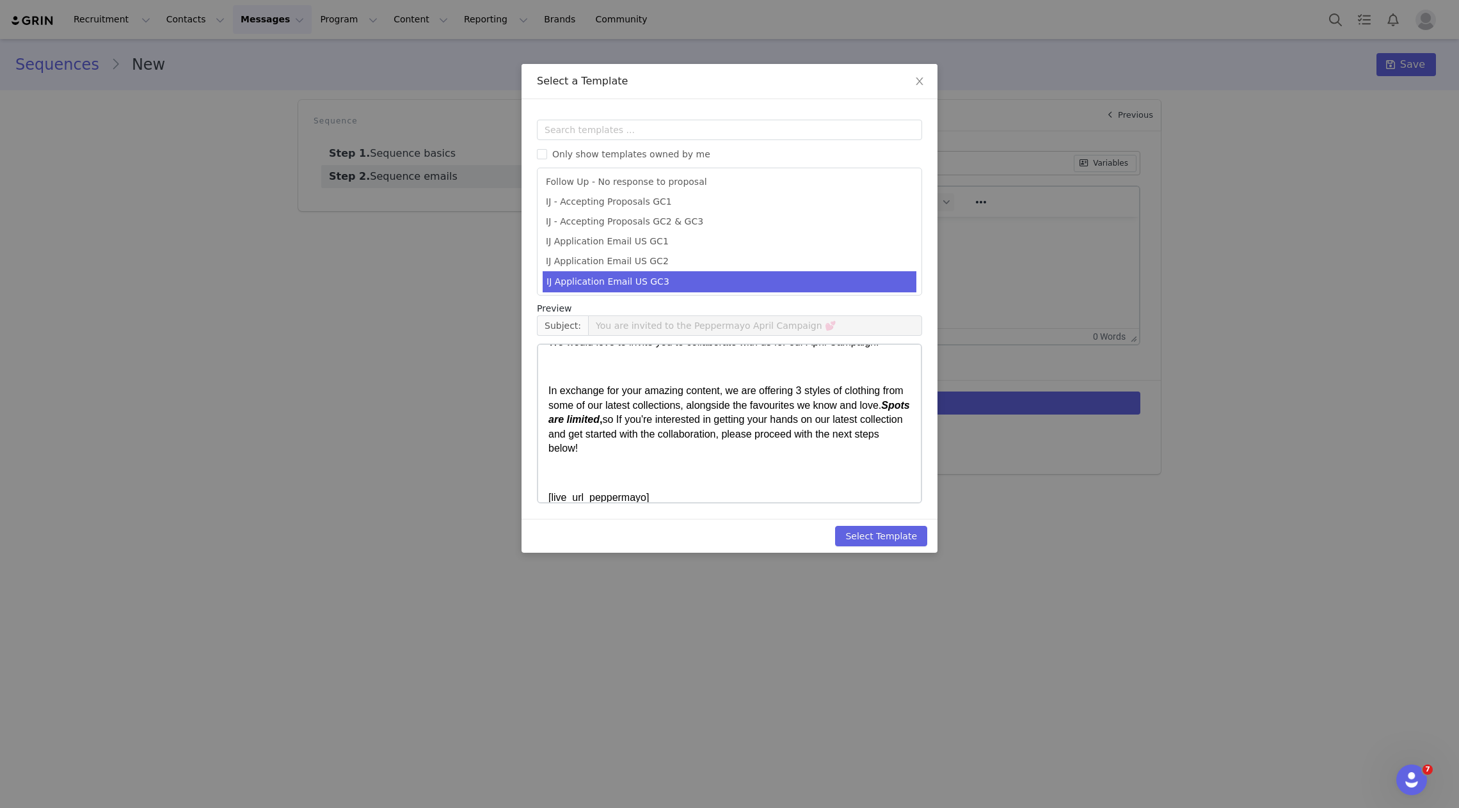
click at [683, 275] on li "IJ Application Email US GC3" at bounding box center [730, 281] width 374 height 21
type input "You are invited to the Peppermayo August Campaign!"
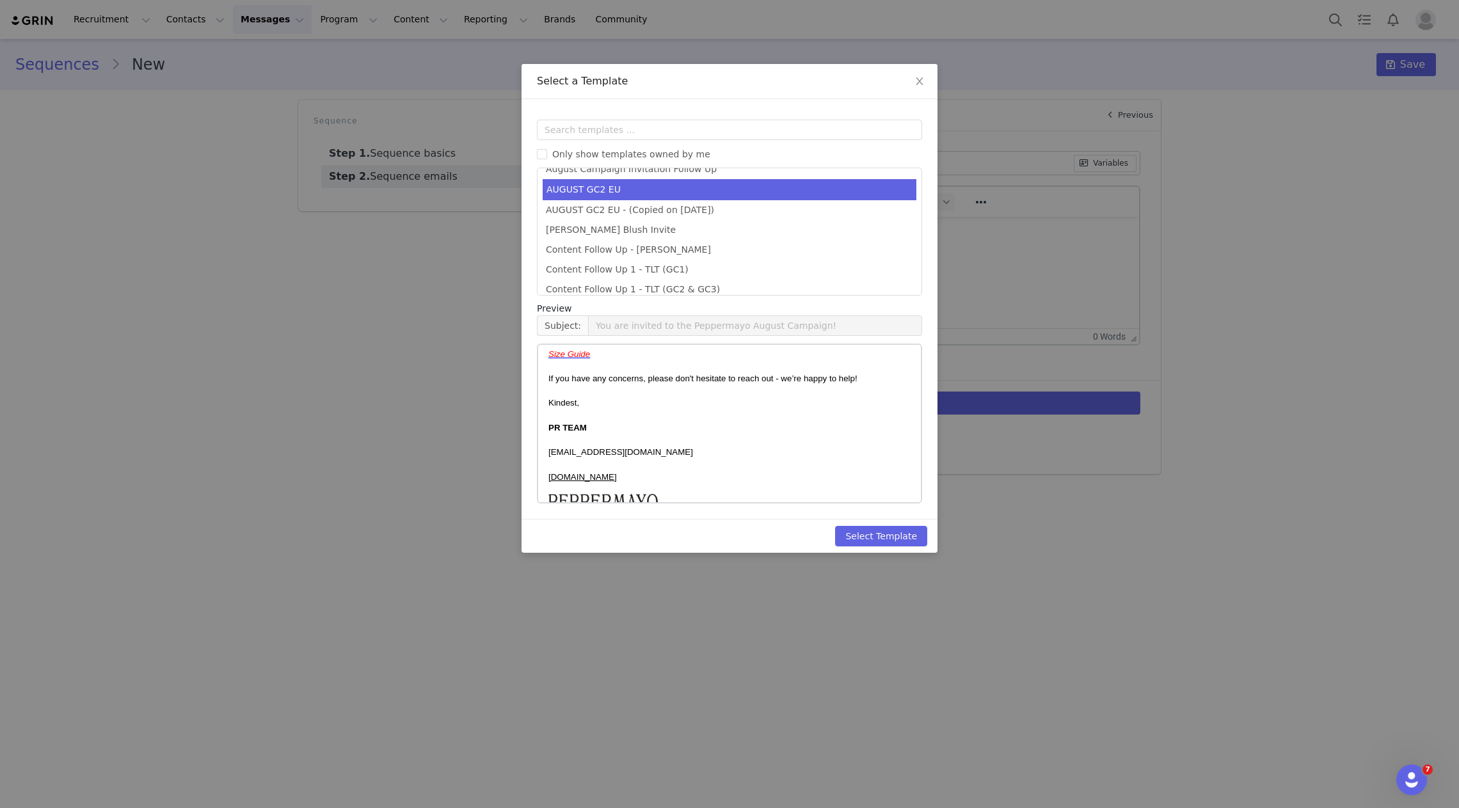
scroll to position [466, 0]
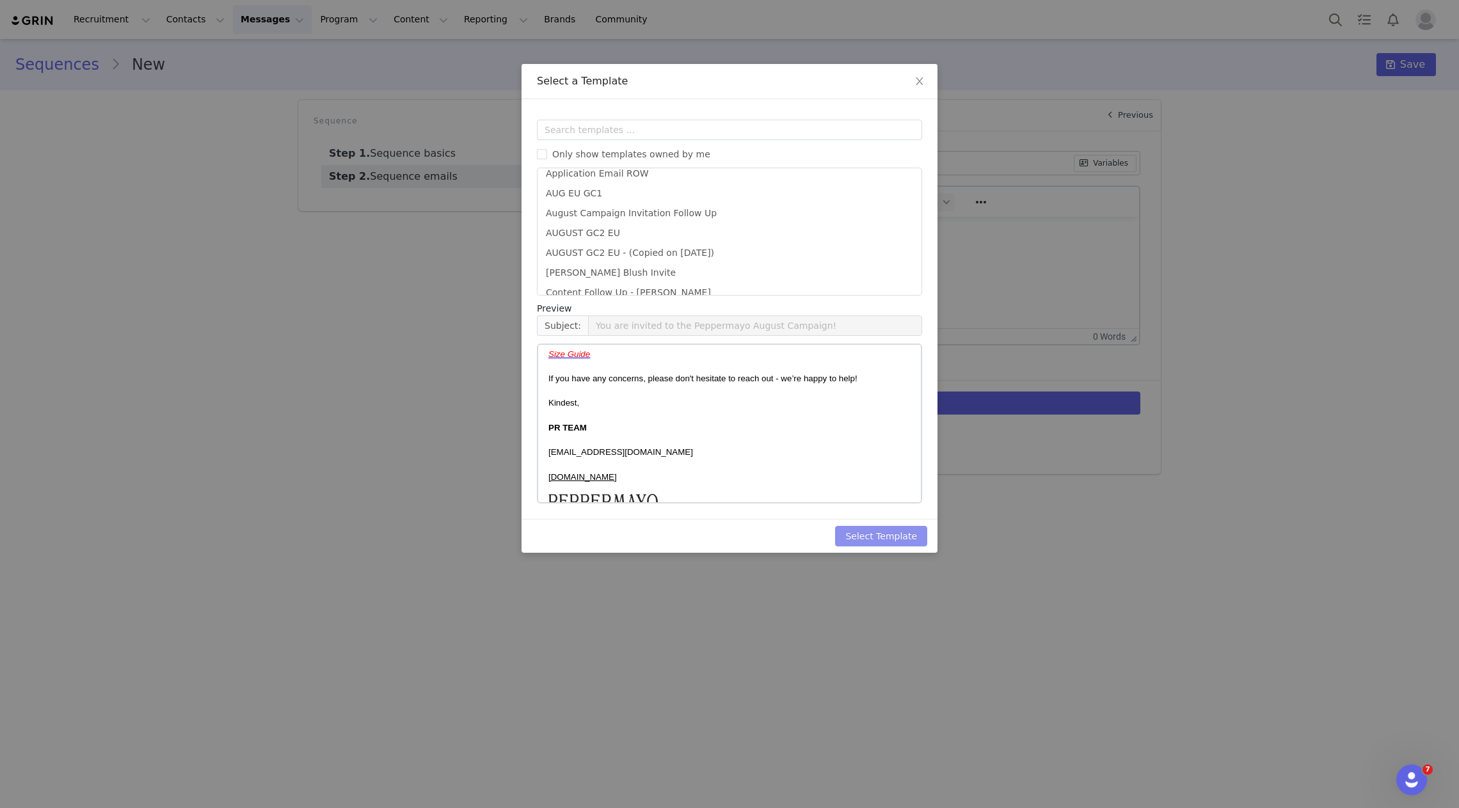
click at [864, 535] on button "Select Template" at bounding box center [881, 536] width 92 height 20
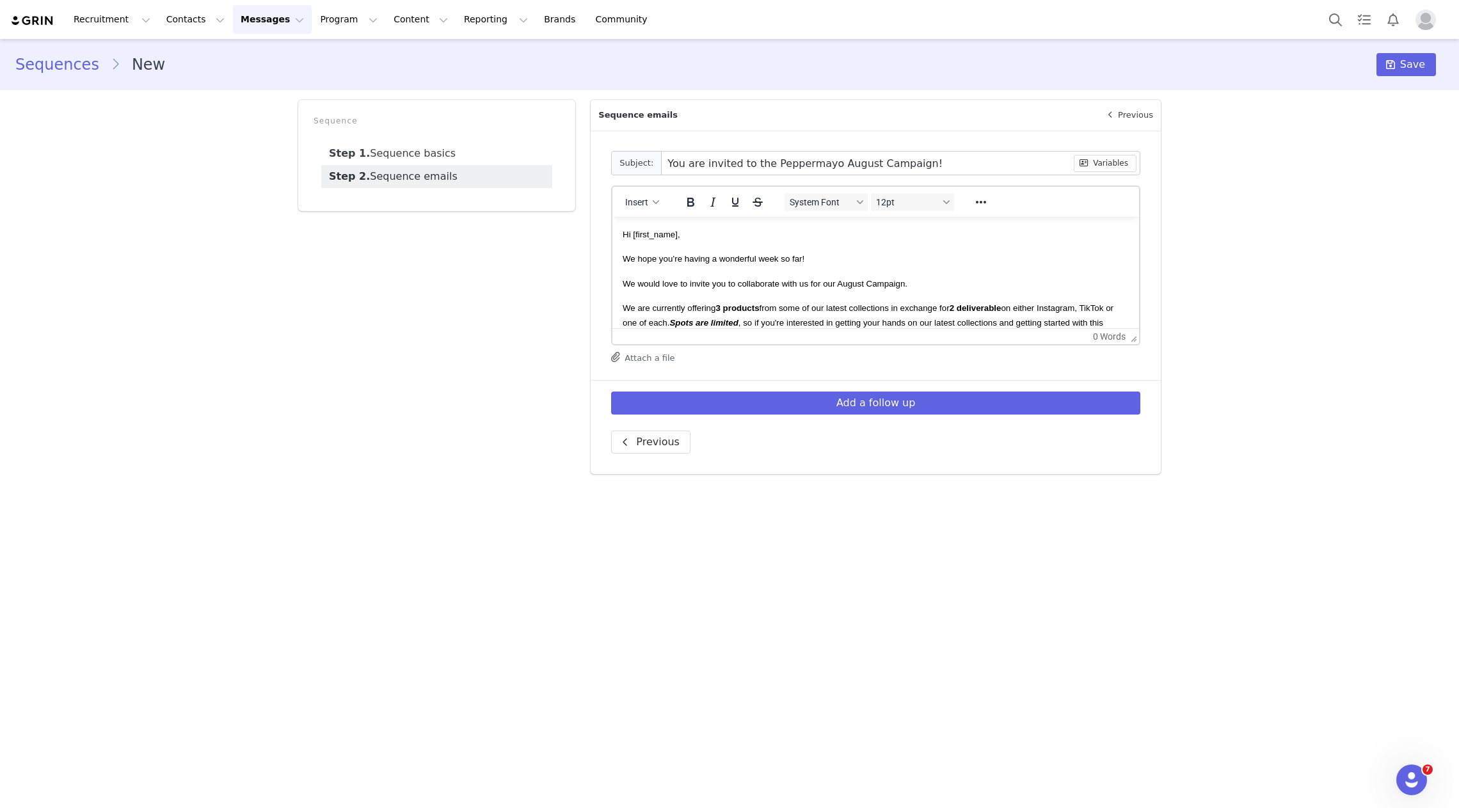
scroll to position [0, 0]
click at [842, 171] on input "You are invited to the Peppermayo August Campaign!" at bounding box center [867, 163] width 411 height 23
click at [841, 168] on input "You are invited to the Peppermayo August Campaign!" at bounding box center [867, 163] width 411 height 23
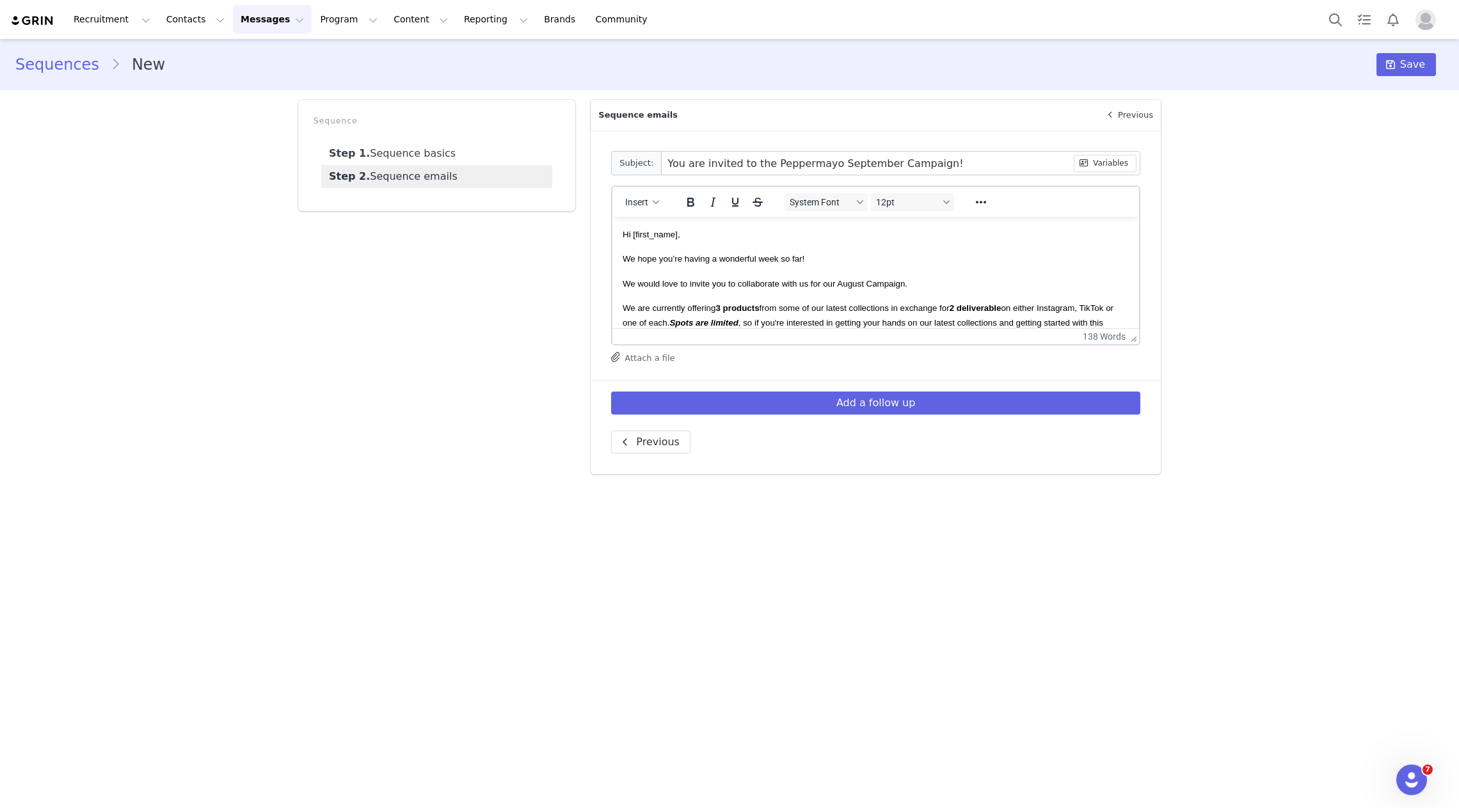
type input "You are invited to the Peppermayo September Campaign!"
click at [861, 284] on span "We would love to invite you to collaborate with us for our August Campaign." at bounding box center [765, 284] width 285 height 10
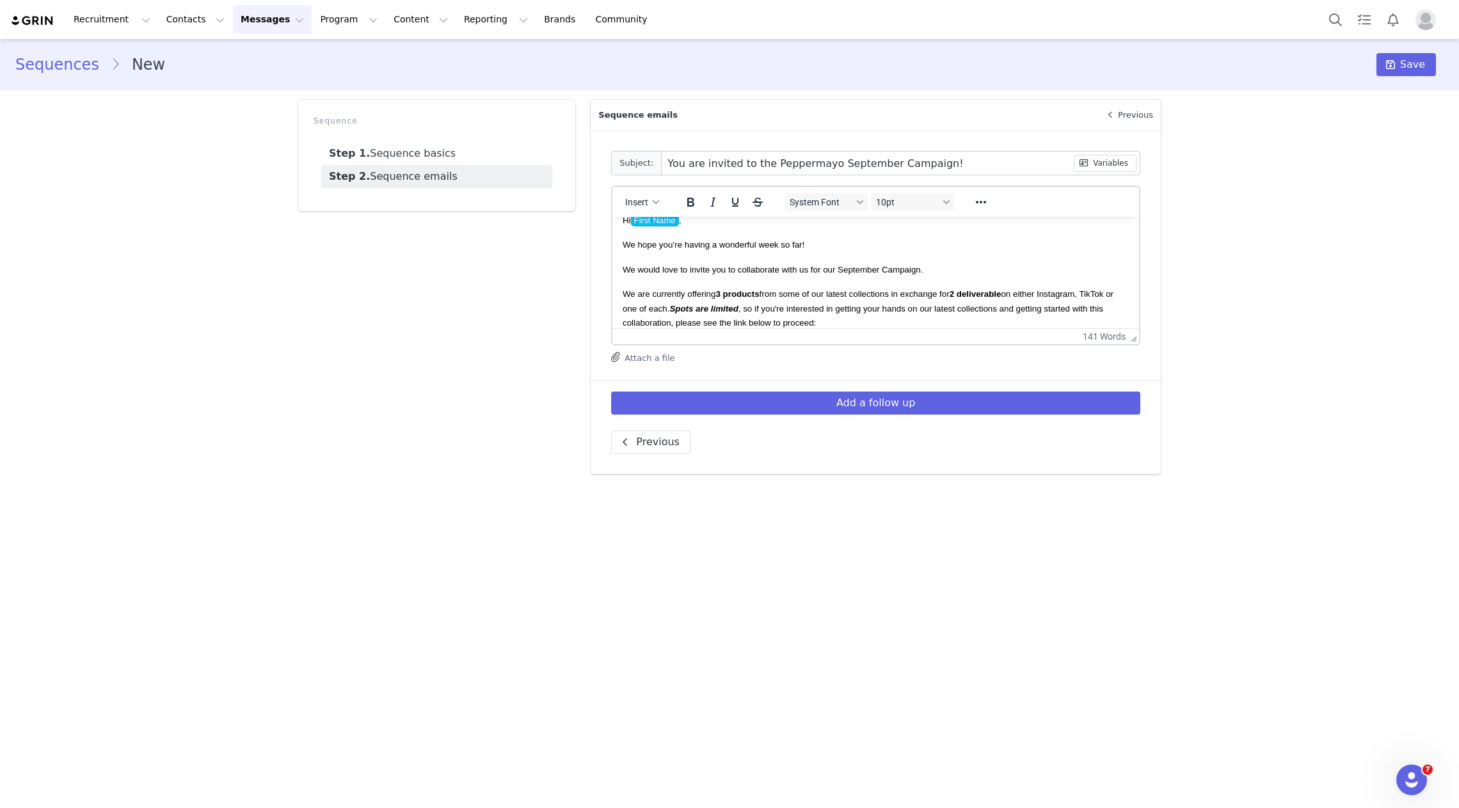
scroll to position [16, 0]
click at [1029, 298] on p "We are currently offering 3 products from some of our latest collections in exc…" at bounding box center [876, 306] width 506 height 43
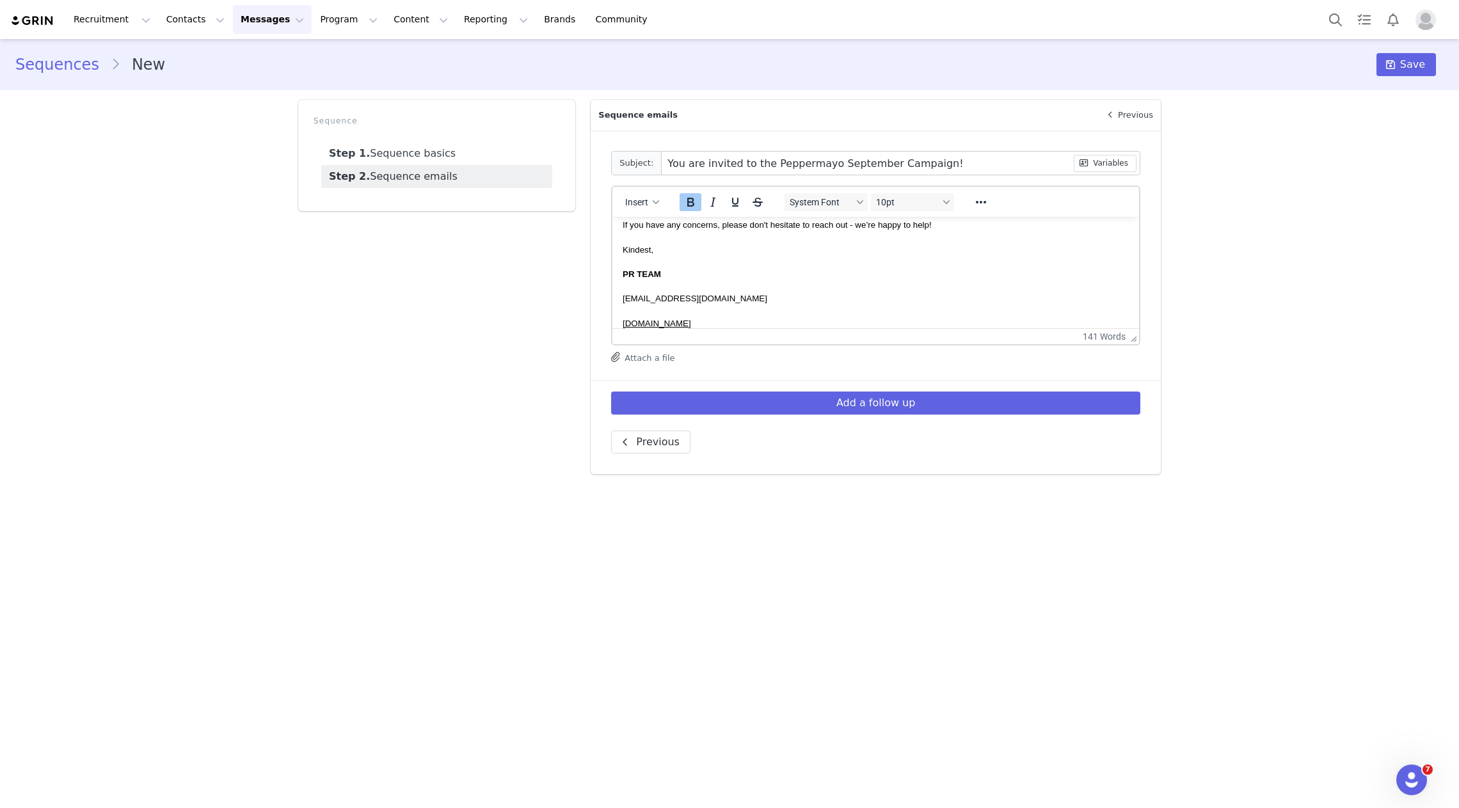
scroll to position [270, 0]
drag, startPoint x: 742, startPoint y: 311, endPoint x: 621, endPoint y: 238, distance: 141.8
click at [620, 237] on html "Hi First Name , We hope you’re having a wonderful week so far! We would love to…" at bounding box center [875, 138] width 527 height 382
click at [657, 200] on icon "button" at bounding box center [656, 202] width 6 height 6
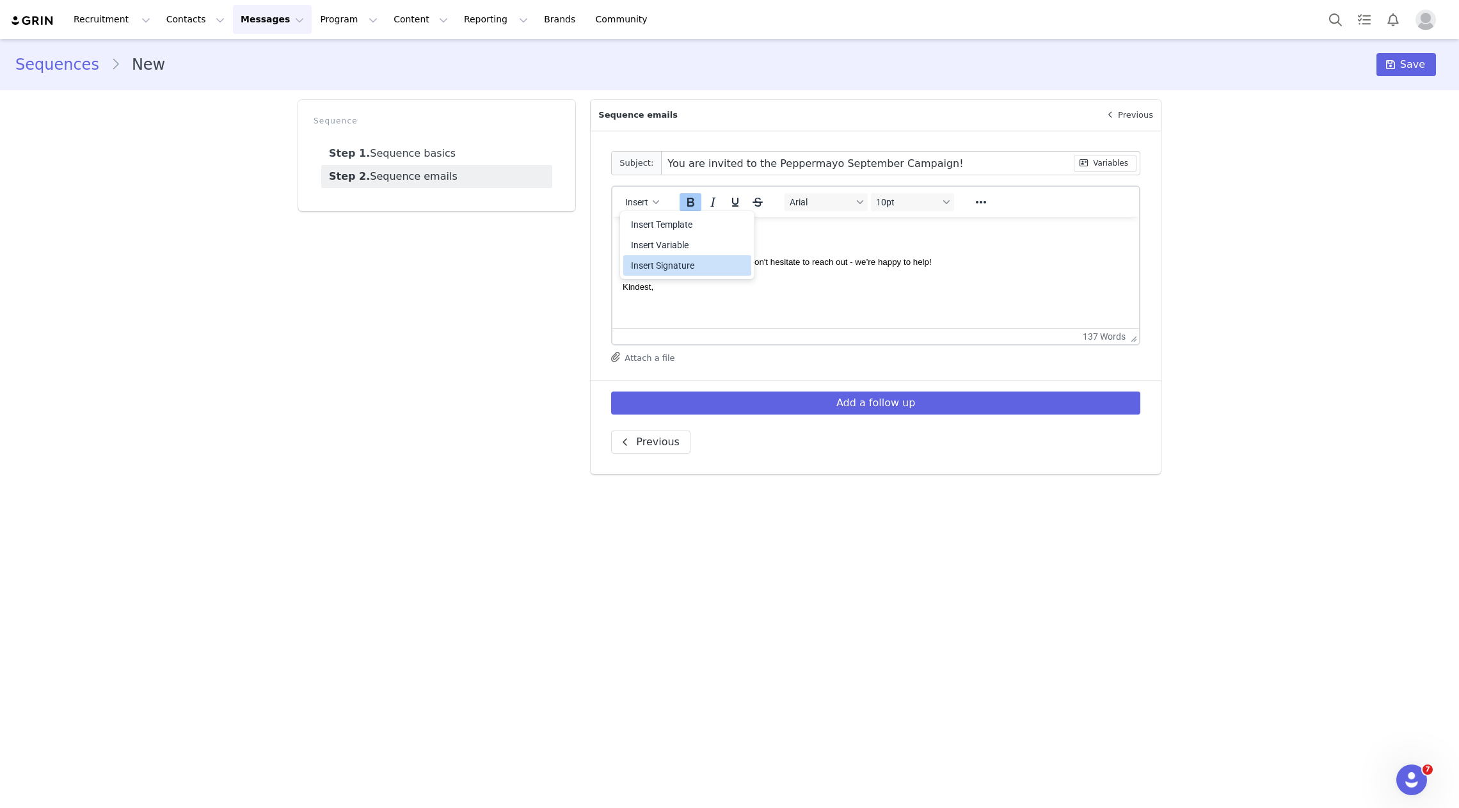
click at [681, 263] on div "Insert Signature" at bounding box center [688, 265] width 115 height 15
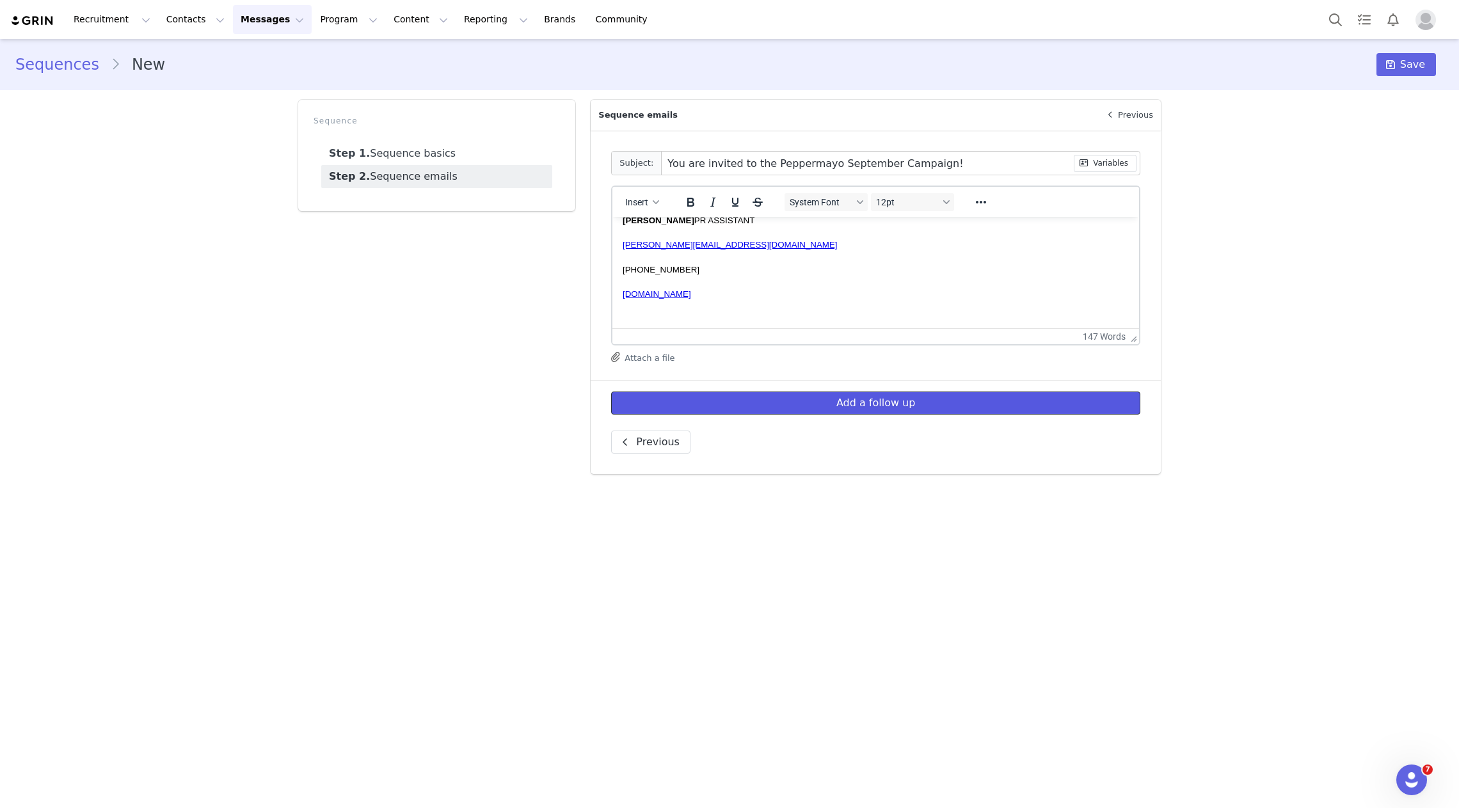
click at [721, 402] on button "Add a follow up" at bounding box center [875, 403] width 529 height 23
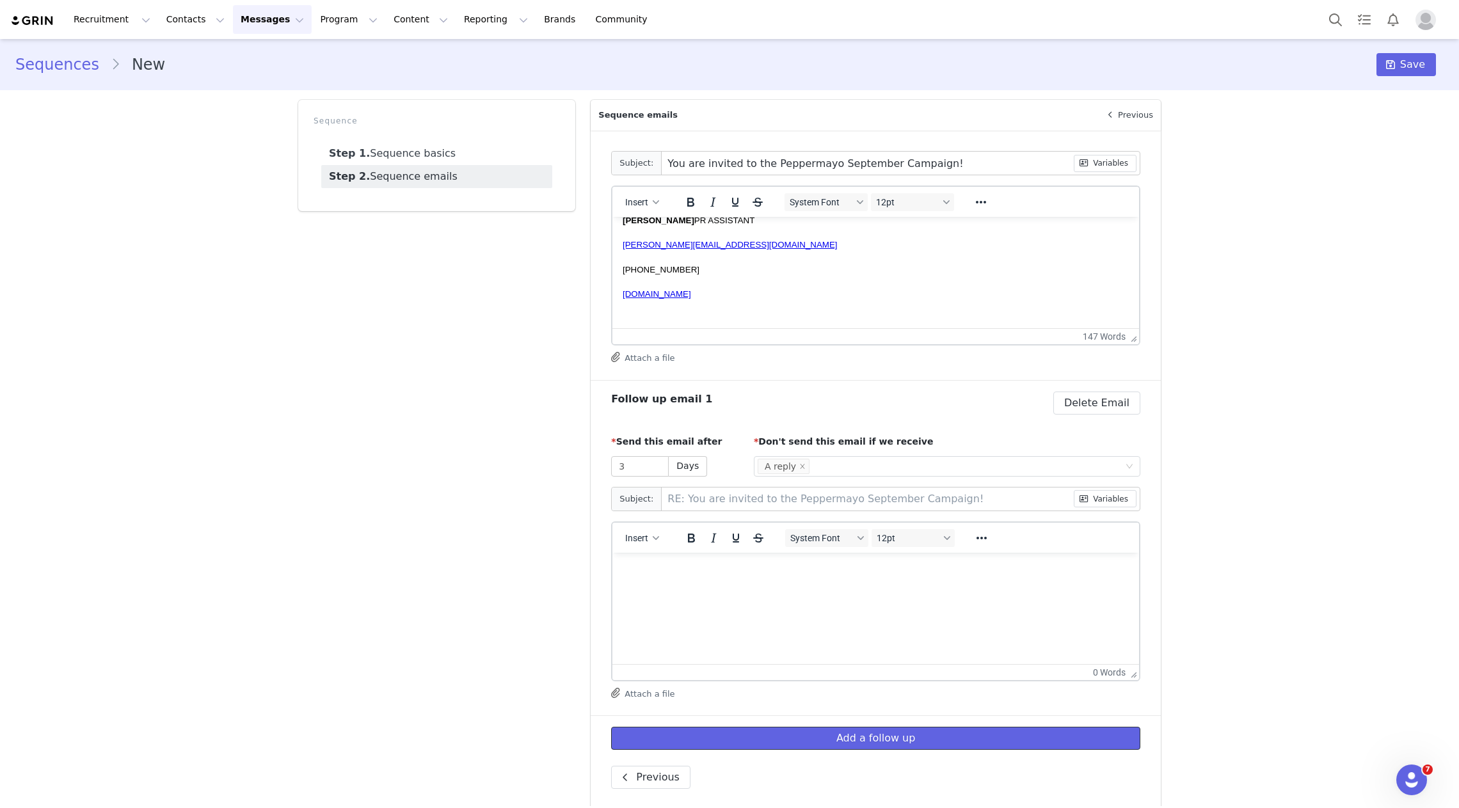
scroll to position [0, 0]
click at [653, 538] on div "button" at bounding box center [656, 538] width 10 height 6
click at [667, 557] on div "Insert Template" at bounding box center [688, 559] width 115 height 15
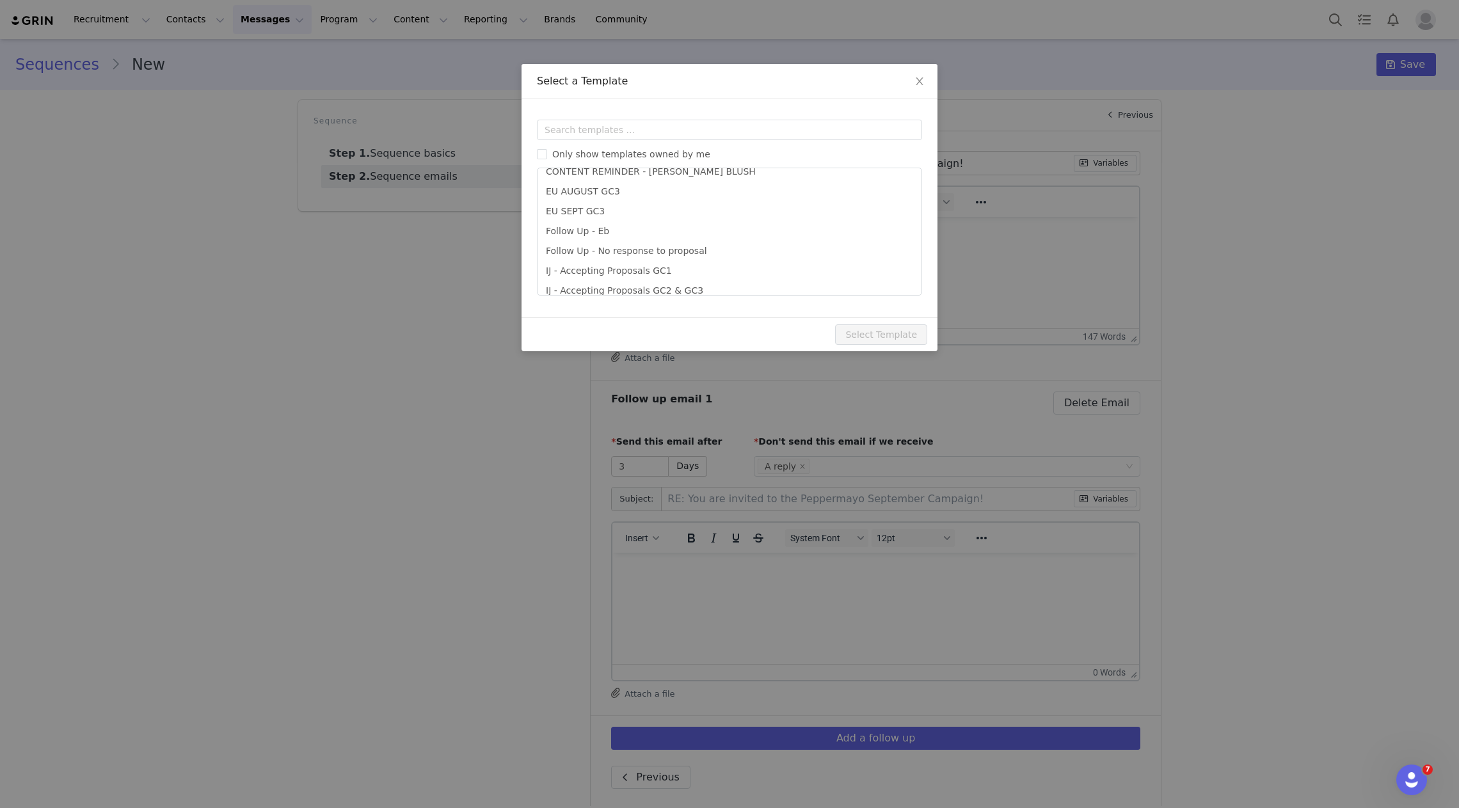
scroll to position [875, 0]
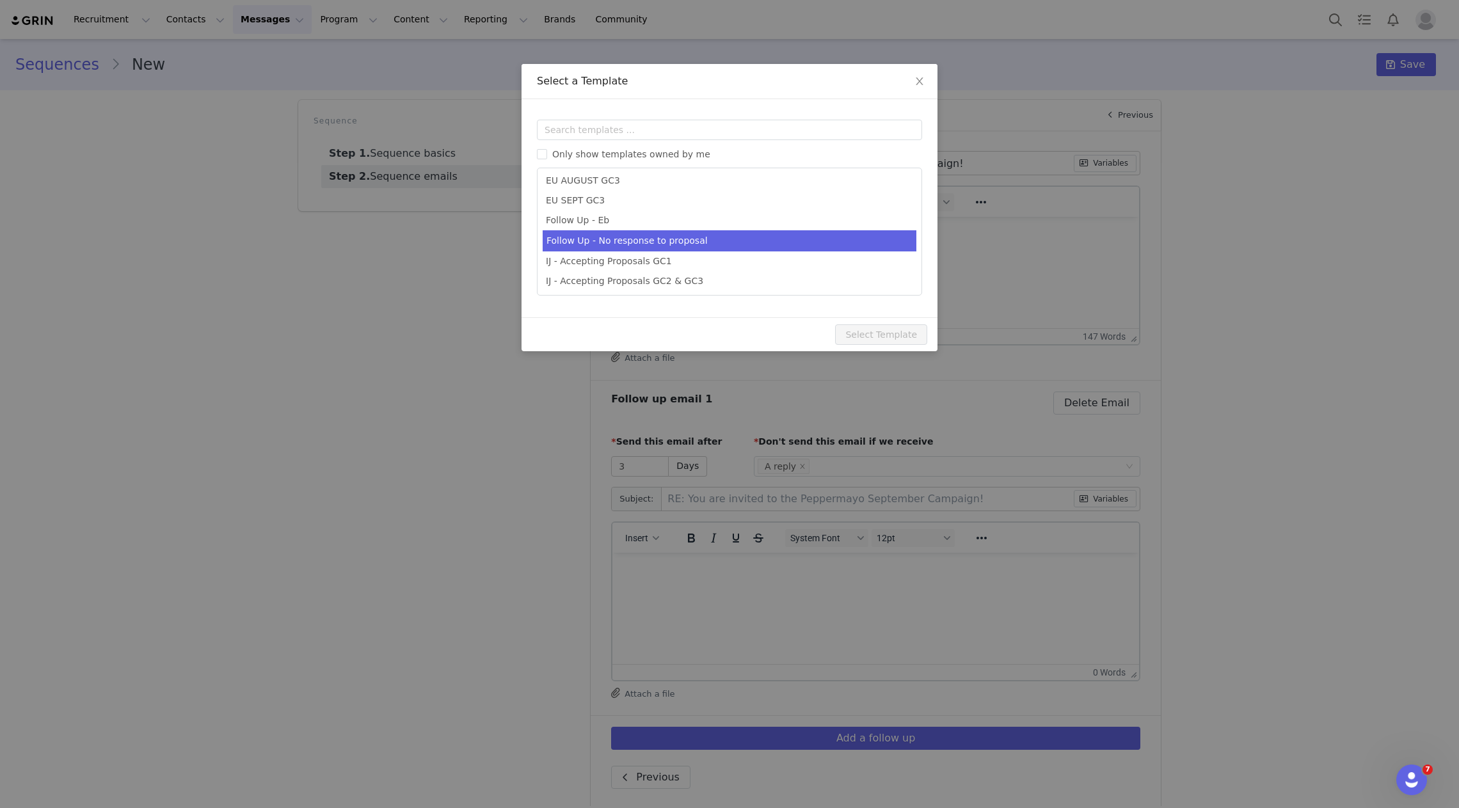
click at [696, 241] on li "Follow Up - No response to proposal" at bounding box center [730, 240] width 374 height 21
type input "Campaign Follow Up"
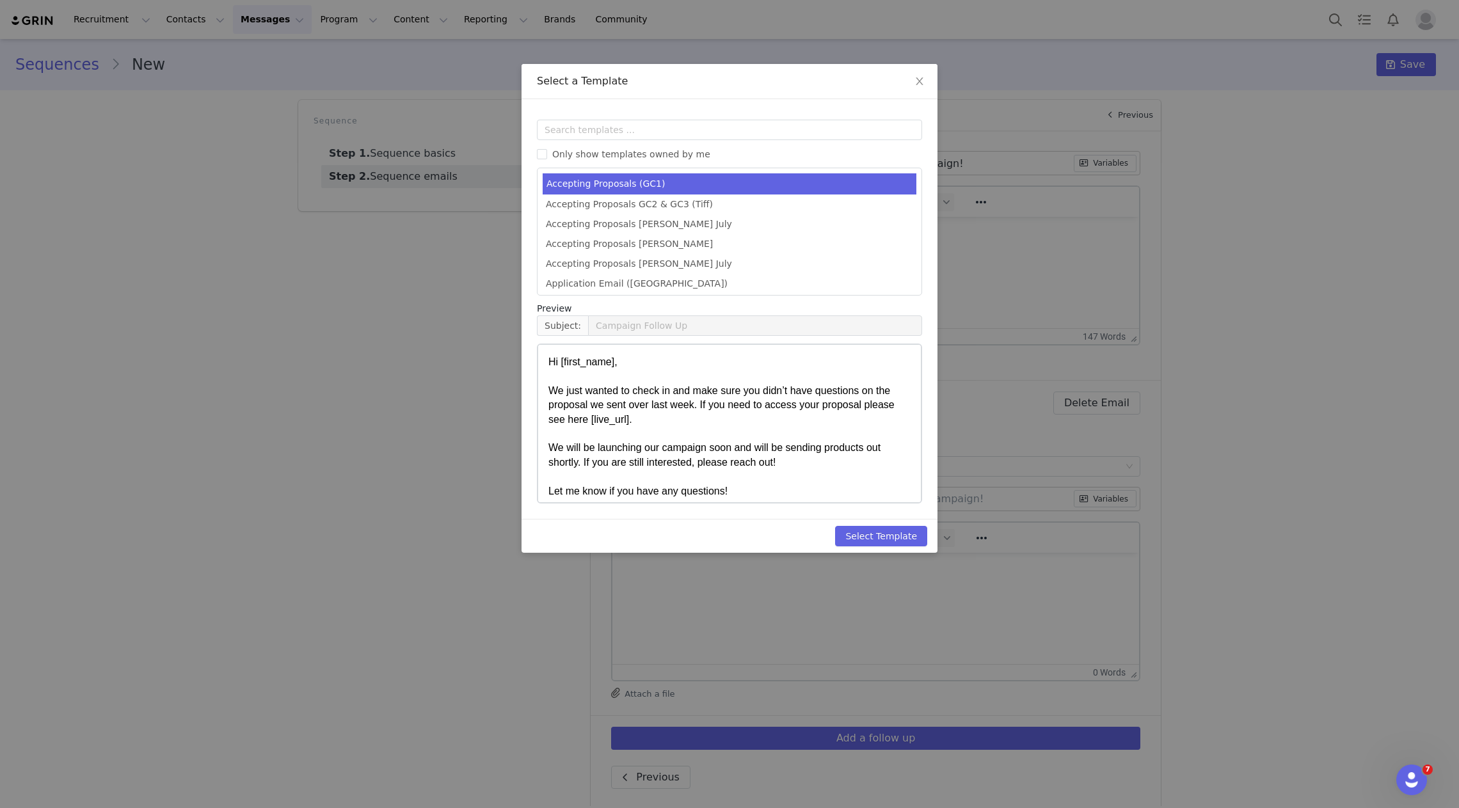
scroll to position [0, 0]
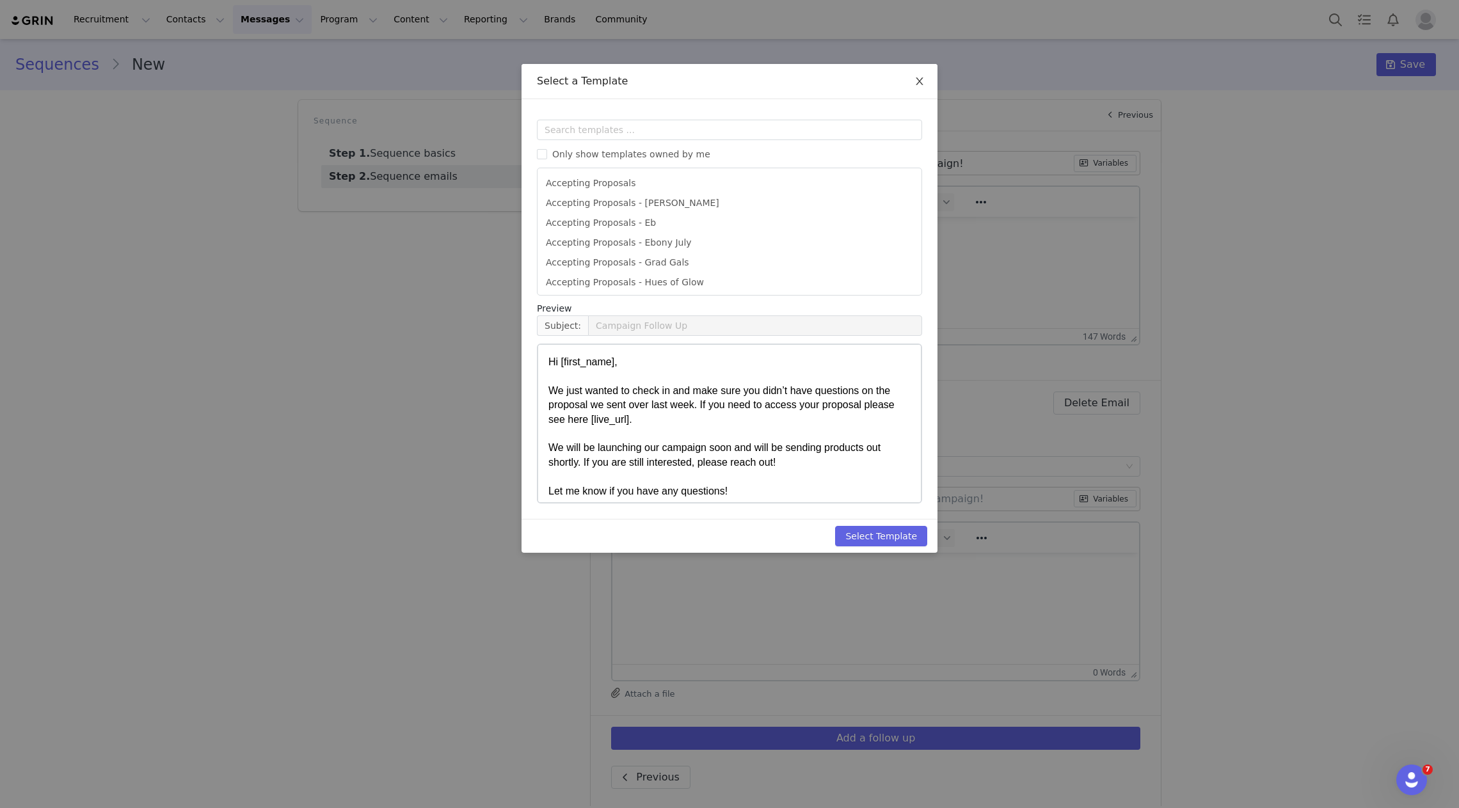
click at [911, 71] on span "Close" at bounding box center [920, 82] width 36 height 36
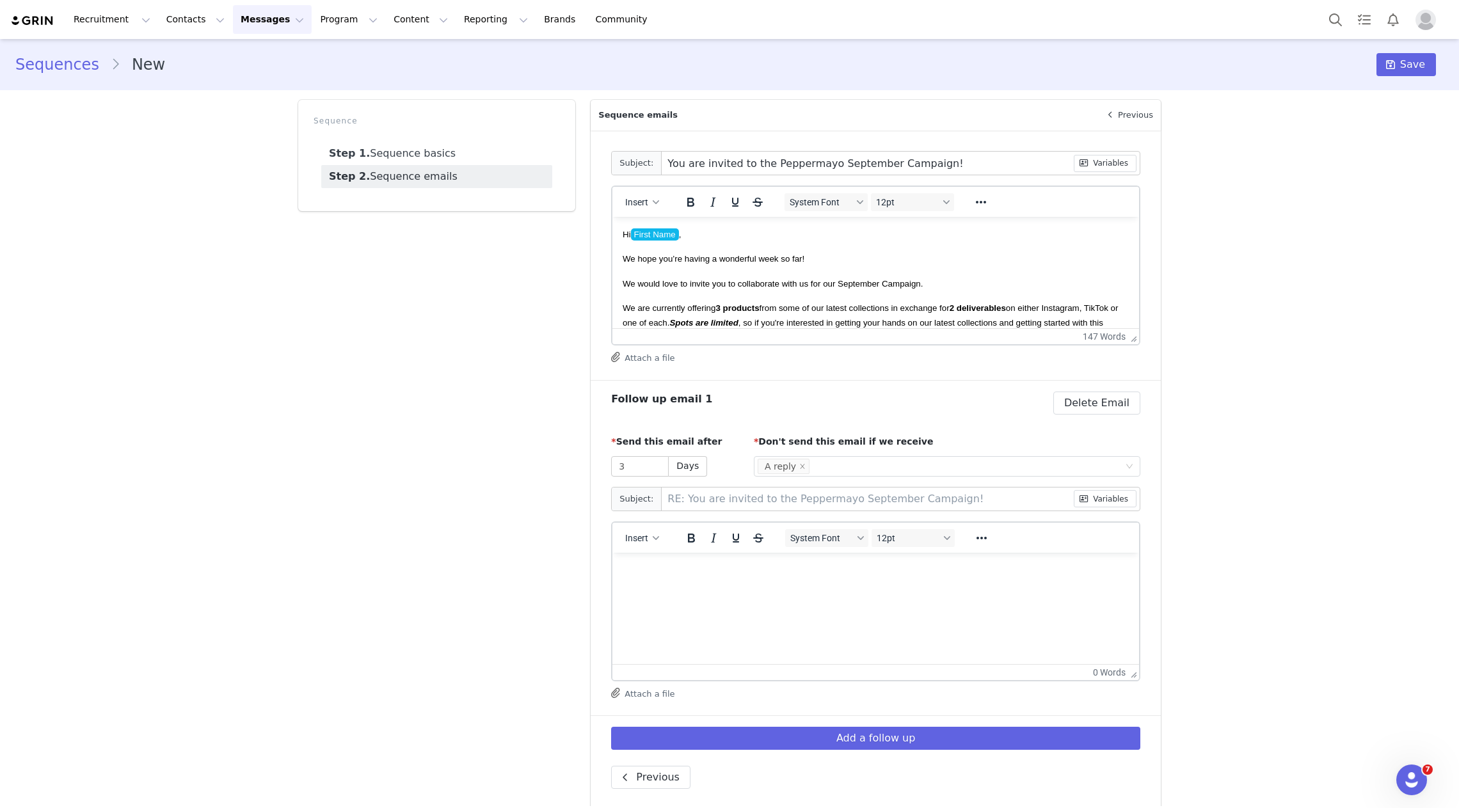
scroll to position [12, 0]
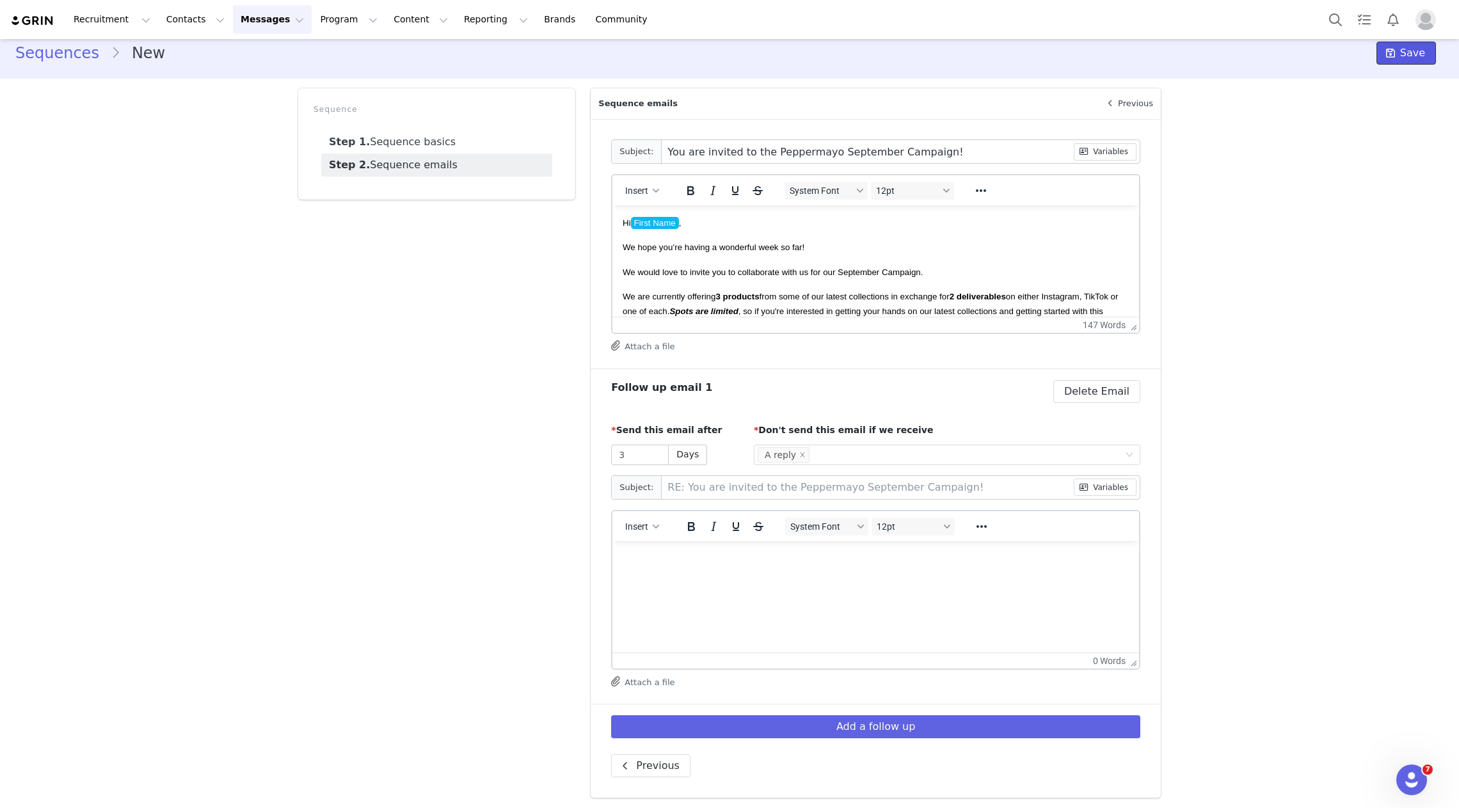
click at [1135, 54] on button "Save" at bounding box center [1406, 53] width 60 height 23
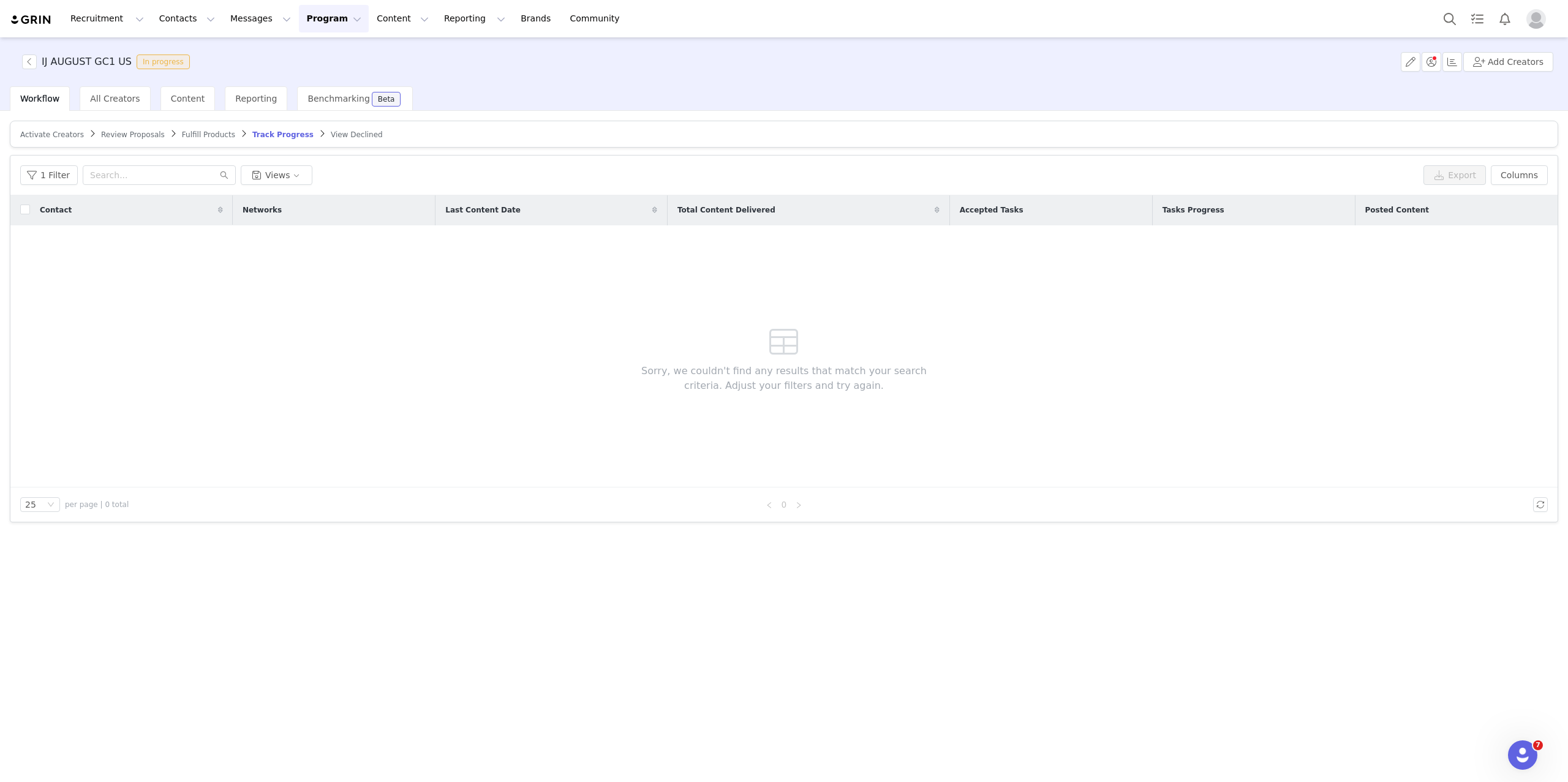
click at [312, 15] on button "Program Program" at bounding box center [333, 18] width 70 height 28
click at [307, 56] on p "Activations" at bounding box center [313, 54] width 47 height 12
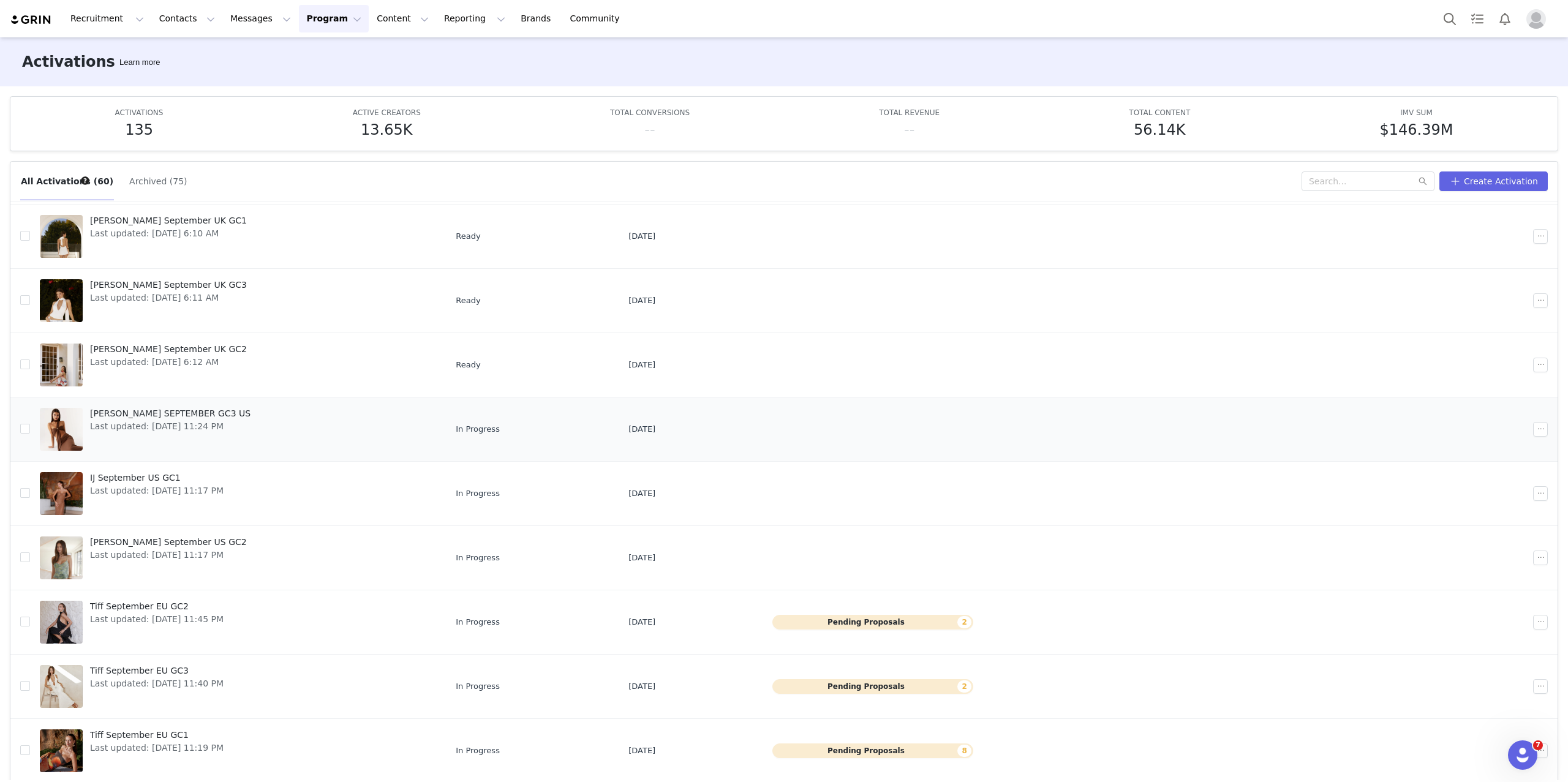
scroll to position [6, 0]
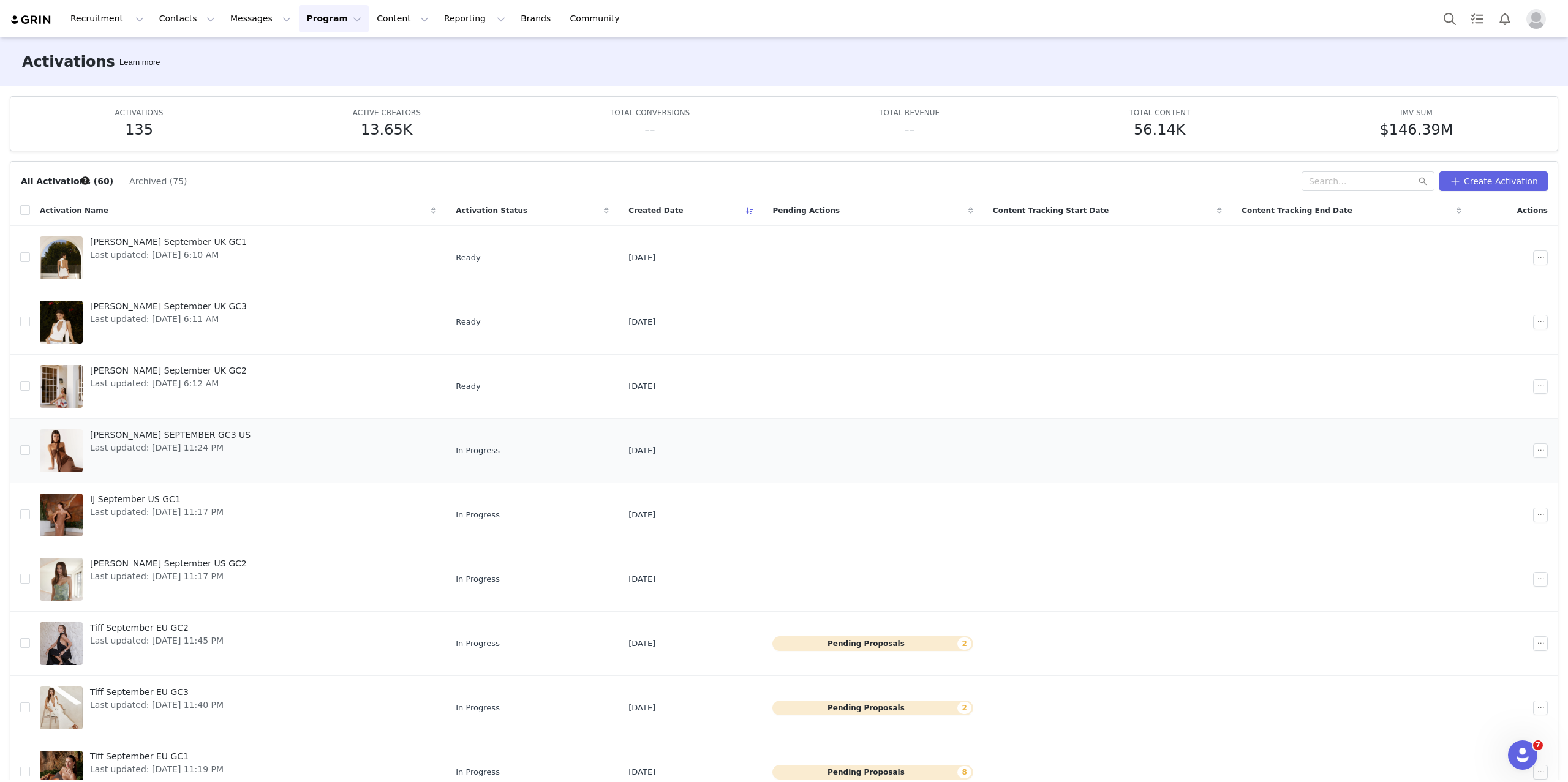
click at [237, 449] on span "Last updated: [DATE] 11:24 PM" at bounding box center [170, 447] width 161 height 12
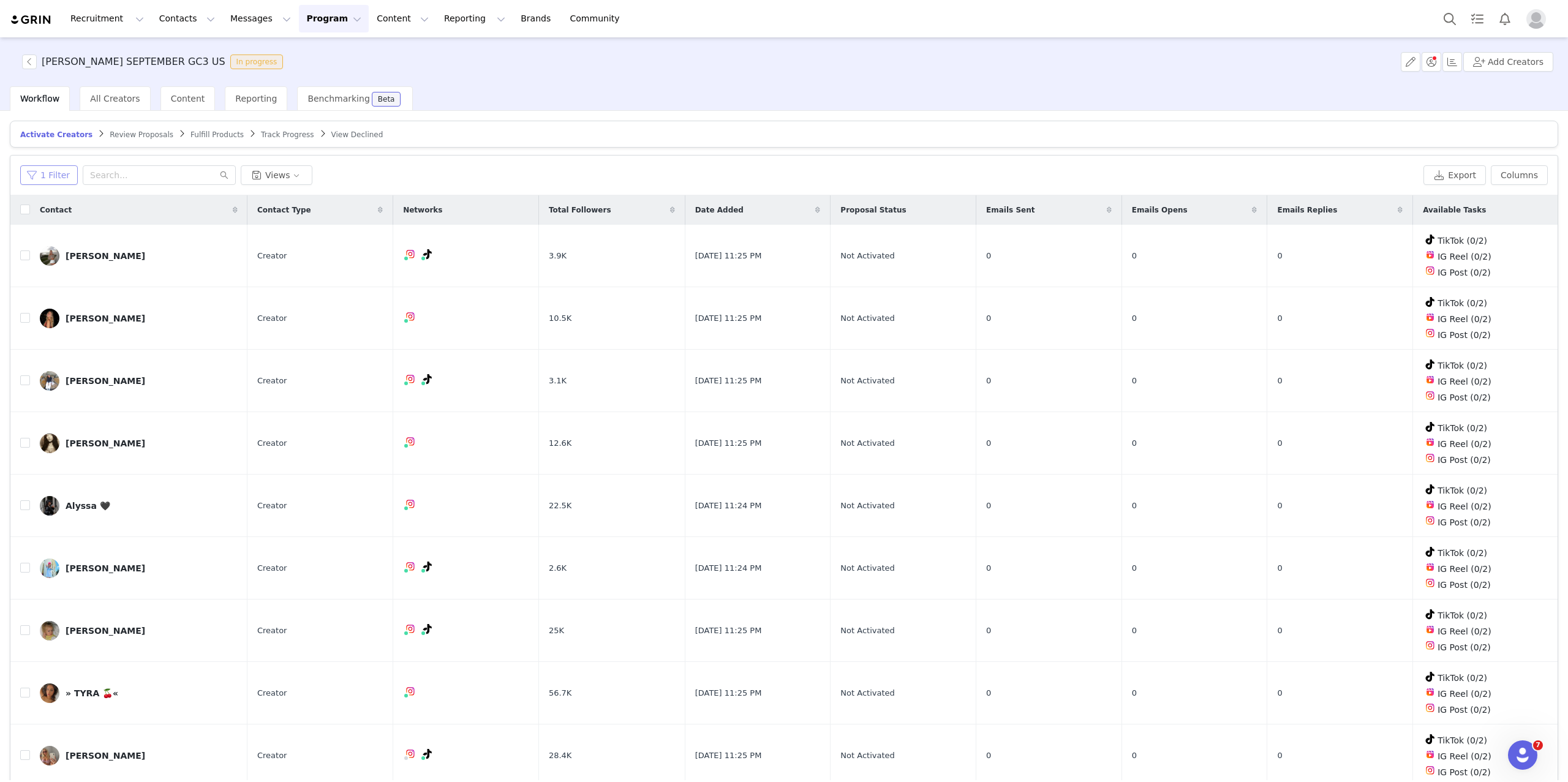
click at [58, 178] on button "1 Filter" at bounding box center [49, 175] width 57 height 19
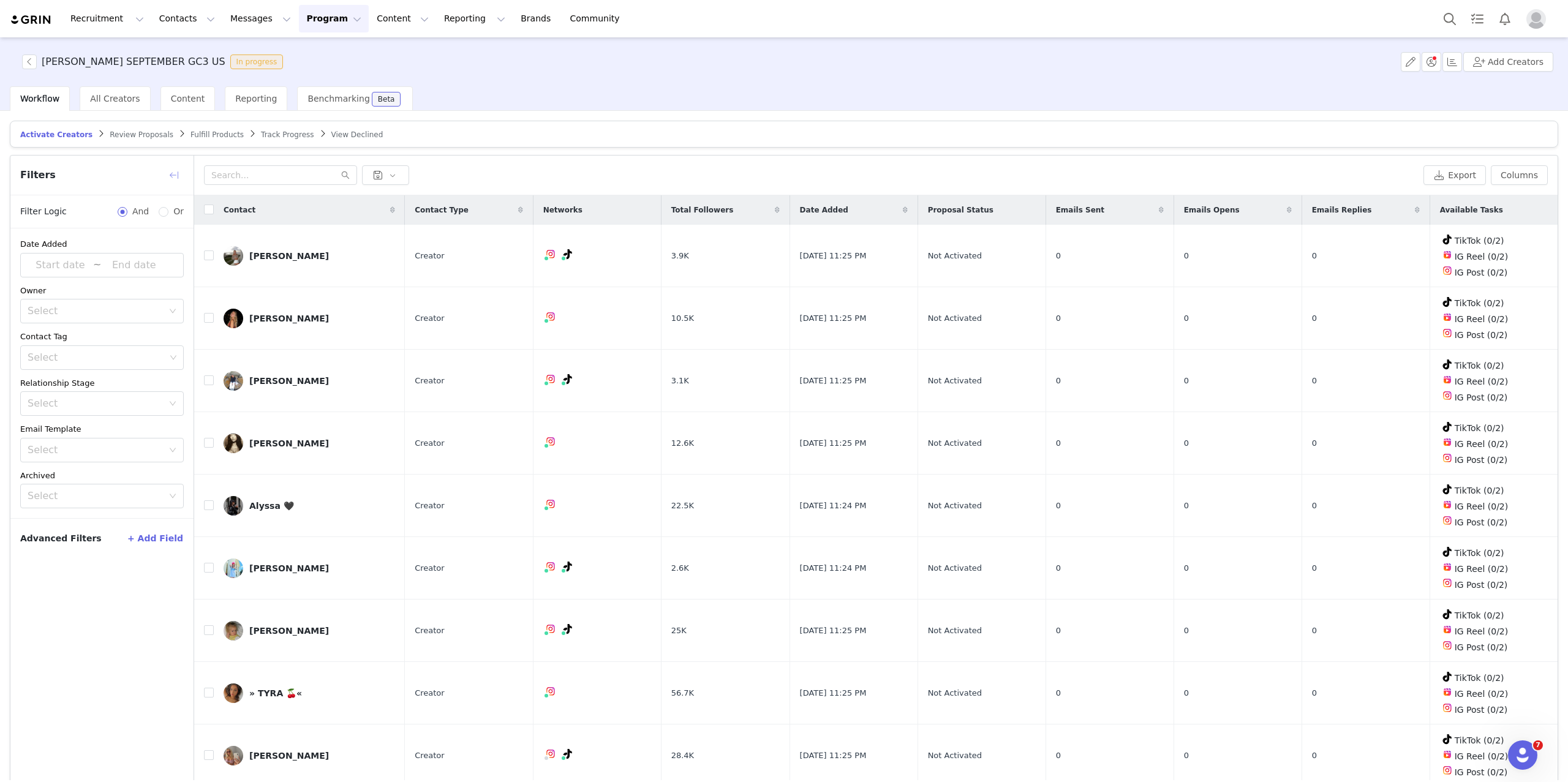
click at [172, 170] on button "button" at bounding box center [173, 175] width 19 height 19
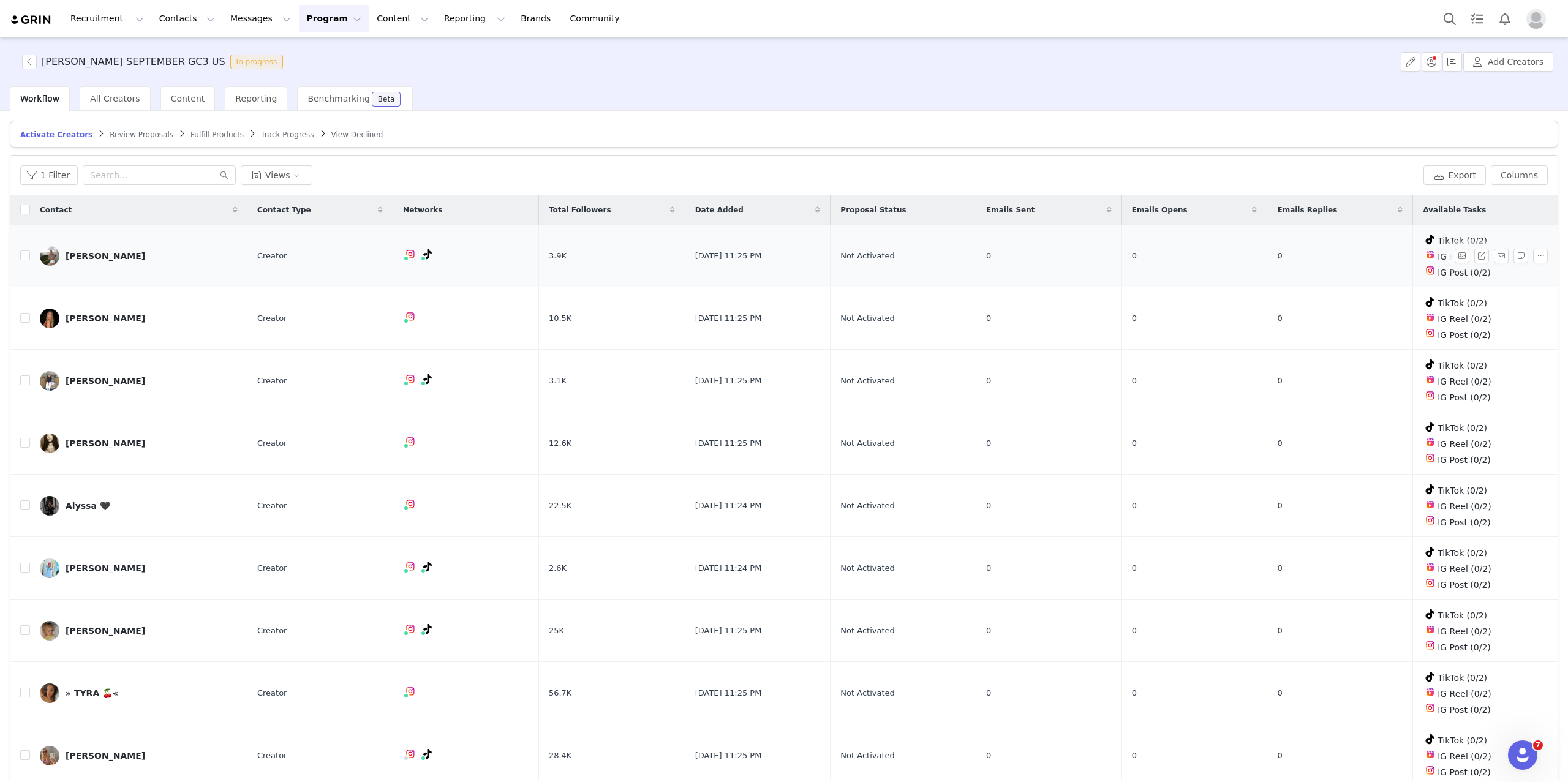
click at [30, 254] on td "Ashtyn Depasquale" at bounding box center [138, 256] width 217 height 62
click at [25, 313] on input "checkbox" at bounding box center [25, 318] width 10 height 10
checkbox input "true"
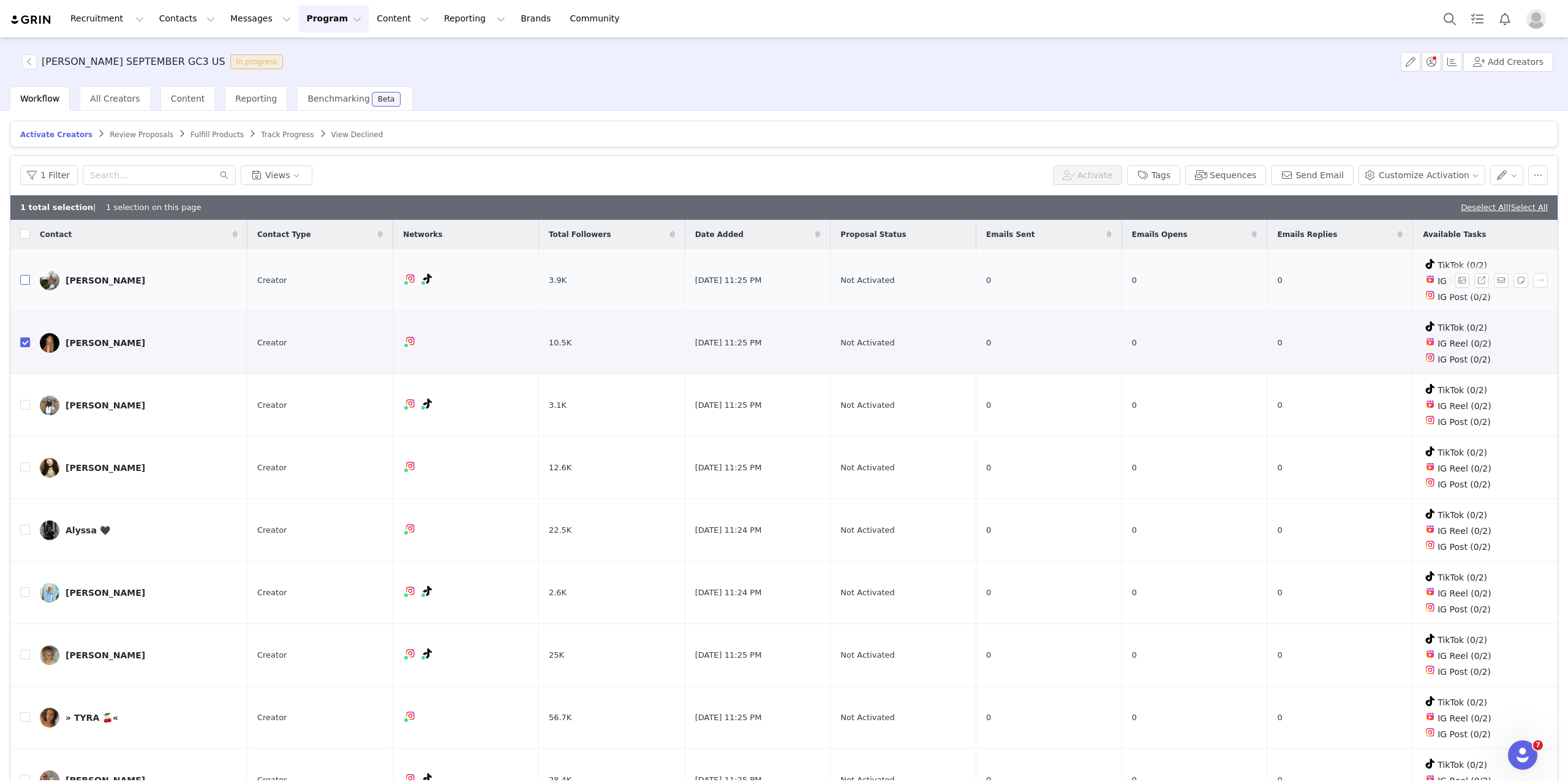
click at [25, 274] on label at bounding box center [25, 279] width 10 height 12
click at [25, 275] on input "checkbox" at bounding box center [25, 279] width 10 height 10
checkbox input "true"
click at [23, 405] on input "checkbox" at bounding box center [25, 405] width 10 height 10
checkbox input "true"
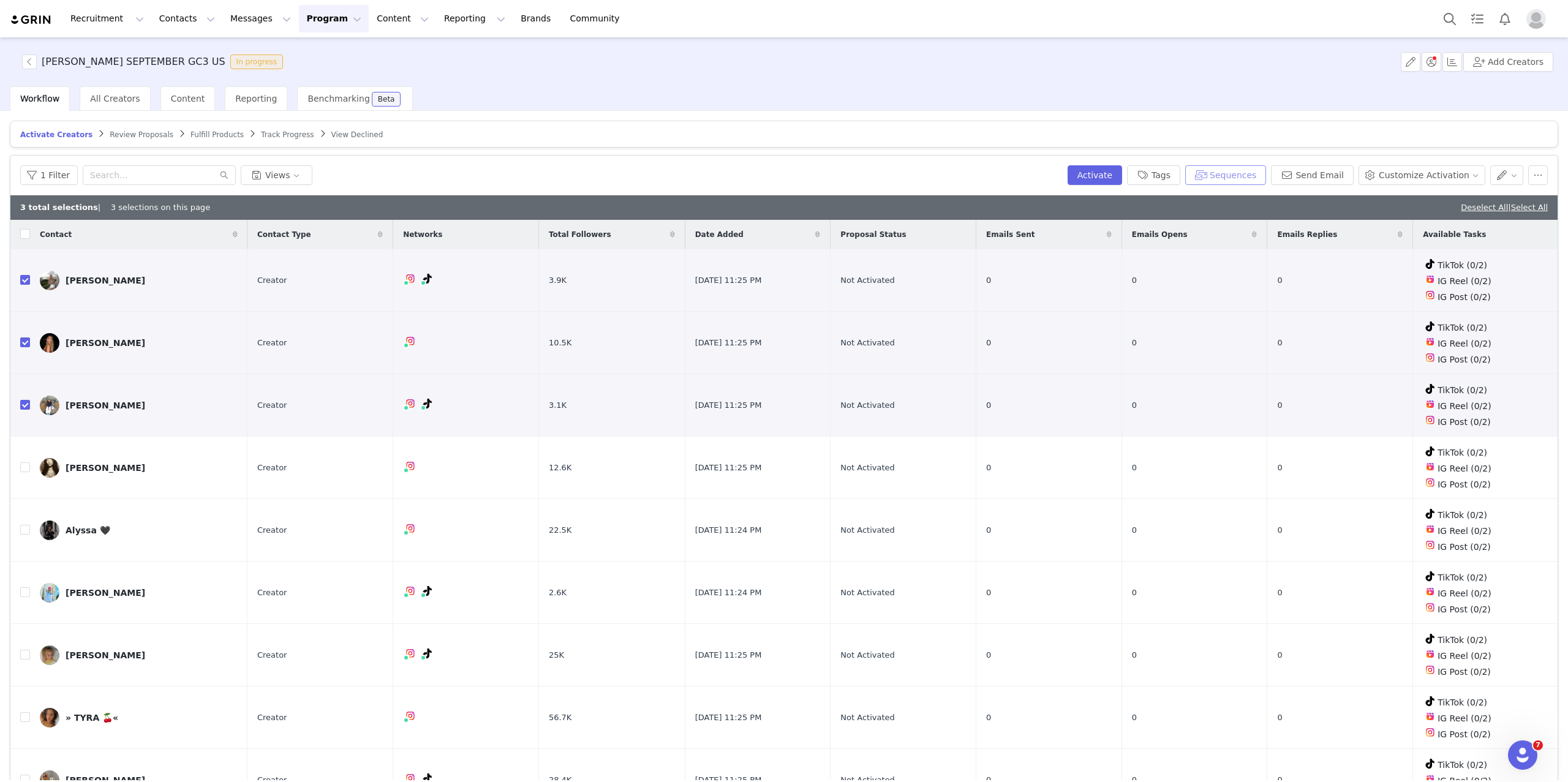
click at [1255, 173] on button "Sequences" at bounding box center [1225, 175] width 80 height 19
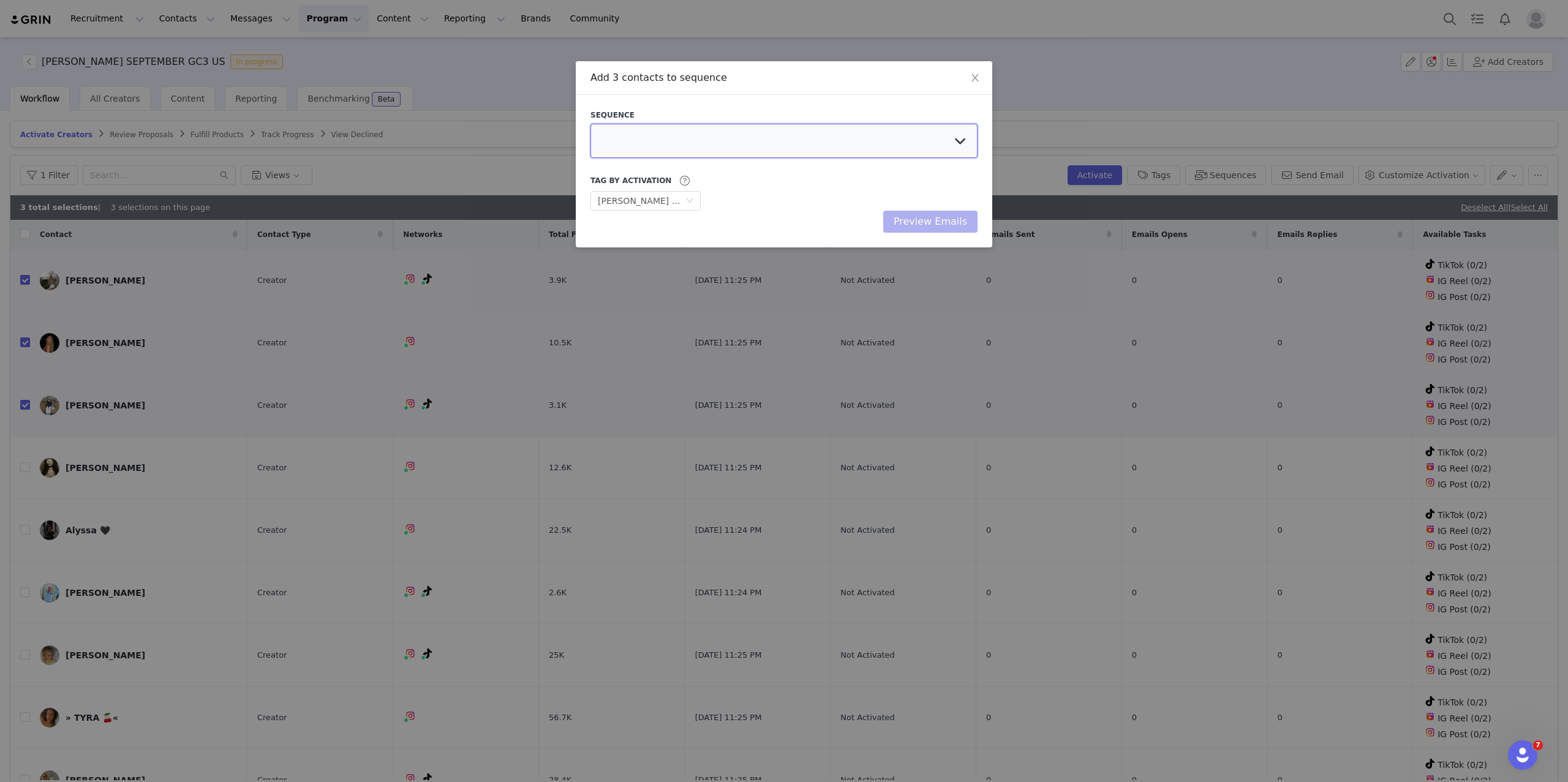
click at [804, 135] on select at bounding box center [784, 141] width 387 height 34
click at [887, 155] on select "Talia Sept AU GC1 Talia Sept AU GC2 Talia Sept AU GC3 IJ September US CG1 Ivana…" at bounding box center [784, 141] width 387 height 34
click at [974, 73] on span "Close" at bounding box center [975, 78] width 34 height 34
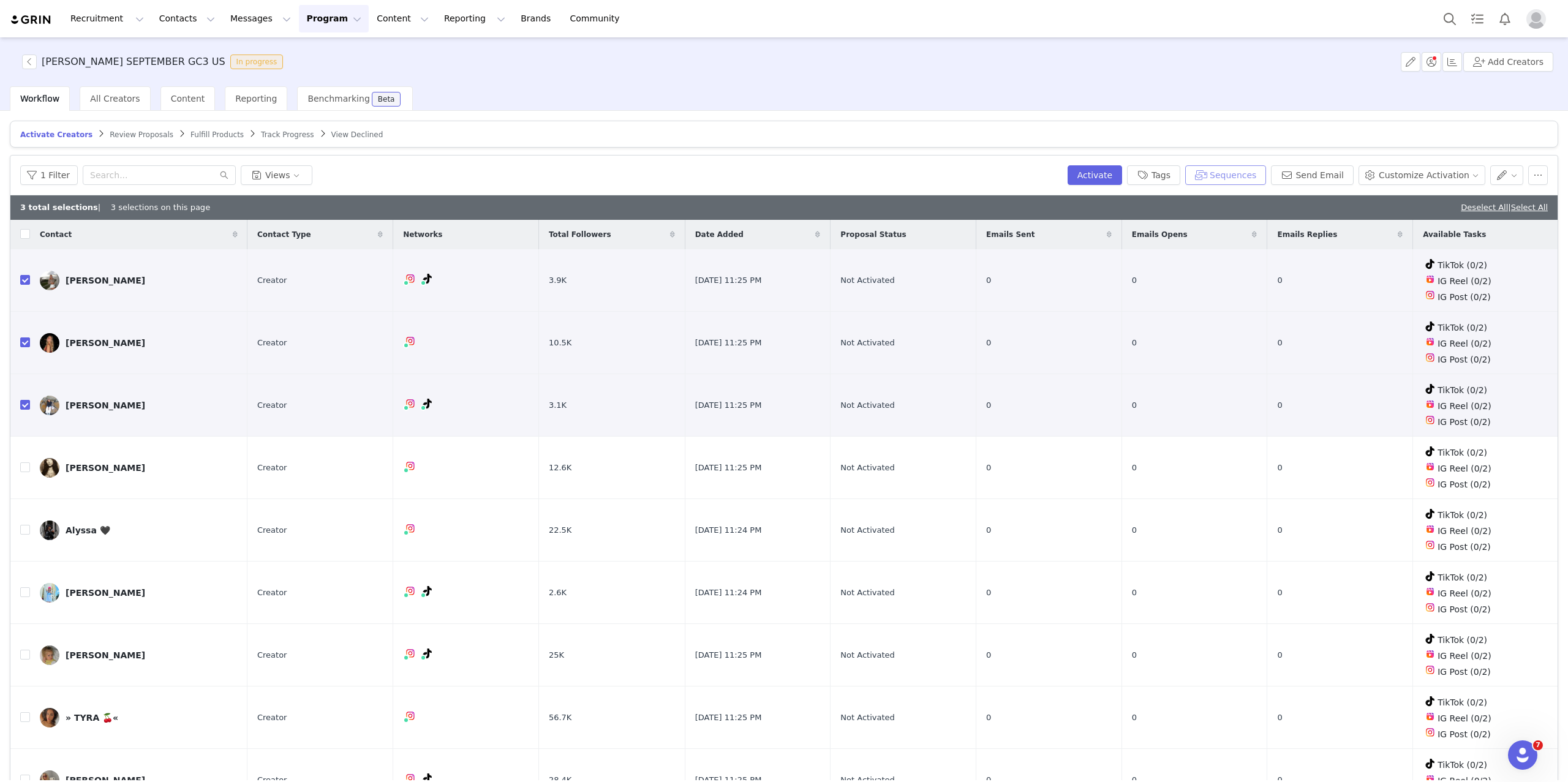
click at [1238, 178] on button "Sequences" at bounding box center [1225, 175] width 80 height 19
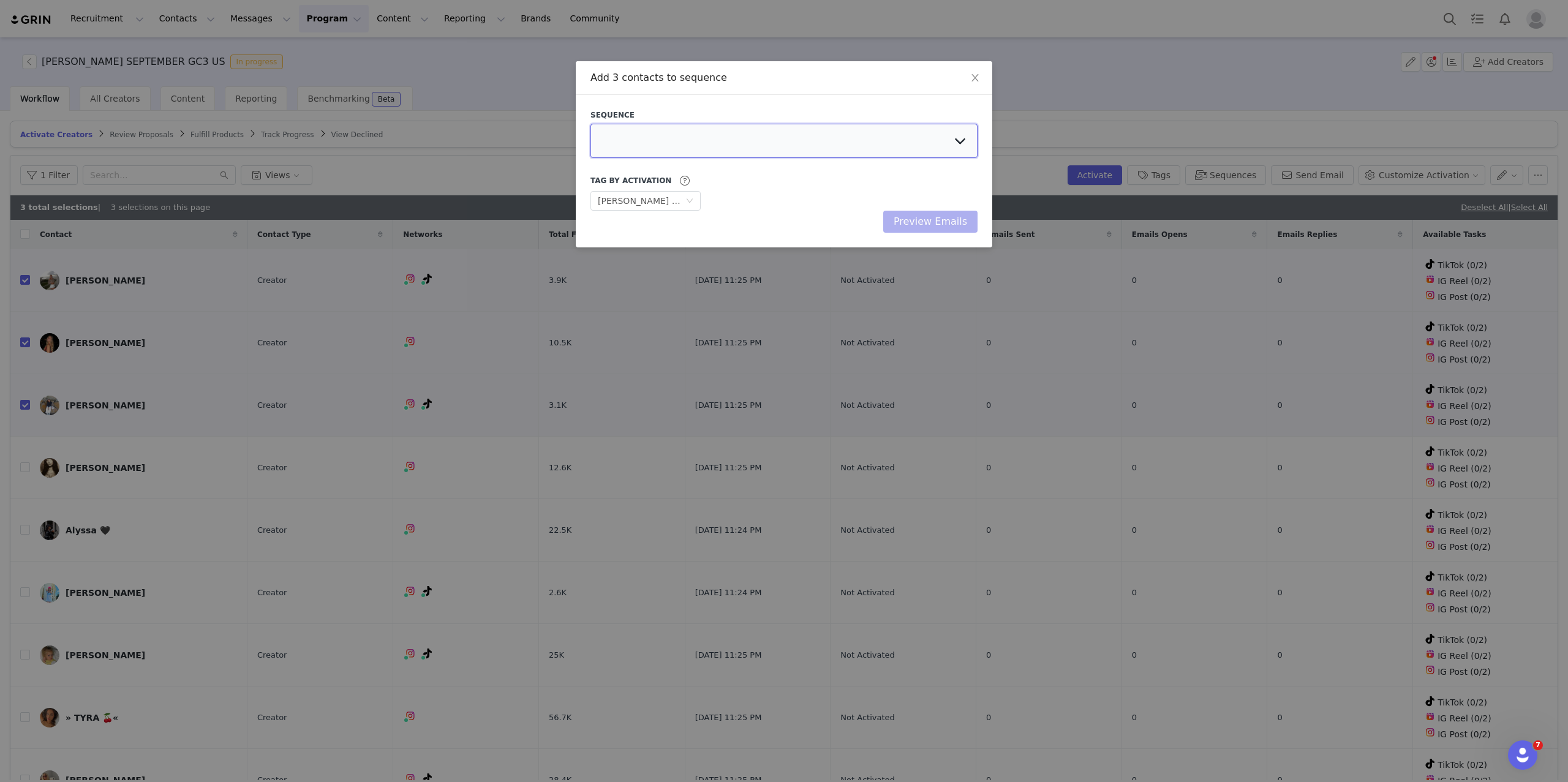
click at [840, 138] on select at bounding box center [784, 141] width 387 height 34
click at [919, 227] on button "Preview Emails" at bounding box center [930, 221] width 95 height 22
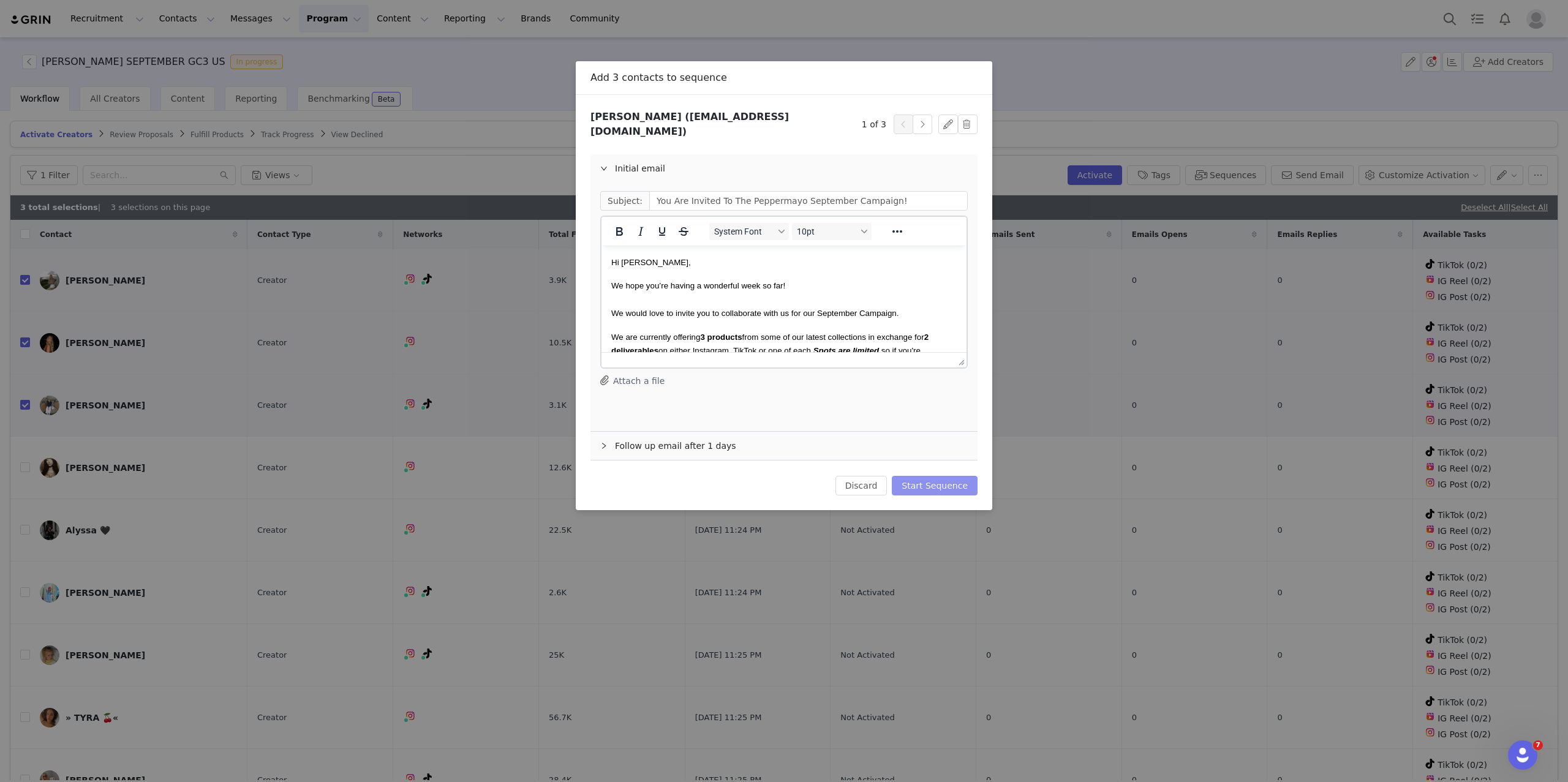
click at [916, 479] on button "Start Sequence" at bounding box center [935, 485] width 86 height 19
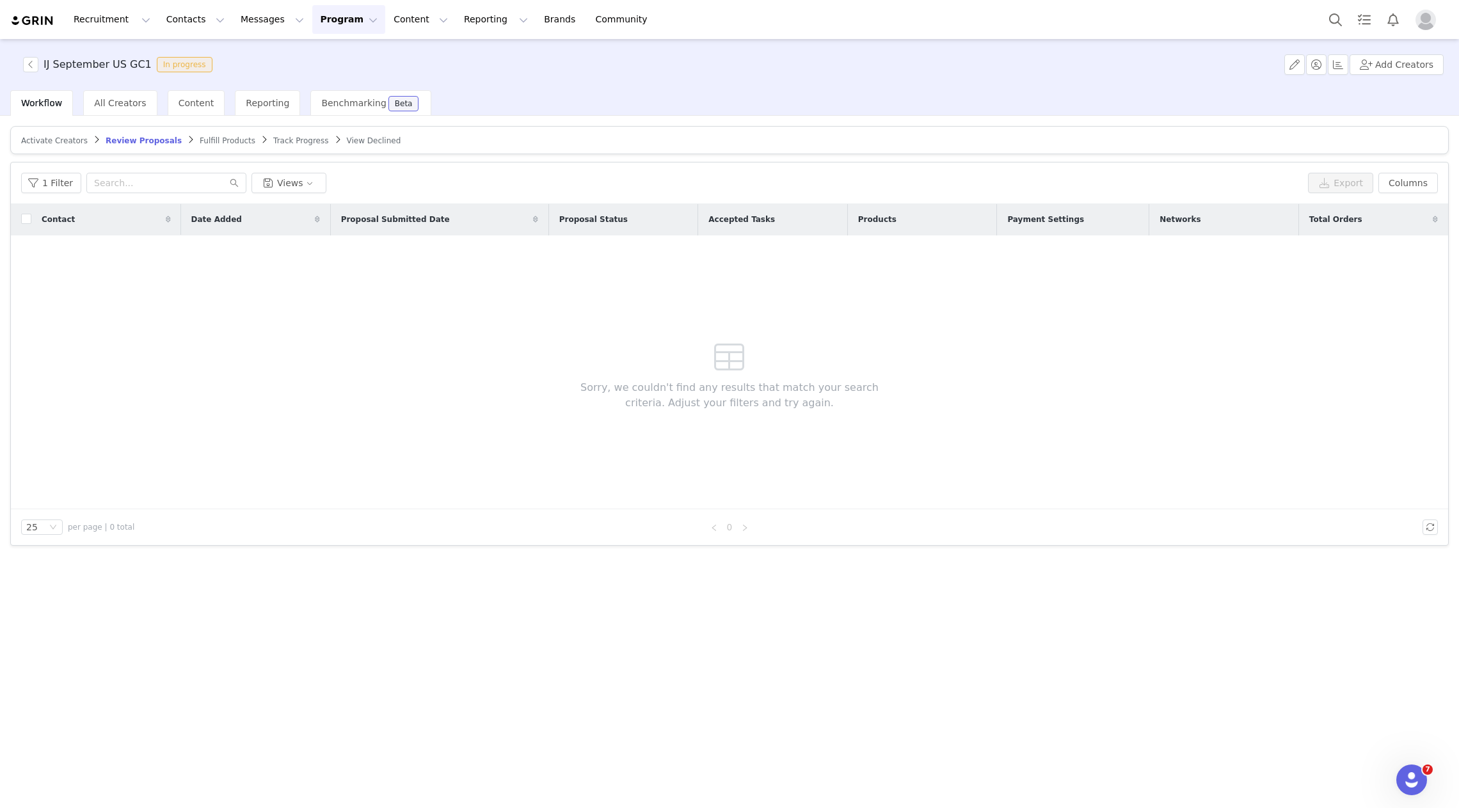
scroll to position [160, 0]
click at [252, 16] on button "Messages Messages" at bounding box center [272, 19] width 79 height 29
click at [248, 128] on p "Sequences" at bounding box center [253, 127] width 49 height 13
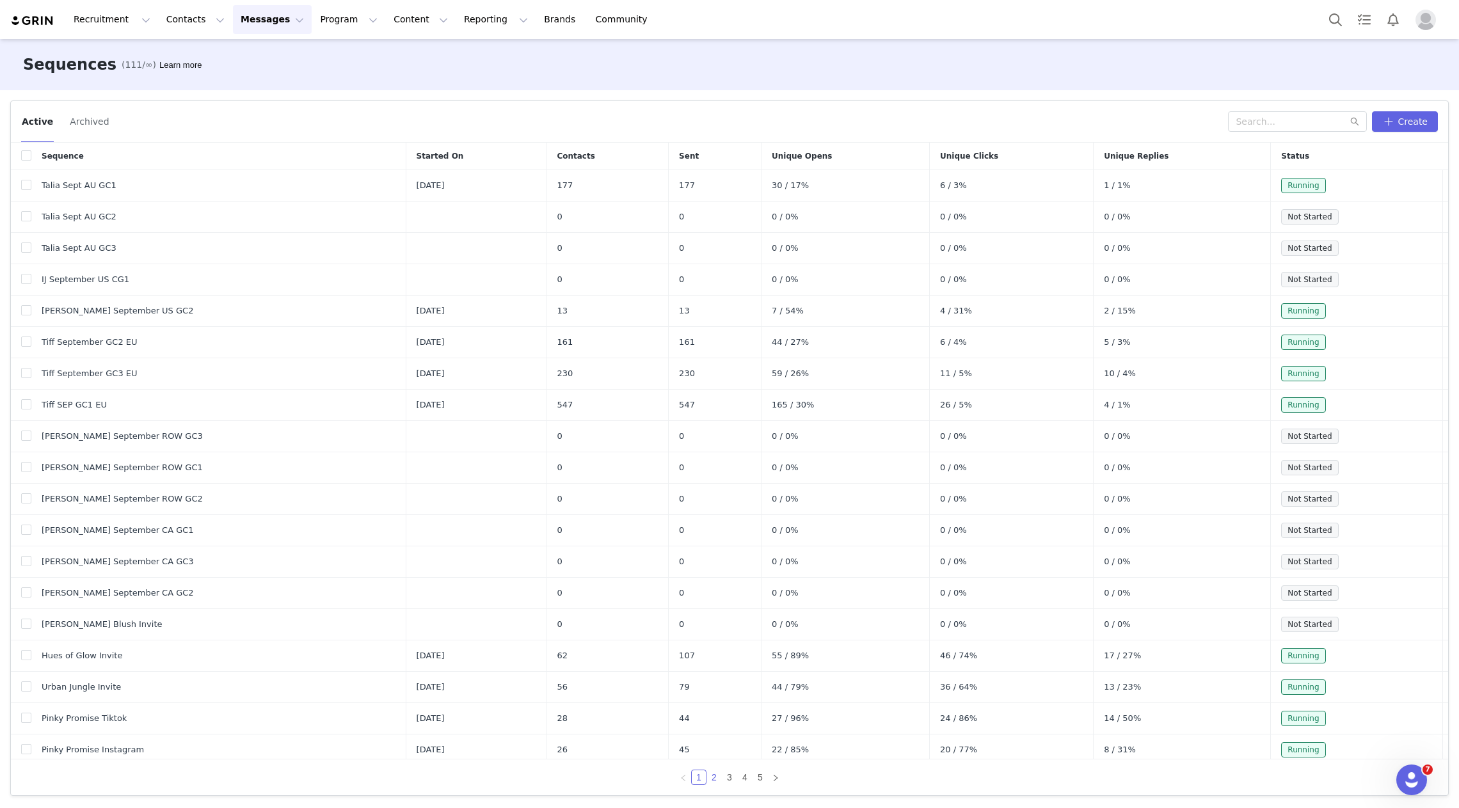
click at [713, 777] on link "2" at bounding box center [714, 777] width 14 height 14
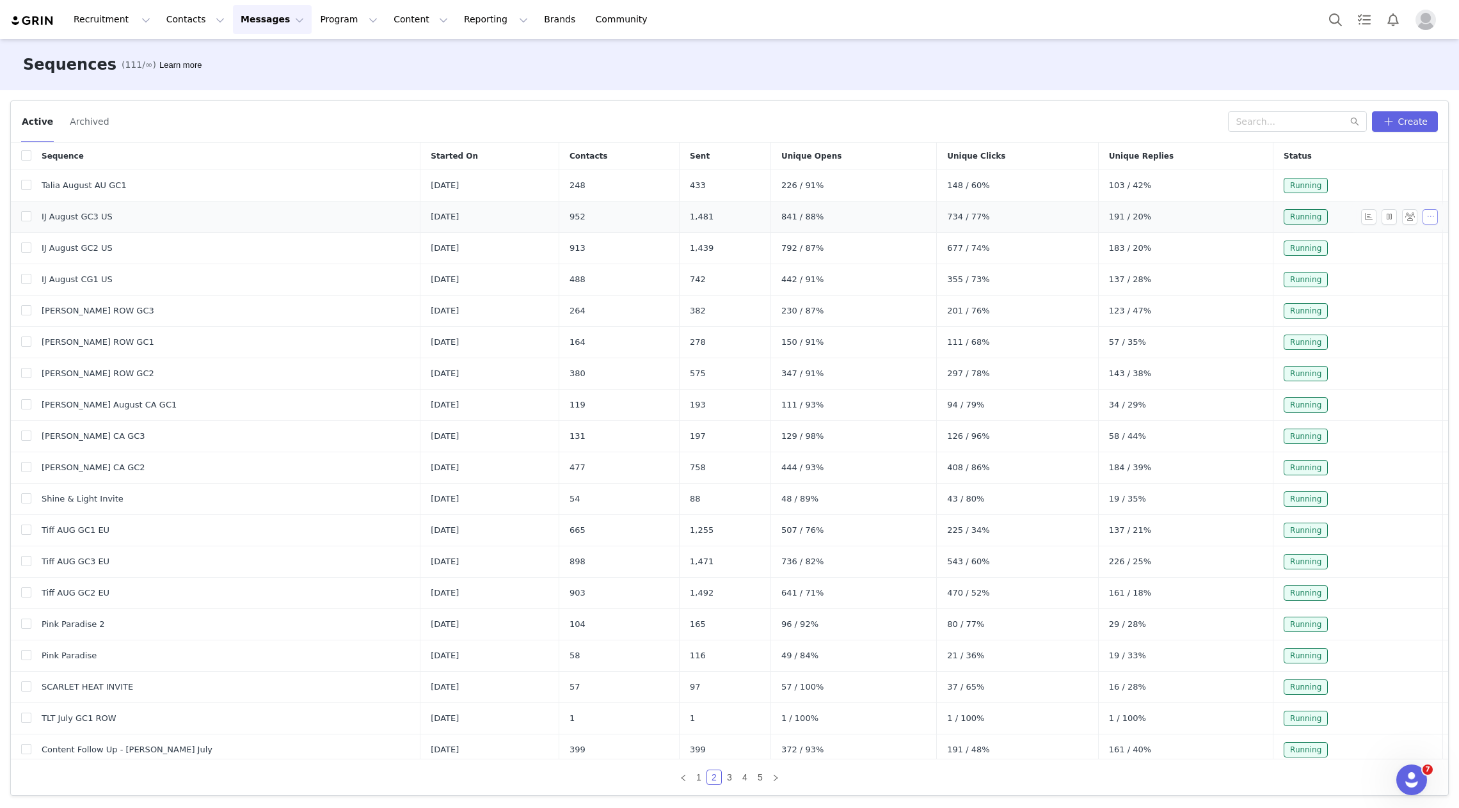
click at [1428, 215] on button "button" at bounding box center [1429, 216] width 15 height 15
click at [1408, 278] on span "Duplicate" at bounding box center [1412, 281] width 43 height 14
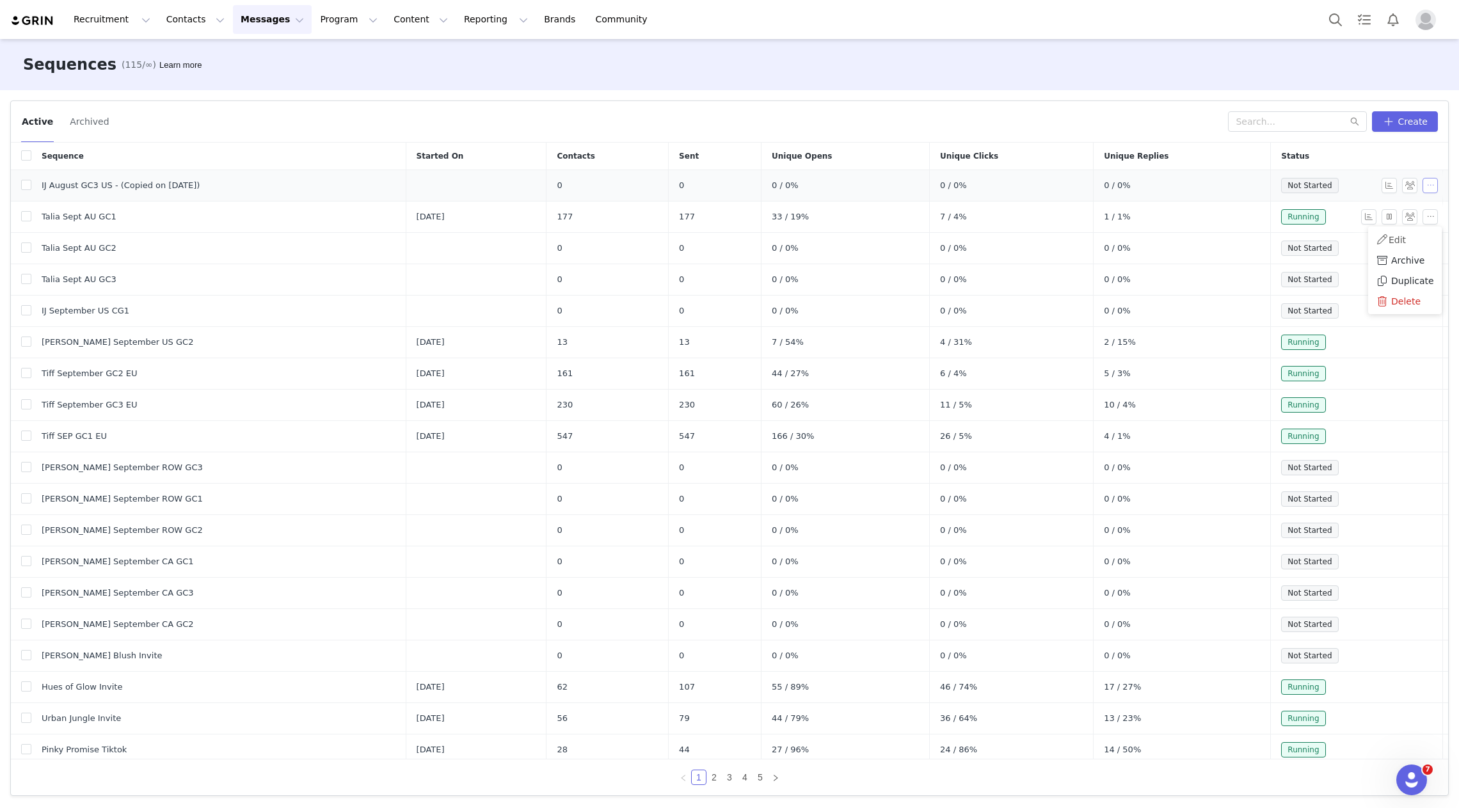
click at [1426, 183] on button "button" at bounding box center [1429, 185] width 15 height 15
click at [1409, 206] on link "Edit" at bounding box center [1405, 208] width 74 height 21
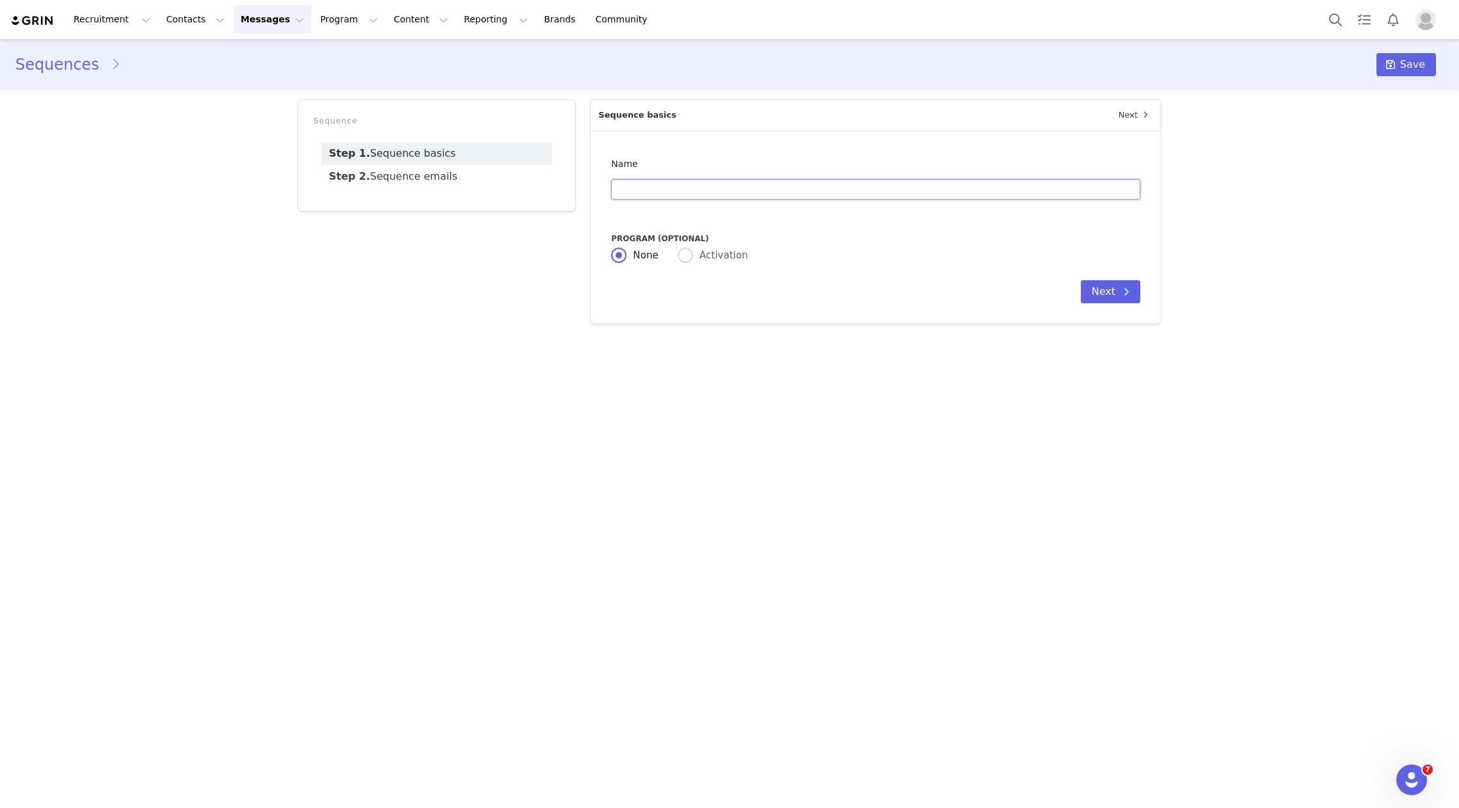
click at [841, 189] on input "text" at bounding box center [875, 189] width 529 height 20
type input "IJ August GC3 US - (Copied on [DATE])"
radio input "false"
radio input "true"
click at [754, 194] on input "IJ August GC3 US - (Copied on [DATE])" at bounding box center [875, 189] width 529 height 20
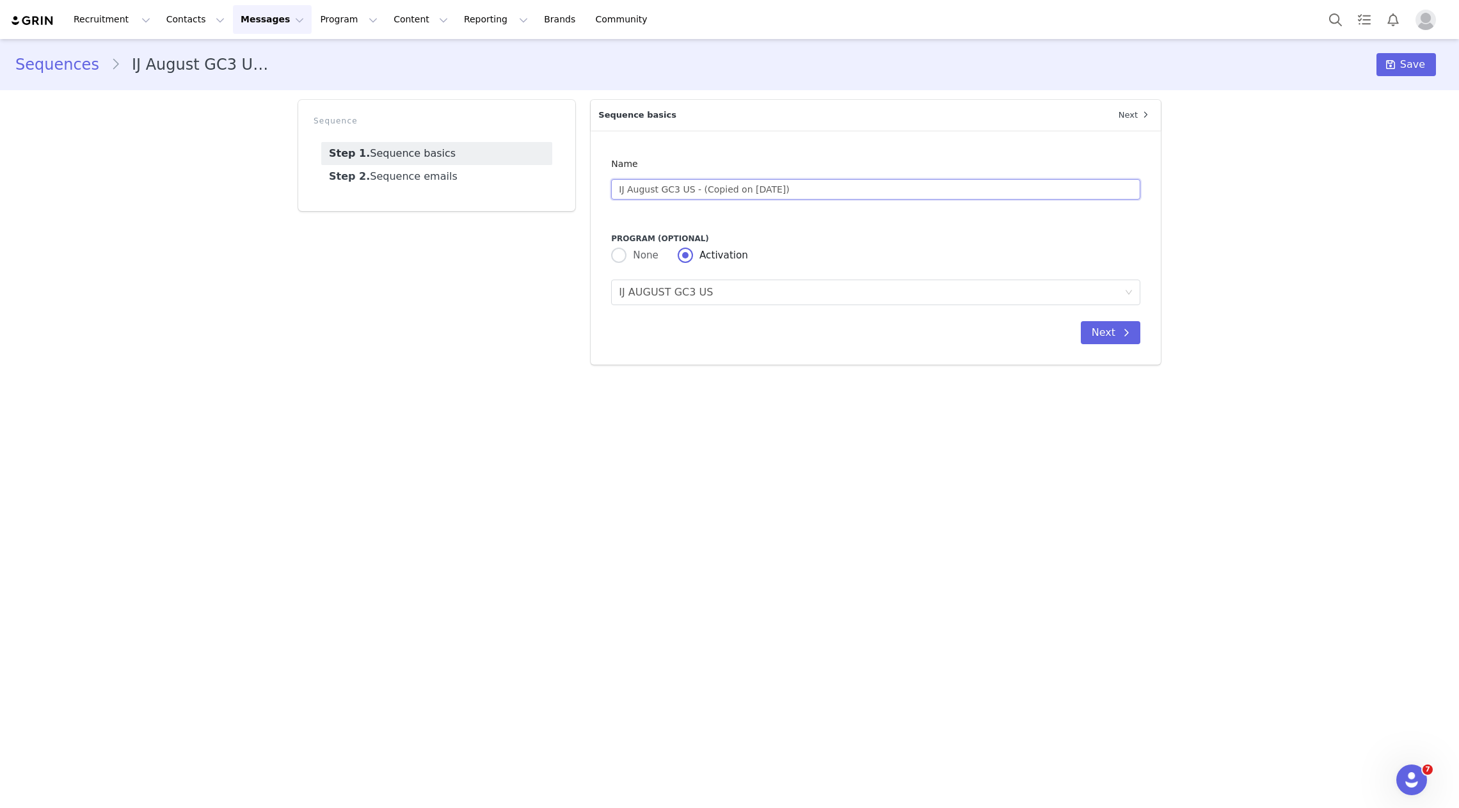
click at [754, 194] on input "IJ August GC3 US - (Copied on [DATE])" at bounding box center [875, 189] width 529 height 20
click at [662, 188] on input "[PERSON_NAME] Sept US GC3" at bounding box center [875, 189] width 529 height 20
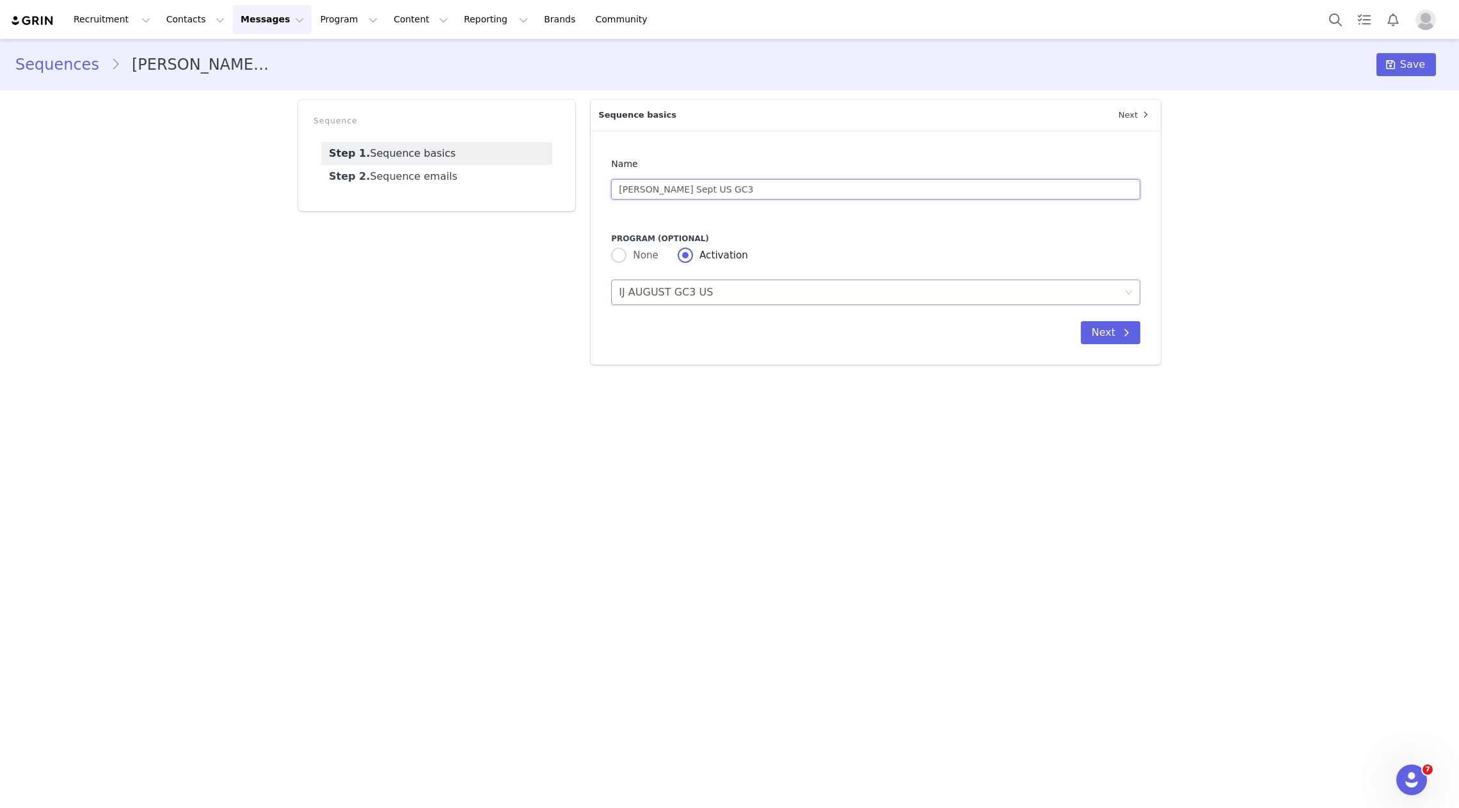
type input "[PERSON_NAME] Sept US GC3"
click at [677, 295] on div "IJ AUGUST GC3 US" at bounding box center [666, 292] width 94 height 24
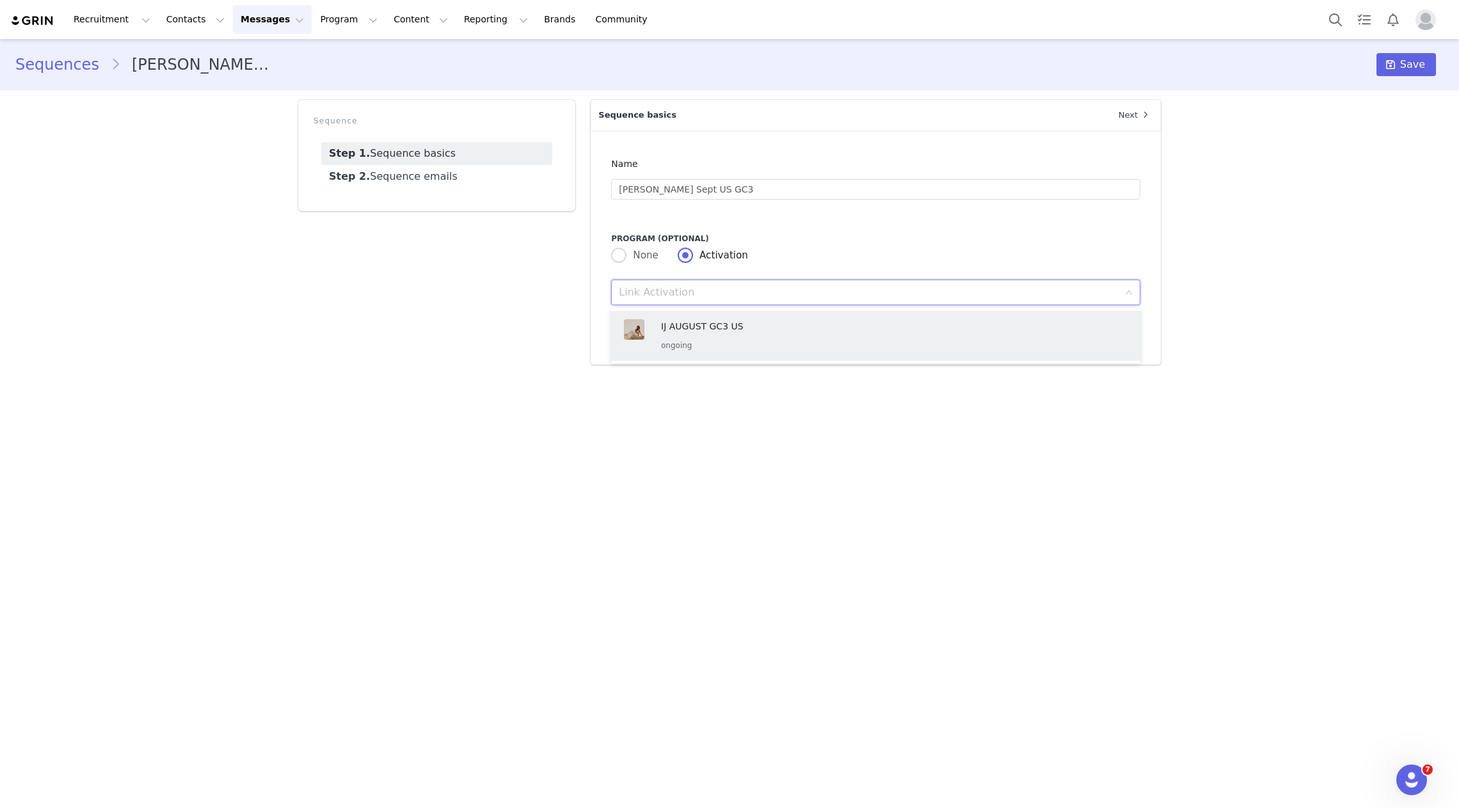
click at [677, 295] on input at bounding box center [872, 292] width 506 height 24
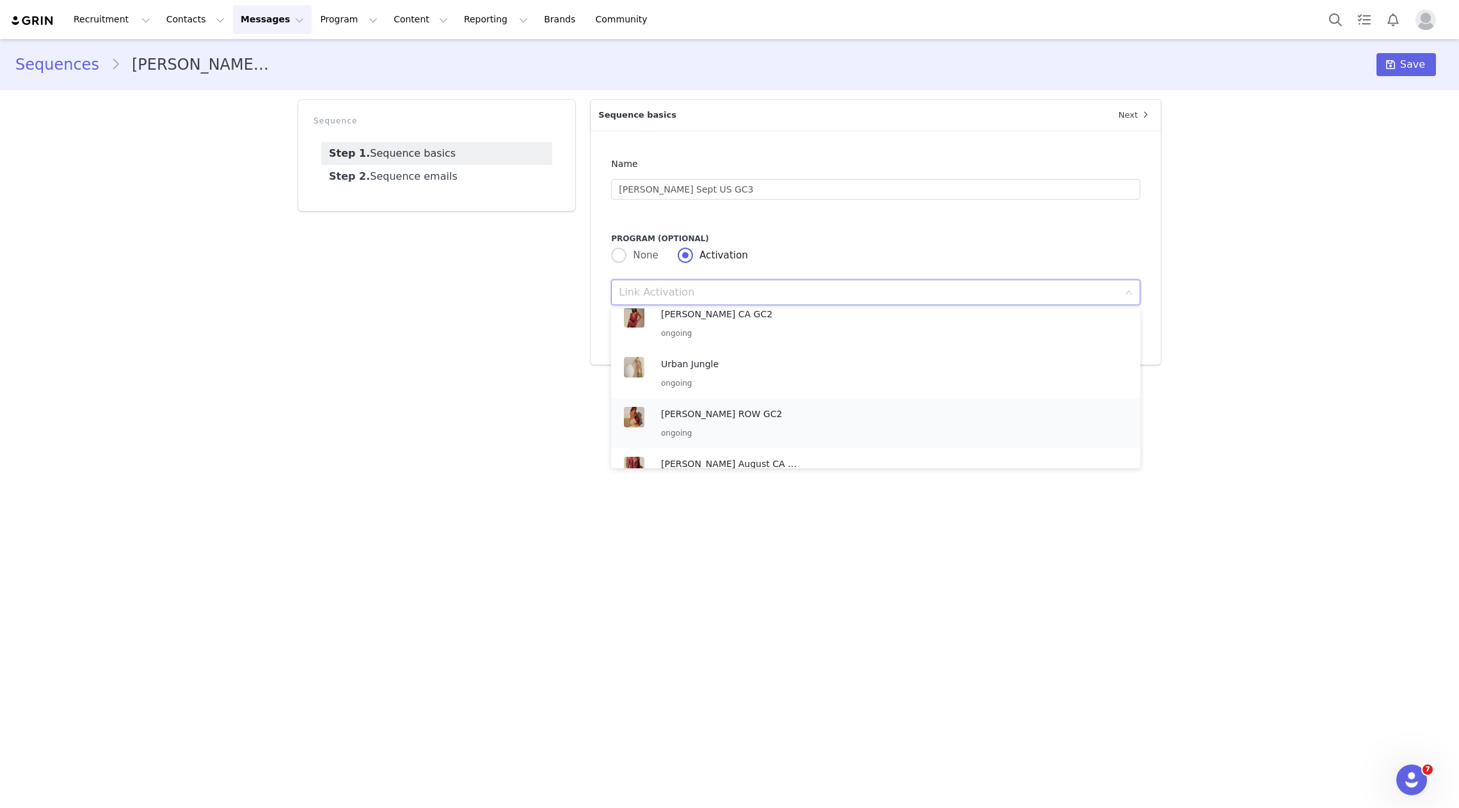
scroll to position [1093, 0]
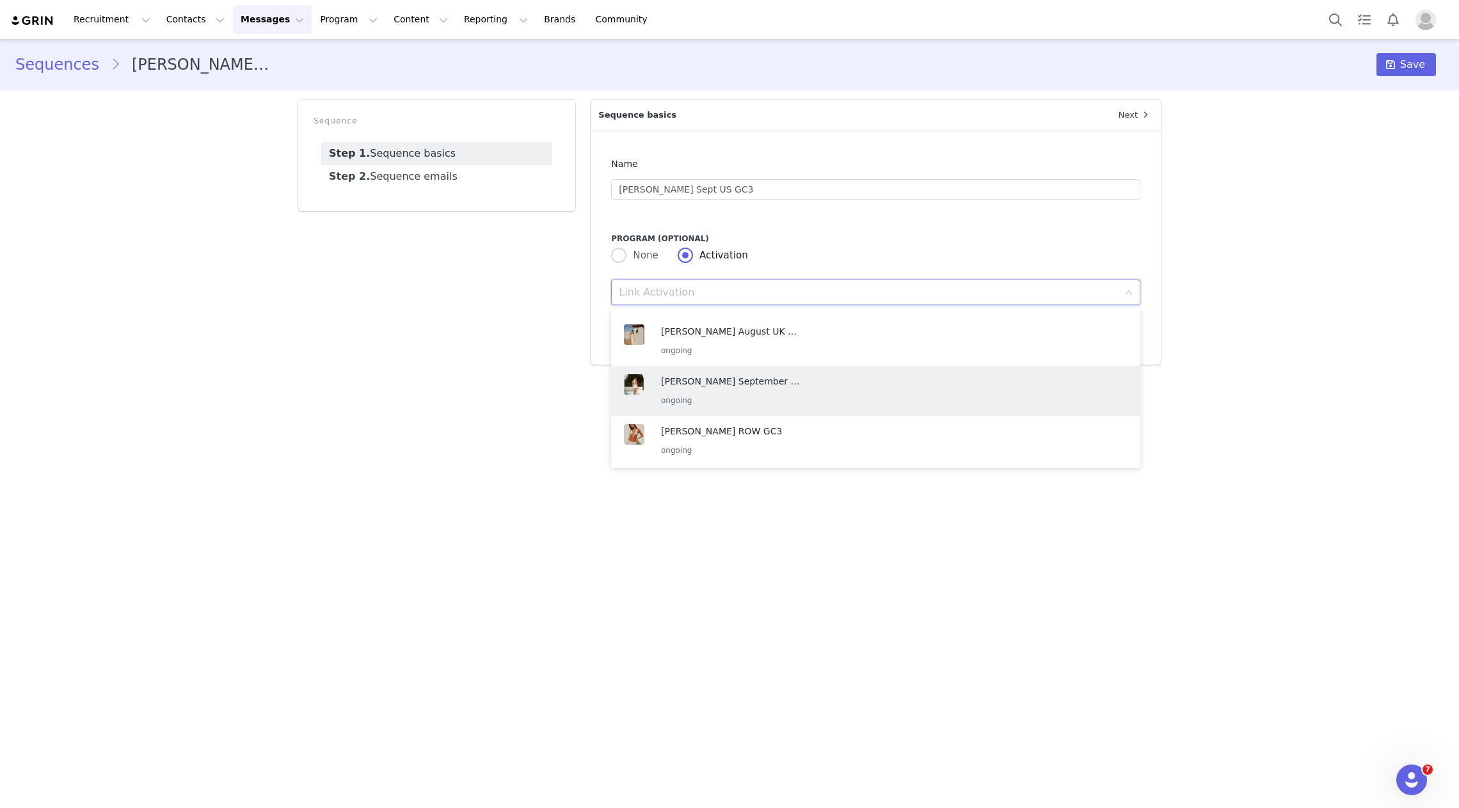
type input "J"
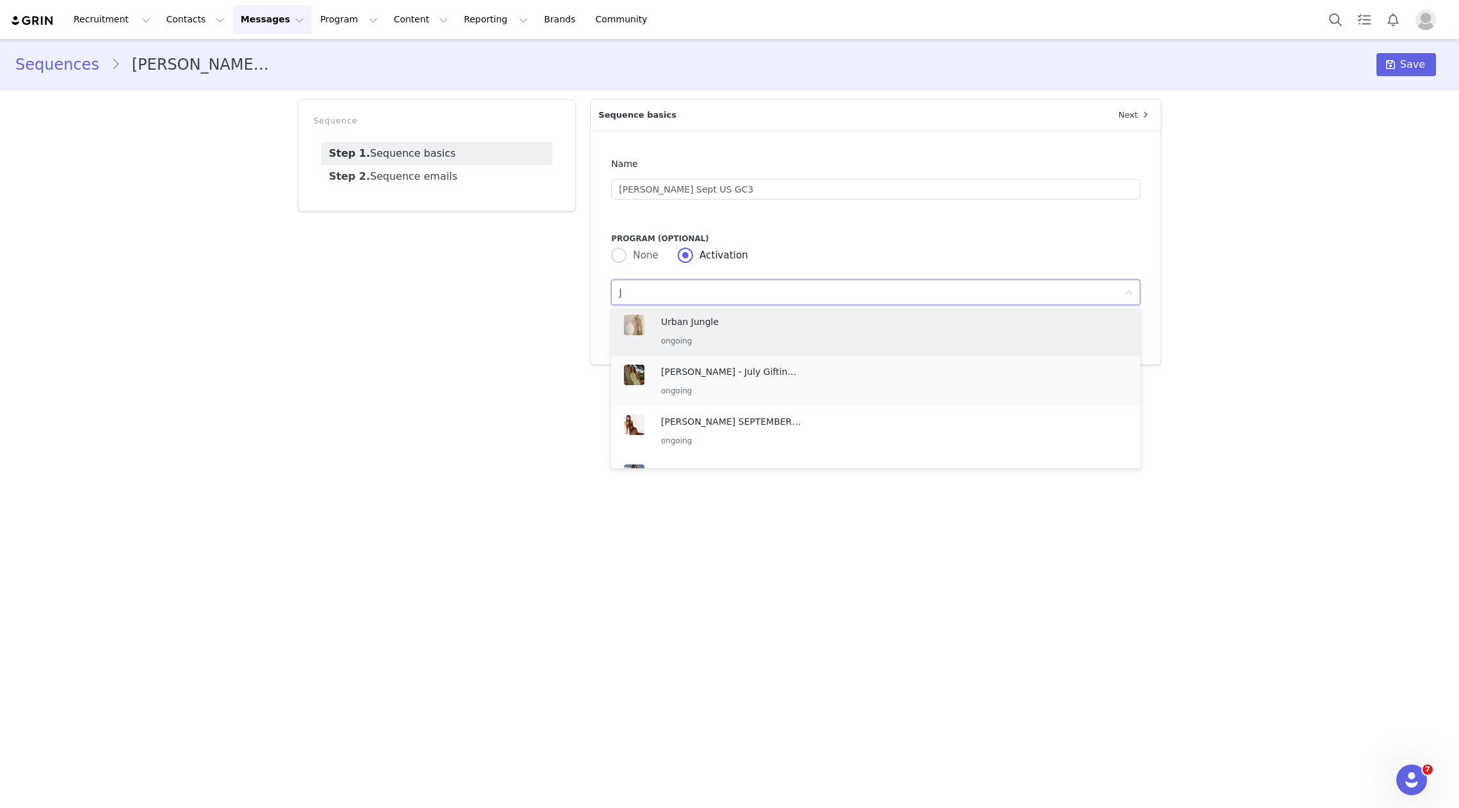
scroll to position [456, 0]
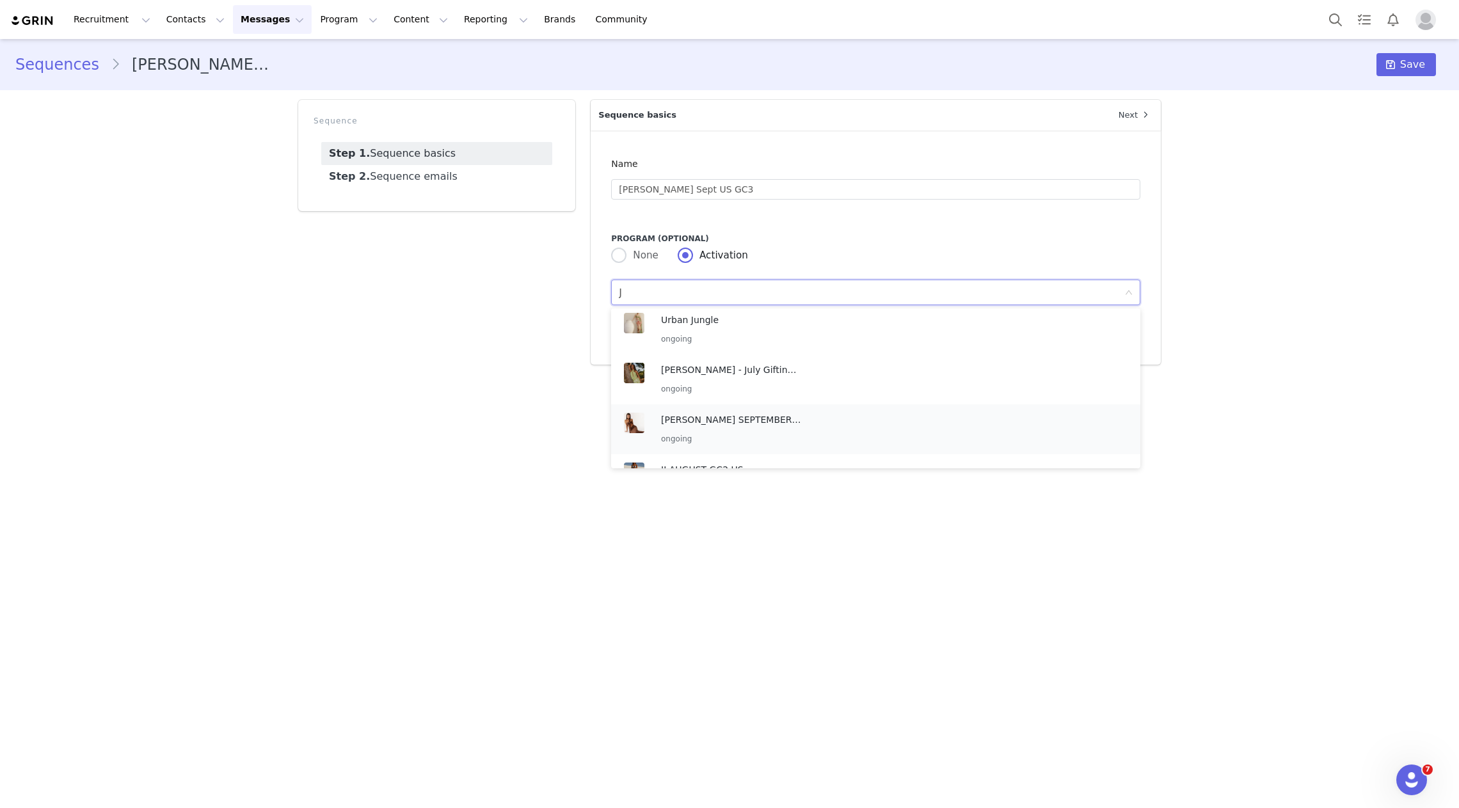
click at [708, 419] on p "[PERSON_NAME] SEPTEMBER GC3 US" at bounding box center [731, 420] width 141 height 14
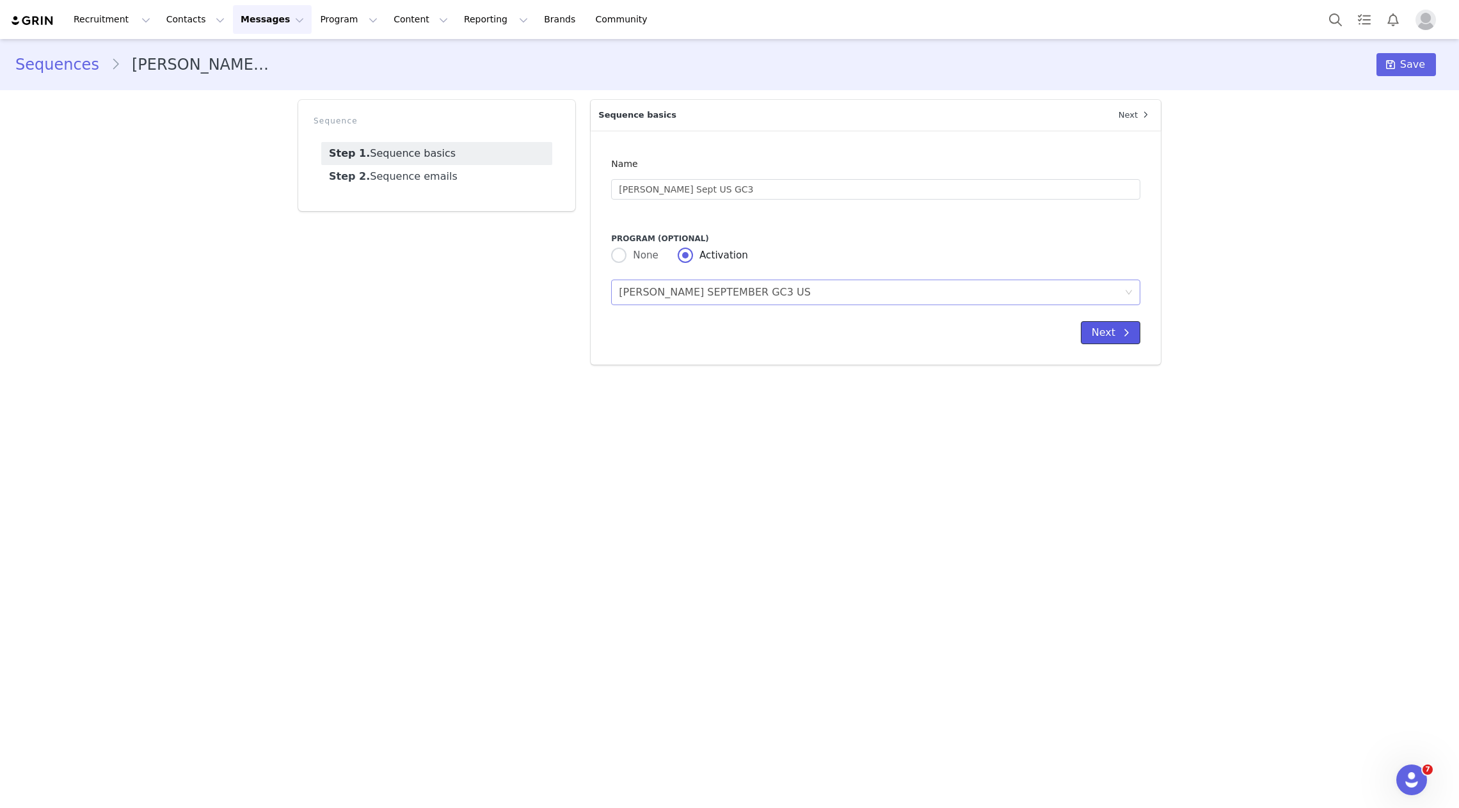
click at [1114, 338] on button "Next" at bounding box center [1111, 332] width 60 height 23
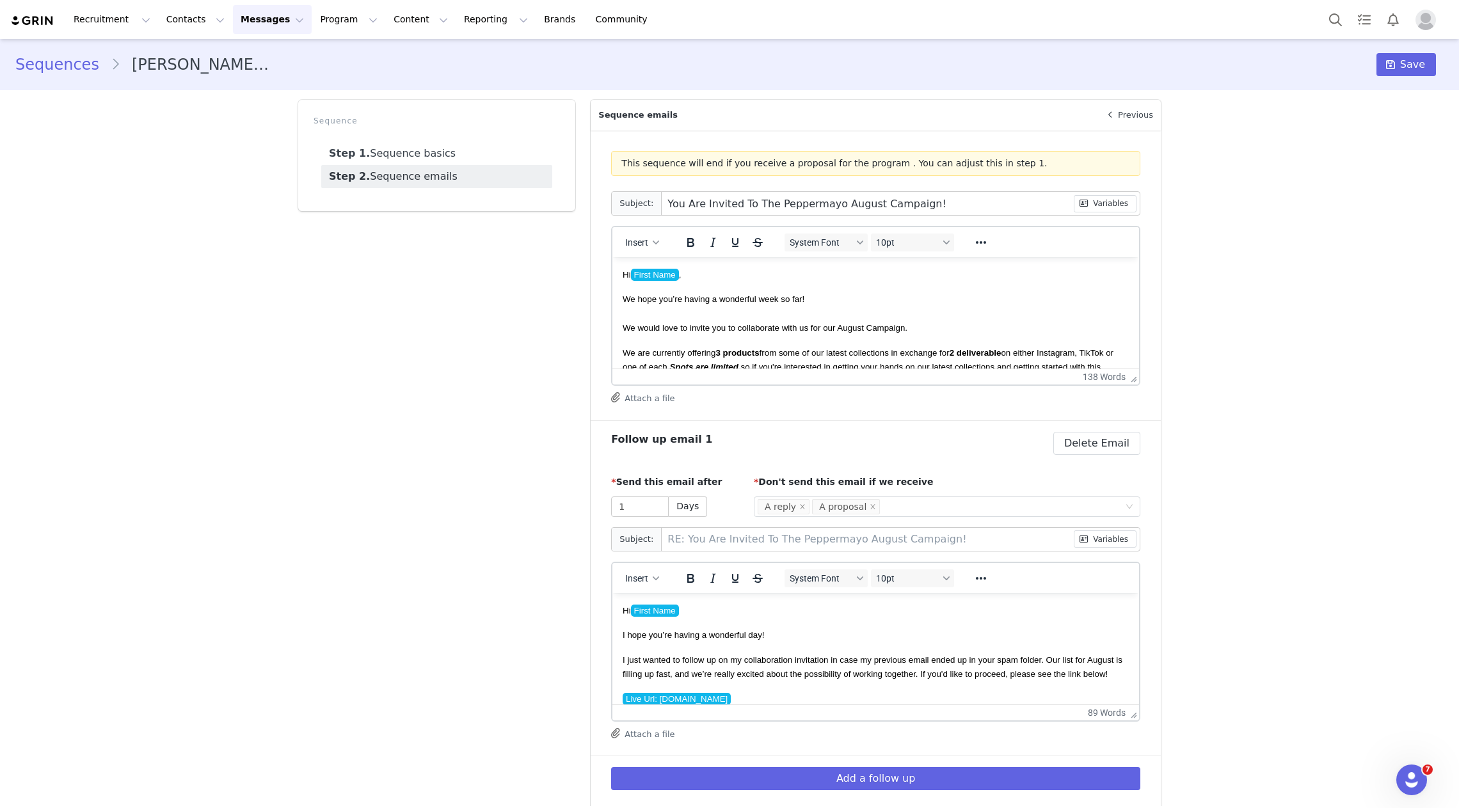
click at [868, 330] on span "We would love to invite you to collaborate with us for our August Campaign." at bounding box center [765, 328] width 285 height 10
click at [847, 201] on input "You Are Invited To The Peppermayo August Campaign!" at bounding box center [867, 203] width 411 height 23
type input "You Are Invited To The Peppermayo S Campaign!"
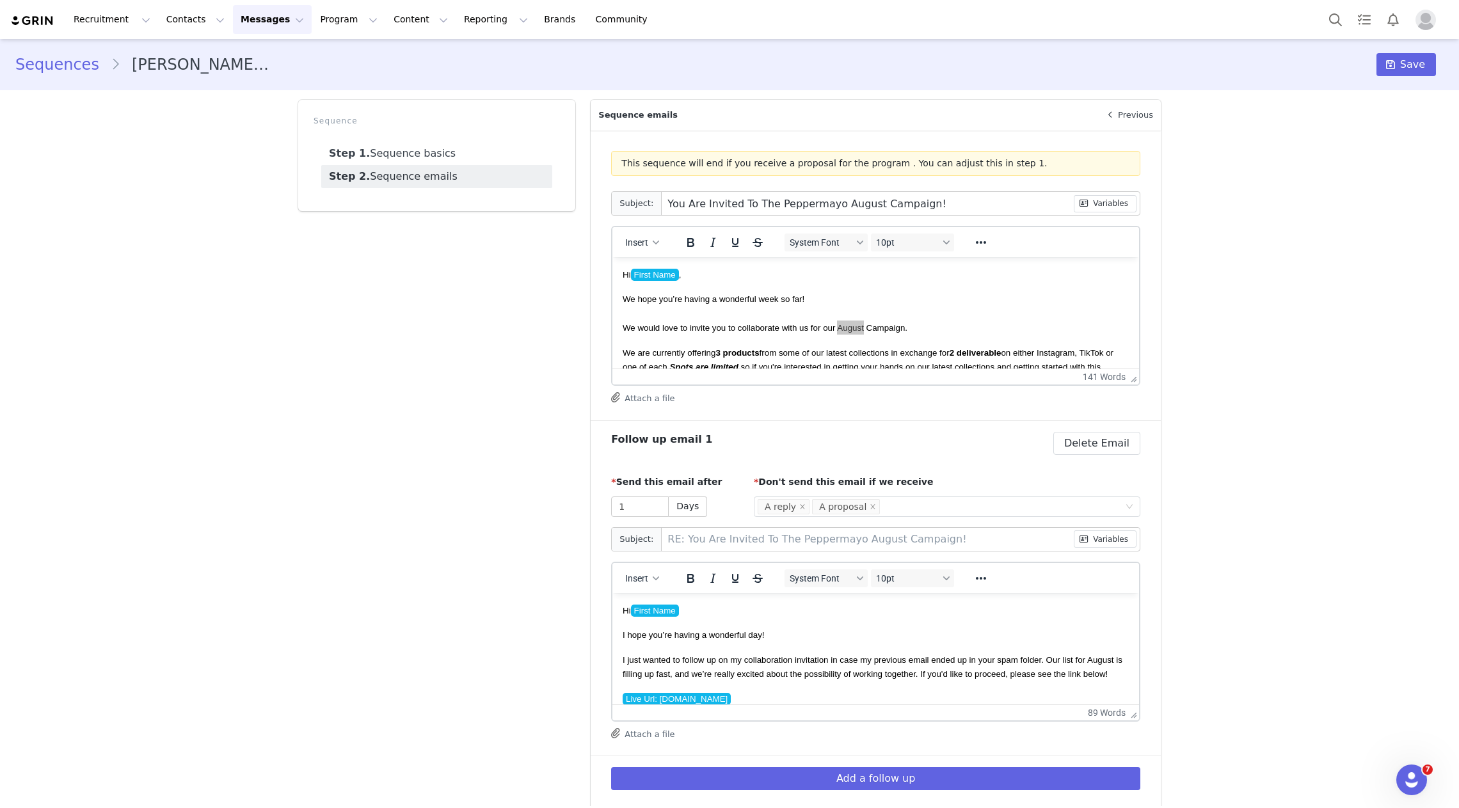
type input "RE: You Are Invited To The Peppermayo S Campaign!"
type input "You Are Invited To The Peppermayo Se Campaign!"
type input "RE: You Are Invited To The Peppermayo Se Campaign!"
type input "You Are Invited To The Peppermayo Sep Campaign!"
type input "RE: You Are Invited To The Peppermayo Sep Campaign!"
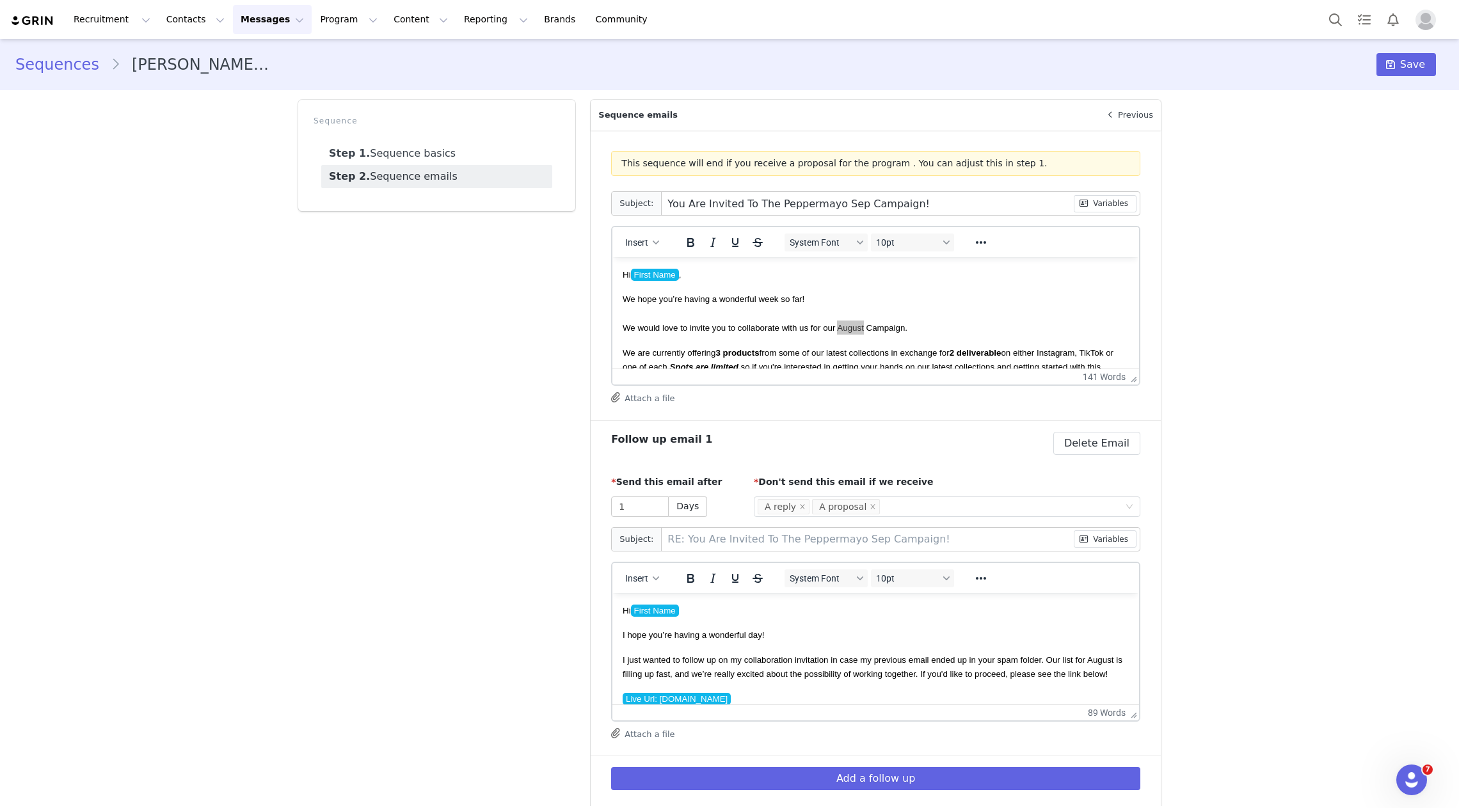
type input "You Are Invited To The Peppermayo Sept Campaign!"
type input "RE: You Are Invited To The Peppermayo Sept Campaign!"
type input "You Are Invited To The Peppermayo Septe Campaign!"
type input "RE: You Are Invited To The Peppermayo Septe Campaign!"
type input "You Are Invited To The Peppermayo Septem Campaign!"
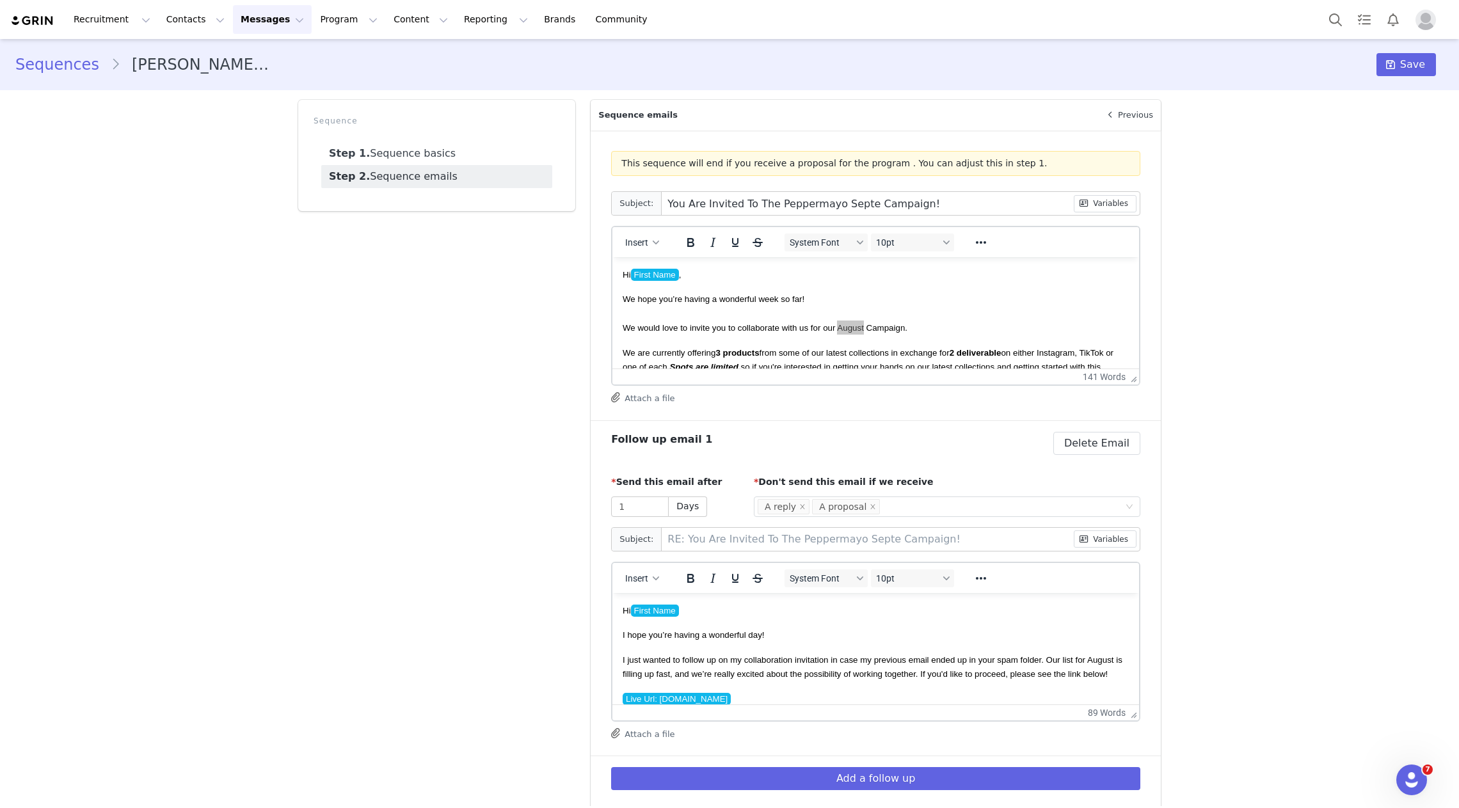
type input "RE: You Are Invited To The Peppermayo Septem Campaign!"
type input "You Are Invited To The Peppermayo Septemb Campaign!"
type input "RE: You Are Invited To The Peppermayo Septemb Campaign!"
type input "You Are Invited To The Peppermayo Septembe Campaign!"
type input "RE: You Are Invited To The Peppermayo Septembe Campaign!"
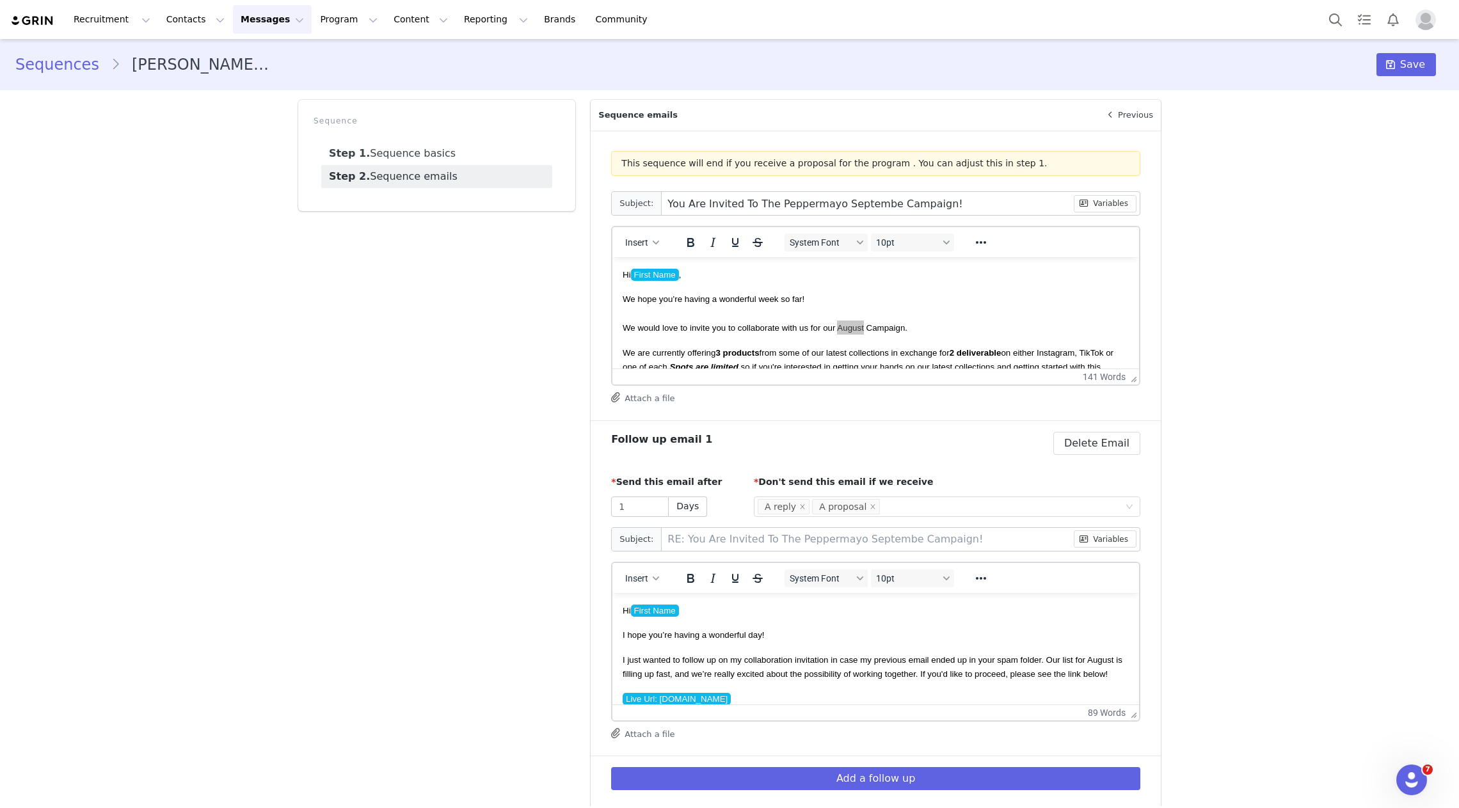
type input "You Are Invited To The Peppermayo September Campaign!"
type input "RE: You Are Invited To The Peppermayo September Campaign!"
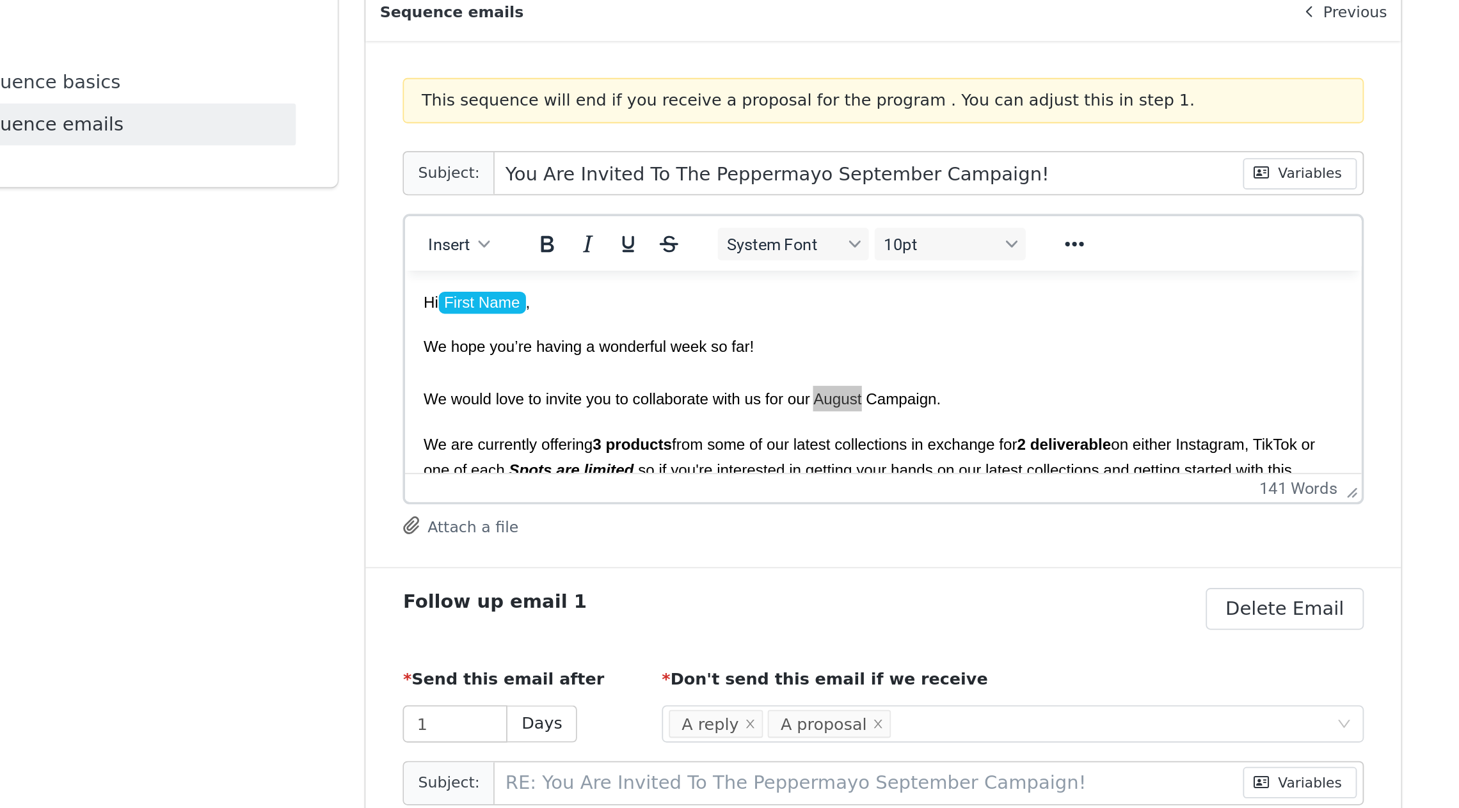
type input "You Are Invited To The Peppermayo September Campaign!"
click at [651, 347] on p "We hope you’re having a wonderful week so far! We would love to invite you to c…" at bounding box center [668, 326] width 506 height 43
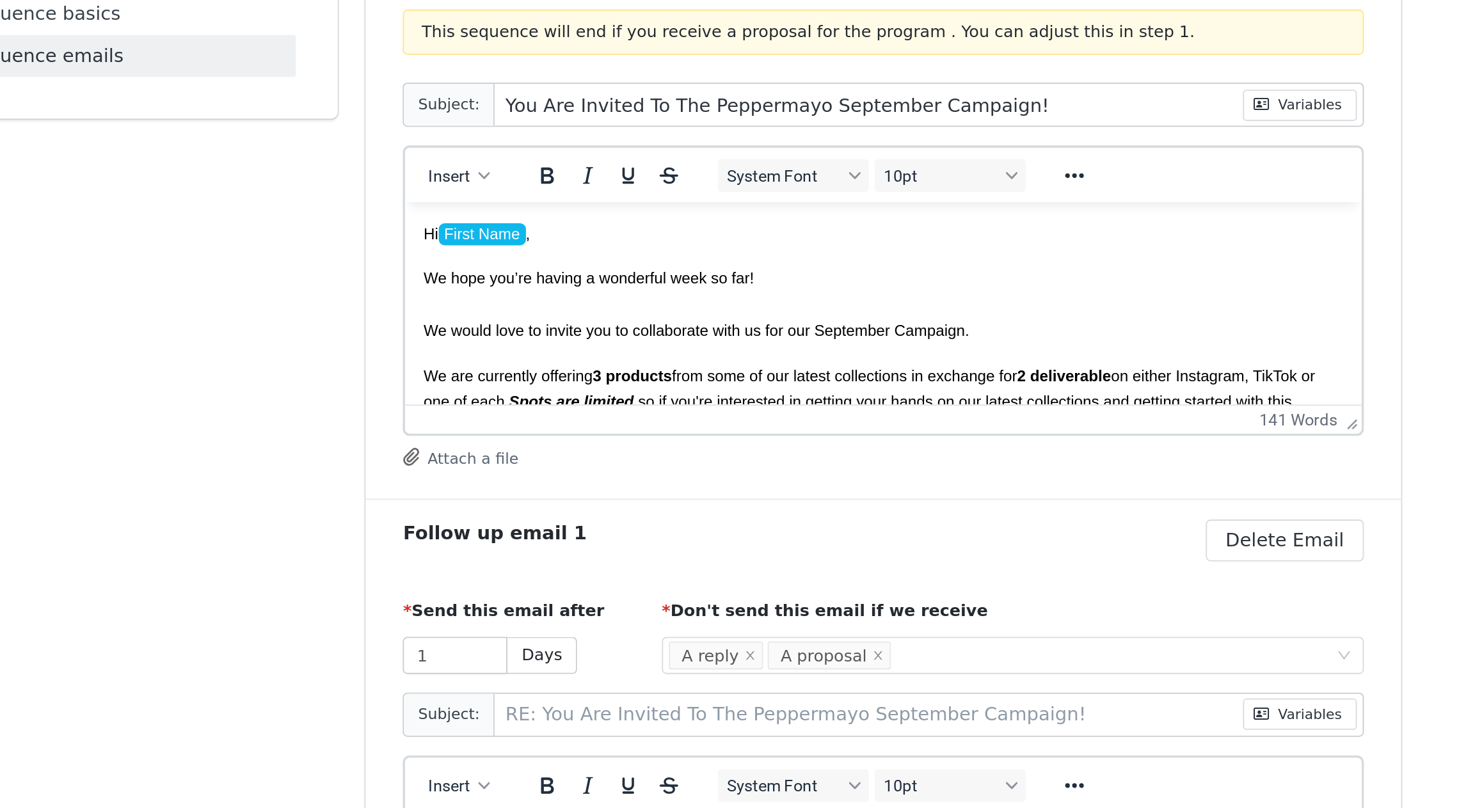
click at [631, 291] on p "We are currently offering 3 products from some of our latest collections in exc…" at bounding box center [668, 312] width 506 height 43
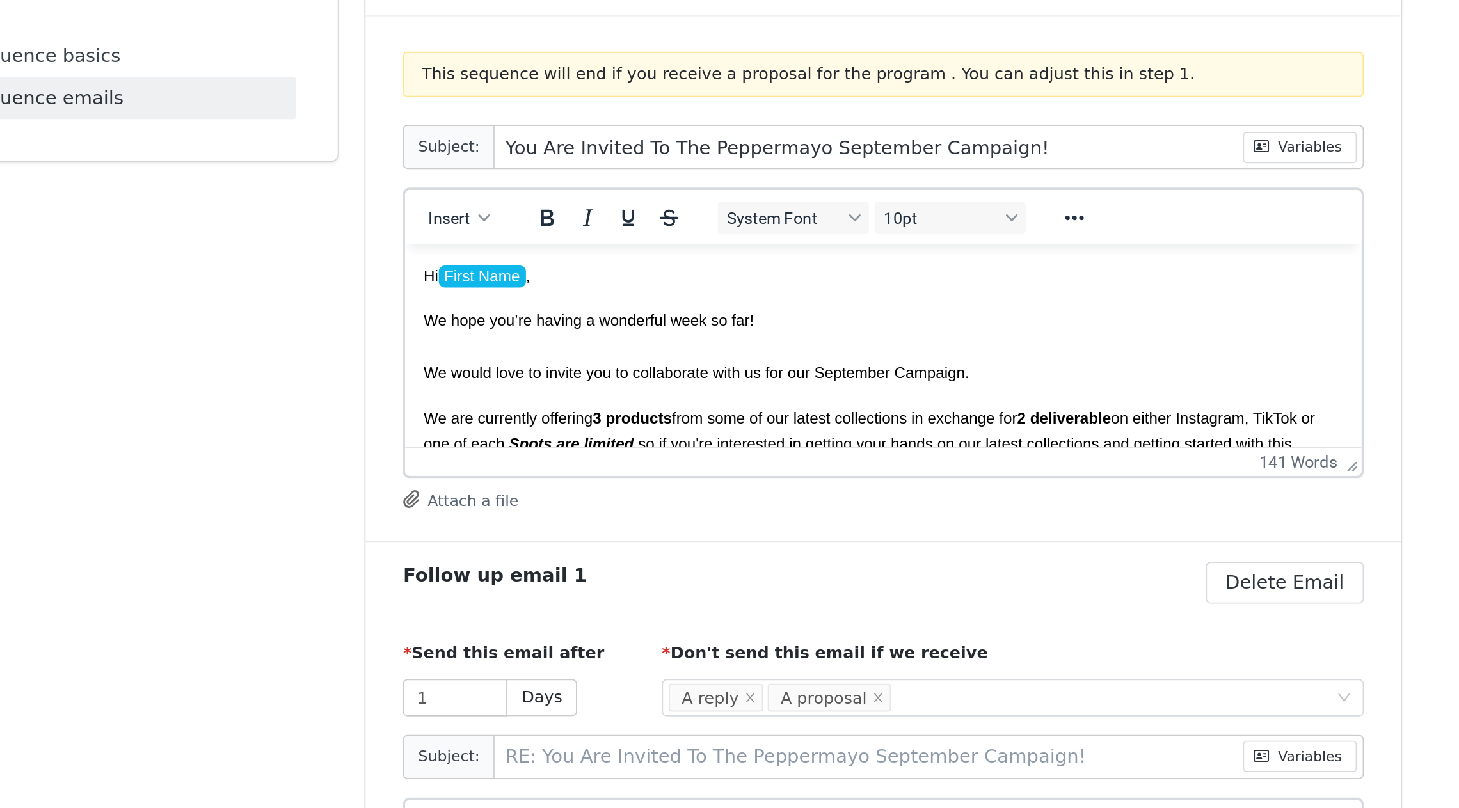
click at [768, 299] on p "We hope you’re having a wonderful week so far! We would love to invite you to c…" at bounding box center [668, 299] width 506 height 43
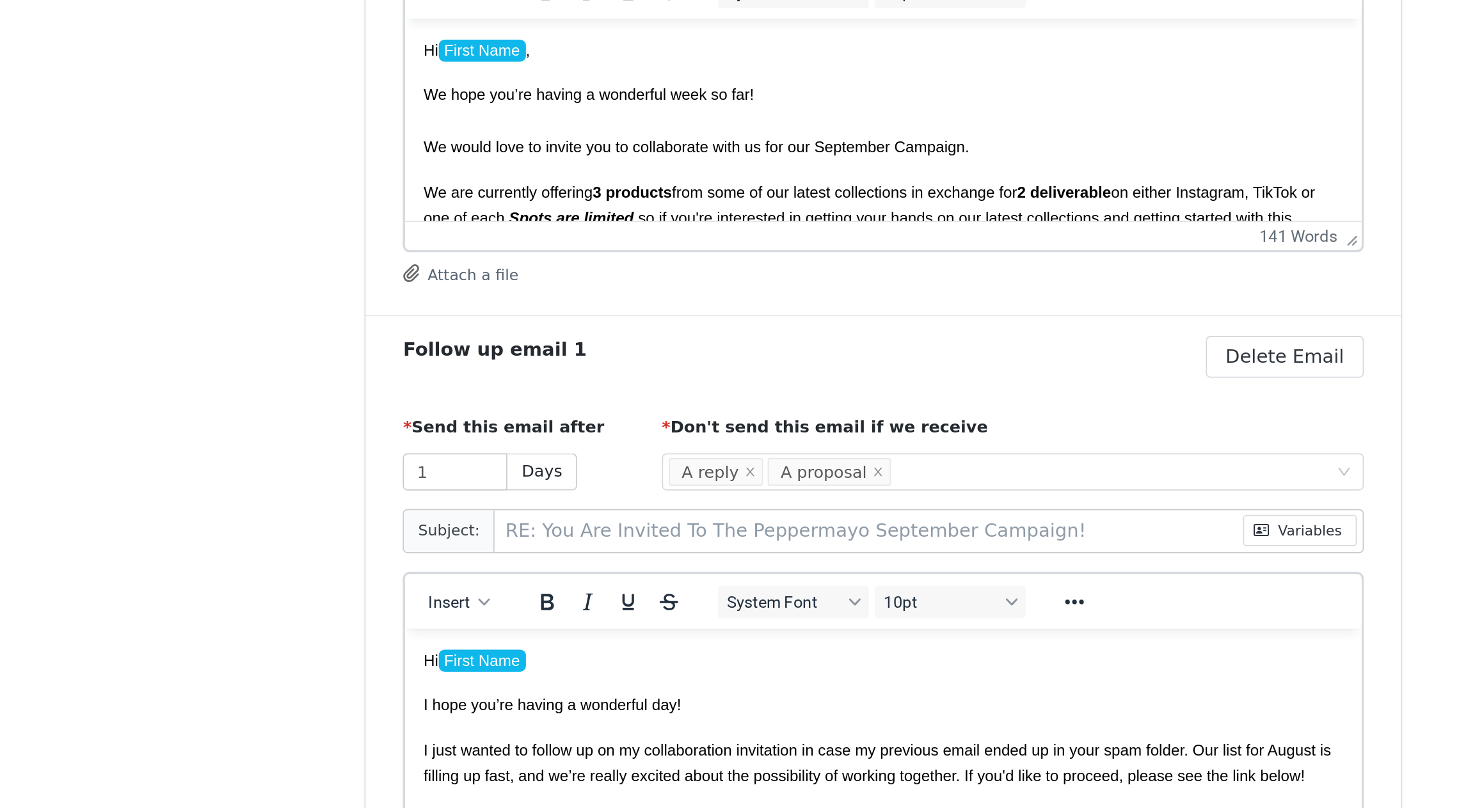
click at [530, 126] on em "Spots are limited" at bounding box center [496, 128] width 68 height 10
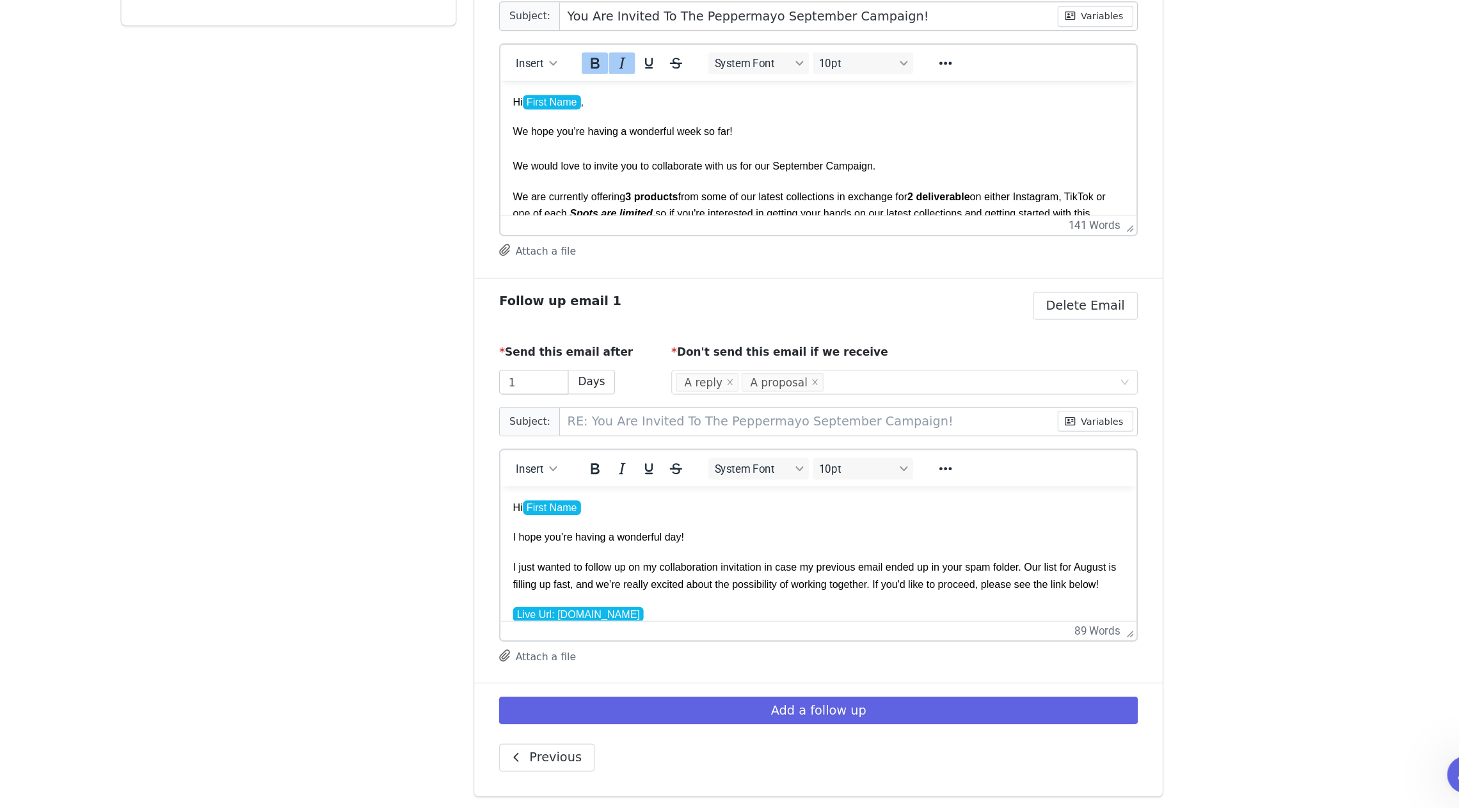
scroll to position [0, 0]
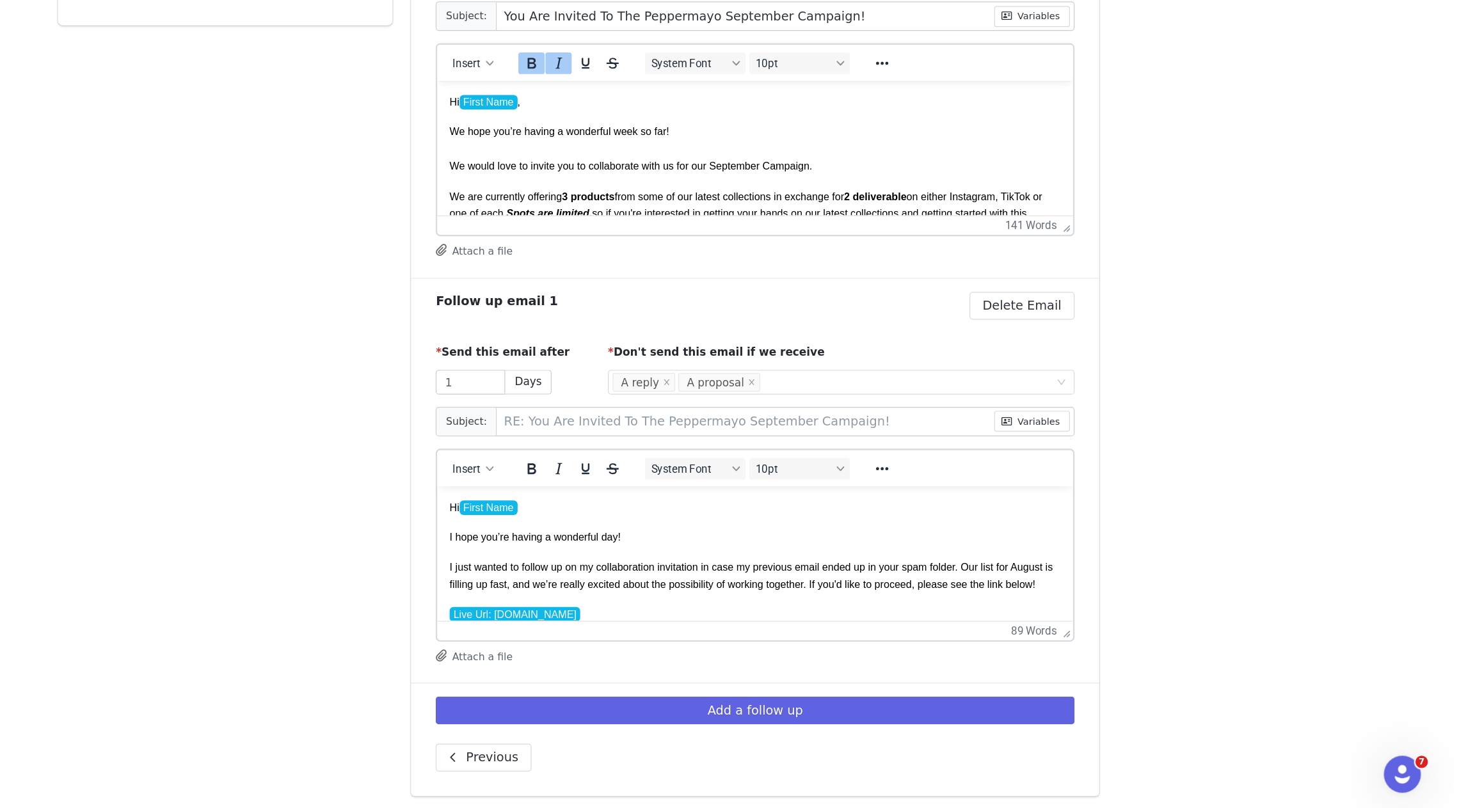
click at [889, 178] on span "We are currently offering 3 products from some of our latest collections in exc…" at bounding box center [693, 190] width 491 height 38
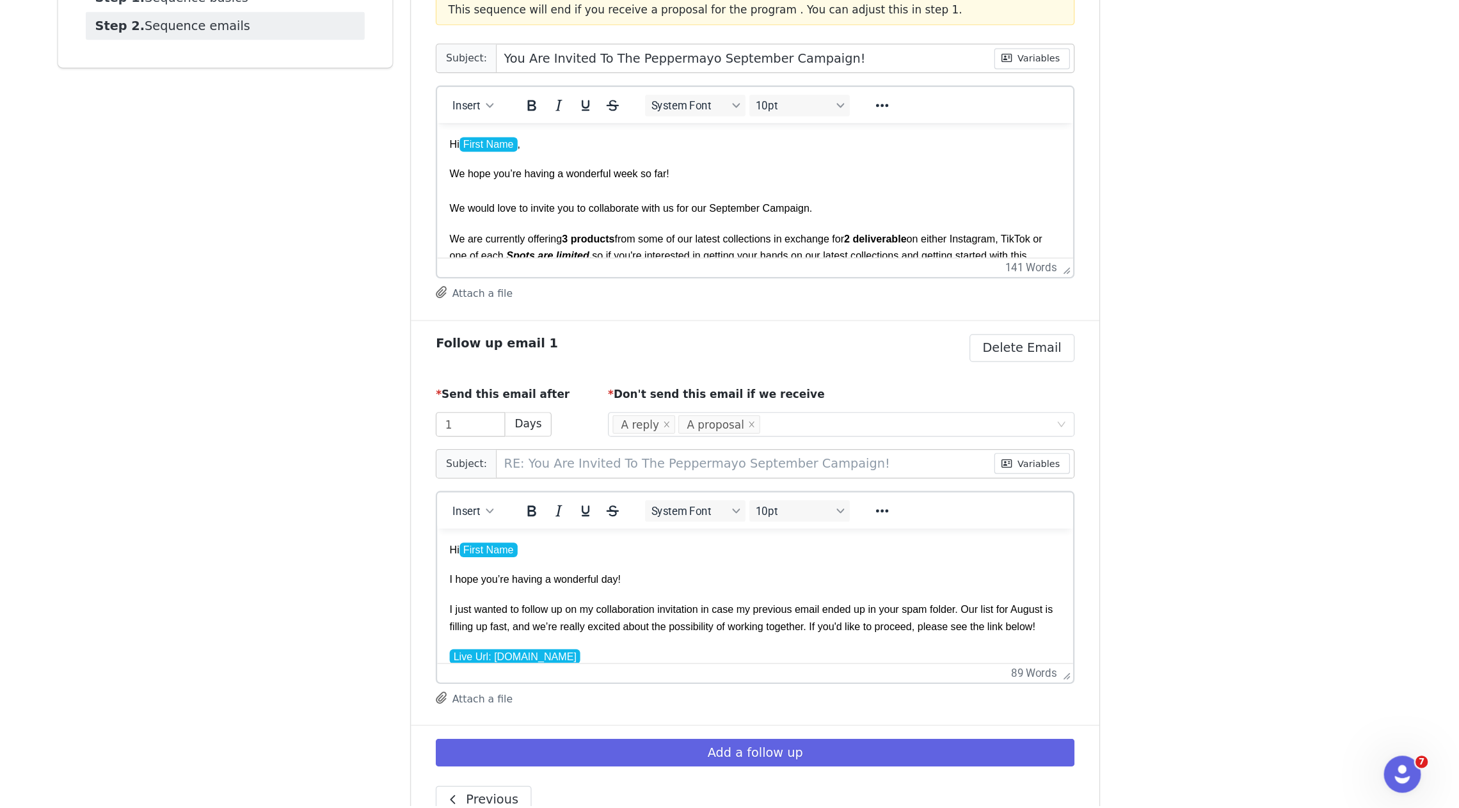
scroll to position [11, 0]
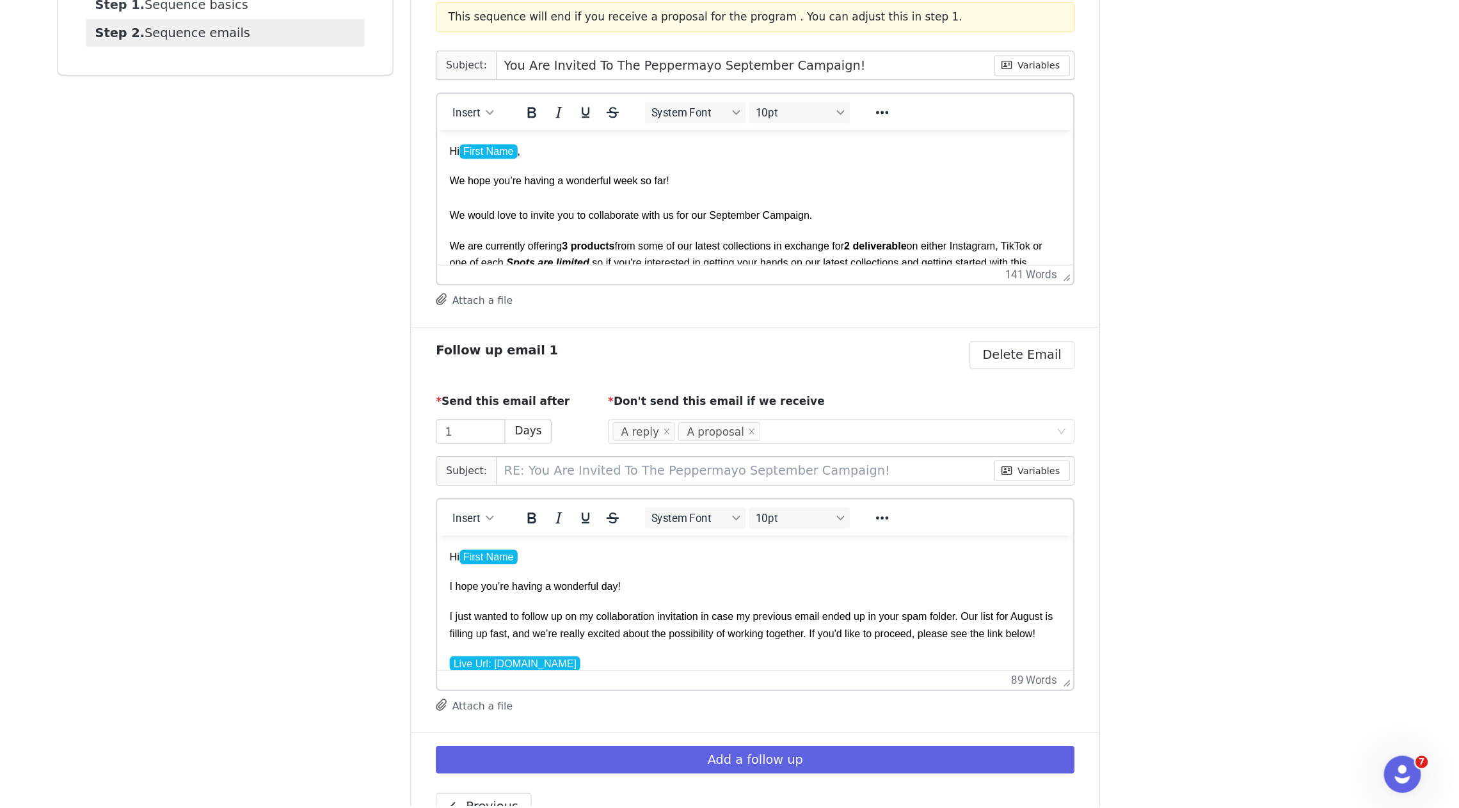
click at [792, 364] on div "141 words" at bounding box center [871, 366] width 508 height 10
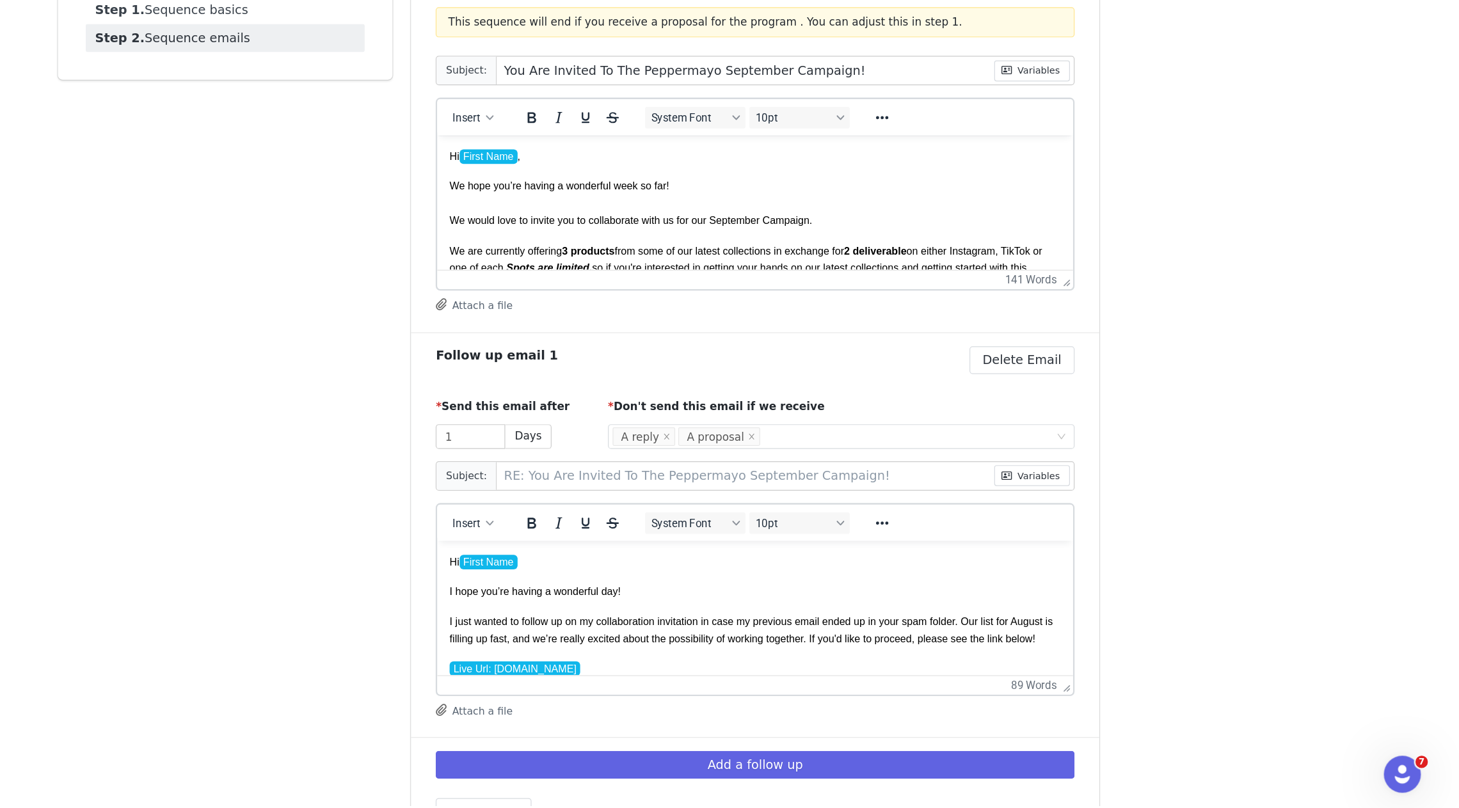
scroll to position [0, 0]
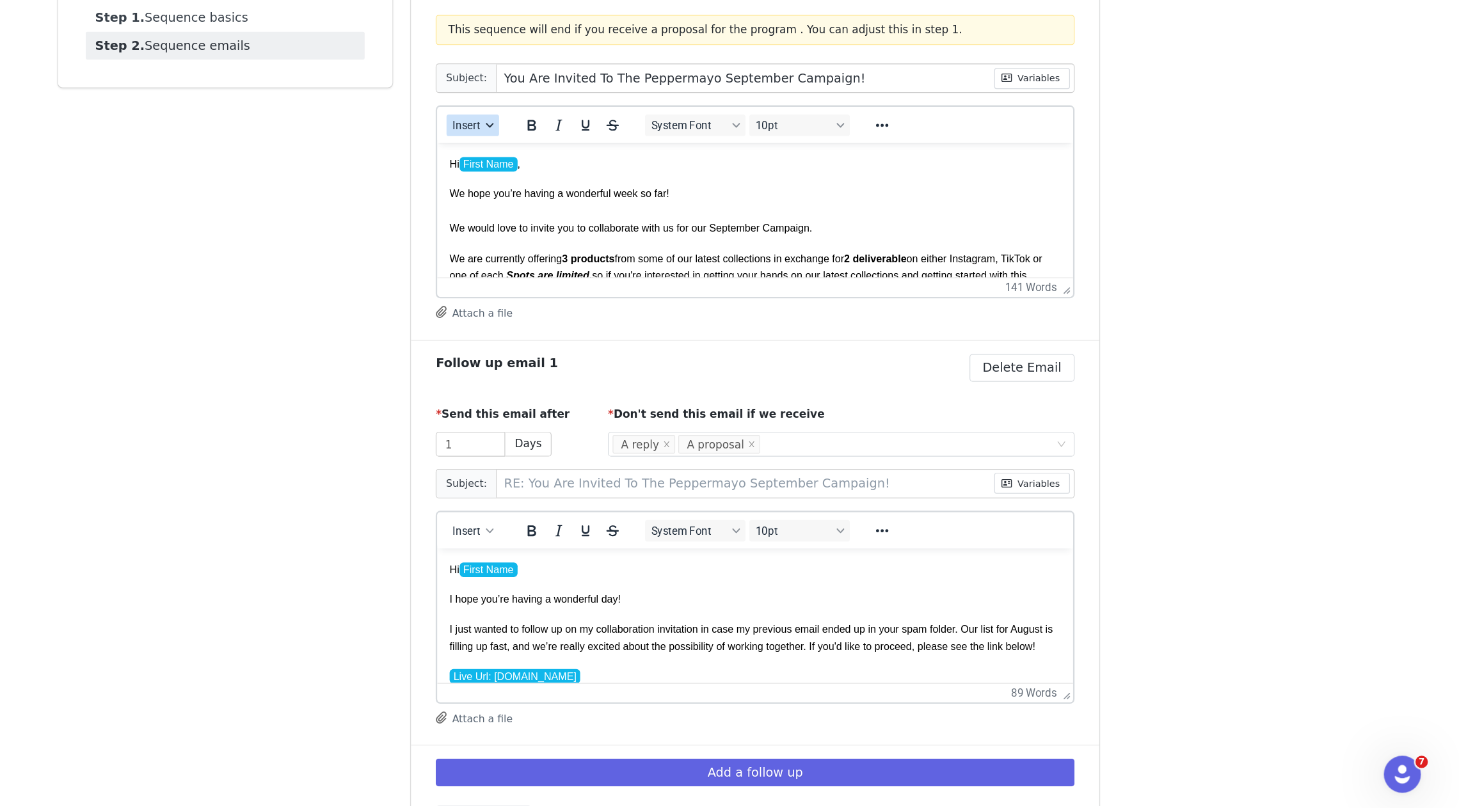
click at [645, 237] on span "Insert" at bounding box center [636, 242] width 23 height 10
click at [712, 222] on body "Hi First Name , We hope you’re having a wonderful week so far! We would love to…" at bounding box center [701, 335] width 506 height 365
click at [731, 241] on span "We are currently offering 3 products from some of our latest collections in exc…" at bounding box center [693, 253] width 491 height 38
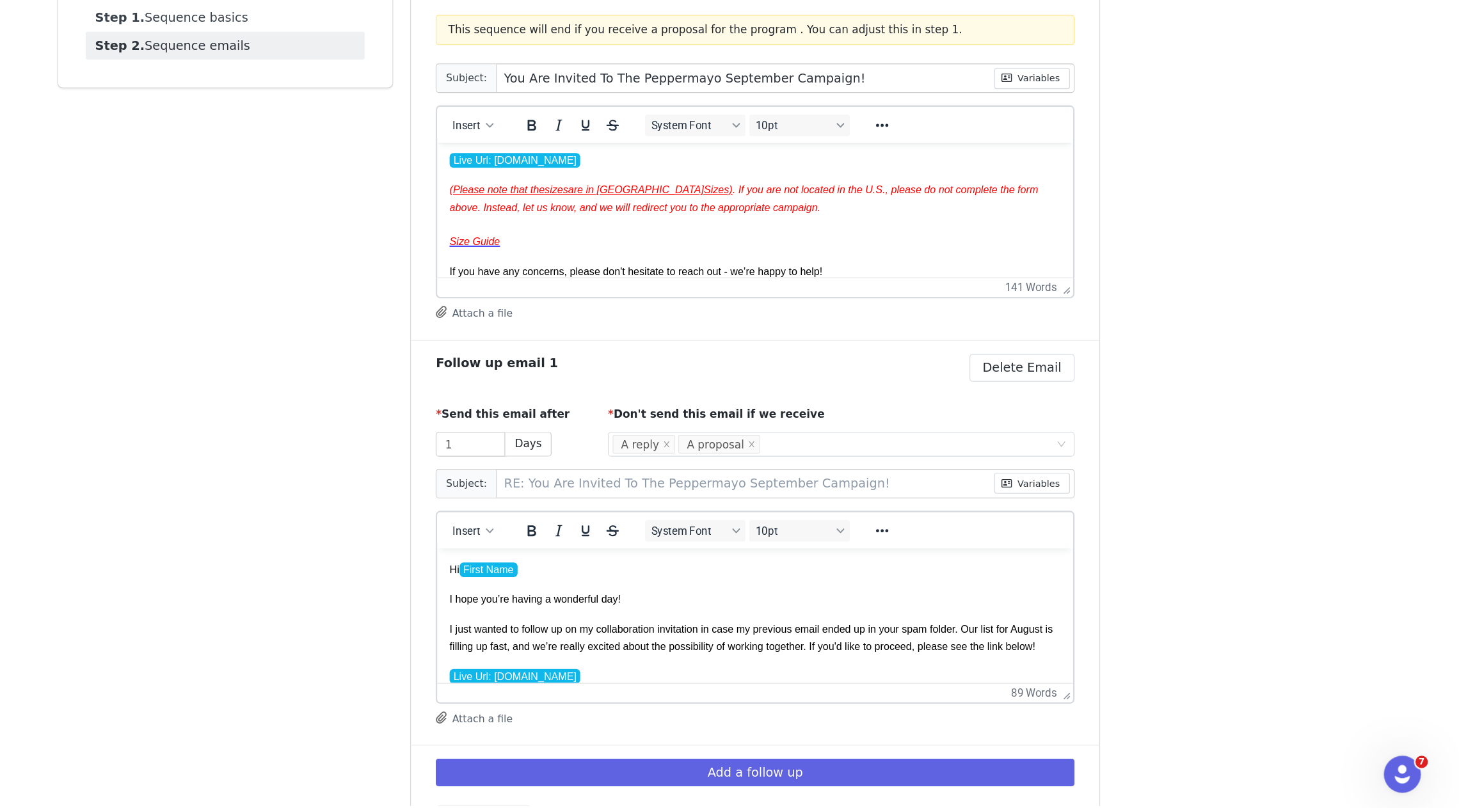
scroll to position [210, 0]
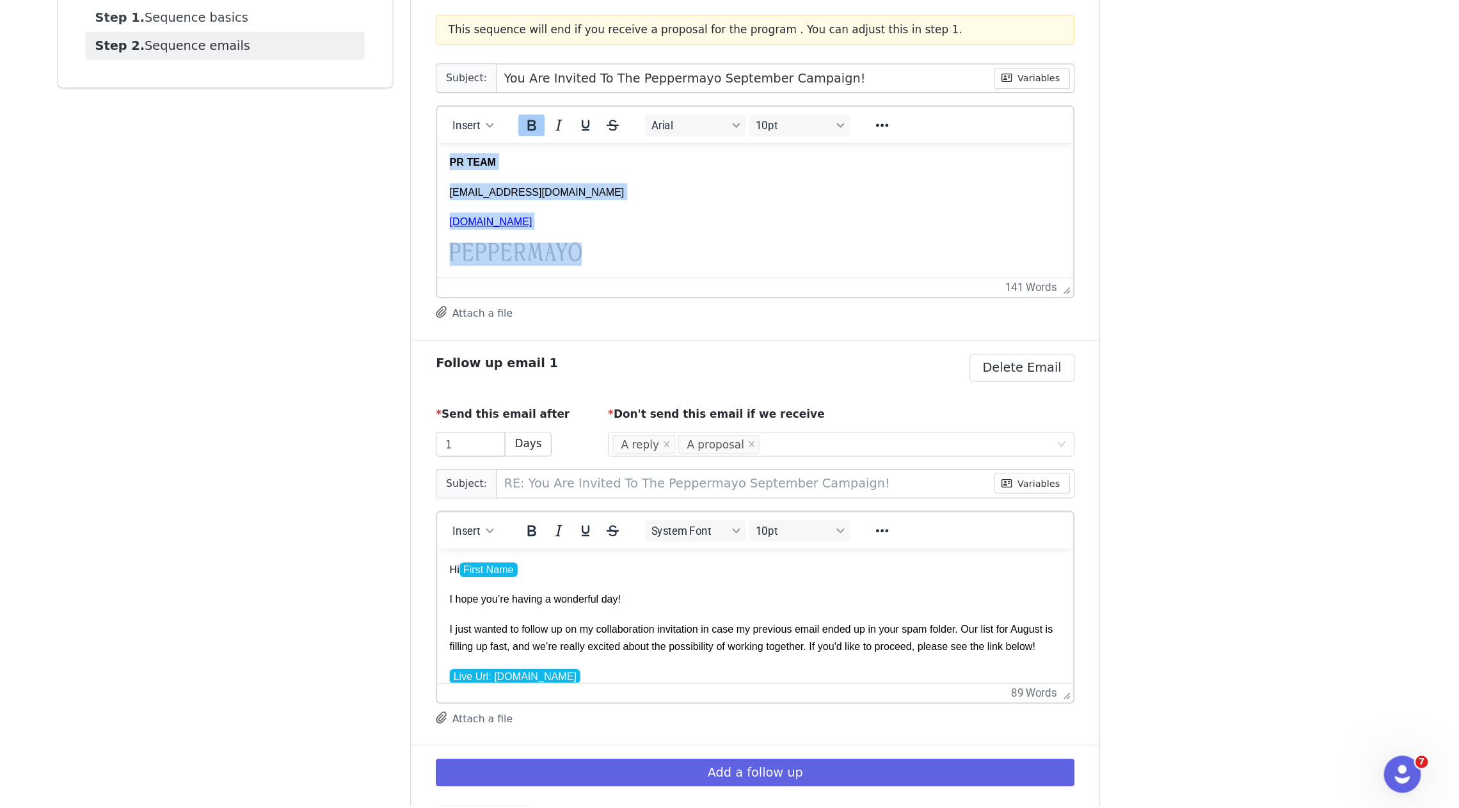
drag, startPoint x: 450, startPoint y: 221, endPoint x: 1149, endPoint y: 577, distance: 784.1
click at [536, 255] on html "Hi First Name , We hope you’re having a wonderful week so far! We would love to…" at bounding box center [701, 62] width 527 height 386
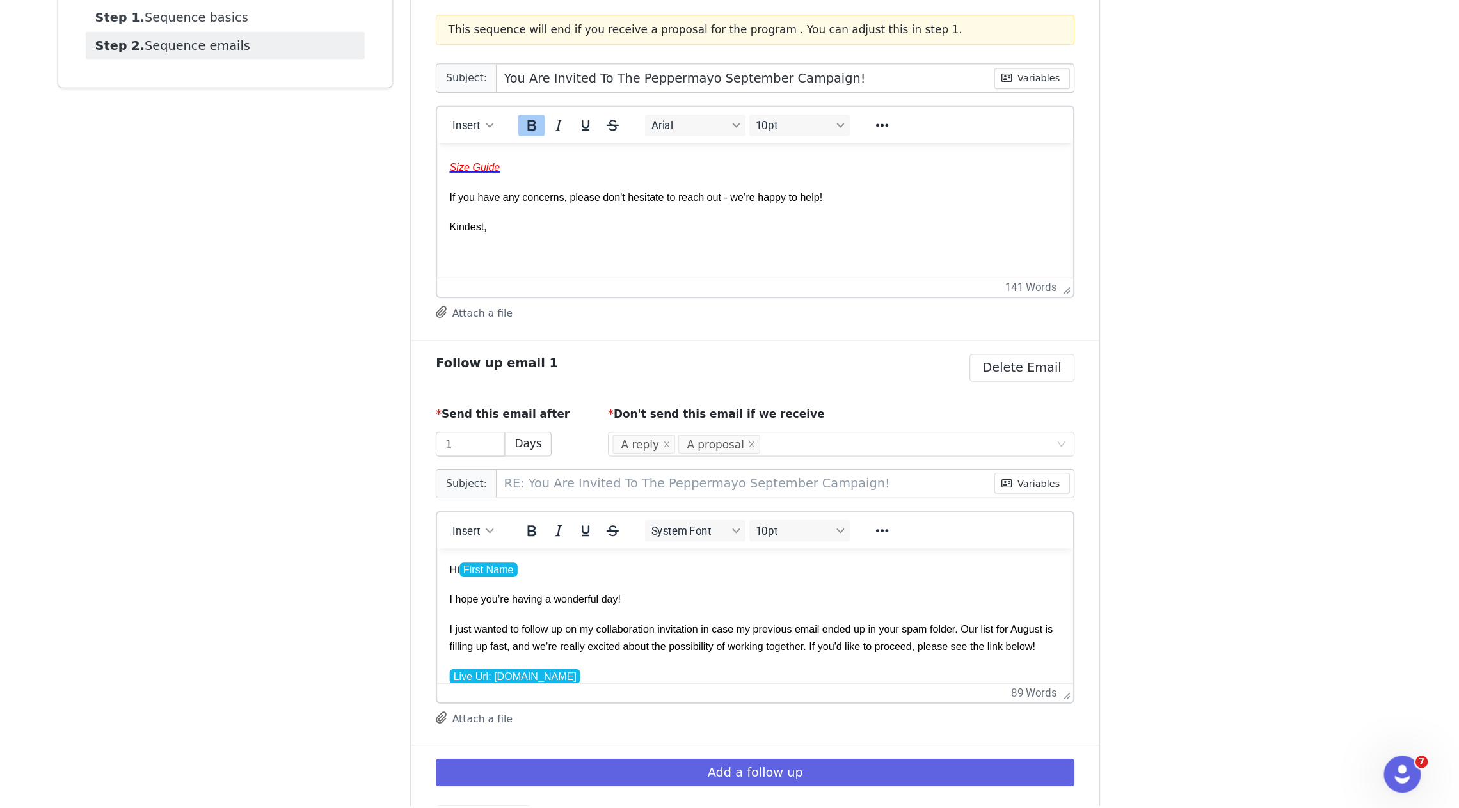
scroll to position [196, 0]
click at [642, 245] on span "Insert" at bounding box center [636, 242] width 23 height 10
click at [672, 302] on div "Insert Signature" at bounding box center [688, 305] width 115 height 15
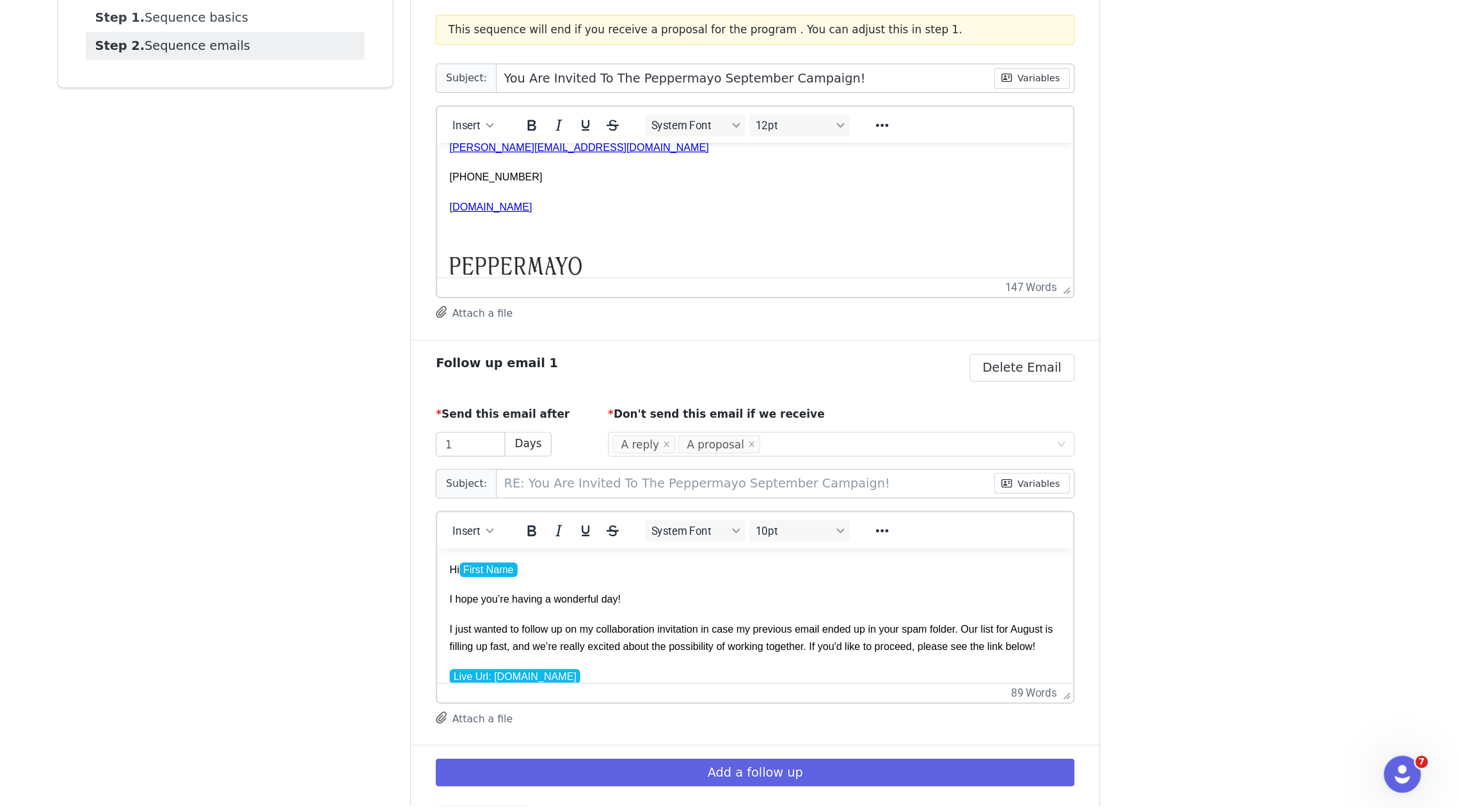
scroll to position [0, 0]
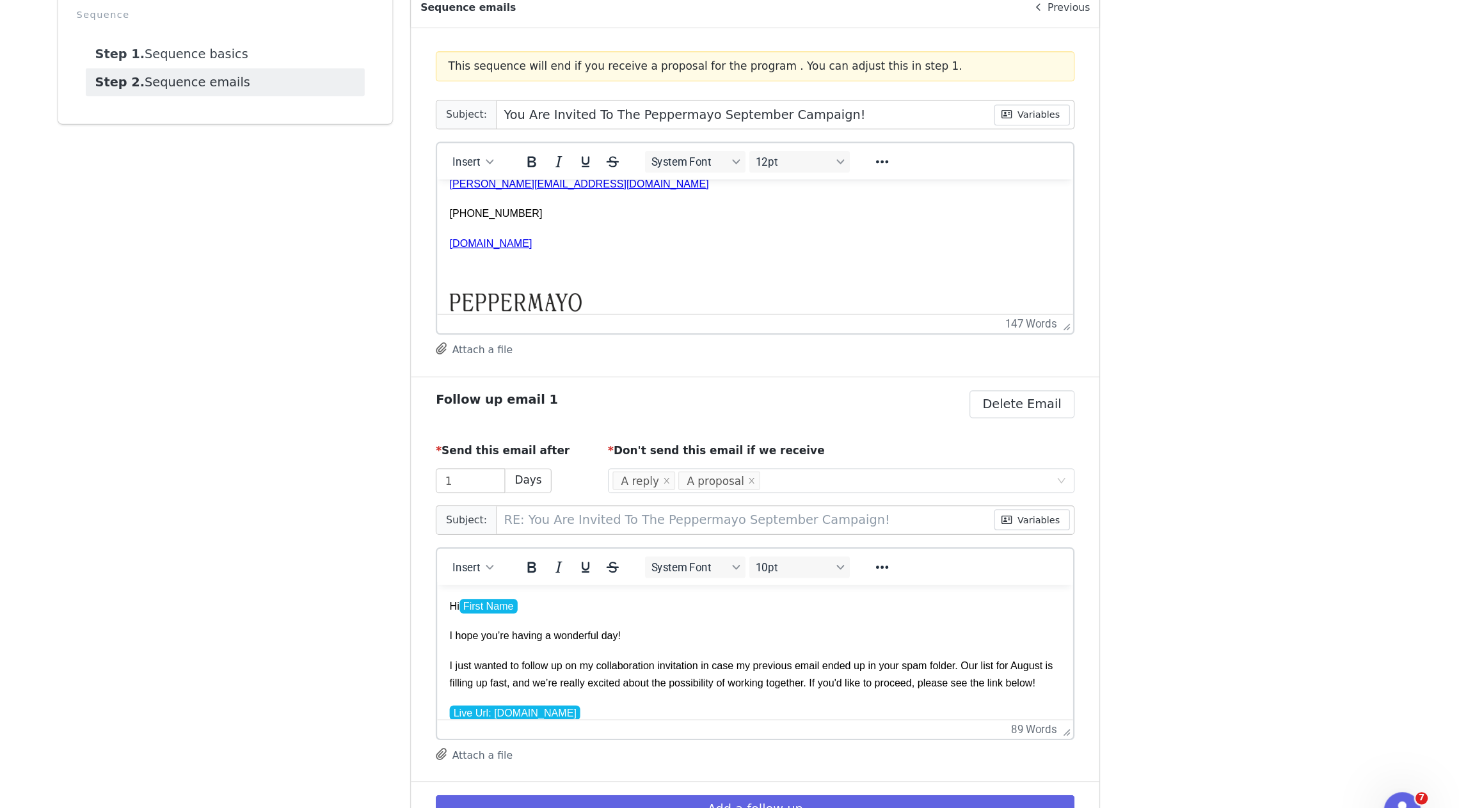
click at [500, 255] on p "Rich Text Area. Press ALT-0 for help." at bounding box center [701, 256] width 506 height 14
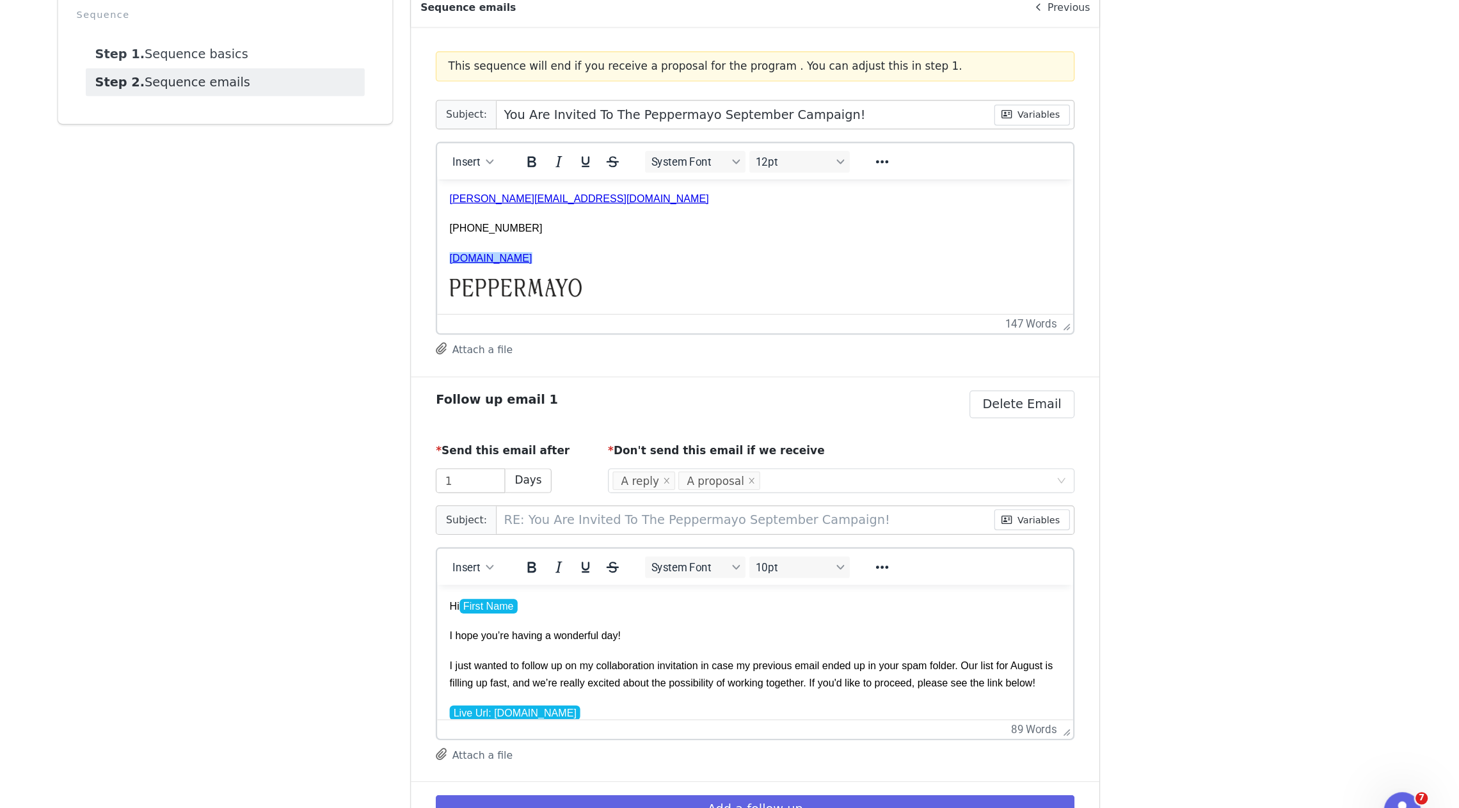
scroll to position [298, 0]
click at [628, 267] on p "﻿" at bounding box center [701, 271] width 506 height 19
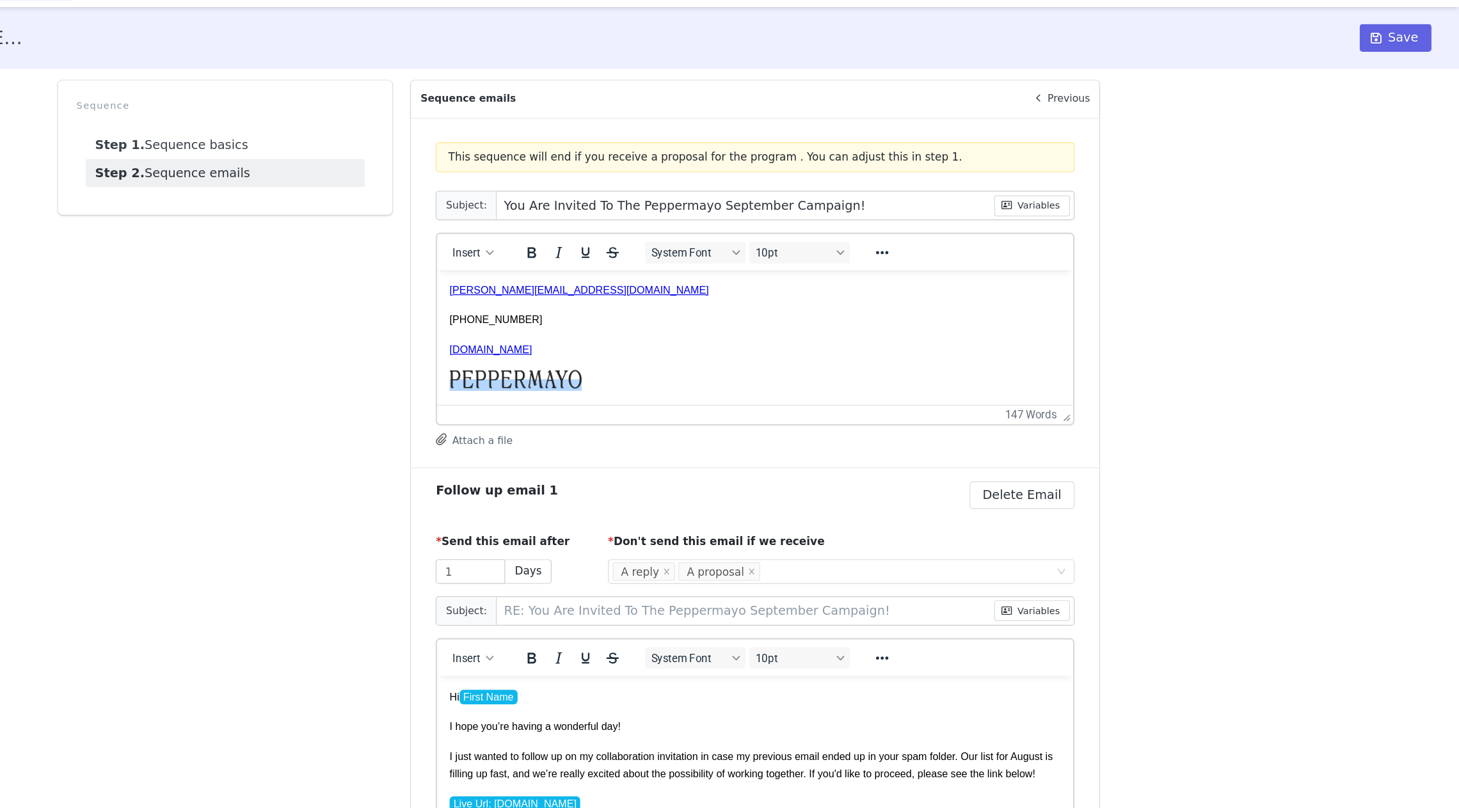
click at [606, 330] on p "[DOMAIN_NAME]" at bounding box center [701, 335] width 506 height 14
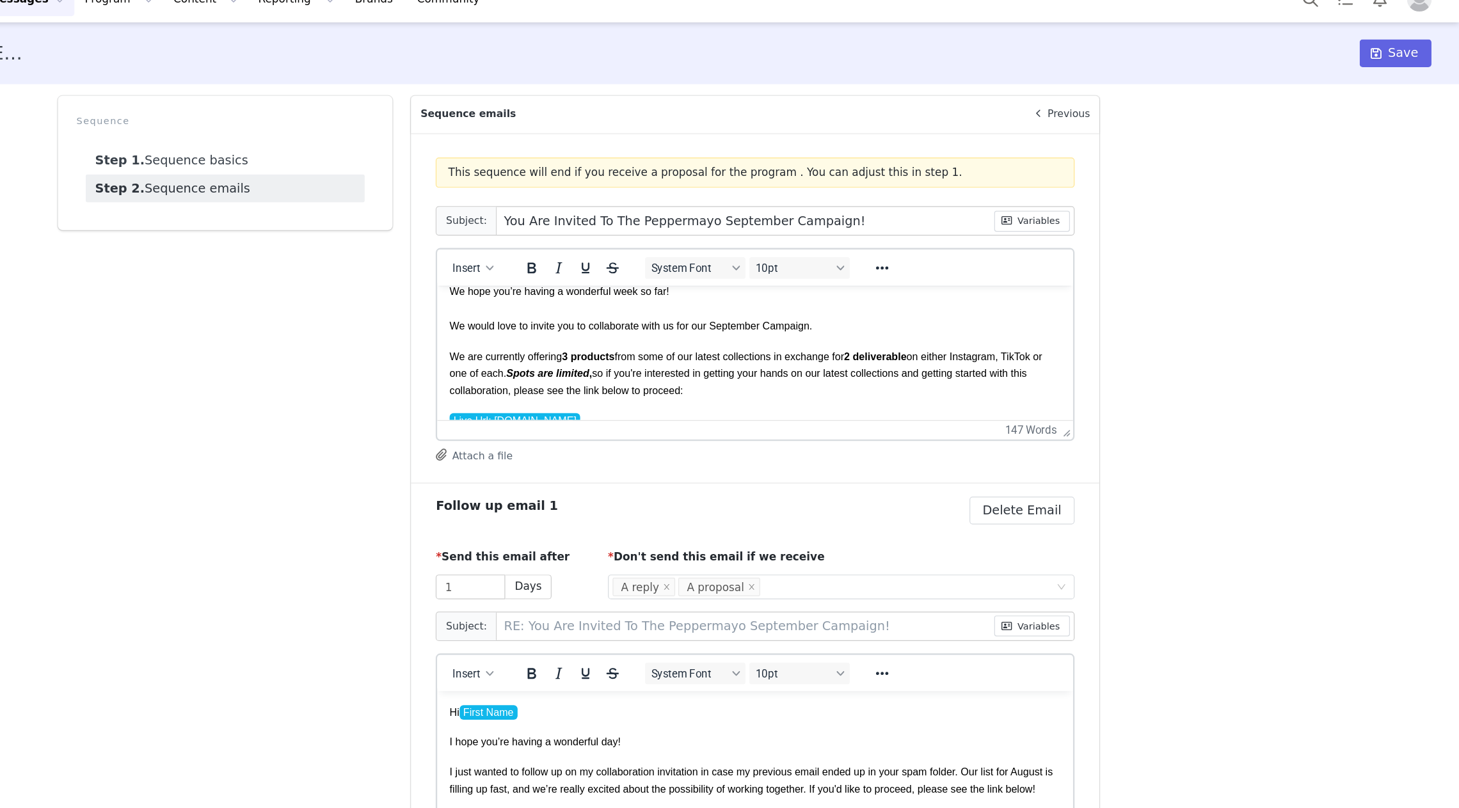
scroll to position [0, 0]
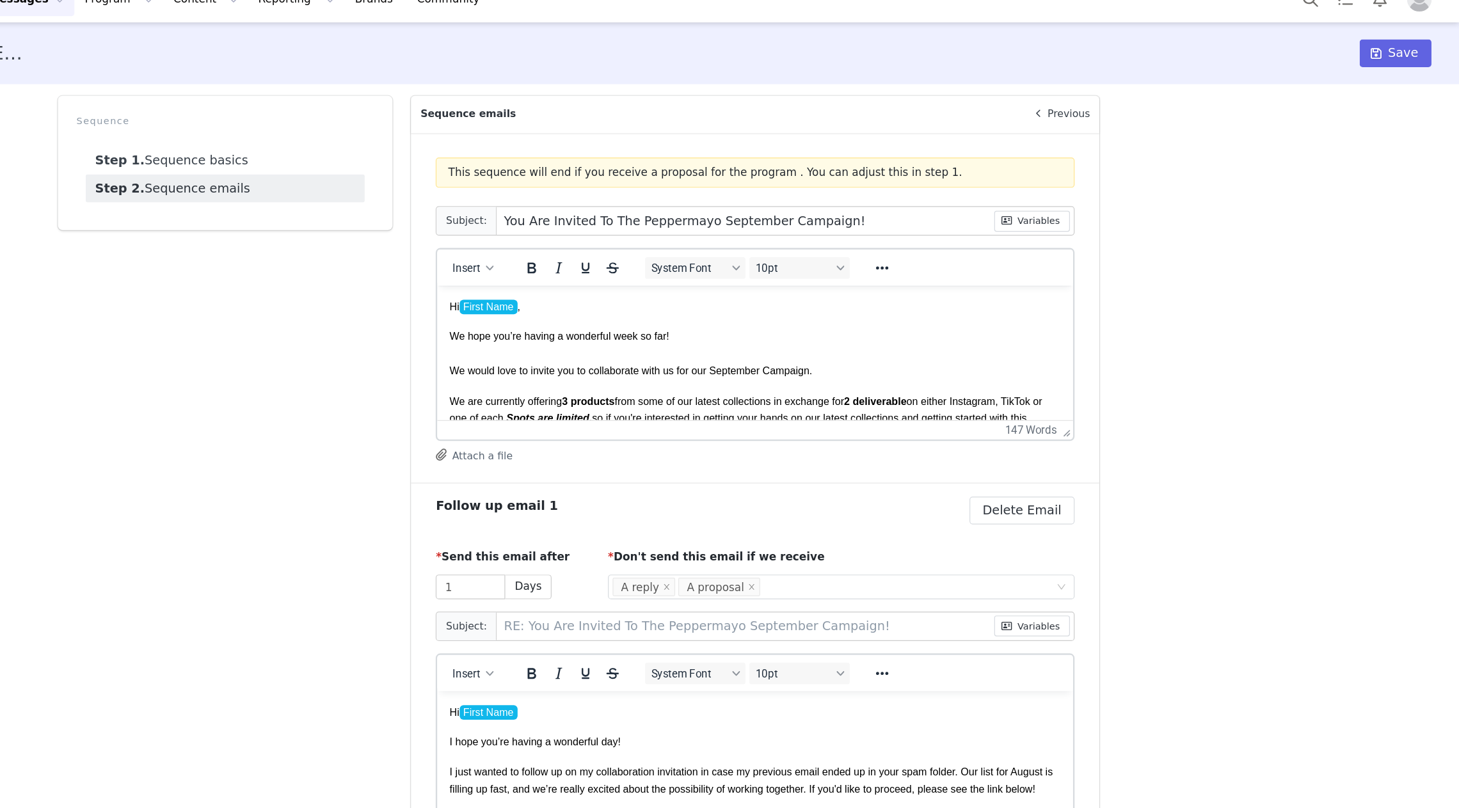
click at [857, 386] on p "We are currently offering 3 products from some of our latest collections in exc…" at bounding box center [701, 395] width 506 height 43
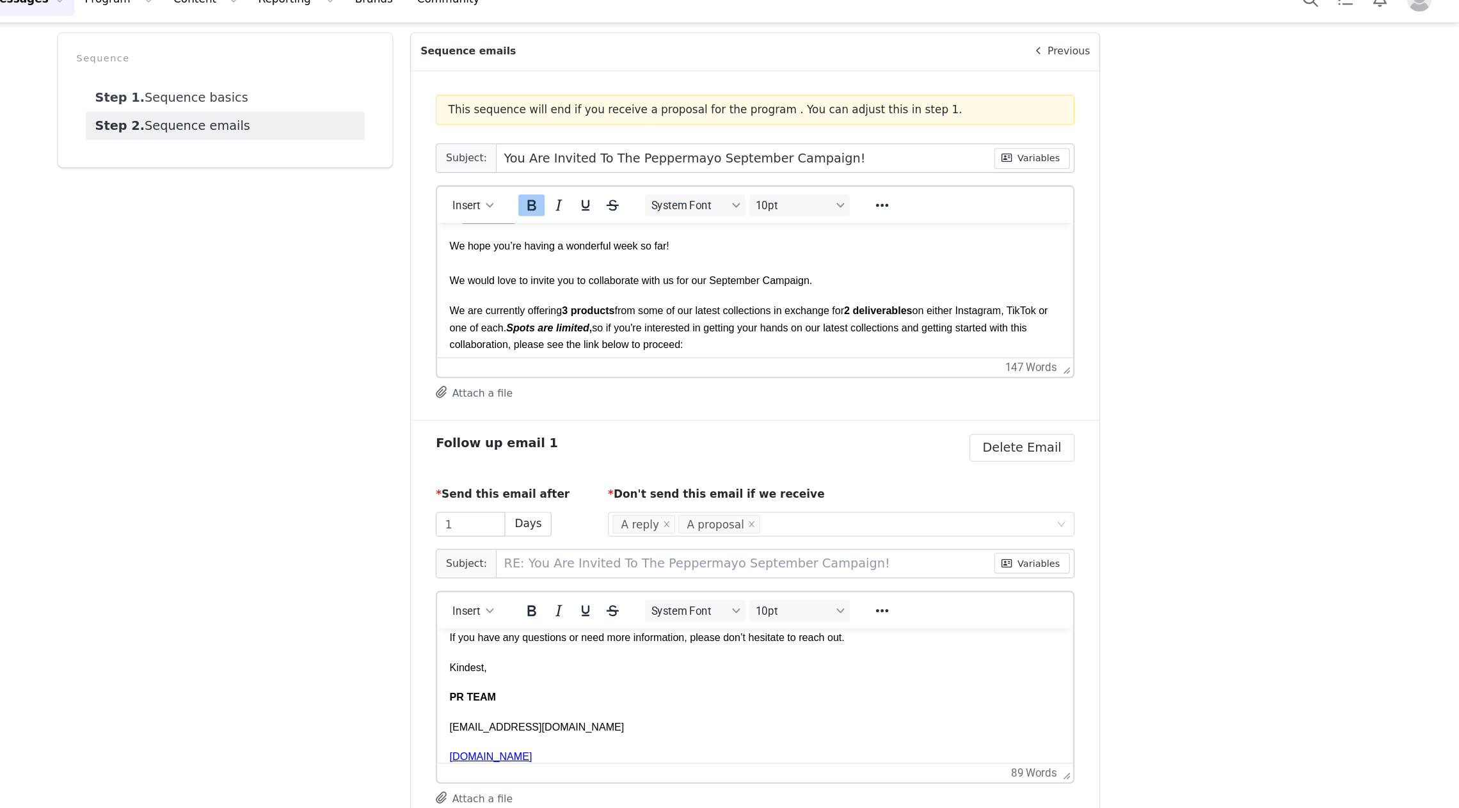
scroll to position [202, 0]
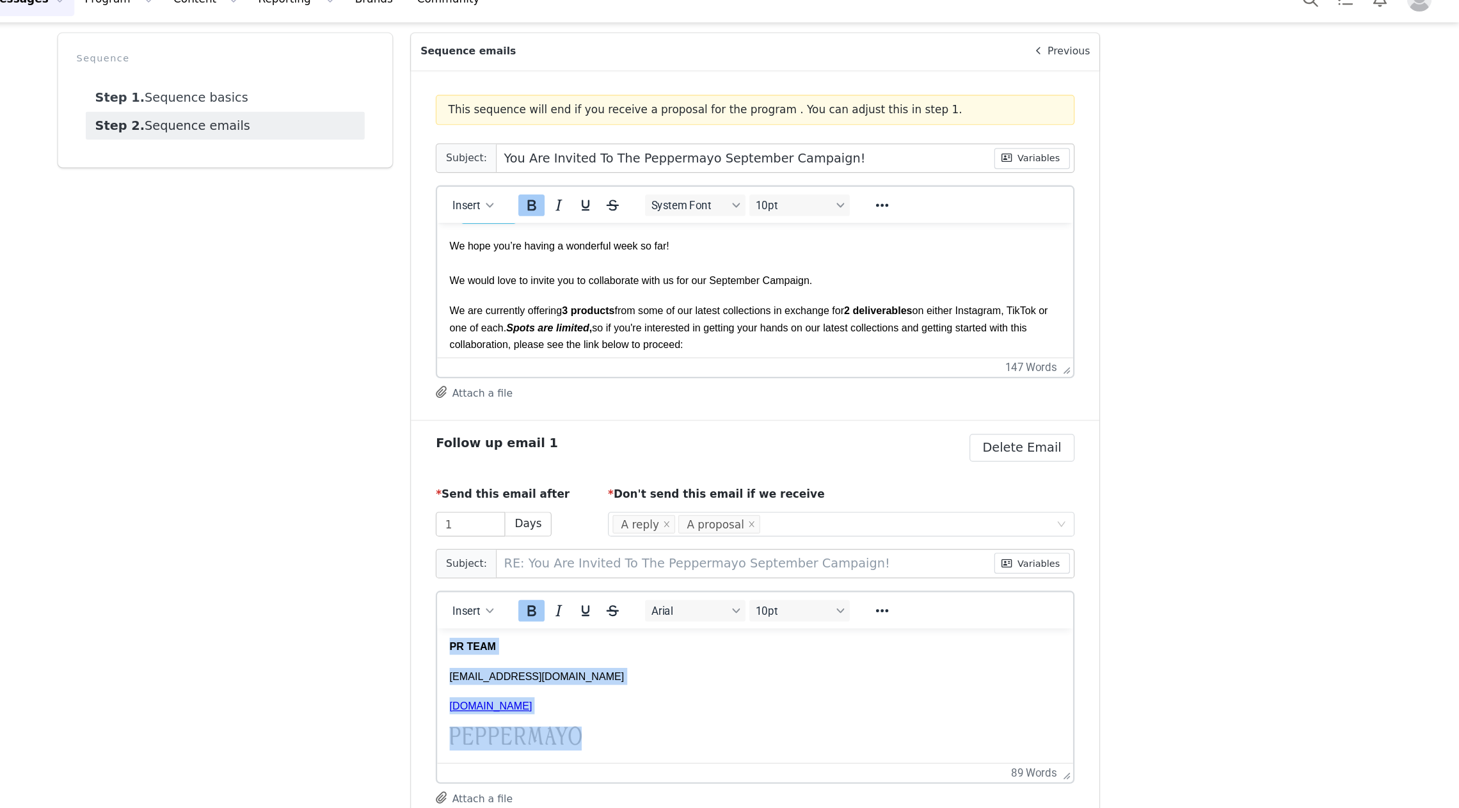
drag, startPoint x: 563, startPoint y: 721, endPoint x: 443, endPoint y: 649, distance: 139.2
click at [443, 648] on html "Hi First Name I hope you’re having a wonderful day! I just wanted to follow up …" at bounding box center [701, 590] width 527 height 300
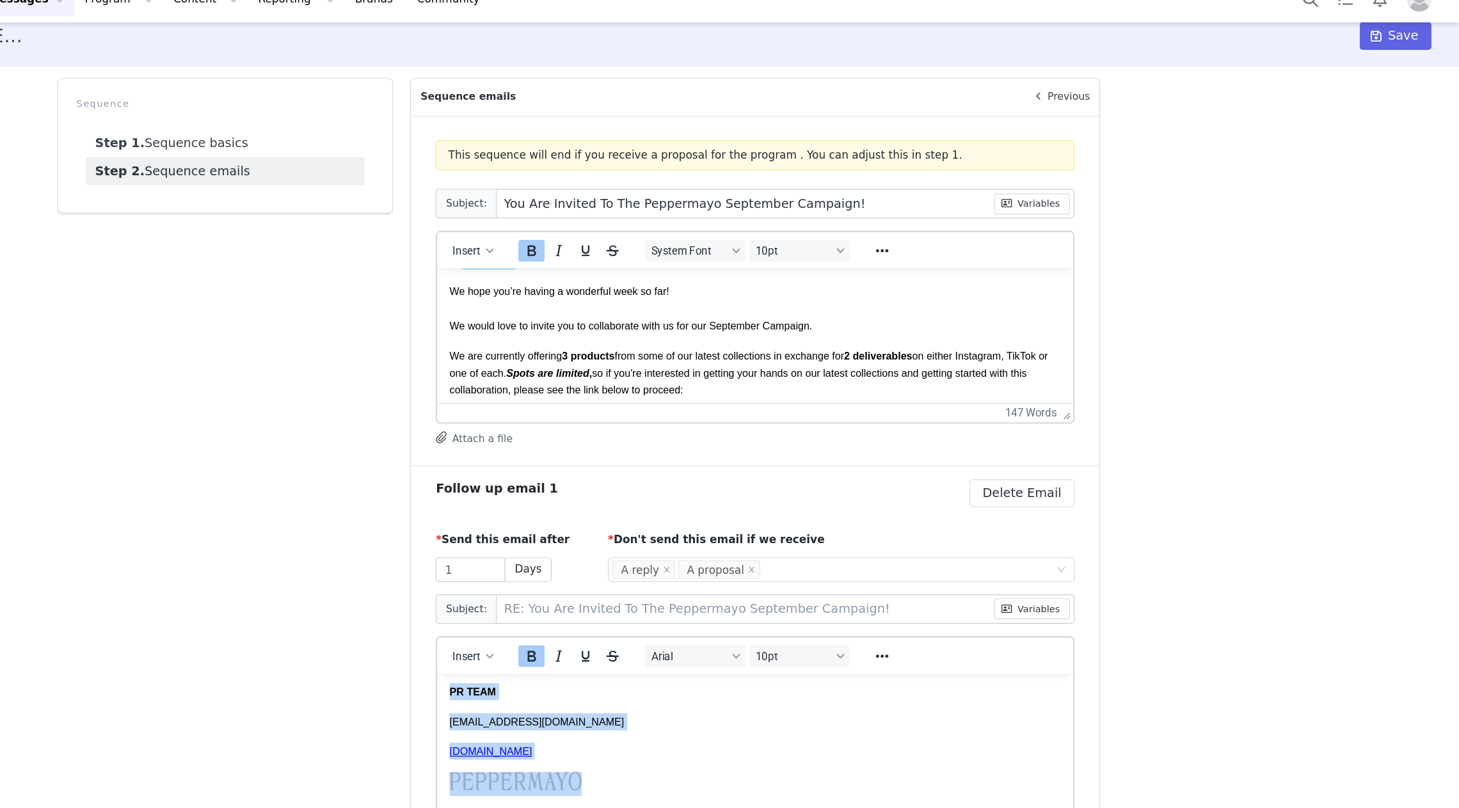
scroll to position [18, 0]
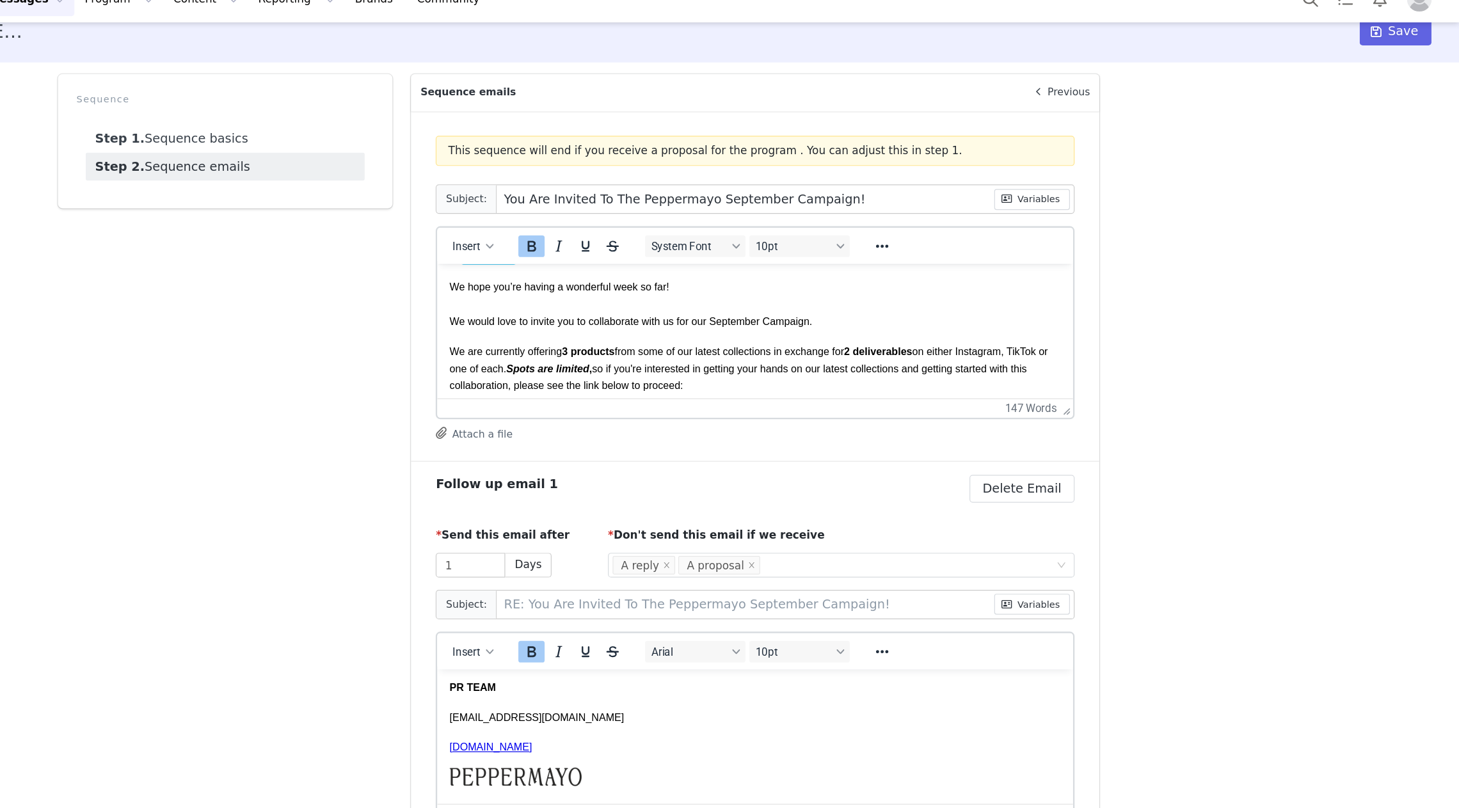
click at [551, 718] on body "Hi First Name I hope you’re having a wonderful day! I just wanted to follow up …" at bounding box center [701, 631] width 506 height 280
drag, startPoint x: 567, startPoint y: 766, endPoint x: 445, endPoint y: 689, distance: 144.3
click at [445, 689] on html "Hi First Name I hope you’re having a wonderful day! I just wanted to follow up …" at bounding box center [701, 631] width 527 height 300
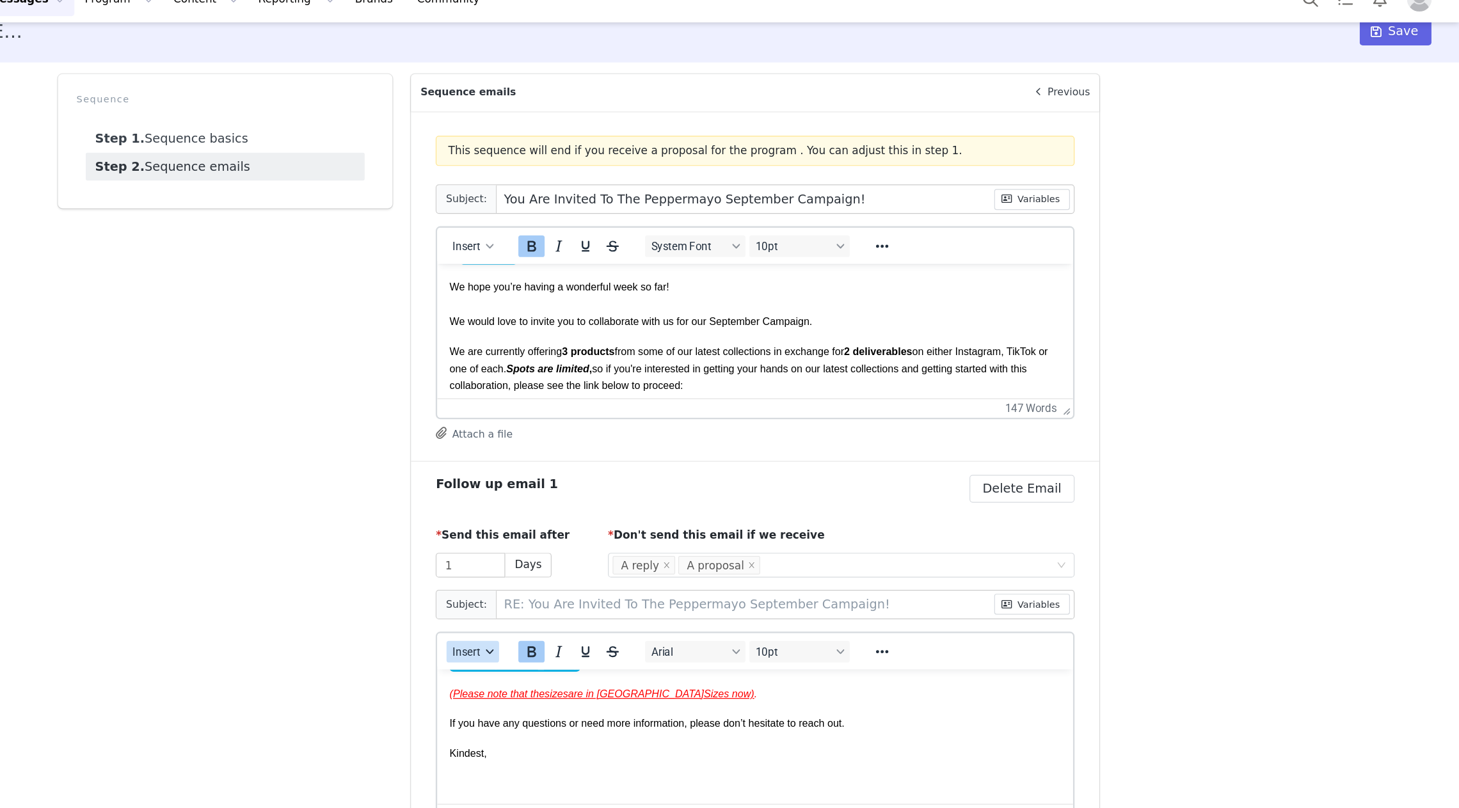
click at [653, 560] on icon "button" at bounding box center [656, 560] width 6 height 6
click at [684, 623] on div "Insert Signature" at bounding box center [688, 622] width 115 height 15
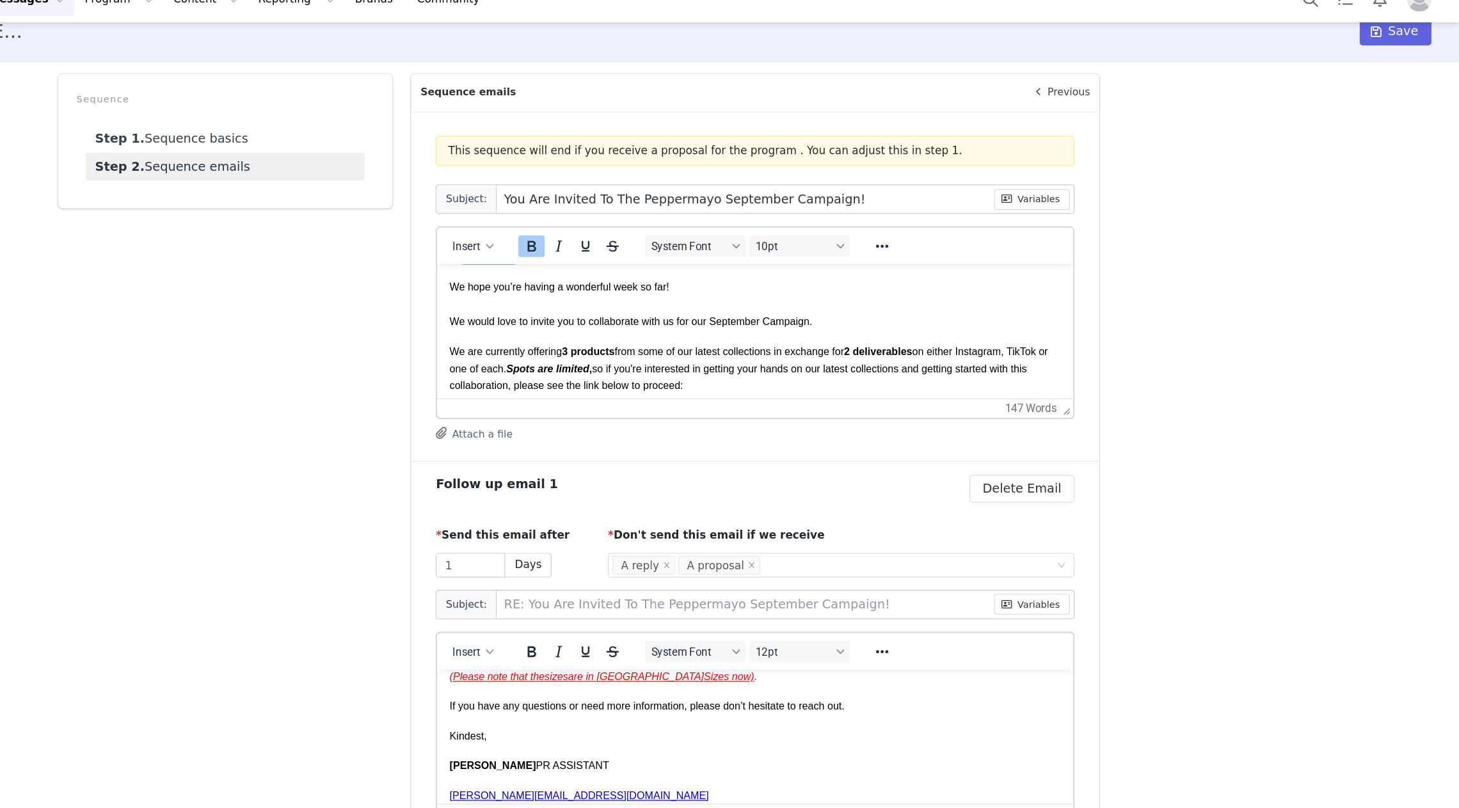
scroll to position [239, 0]
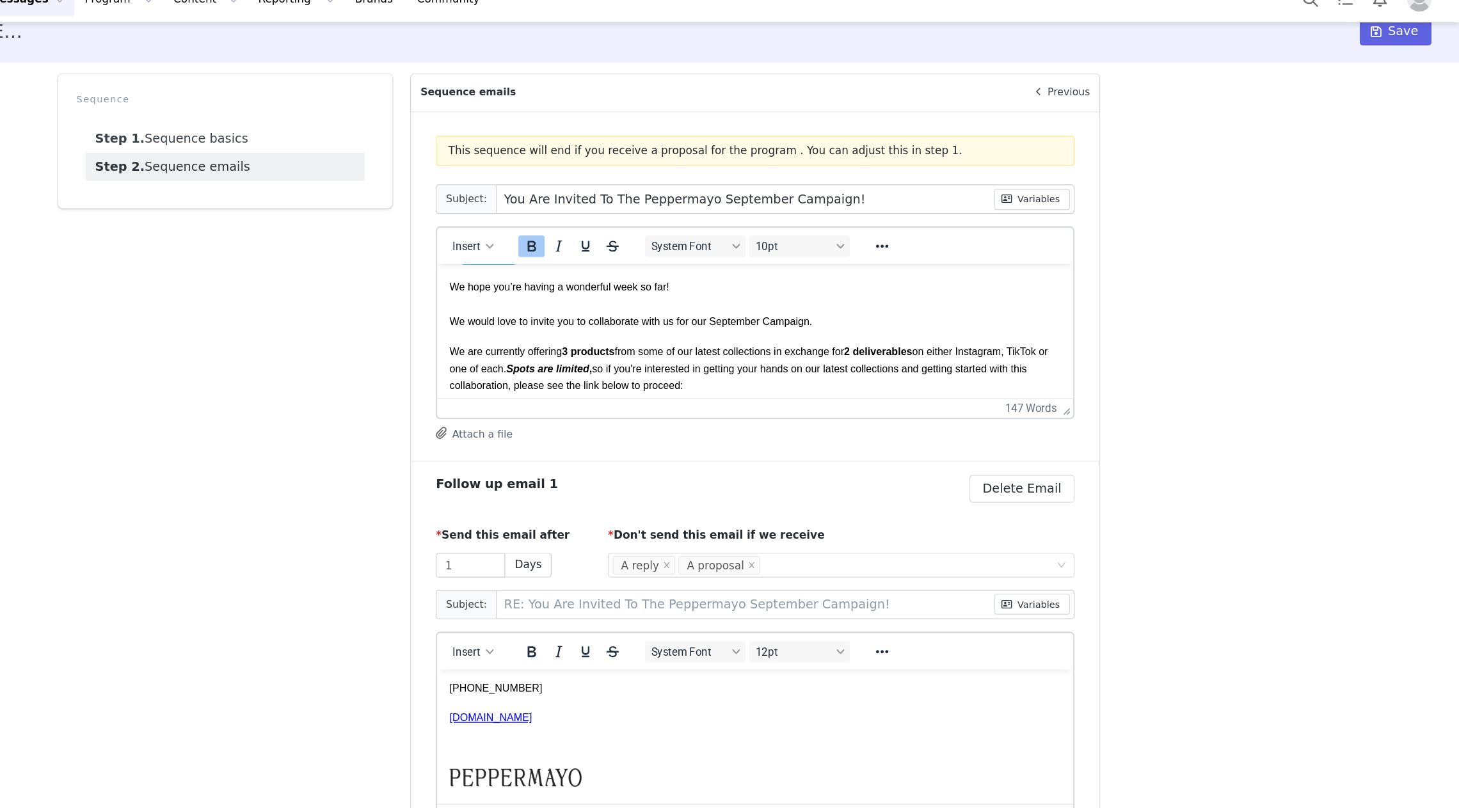
click at [479, 741] on p "Rich Text Area. Press ALT-0 for help." at bounding box center [701, 734] width 506 height 14
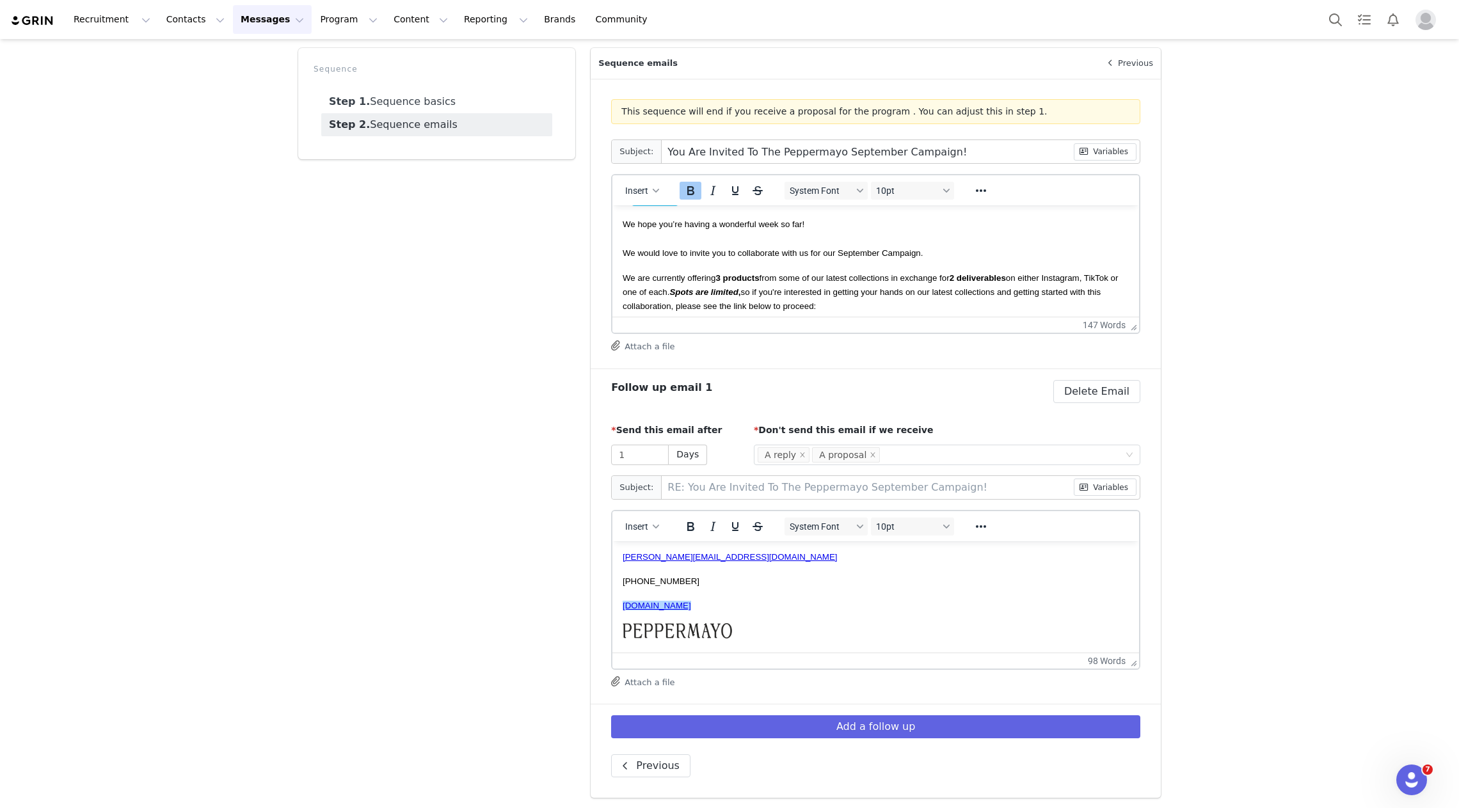
scroll to position [0, 0]
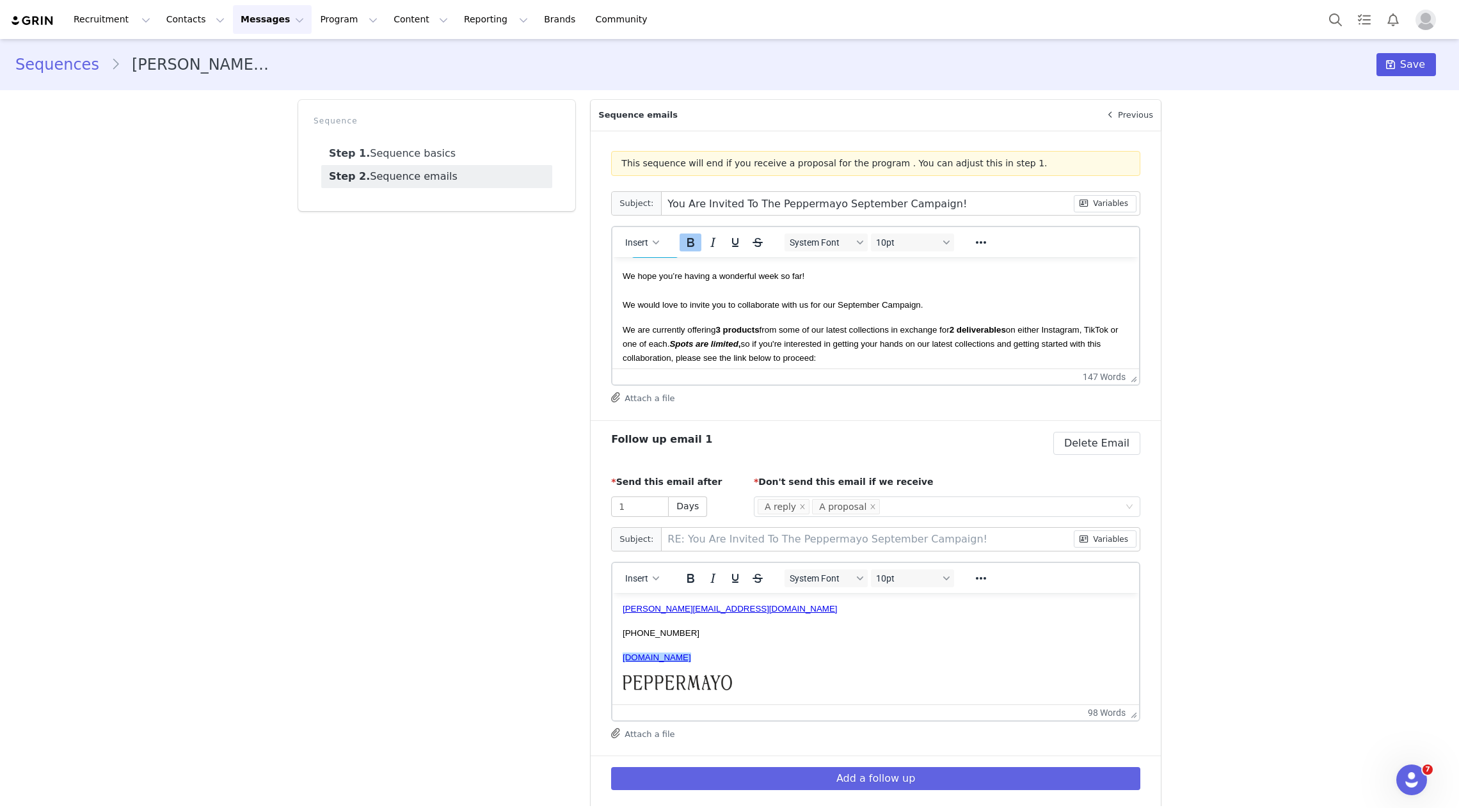
click at [1407, 63] on span "Save" at bounding box center [1412, 64] width 25 height 15
click at [431, 151] on link "Step 1. Sequence basics" at bounding box center [436, 153] width 231 height 23
